Goal: Task Accomplishment & Management: Manage account settings

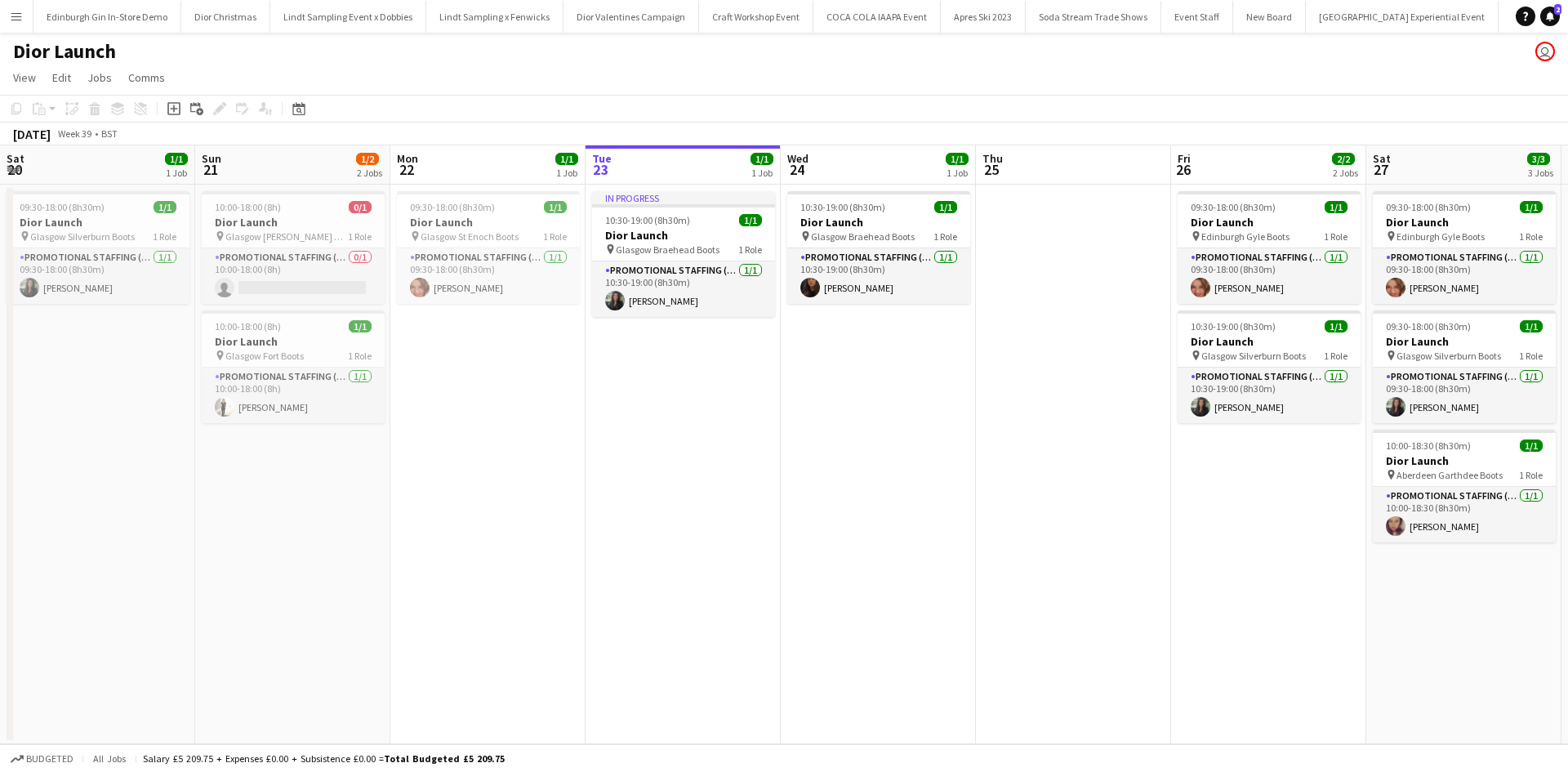
scroll to position [0, 390]
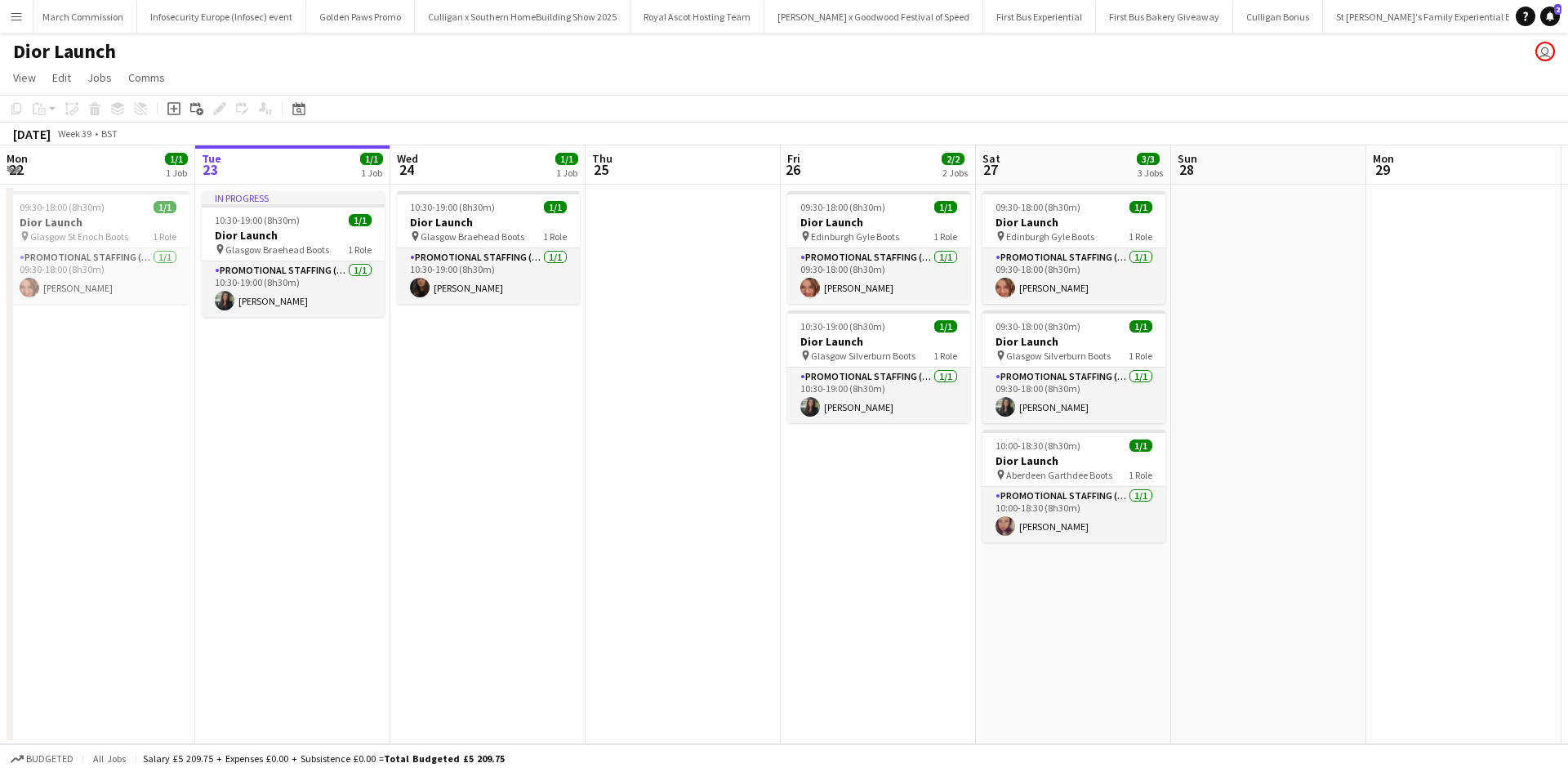
drag, startPoint x: 0, startPoint y: 0, endPoint x: 13, endPoint y: 16, distance: 20.6
click at [13, 16] on app-icon "Menu" at bounding box center [16, 16] width 13 height 13
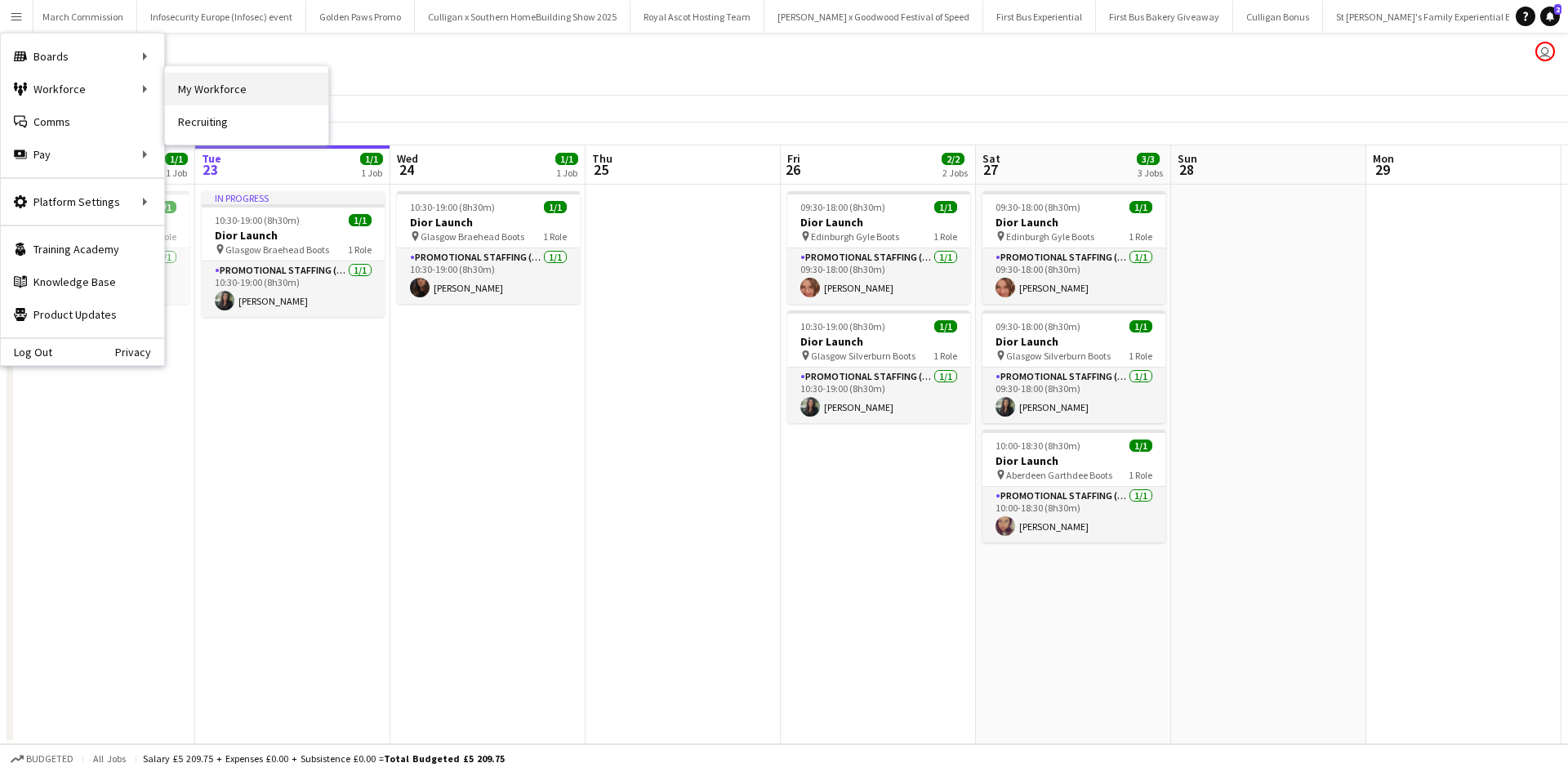
click at [201, 95] on link "My Workforce" at bounding box center [247, 89] width 163 height 33
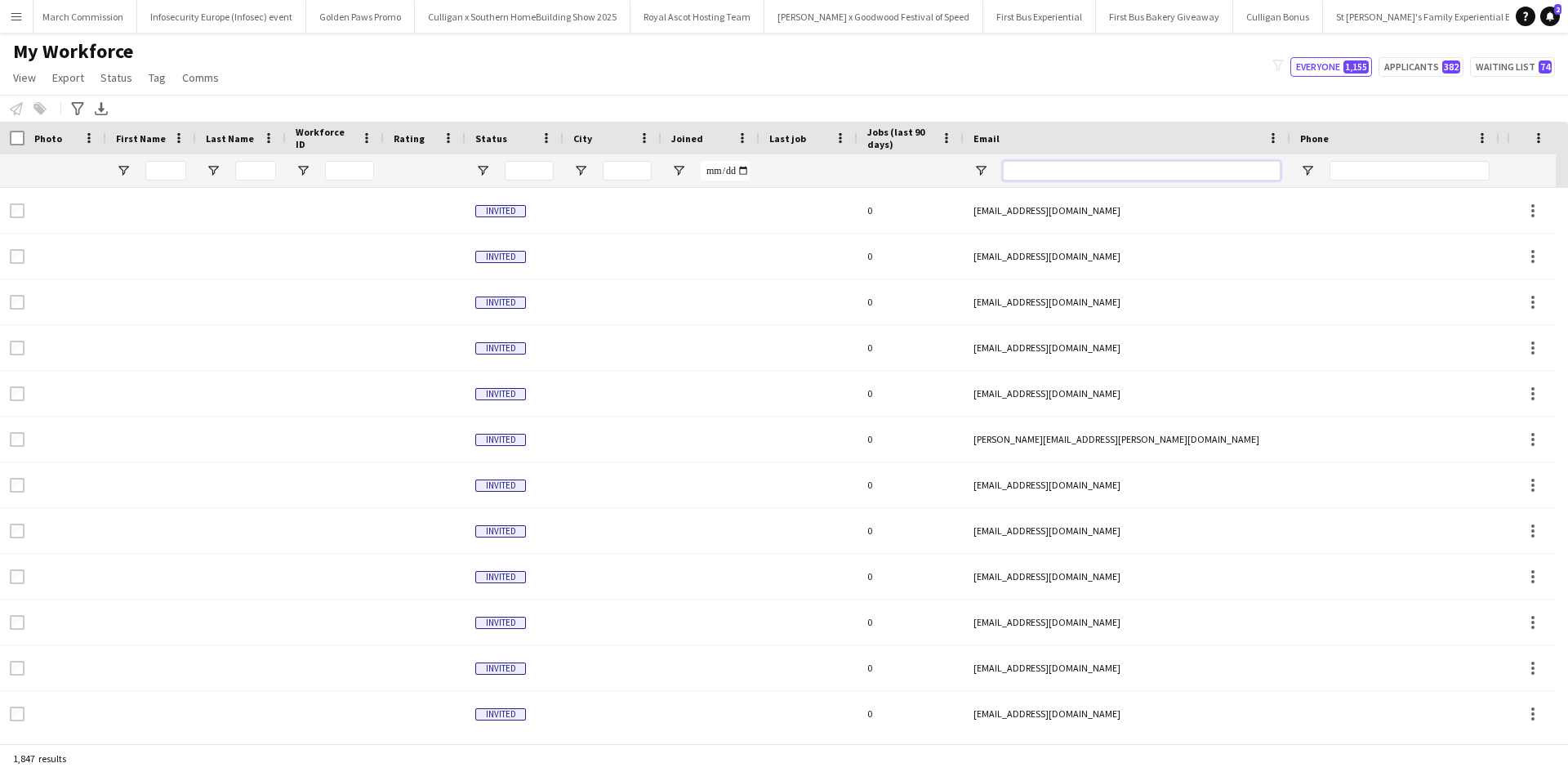
click at [1037, 168] on input "Email Filter Input" at bounding box center [1141, 170] width 278 height 20
paste input "**********"
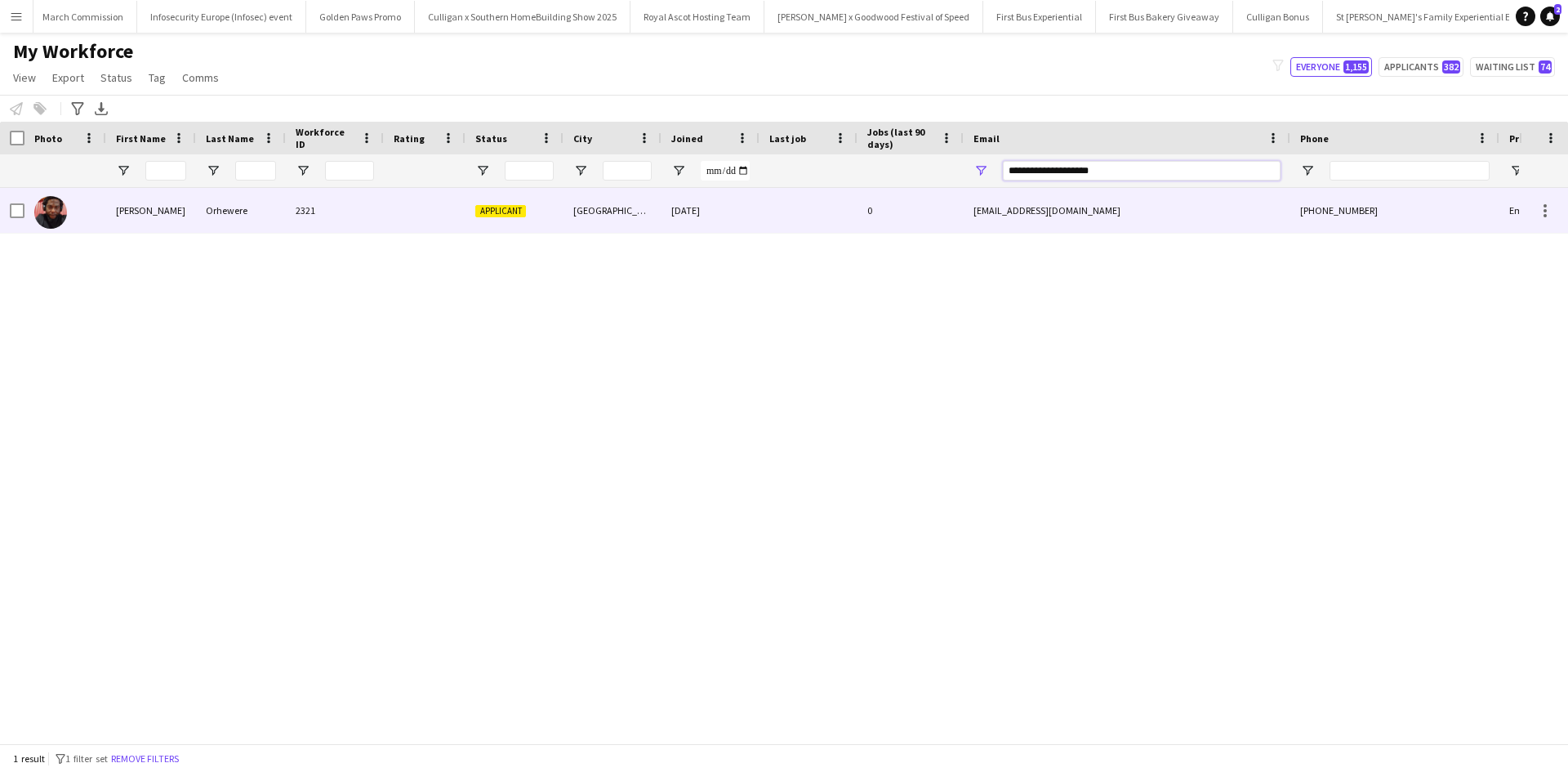
type input "**********"
click at [141, 213] on div "Emmanuel" at bounding box center [151, 210] width 90 height 45
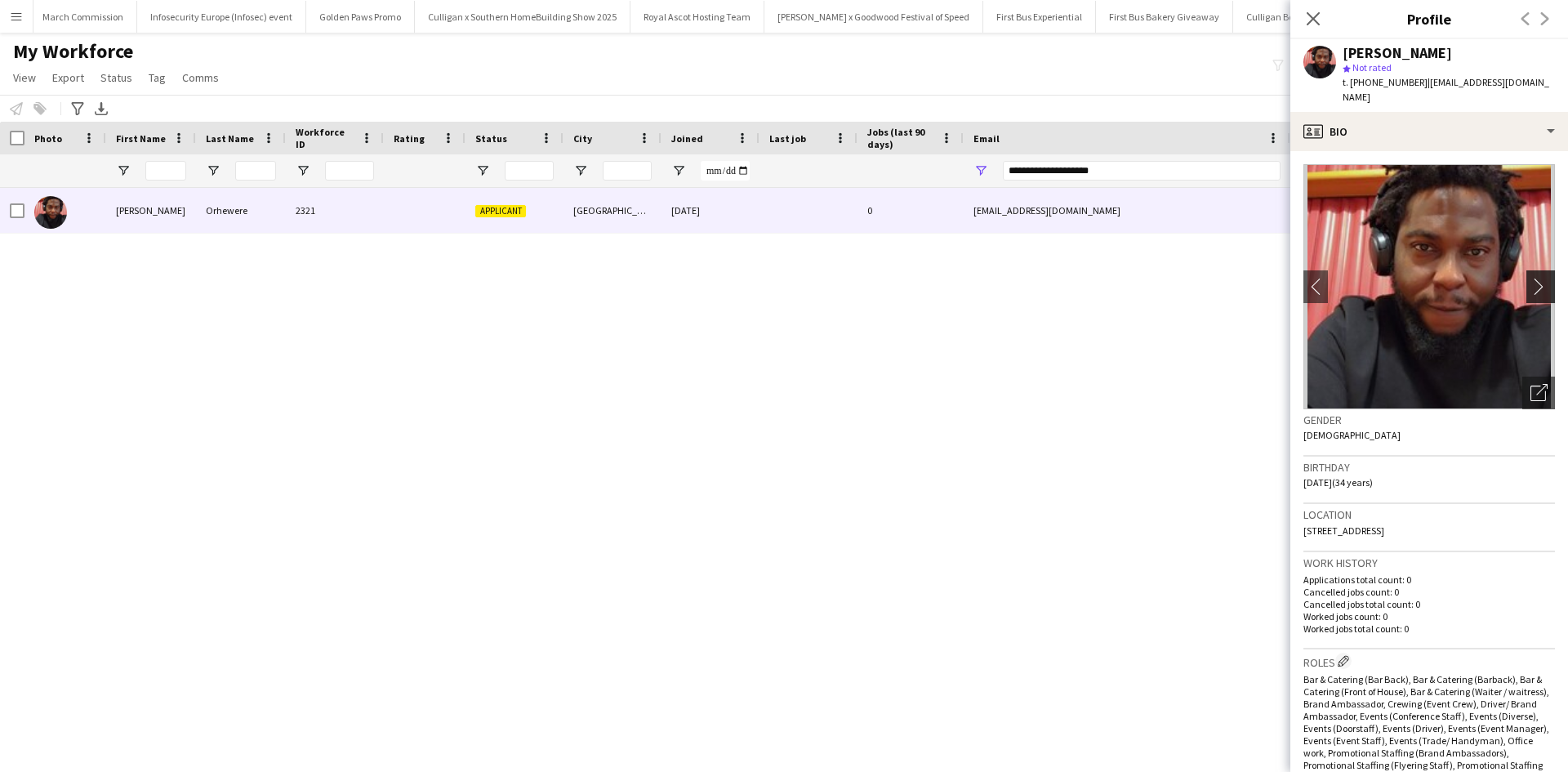
click at [1531, 278] on app-icon "chevron-right" at bounding box center [1543, 286] width 26 height 17
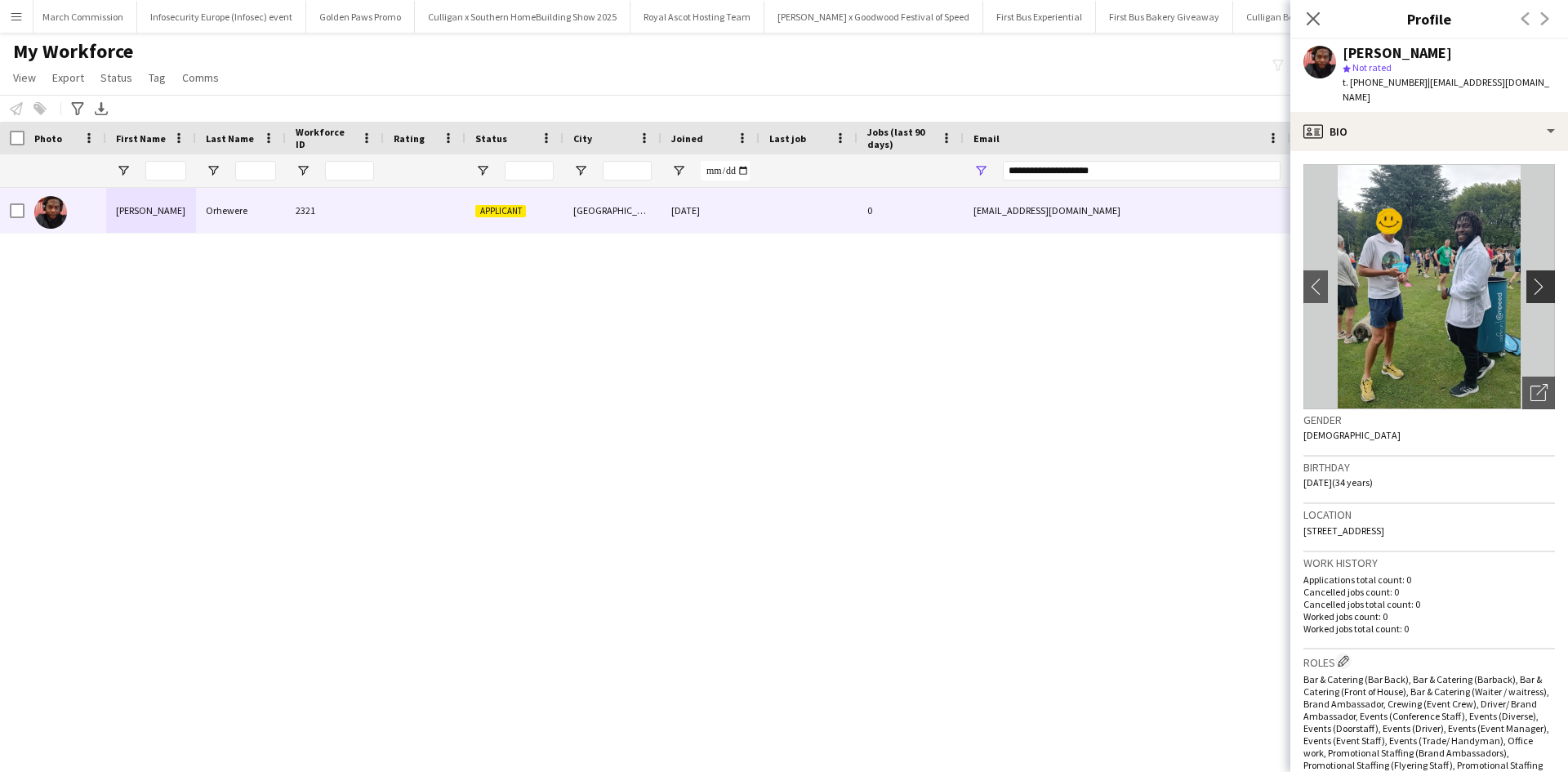
click at [1531, 278] on app-icon "chevron-right" at bounding box center [1543, 286] width 26 height 17
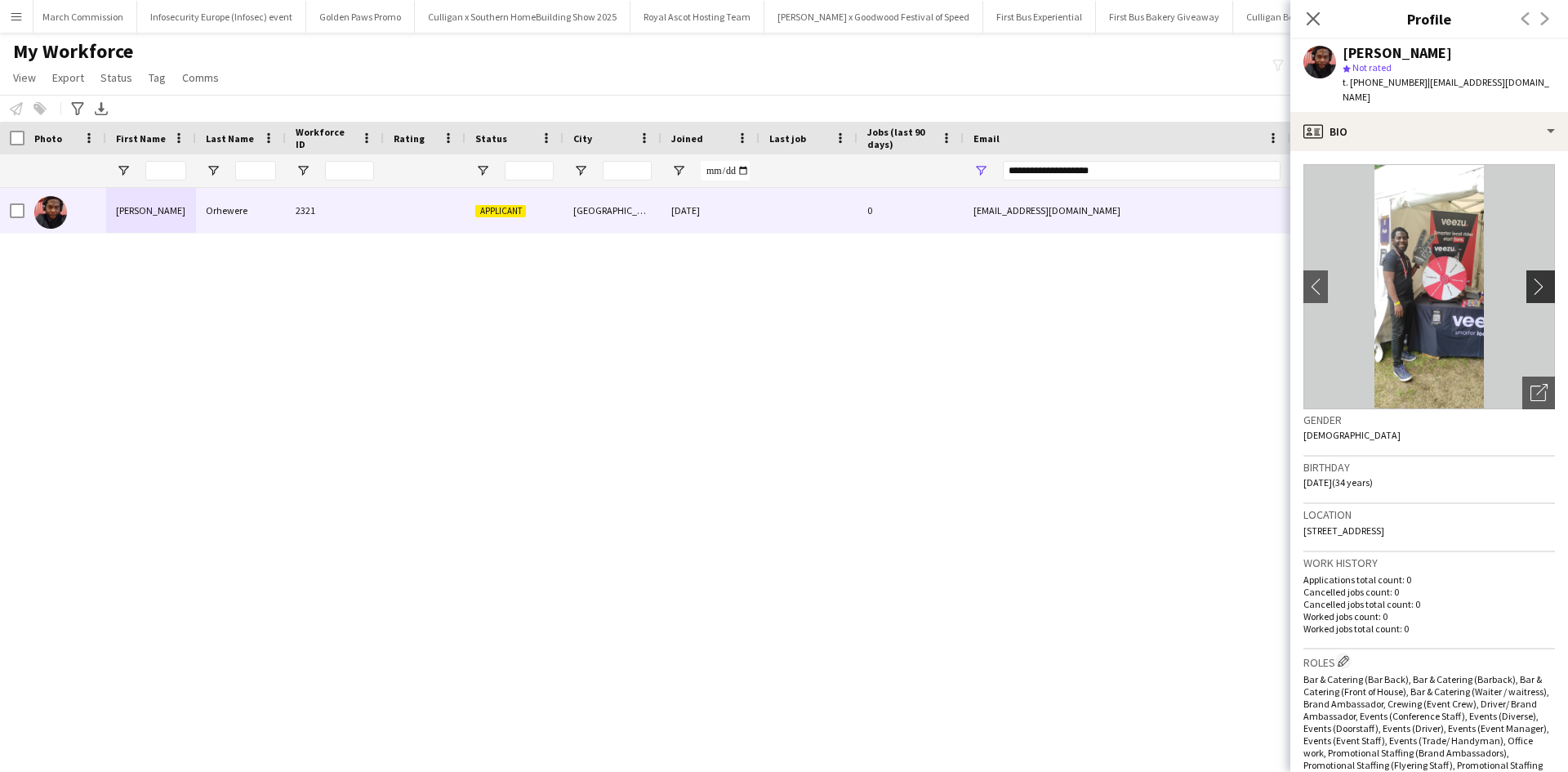
click at [1531, 278] on app-icon "chevron-right" at bounding box center [1543, 286] width 26 height 17
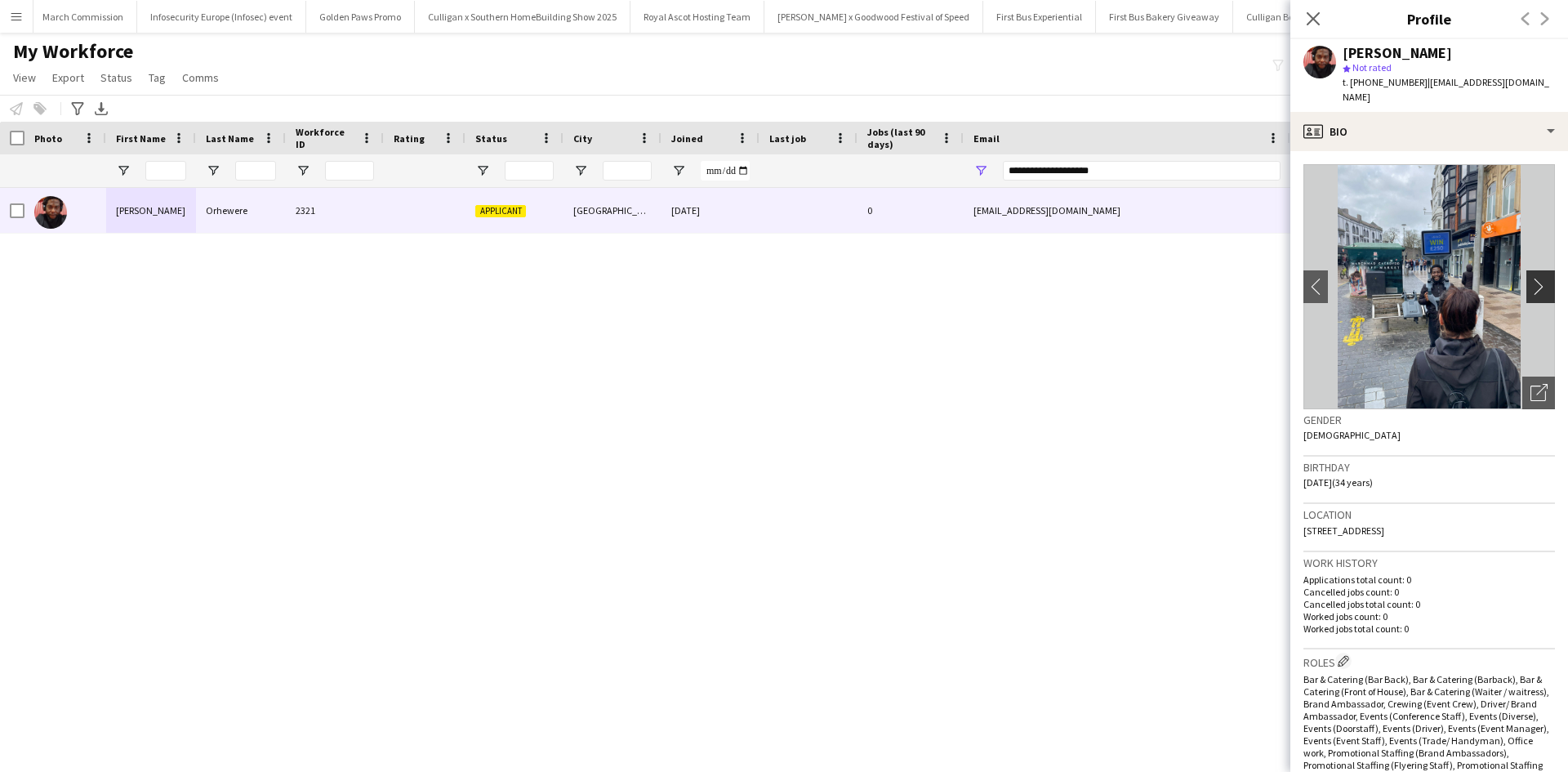
click at [1531, 278] on app-icon "chevron-right" at bounding box center [1543, 286] width 26 height 17
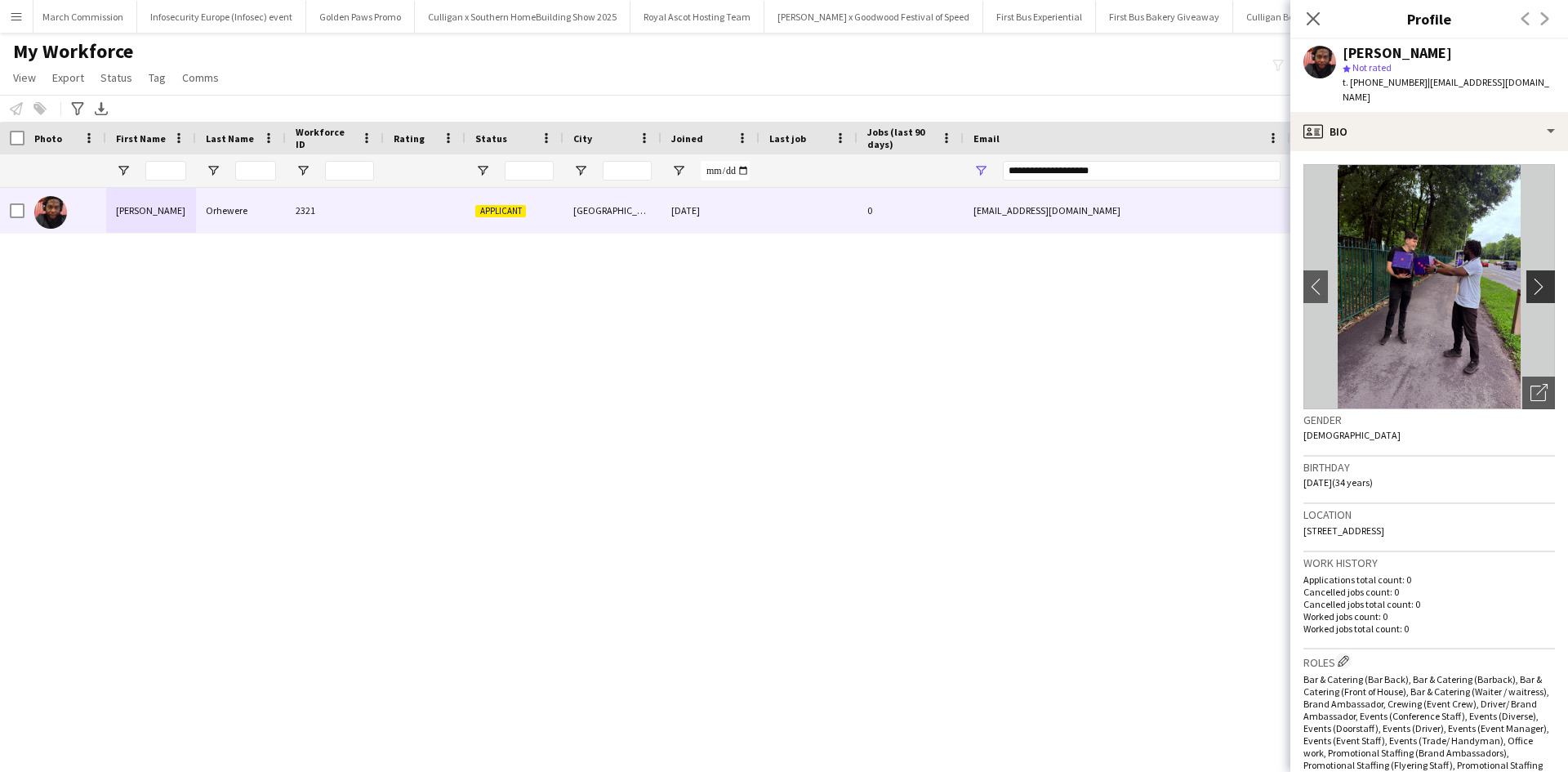
click at [1531, 278] on app-icon "chevron-right" at bounding box center [1543, 286] width 26 height 17
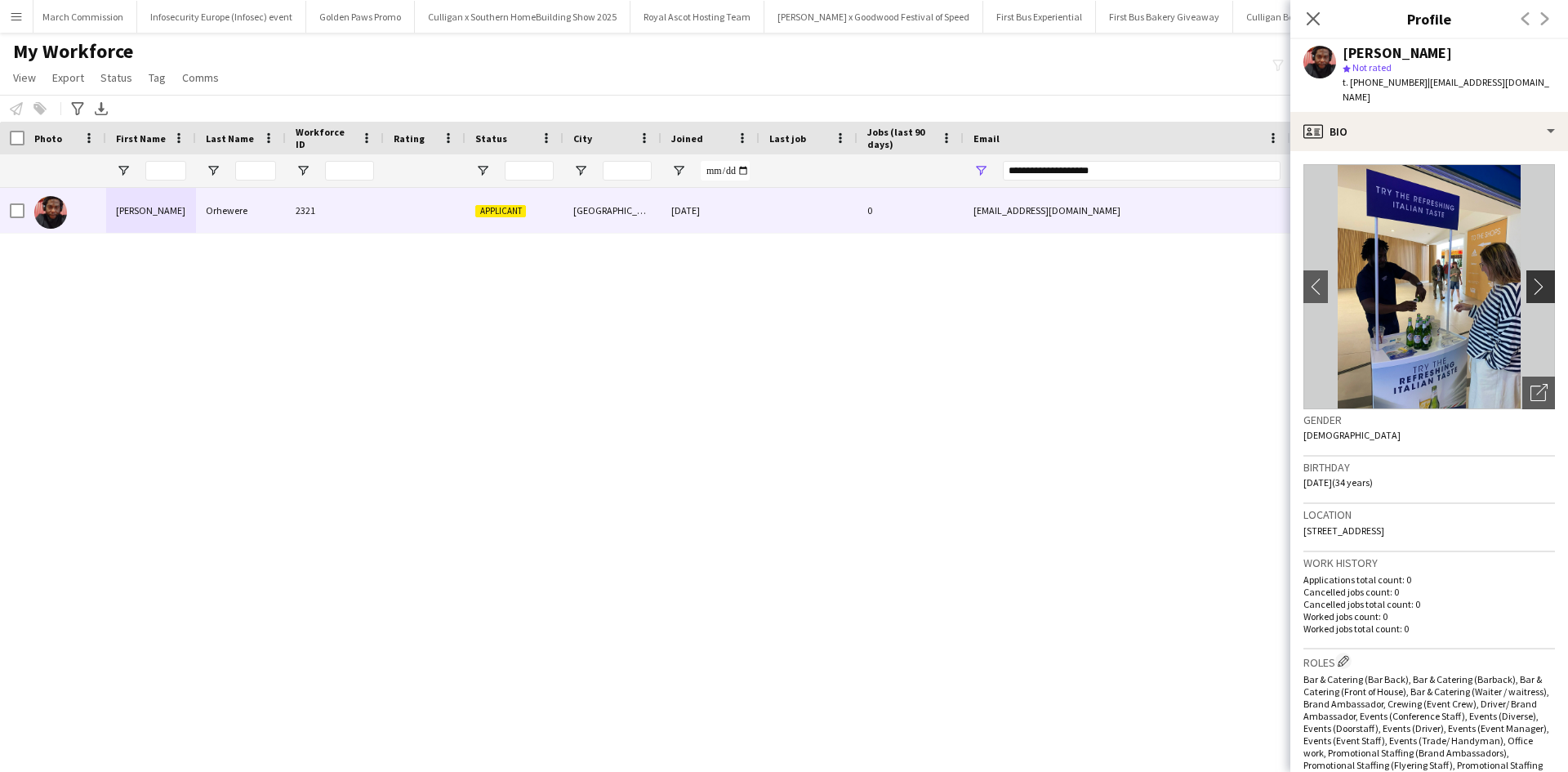
click at [1531, 278] on app-icon "chevron-right" at bounding box center [1543, 286] width 26 height 17
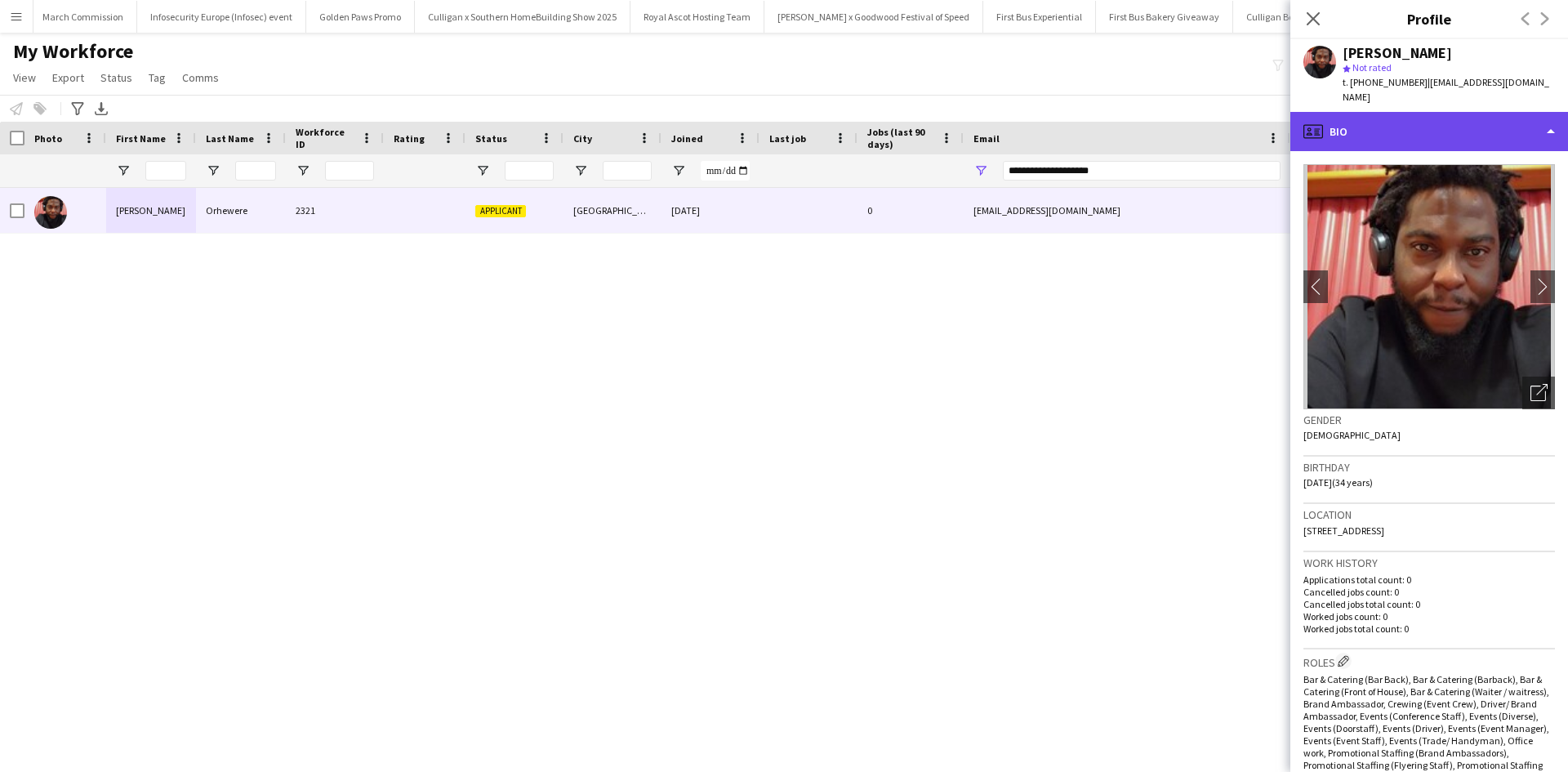
click at [1450, 112] on div "profile Bio" at bounding box center [1429, 131] width 278 height 39
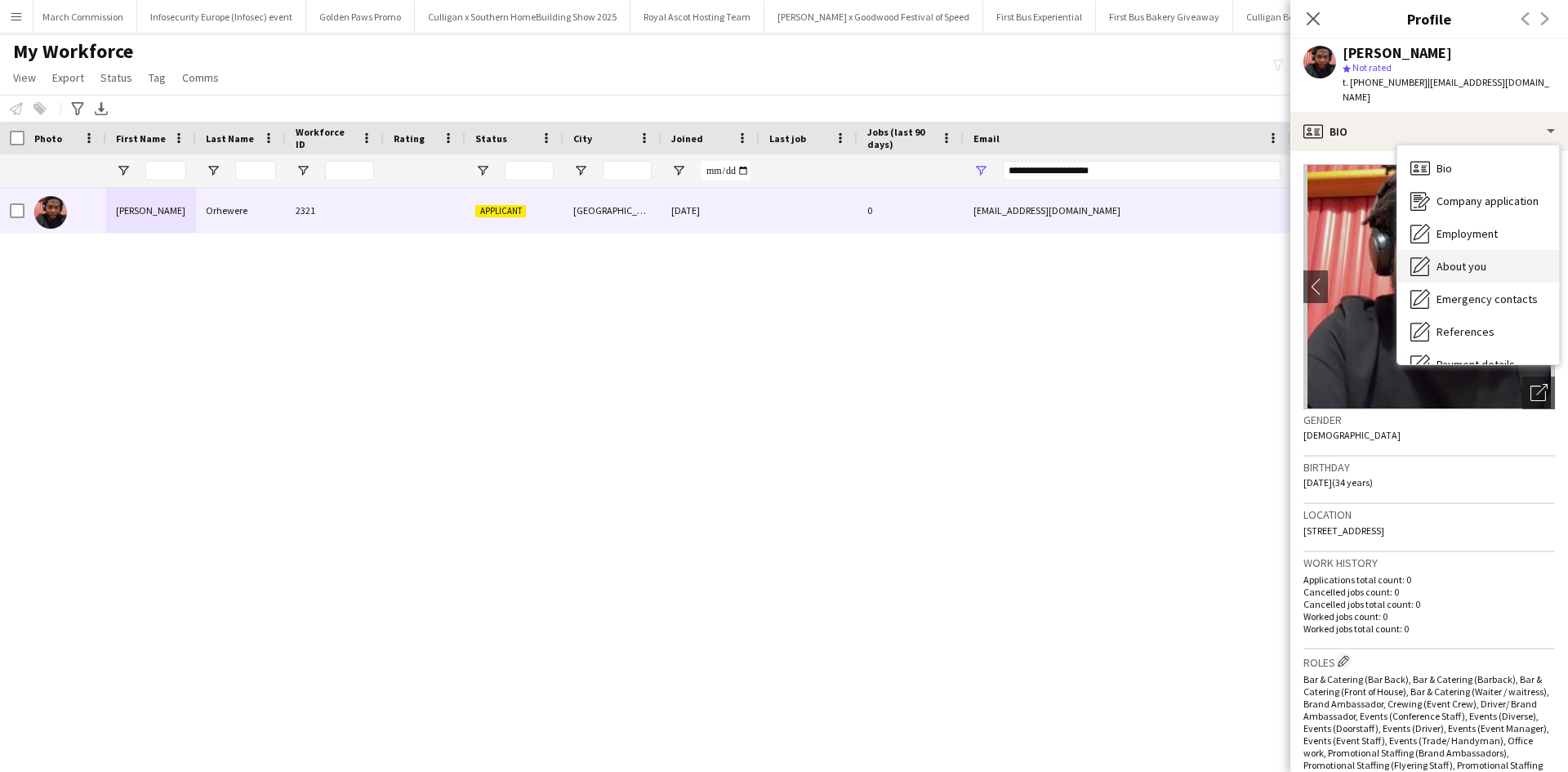
click at [1486, 250] on div "About you About you" at bounding box center [1478, 266] width 162 height 33
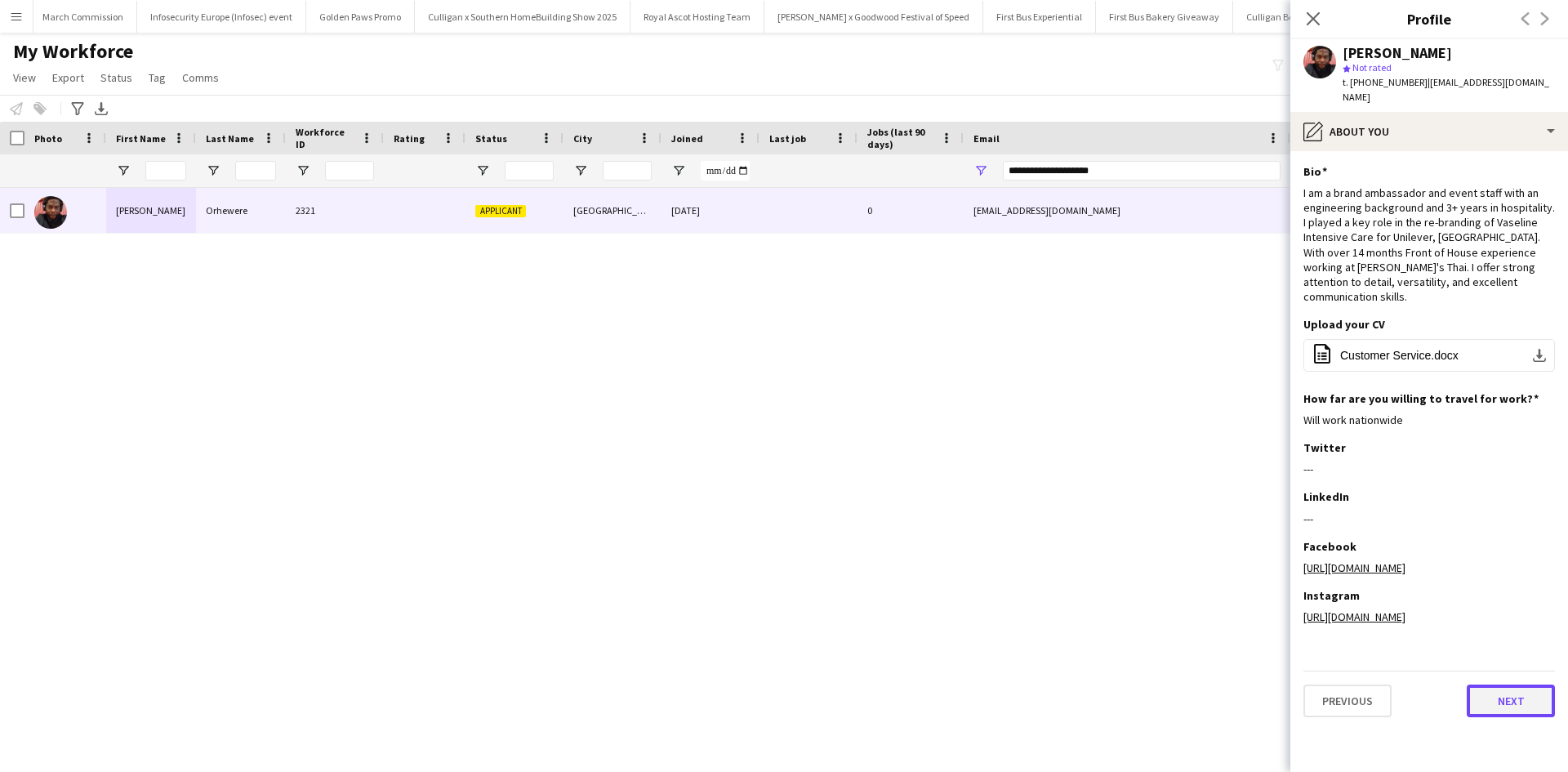
click at [1492, 684] on button "Next" at bounding box center [1510, 700] width 88 height 33
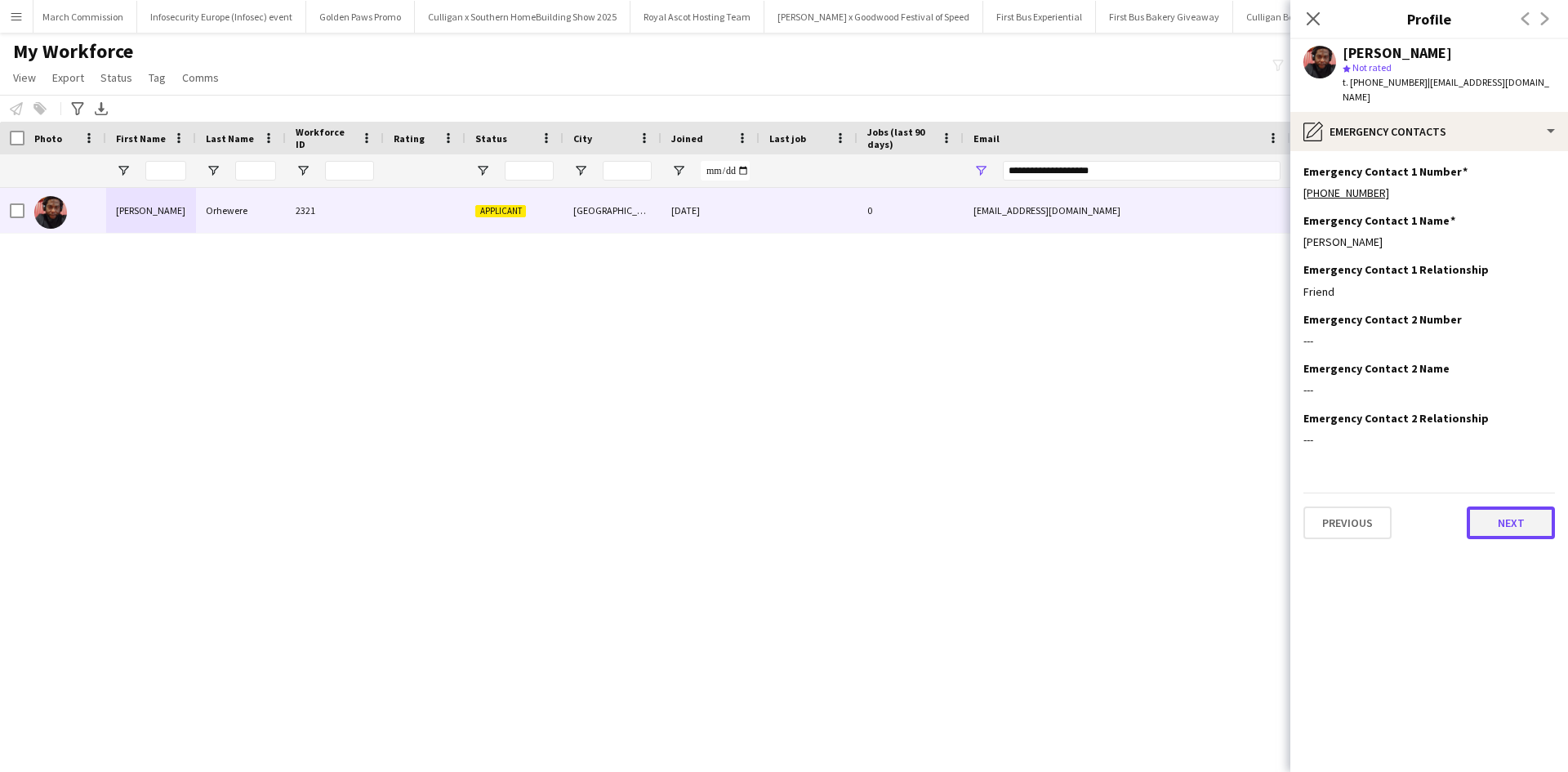
click at [1489, 508] on button "Next" at bounding box center [1510, 523] width 88 height 33
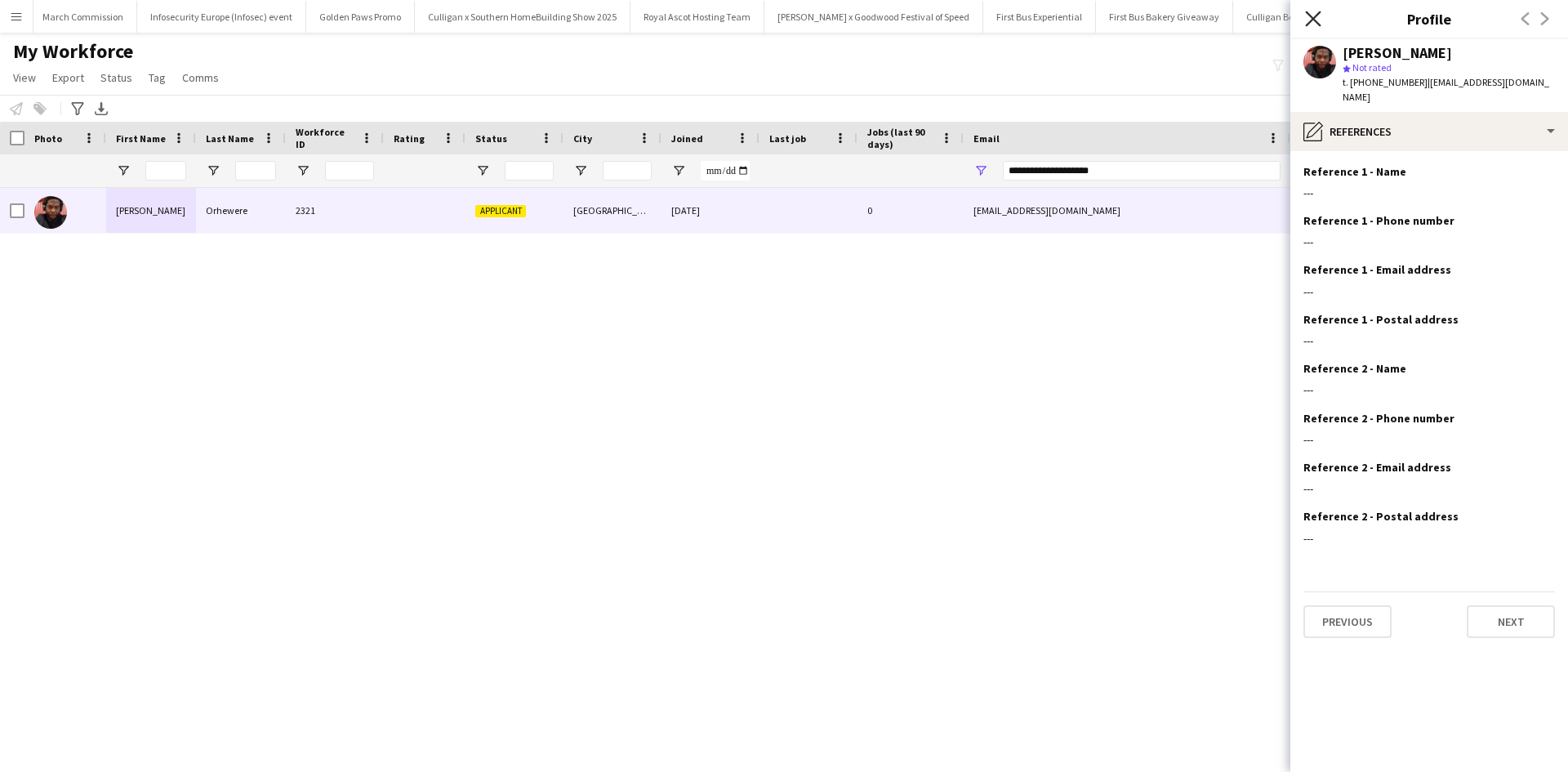
click at [1312, 18] on icon at bounding box center [1312, 18] width 15 height 15
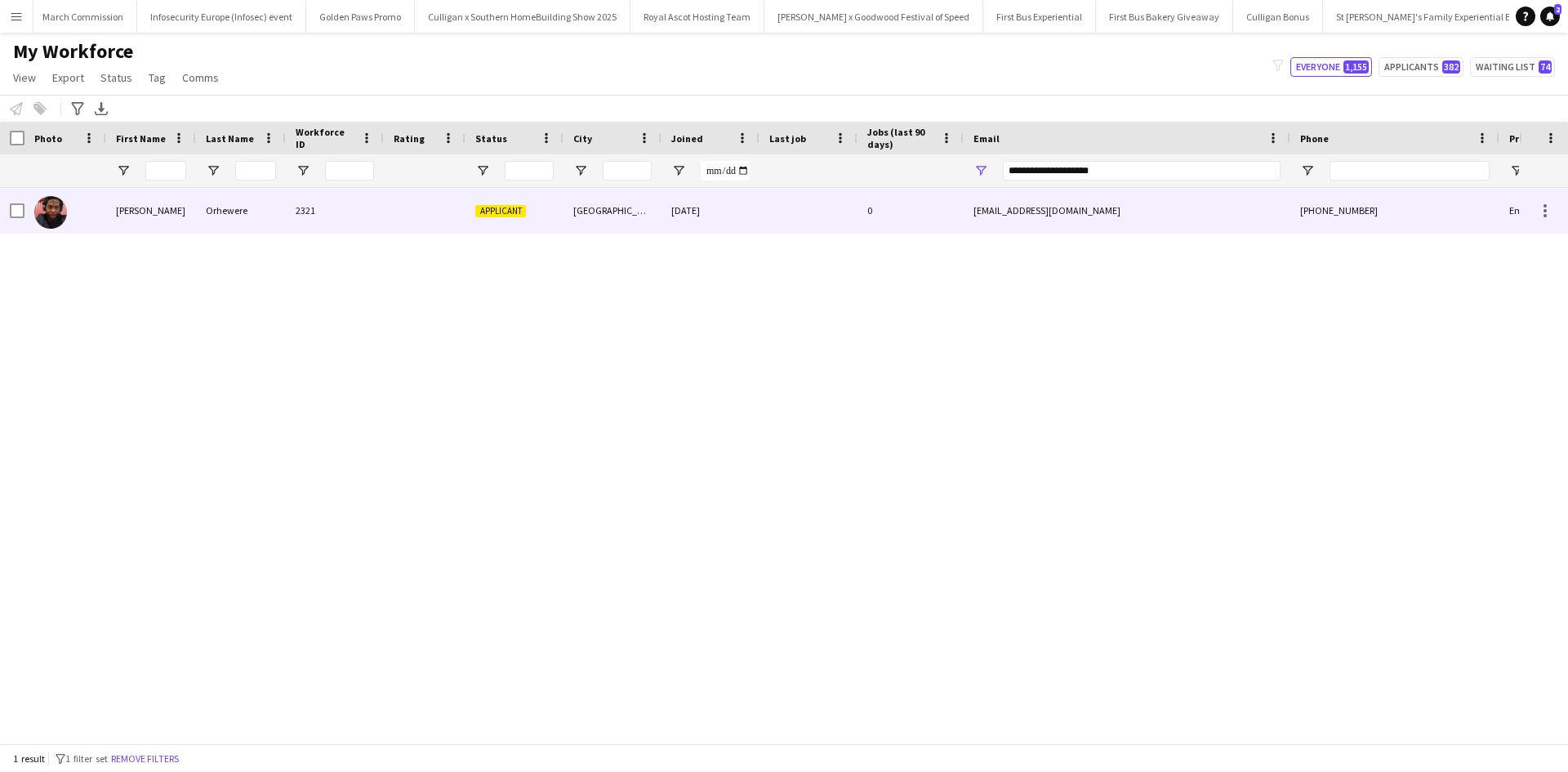
click at [137, 212] on div "Emmanuel" at bounding box center [151, 210] width 90 height 45
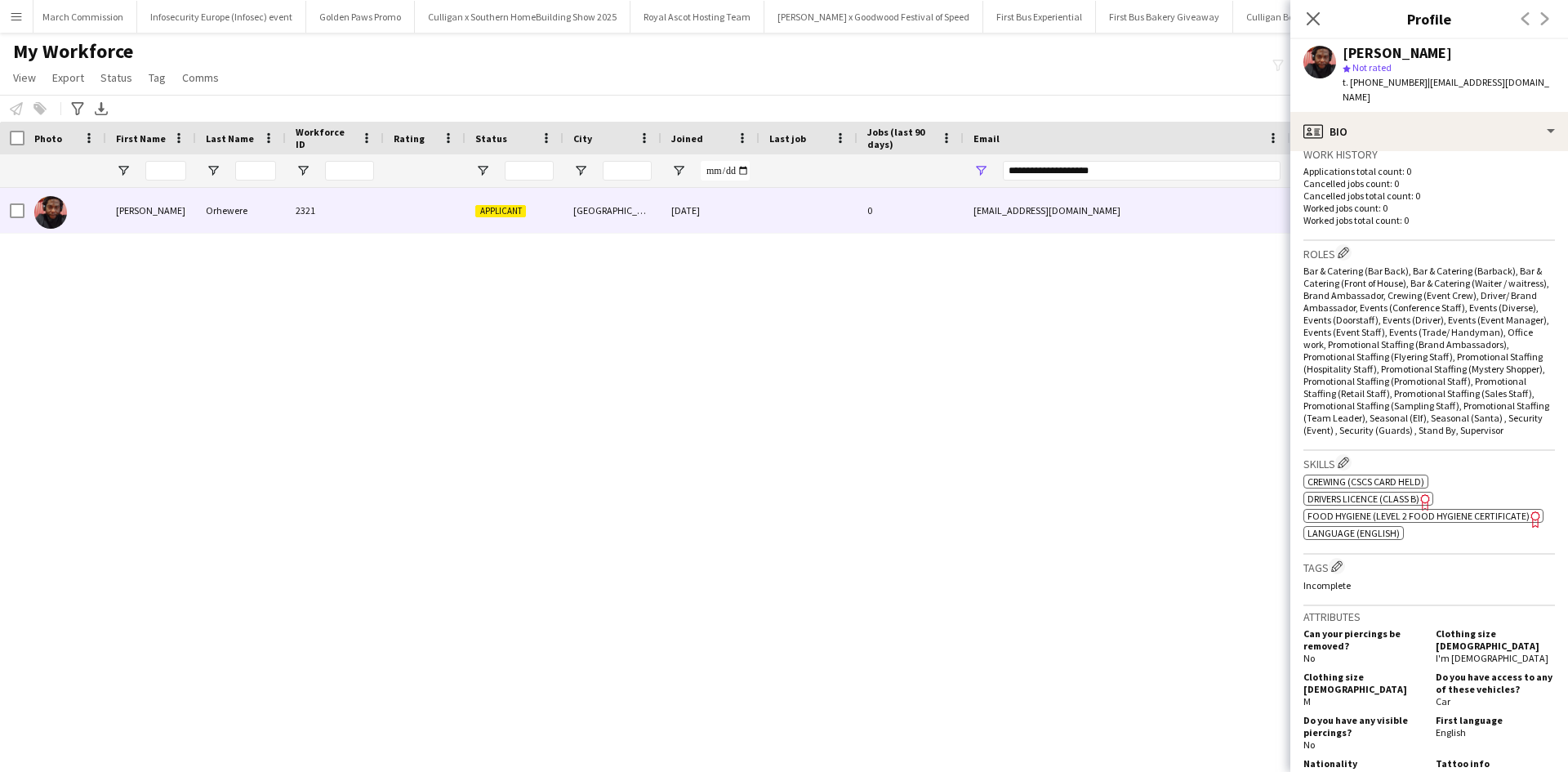
scroll to position [816, 0]
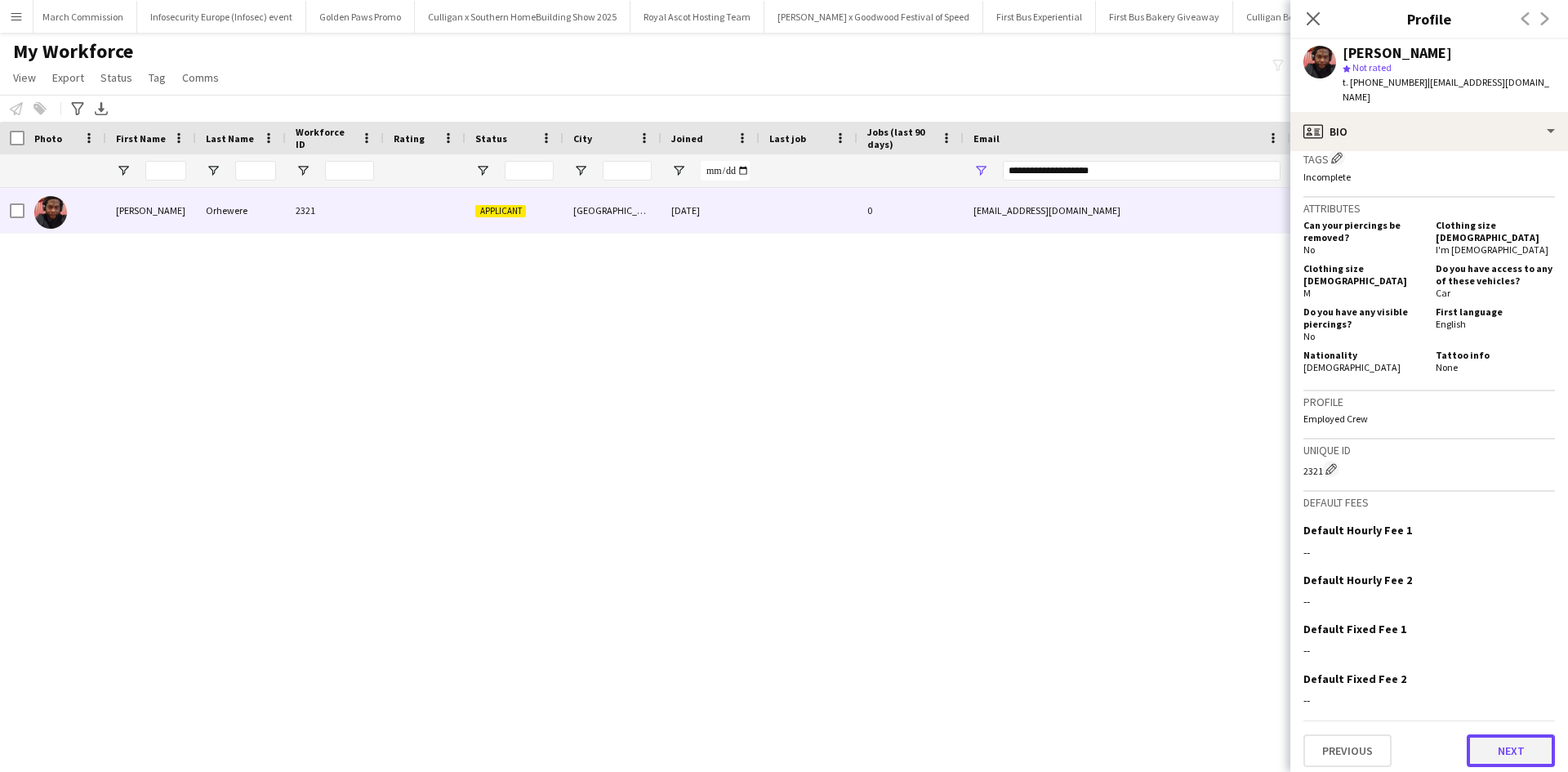
click at [1500, 737] on button "Next" at bounding box center [1510, 750] width 88 height 33
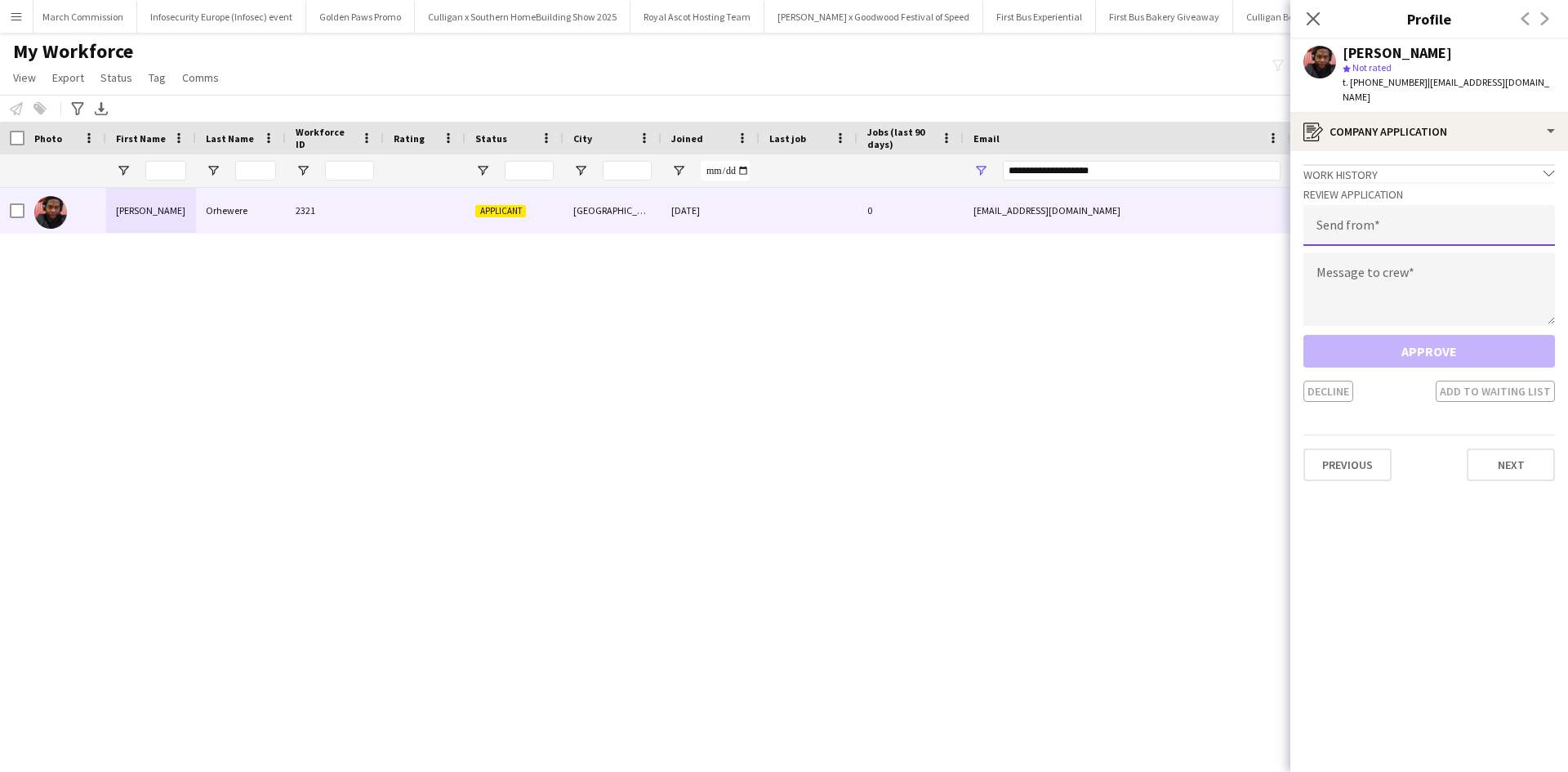
click at [1396, 212] on input "email" at bounding box center [1429, 225] width 251 height 41
type input "**********"
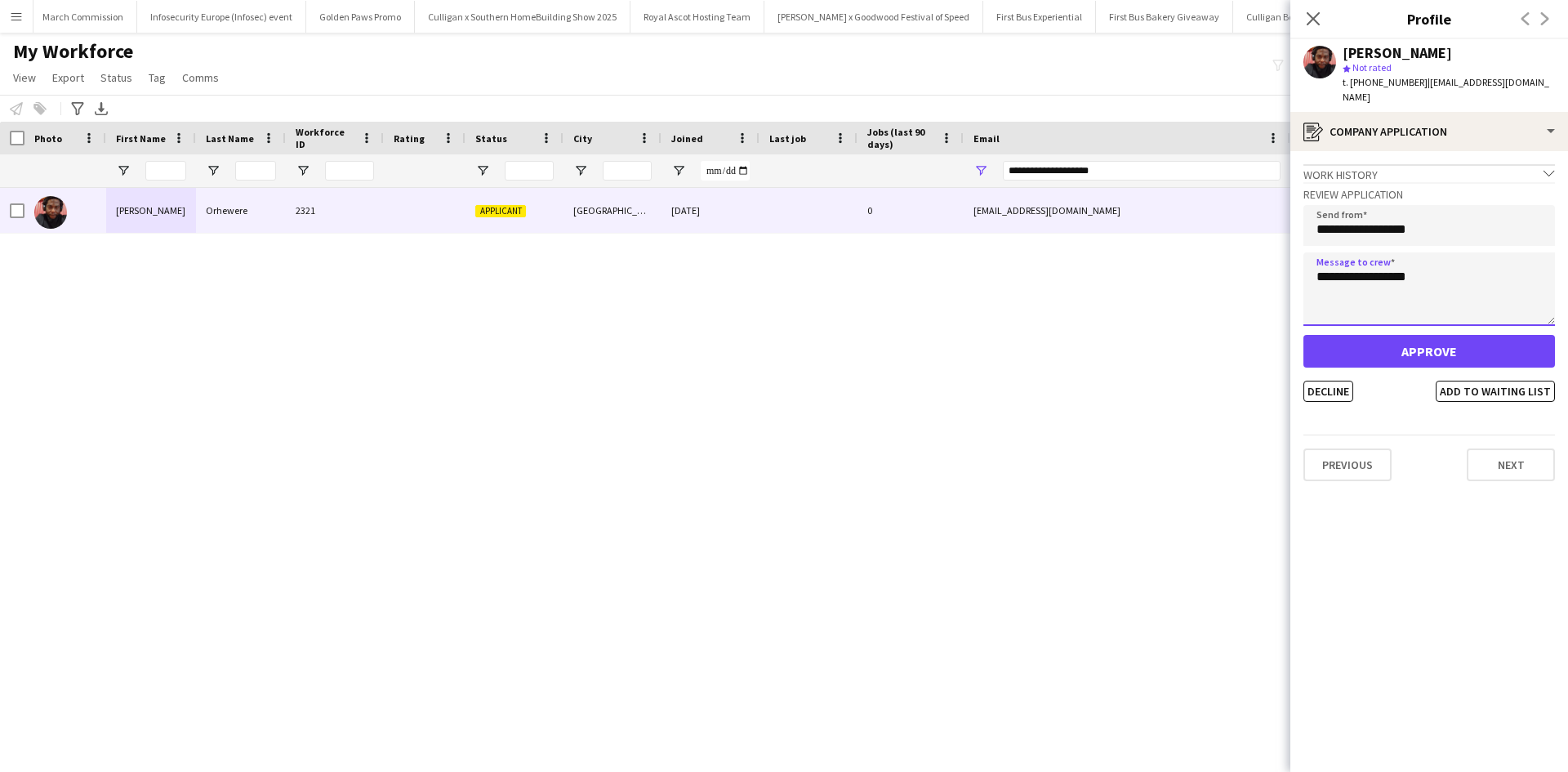
type textarea "**********"
click at [1438, 338] on button "Approve" at bounding box center [1429, 351] width 251 height 33
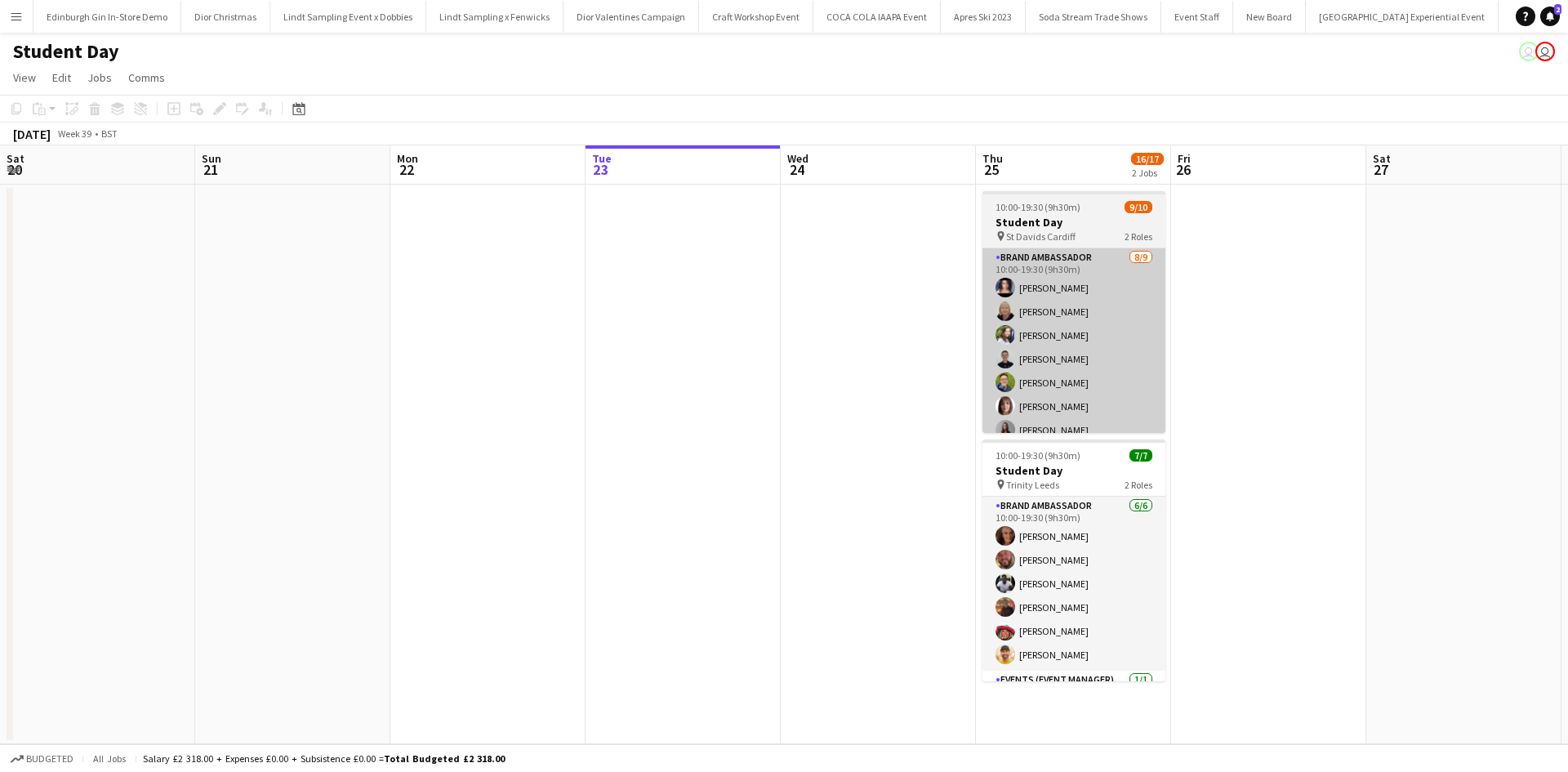
scroll to position [0, 390]
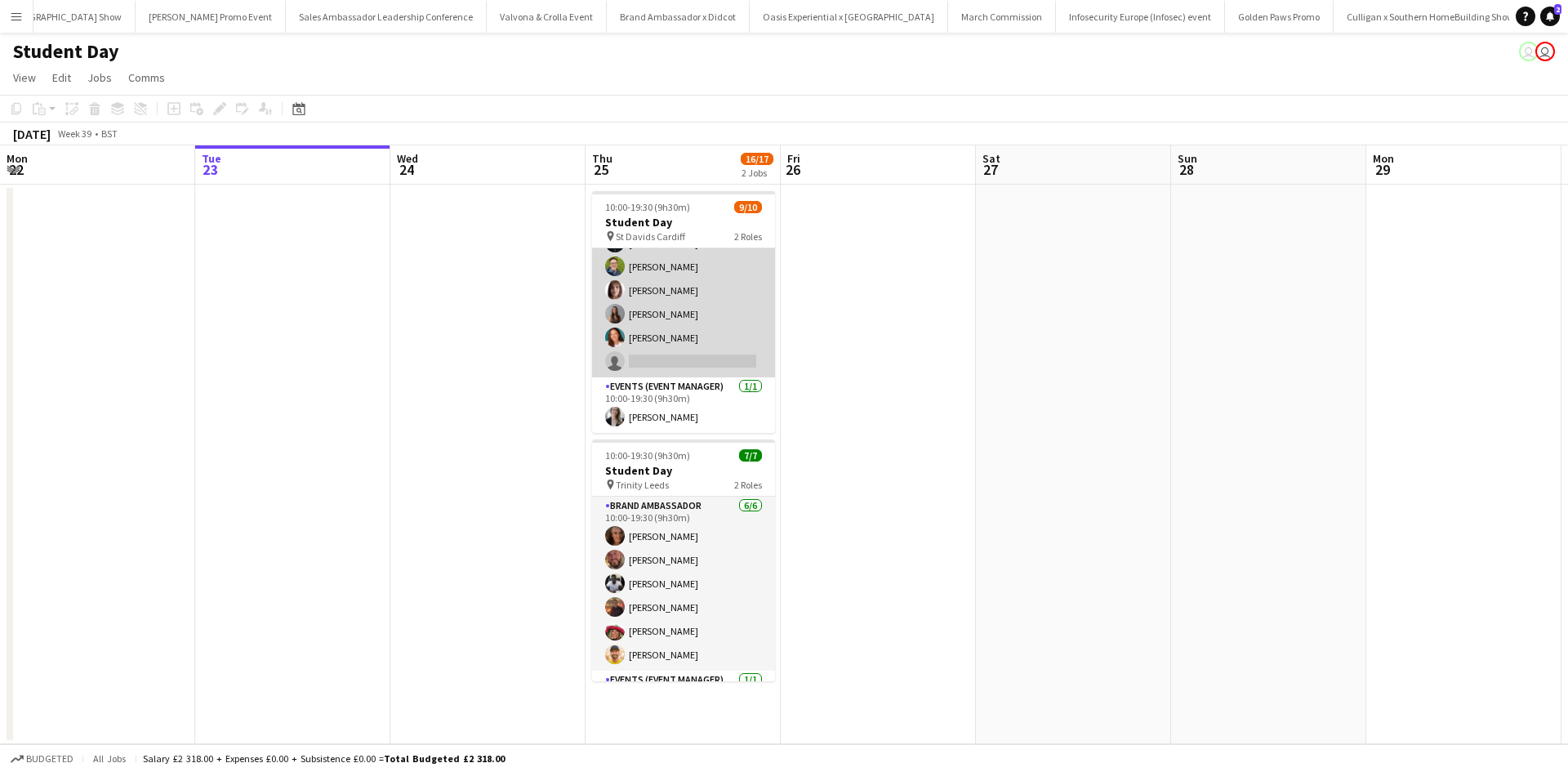
click at [694, 365] on app-card-role "Brand Ambassador 8/9 10:00-19:30 (9h30m) Ami Goff Christine Watkinson Charlotte…" at bounding box center [683, 255] width 183 height 245
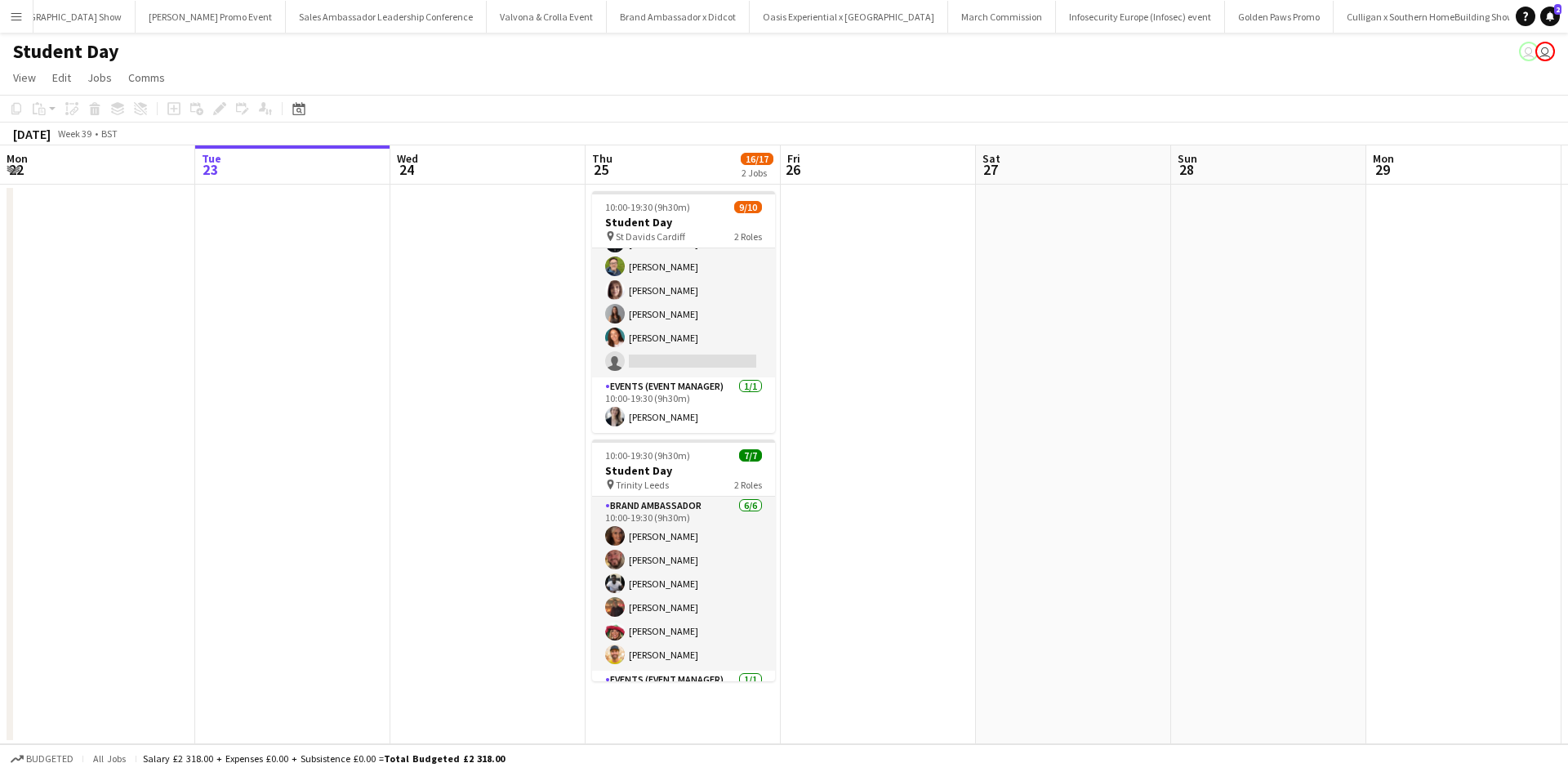
scroll to position [118, 0]
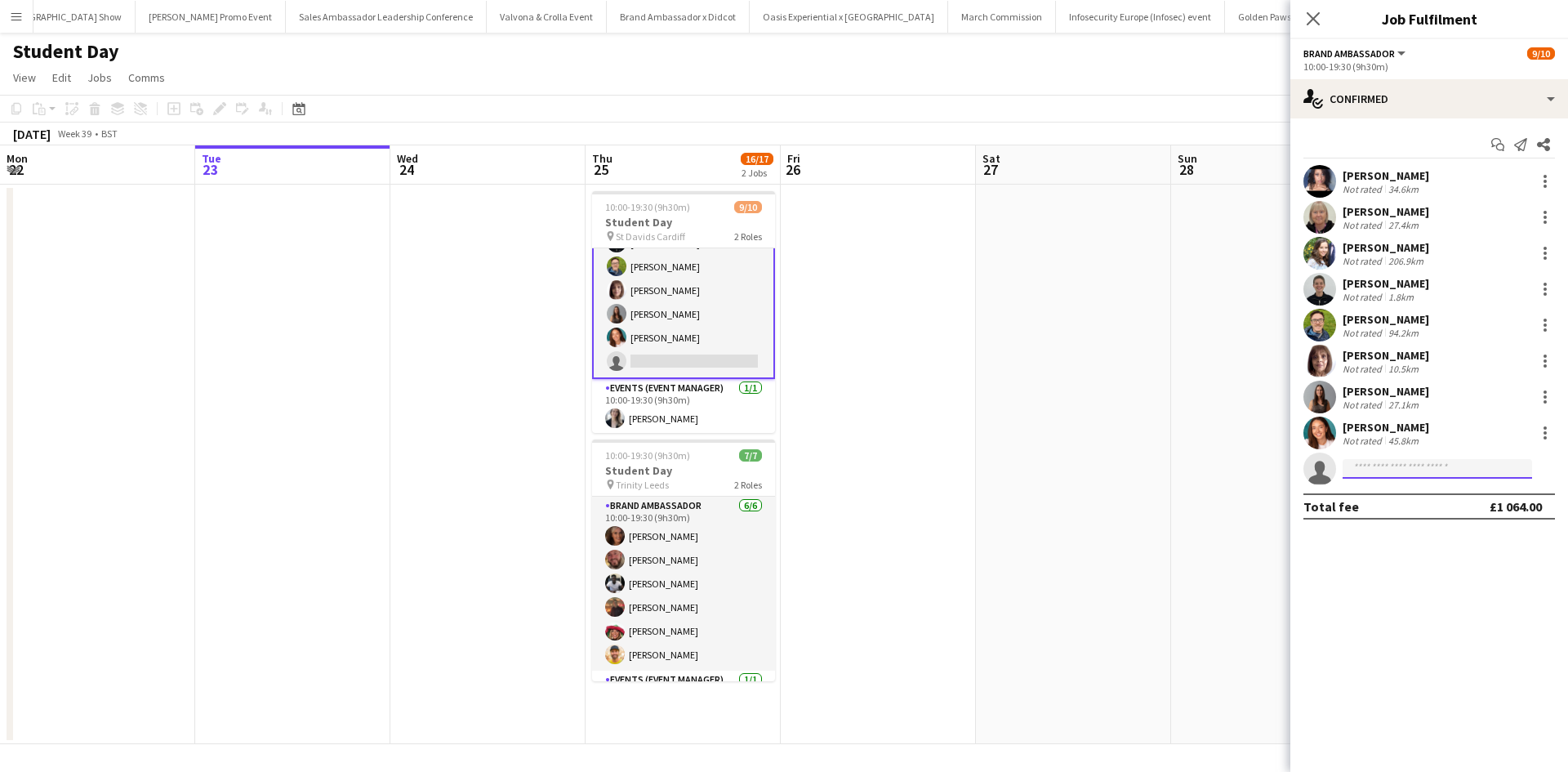
click at [1407, 468] on input at bounding box center [1438, 469] width 190 height 20
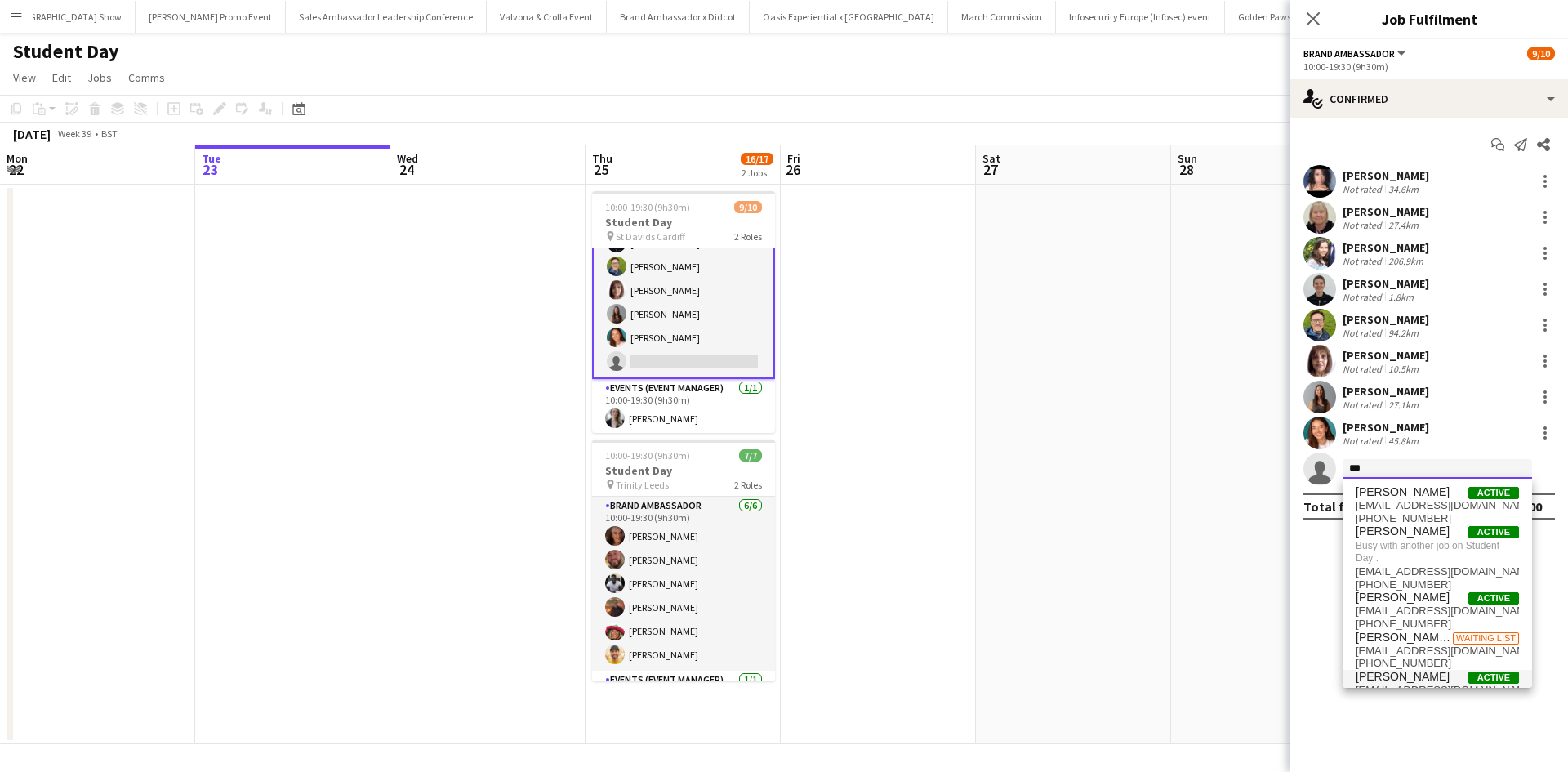
type input "***"
click at [1407, 673] on span "[PERSON_NAME]" at bounding box center [1403, 677] width 94 height 14
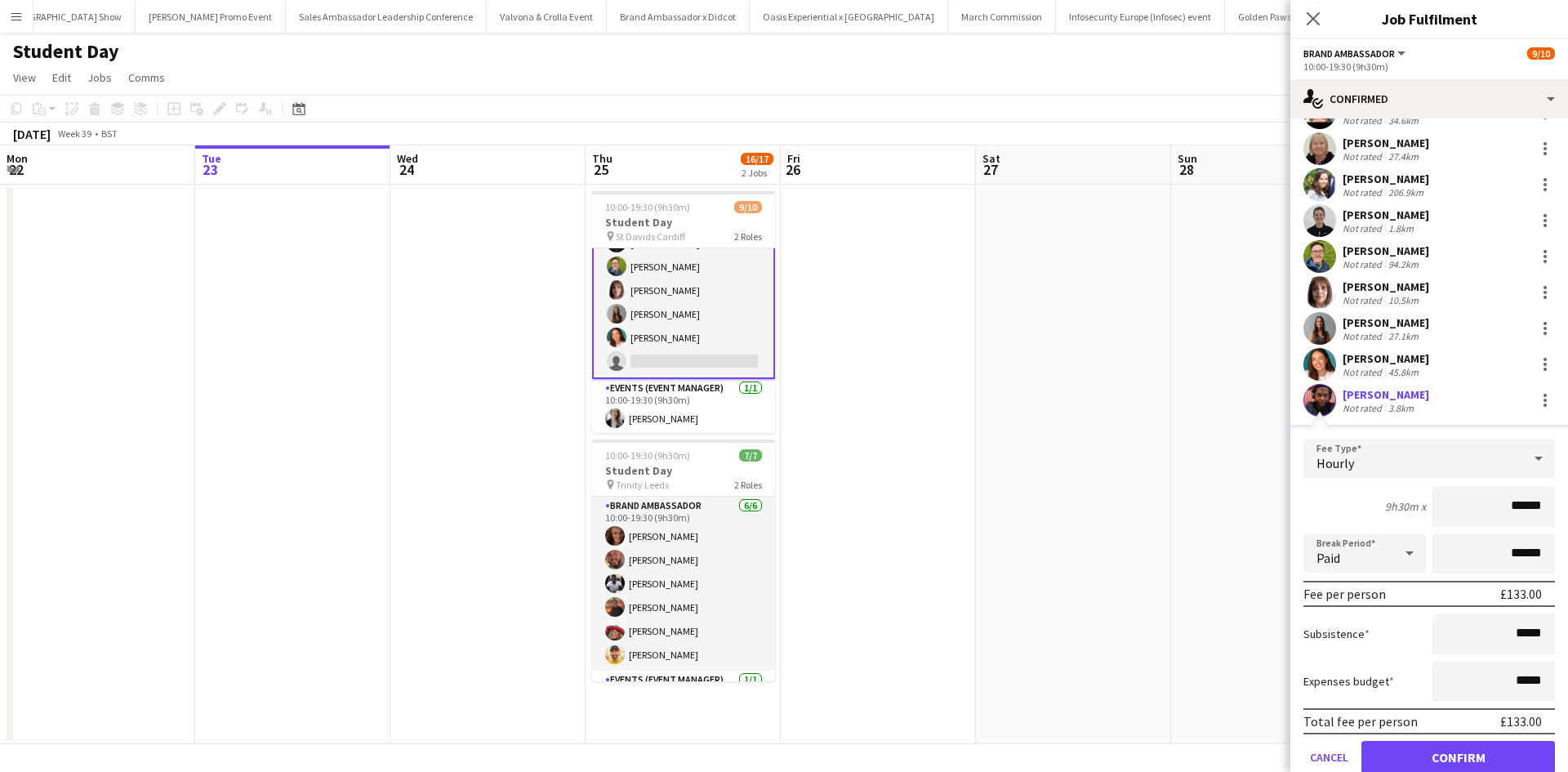
scroll to position [131, 0]
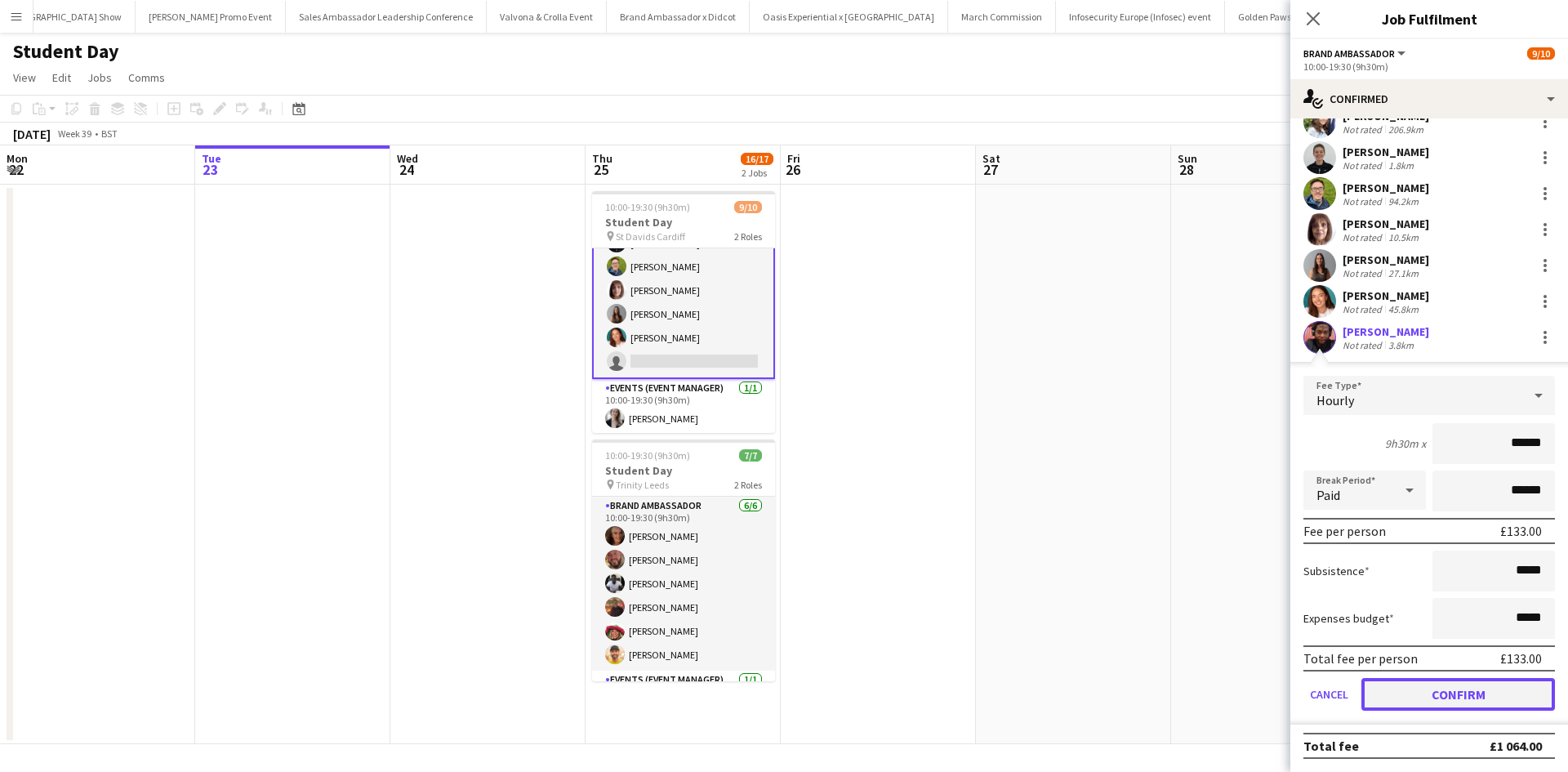
click at [1447, 692] on button "Confirm" at bounding box center [1458, 694] width 193 height 33
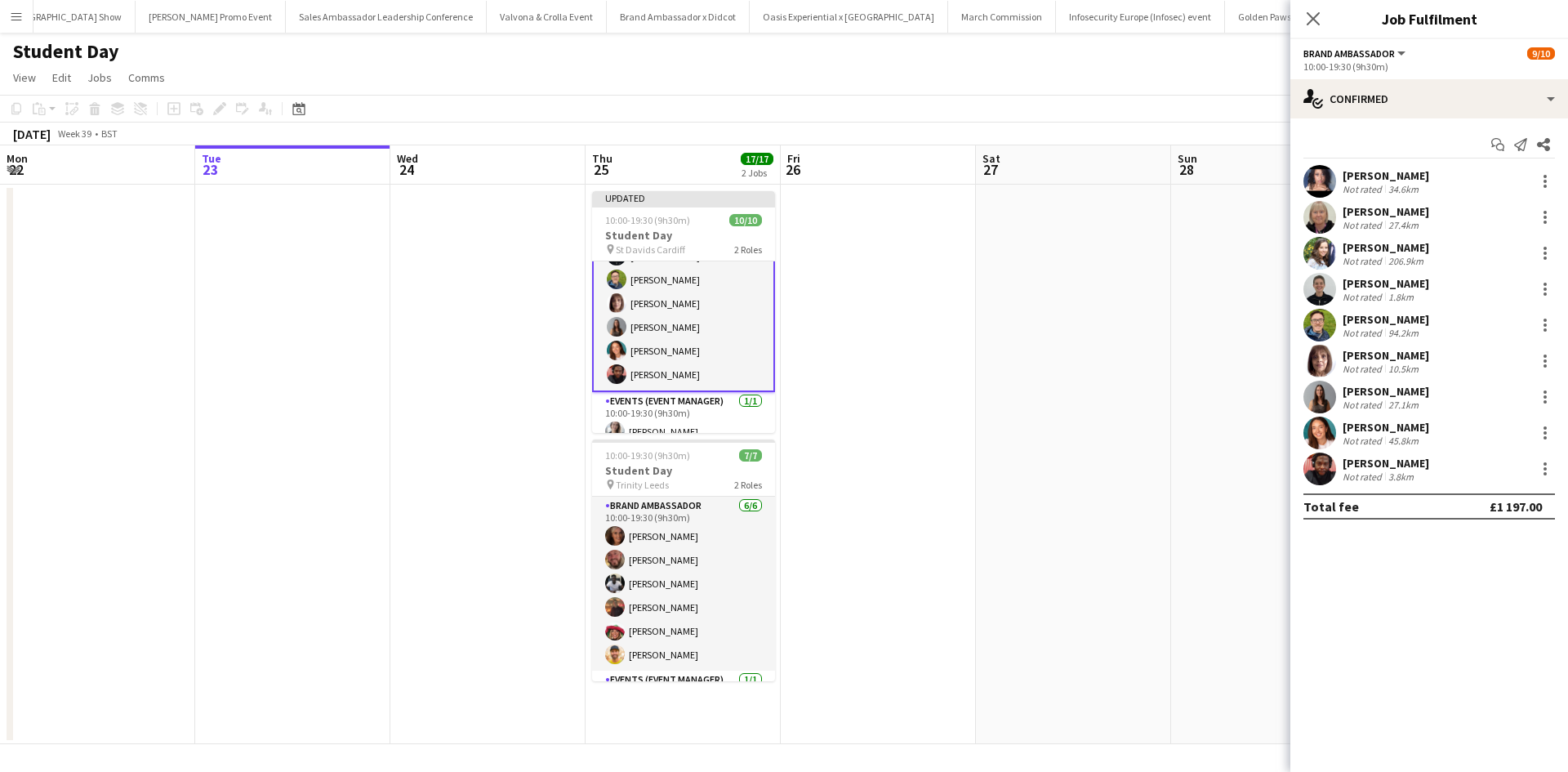
scroll to position [0, 0]
click at [1180, 625] on app-date-cell at bounding box center [1269, 464] width 195 height 559
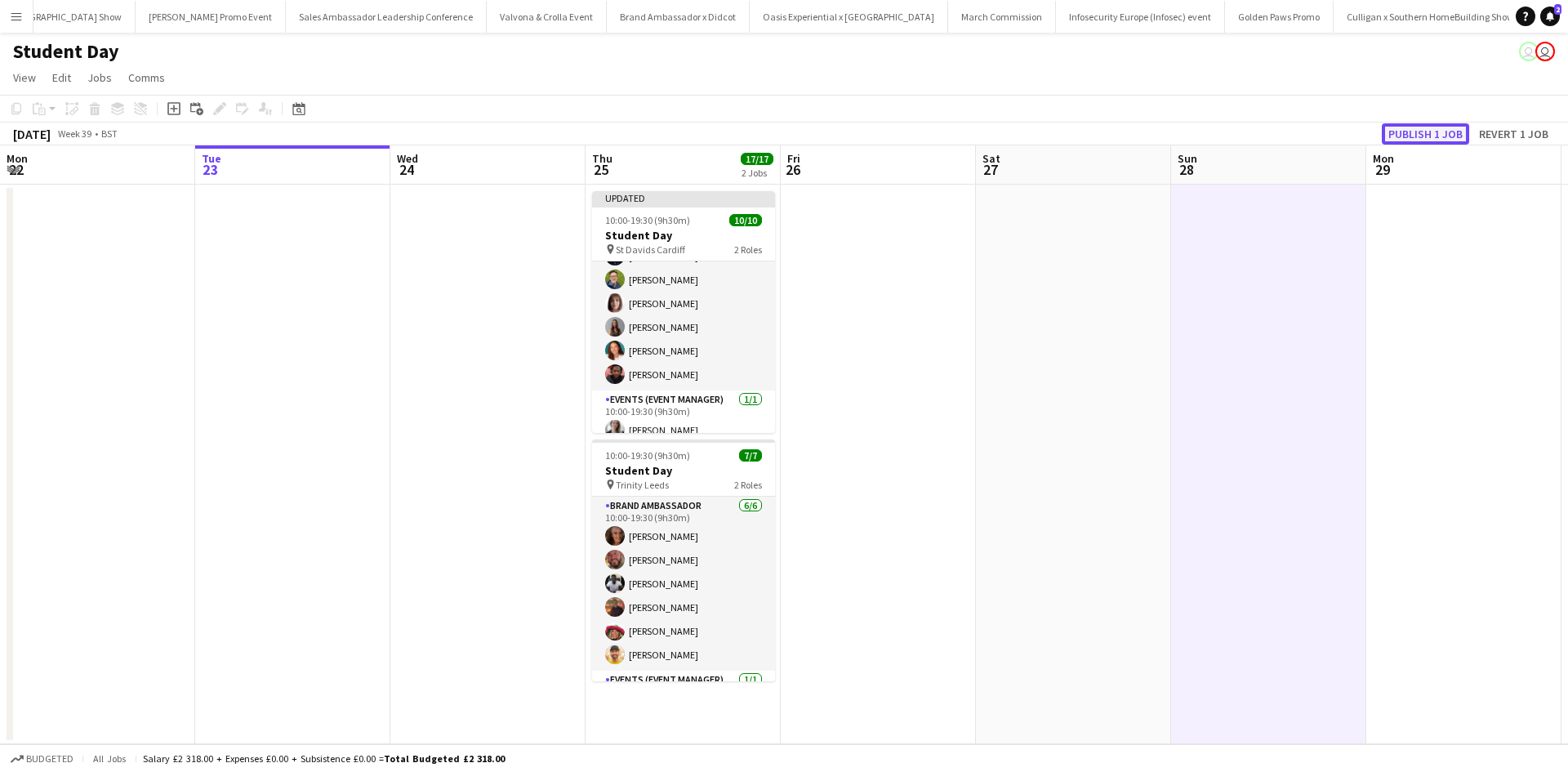
click at [1430, 140] on button "Publish 1 job" at bounding box center [1425, 134] width 87 height 21
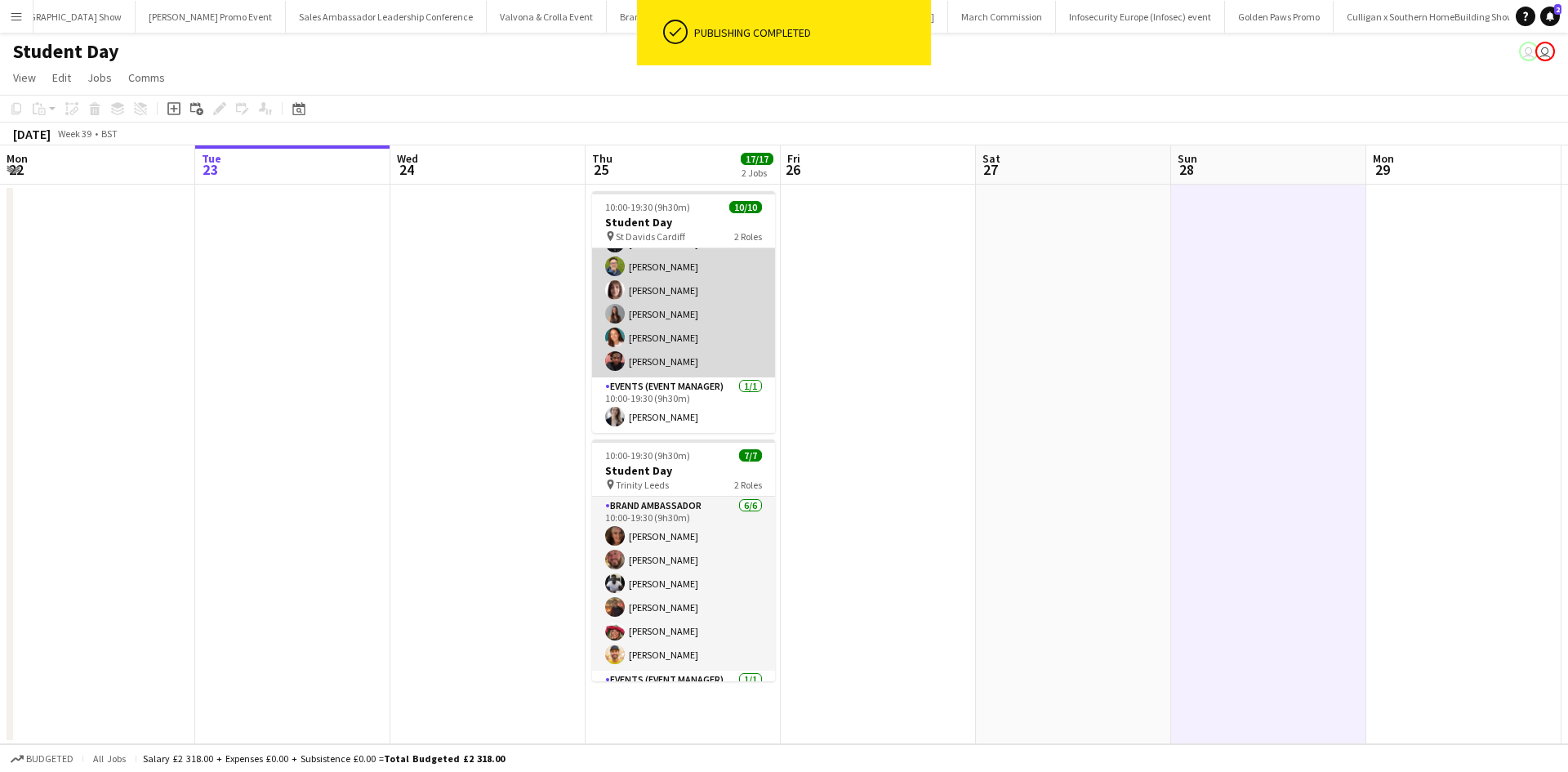
click at [713, 360] on app-card-role "Brand Ambassador [DATE] 10:00-19:30 (9h30m) [PERSON_NAME] [PERSON_NAME] [PERSON…" at bounding box center [683, 255] width 183 height 245
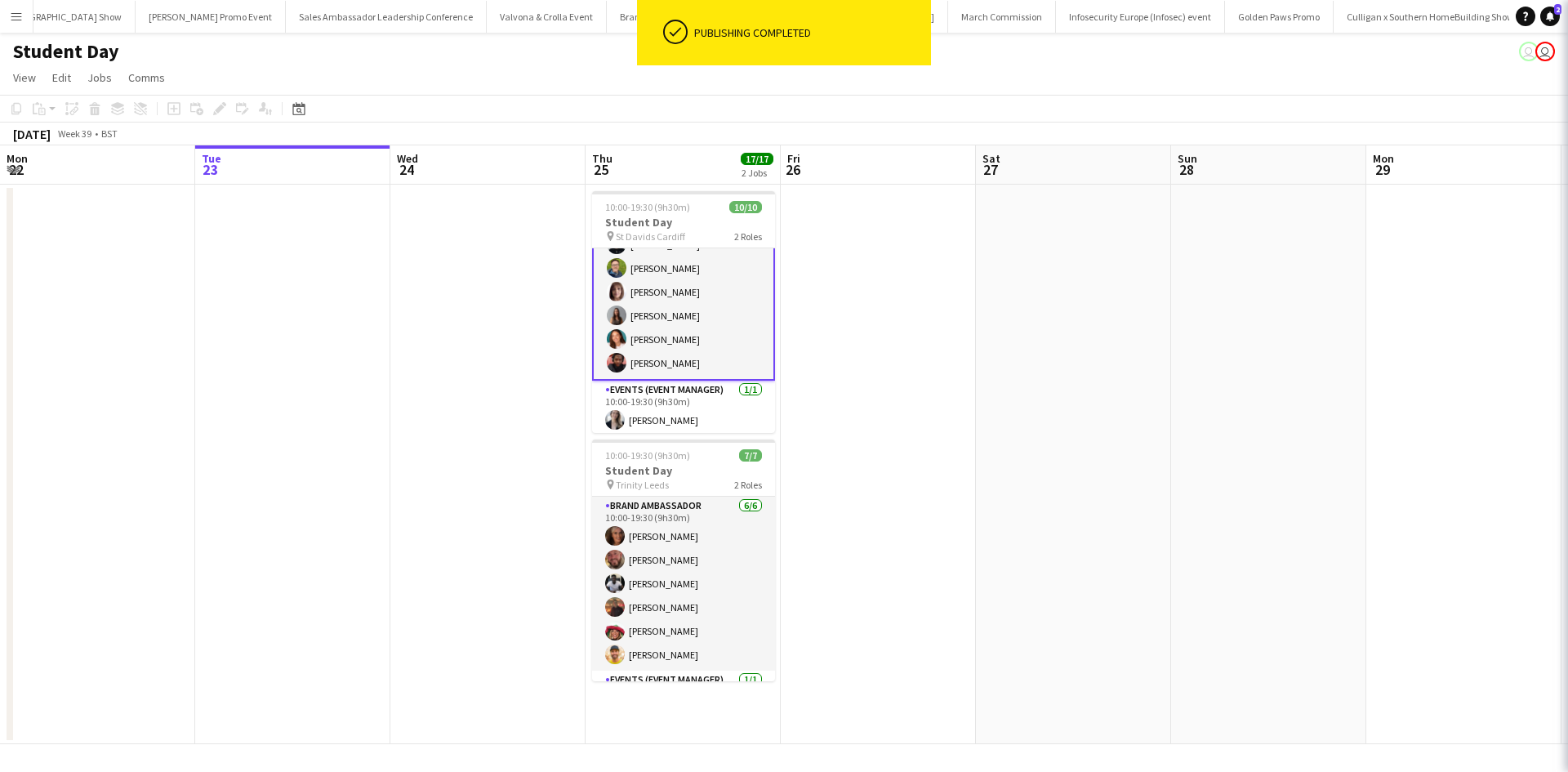
scroll to position [118, 0]
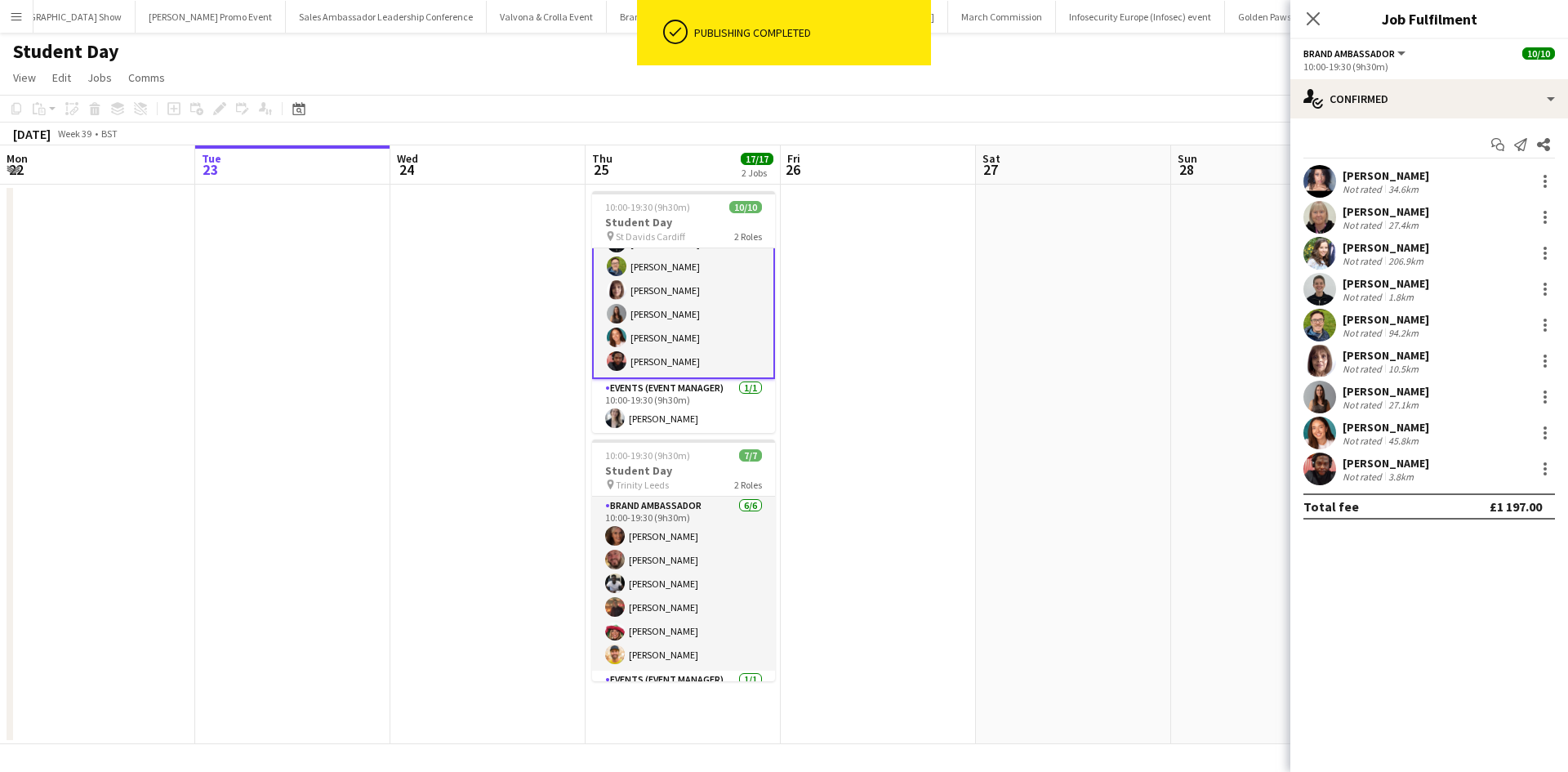
click at [1397, 462] on div "[PERSON_NAME]" at bounding box center [1386, 463] width 87 height 15
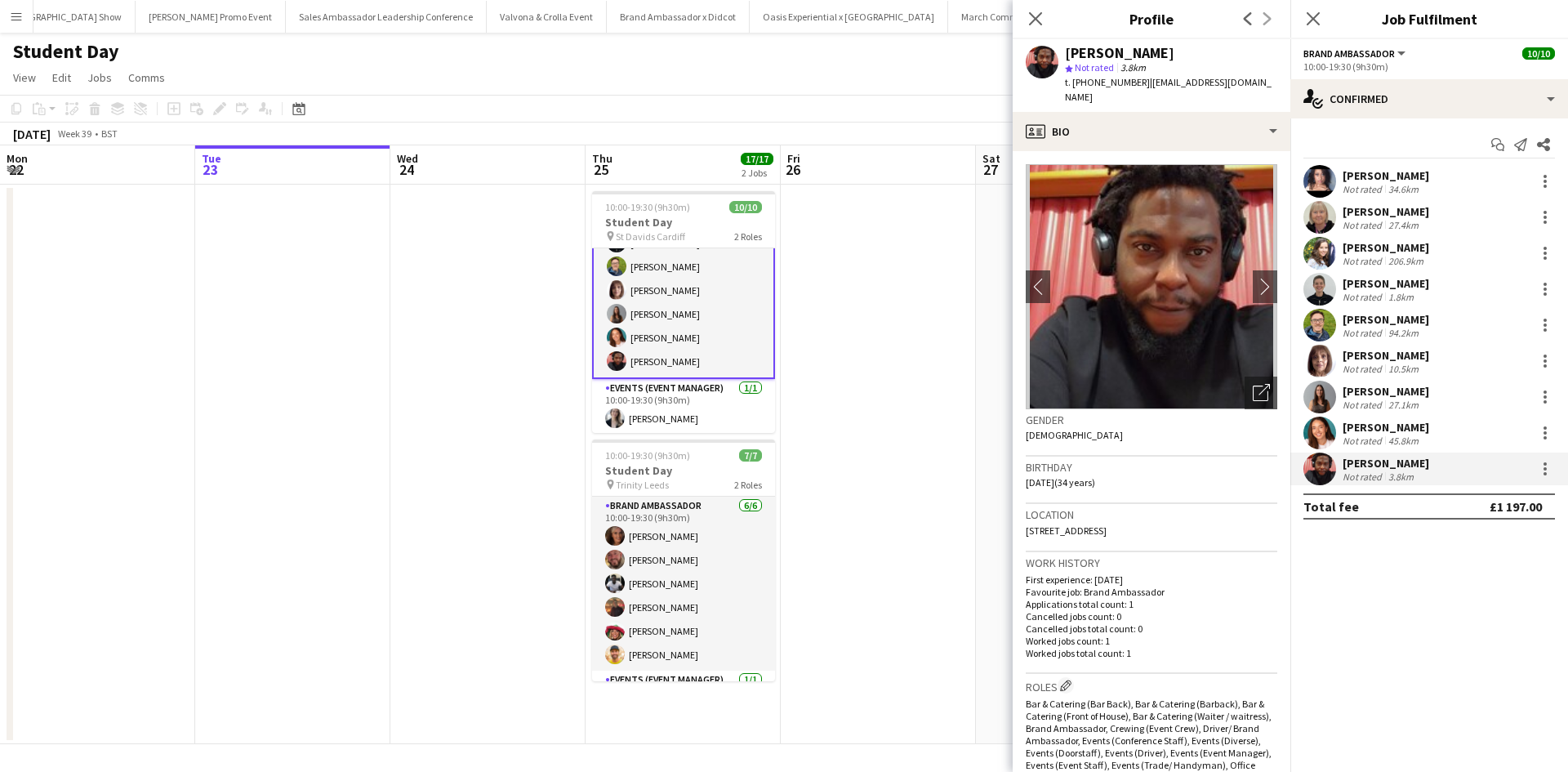
click at [845, 437] on app-date-cell at bounding box center [879, 464] width 195 height 559
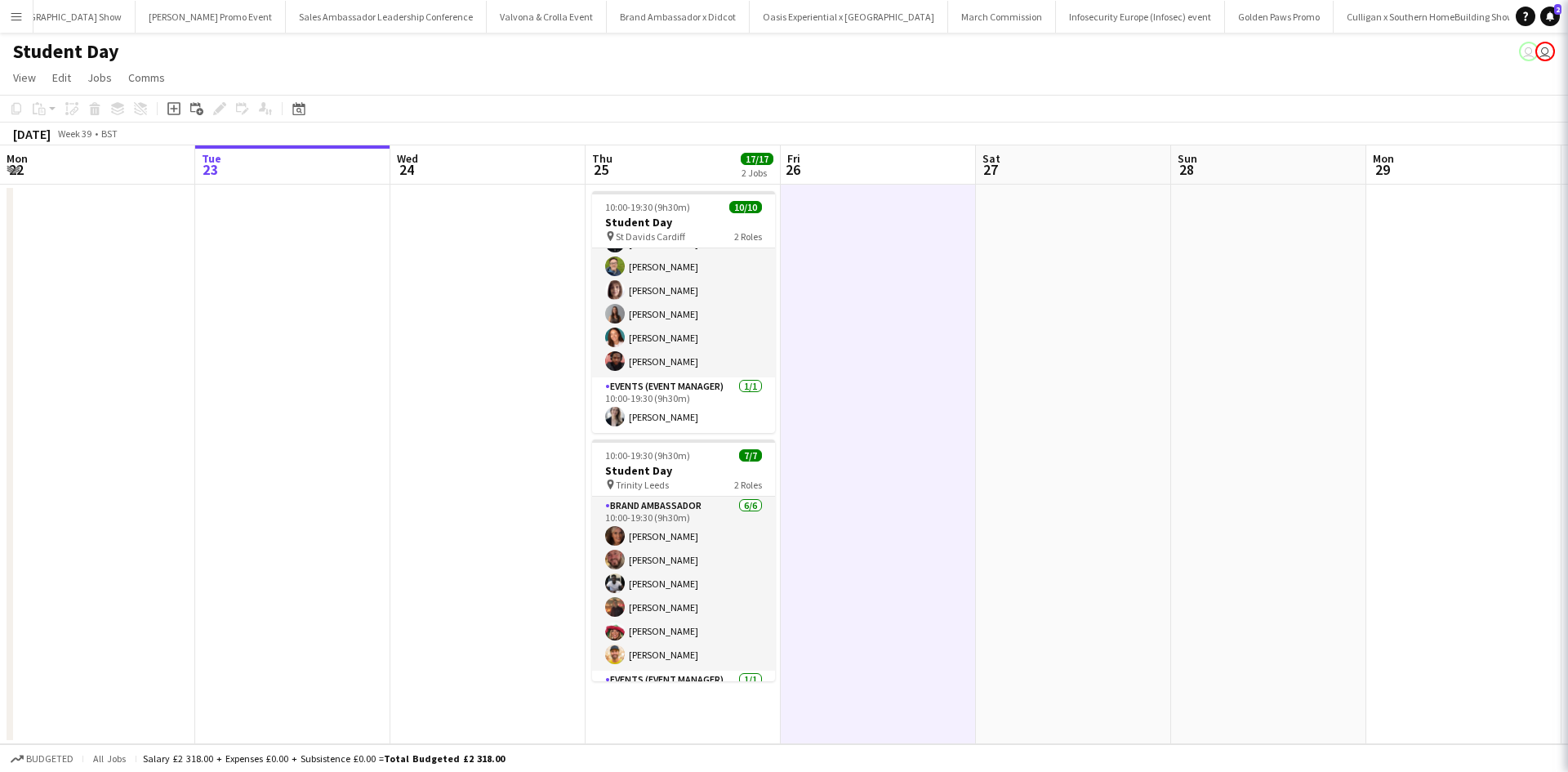
scroll to position [116, 0]
click at [846, 451] on app-date-cell at bounding box center [879, 464] width 195 height 559
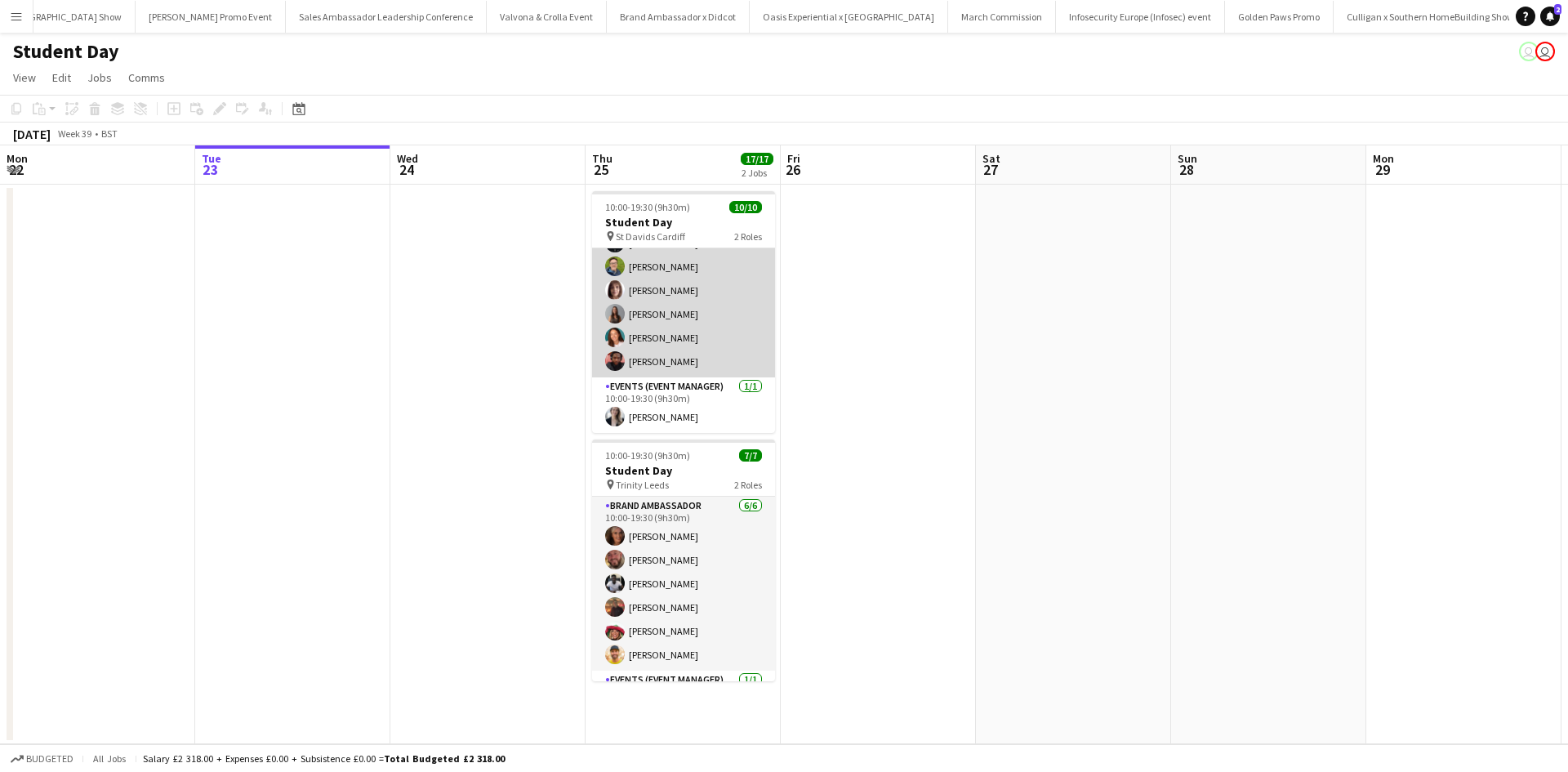
click at [717, 355] on app-card-role "Brand Ambassador [DATE] 10:00-19:30 (9h30m) [PERSON_NAME] [PERSON_NAME] [PERSON…" at bounding box center [683, 255] width 183 height 245
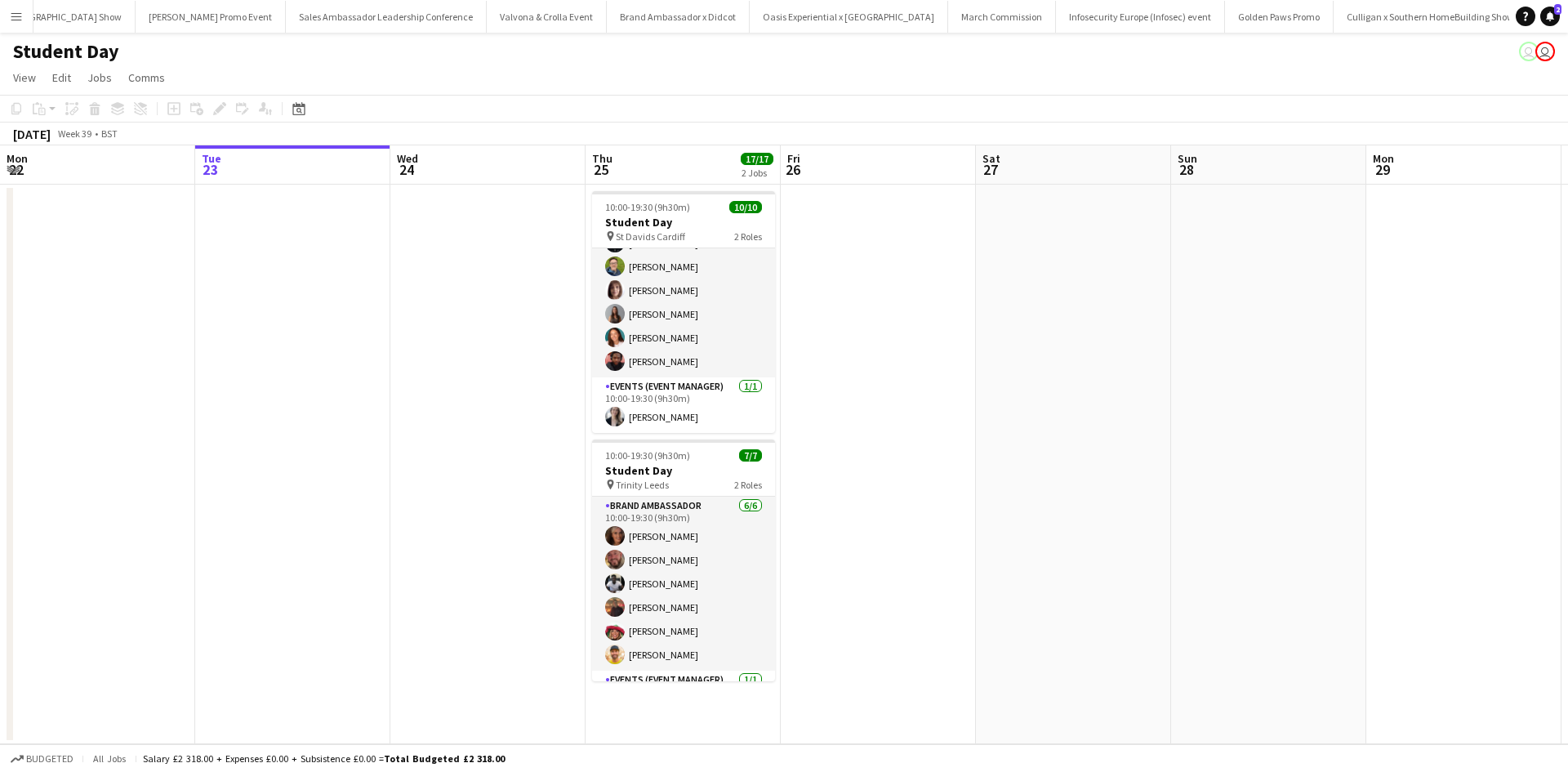
scroll to position [118, 0]
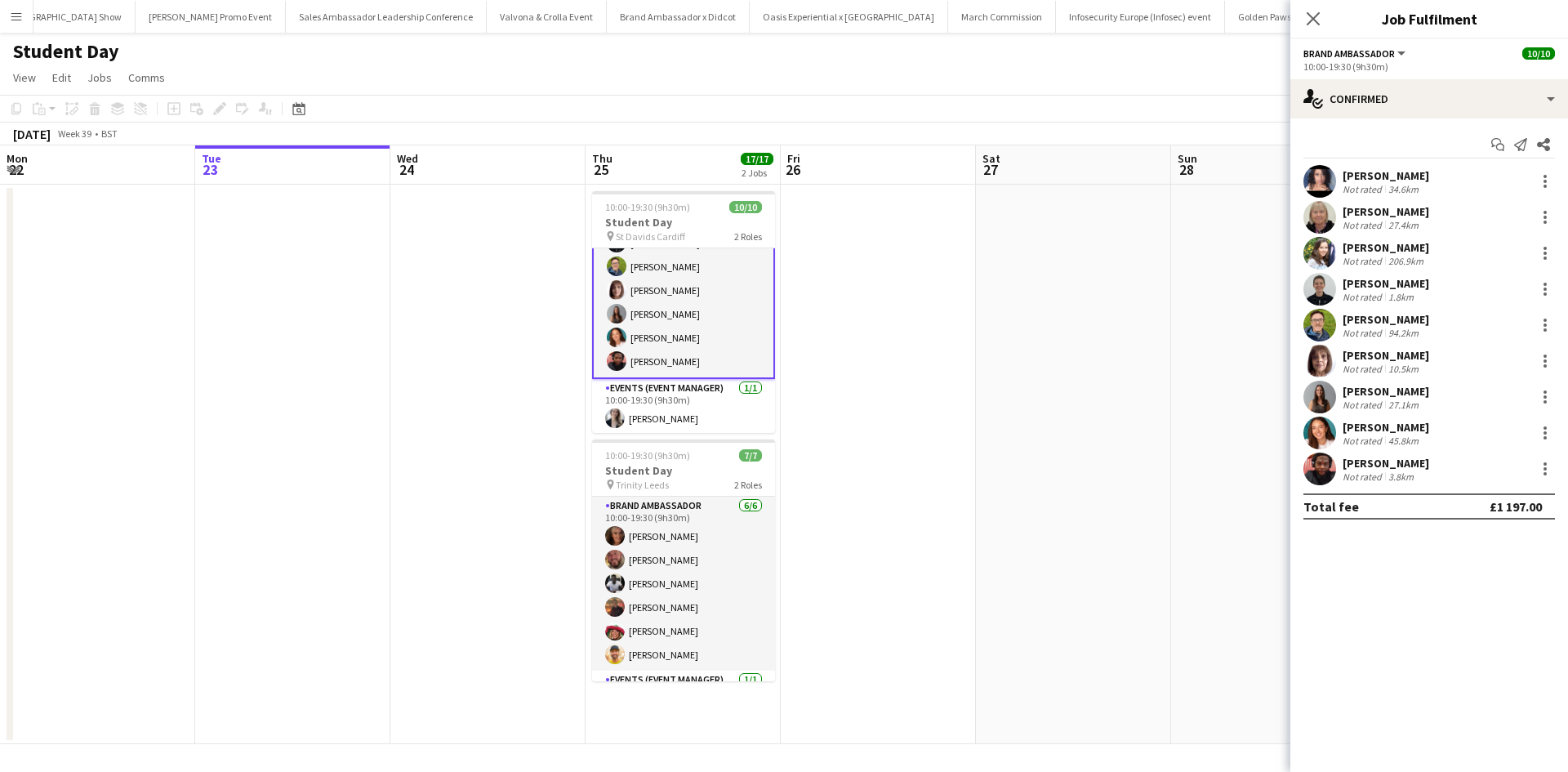
click at [1411, 464] on div "[PERSON_NAME]" at bounding box center [1386, 463] width 87 height 15
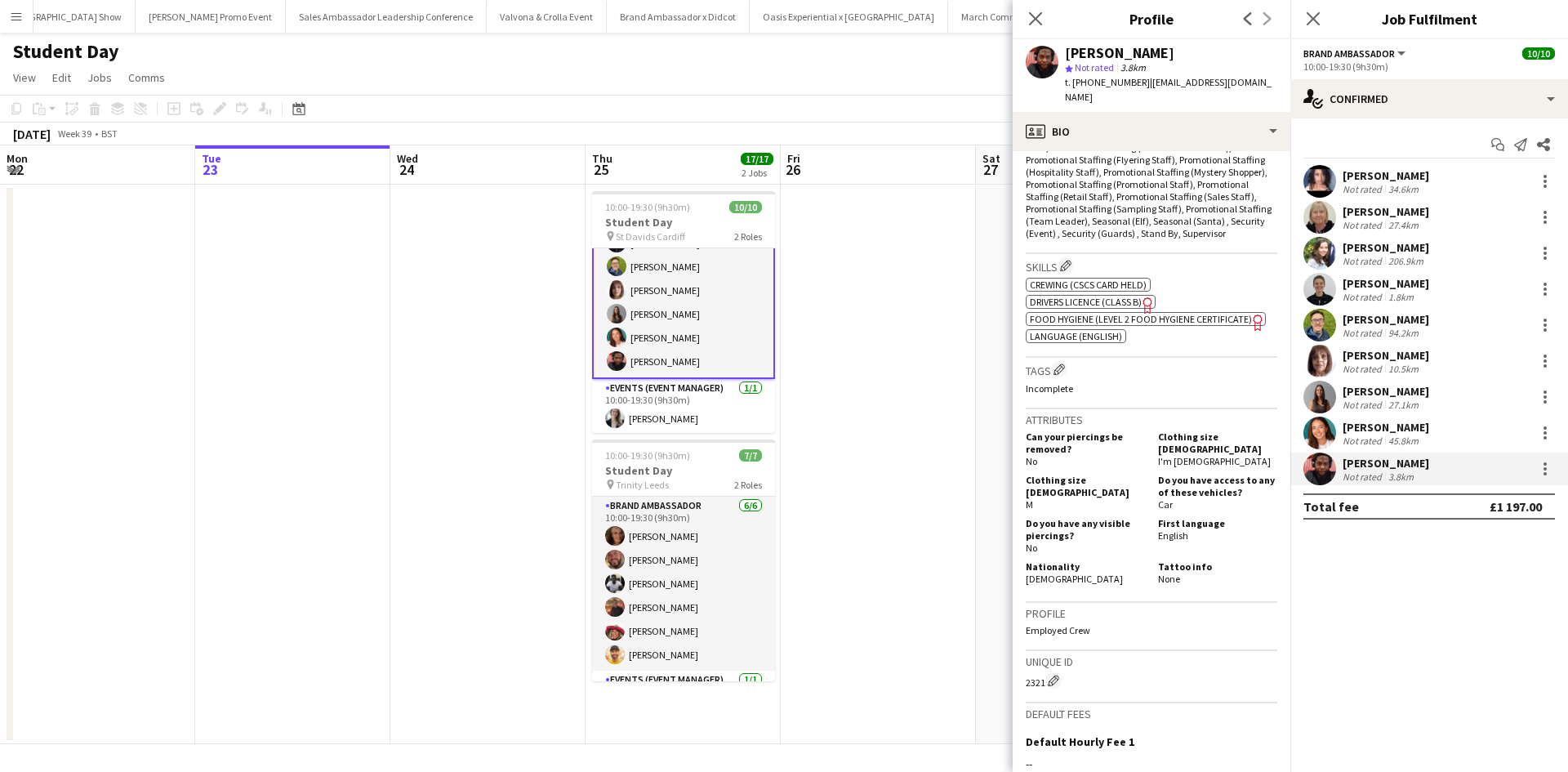
scroll to position [653, 0]
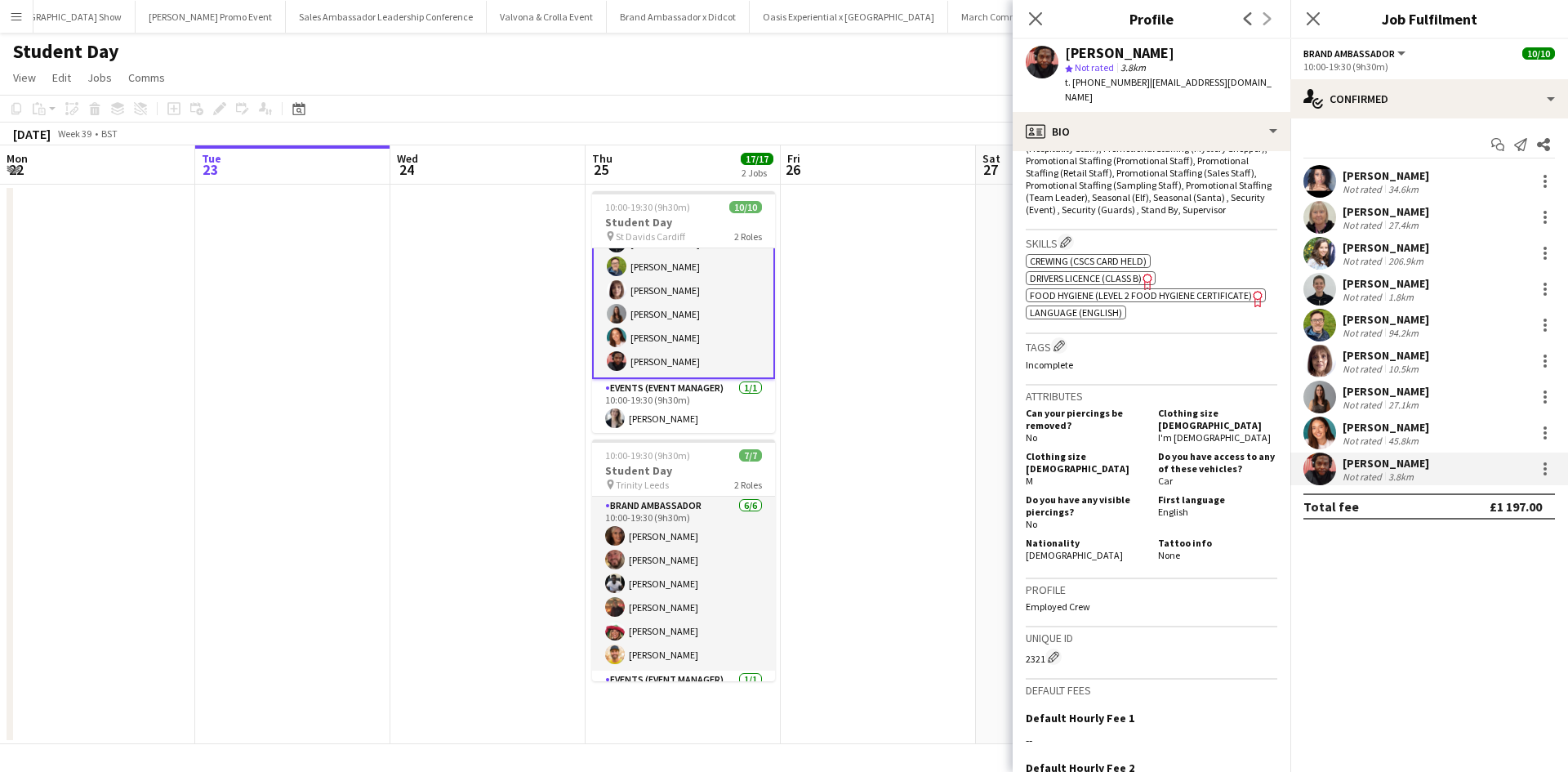
click at [969, 487] on app-date-cell at bounding box center [879, 464] width 195 height 559
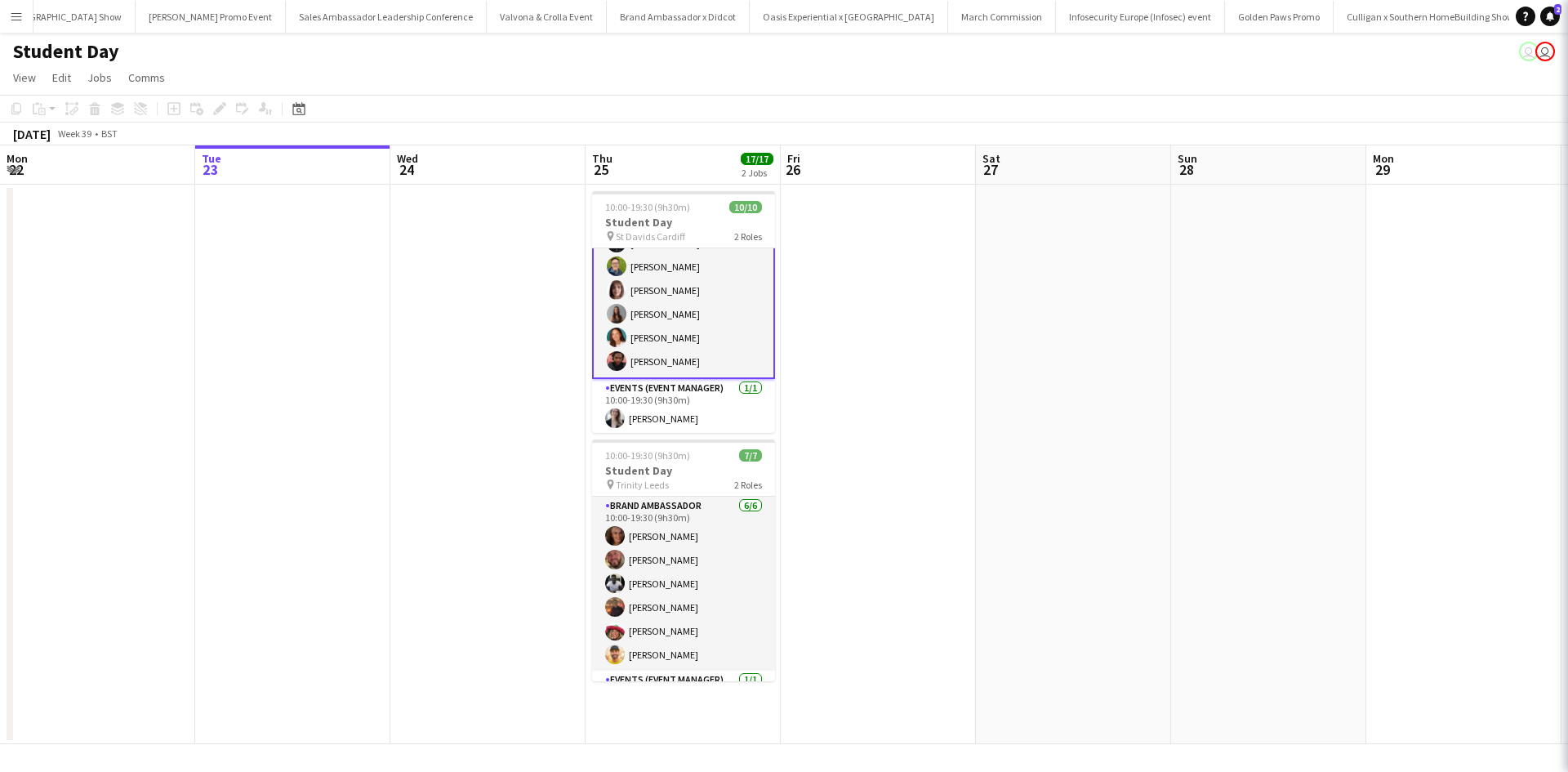
scroll to position [116, 0]
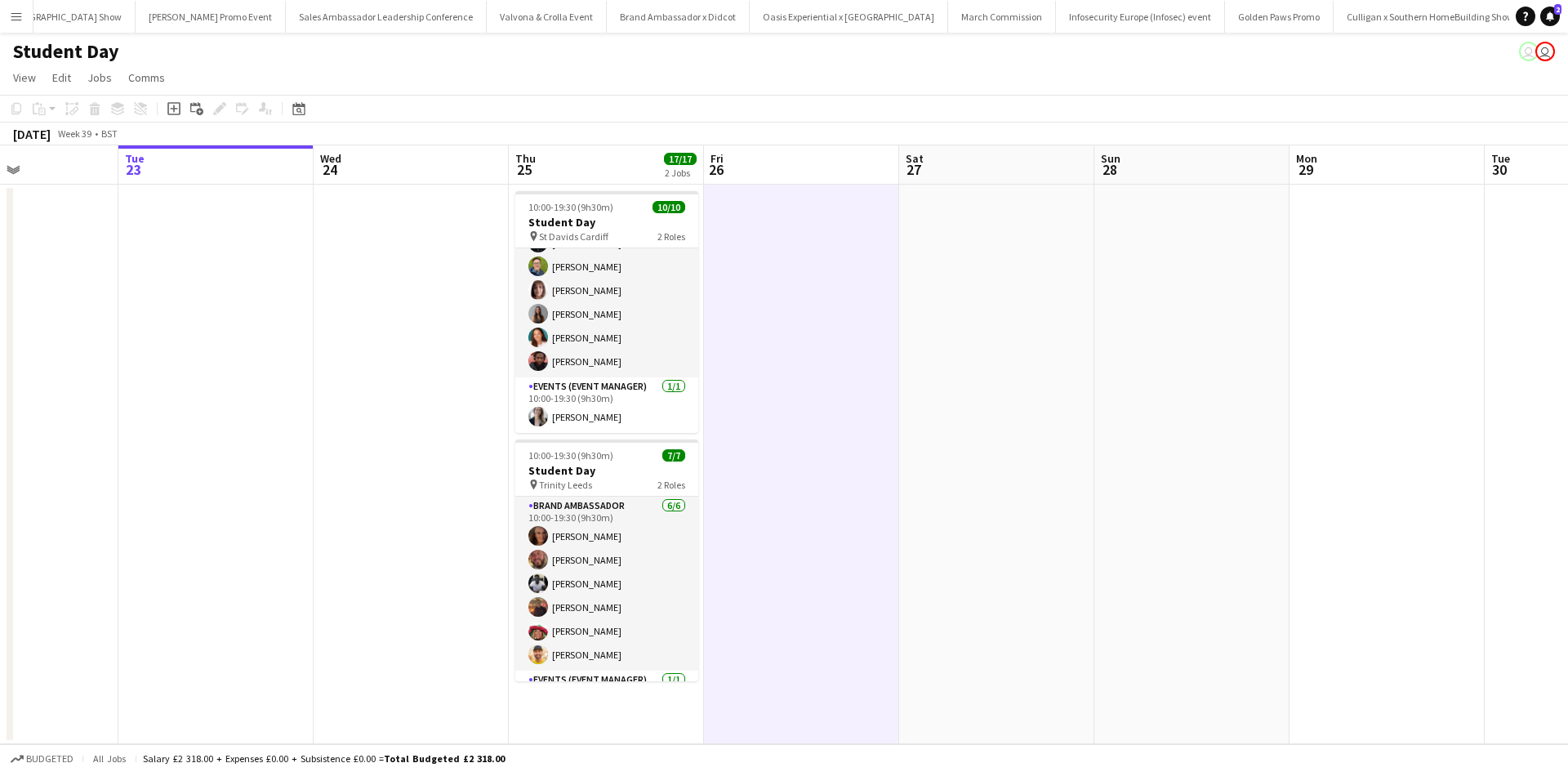
drag, startPoint x: 1086, startPoint y: 487, endPoint x: 613, endPoint y: 385, distance: 483.9
click at [613, 385] on app-calendar-viewport "Sat 20 Sun 21 Mon 22 Tue 23 Wed 24 Thu 25 17/17 2 Jobs Fri 26 Sat 27 Sun 28 Mon…" at bounding box center [784, 445] width 1568 height 599
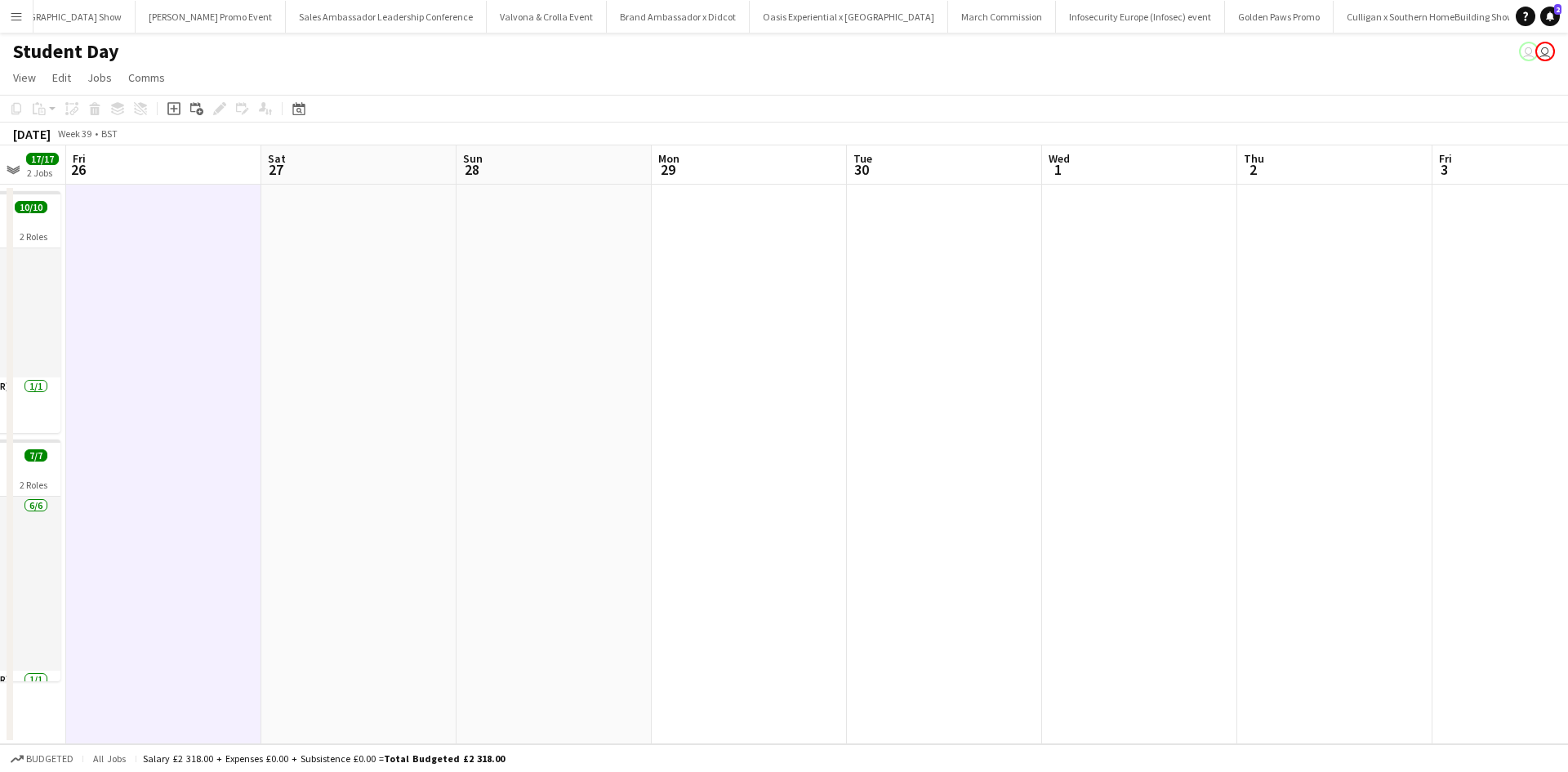
drag, startPoint x: 941, startPoint y: 410, endPoint x: 698, endPoint y: 360, distance: 248.1
click at [698, 360] on app-calendar-viewport "Mon 22 Tue 23 Wed 24 Thu 25 17/17 2 Jobs Fri 26 Sat 27 Sun 28 Mon 29 Tue 30 Wed…" at bounding box center [784, 445] width 1568 height 599
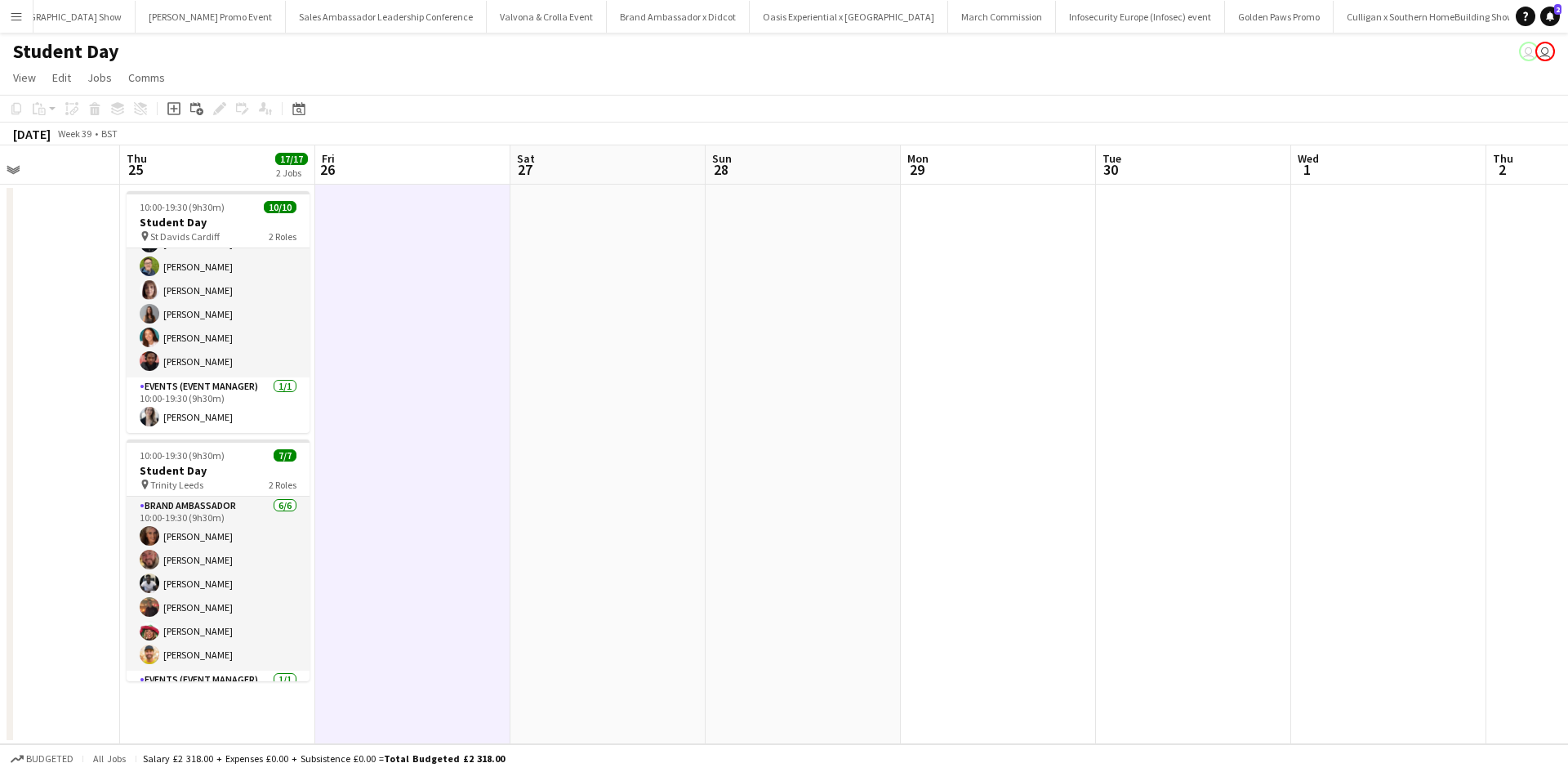
scroll to position [0, 418]
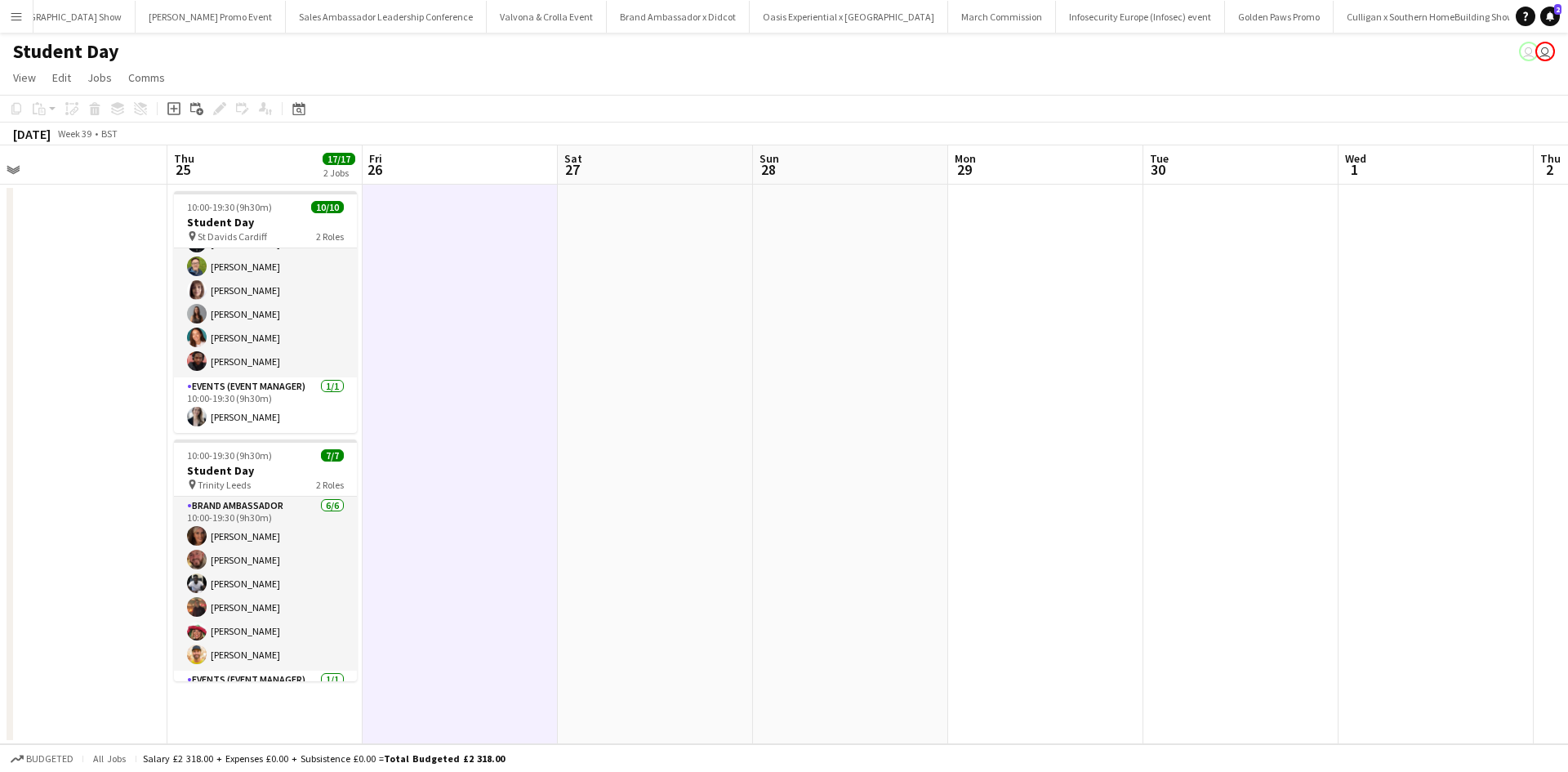
drag, startPoint x: 465, startPoint y: 383, endPoint x: 762, endPoint y: 311, distance: 305.6
click at [762, 311] on app-calendar-viewport "Mon 22 Tue 23 Wed 24 Thu 25 17/17 2 Jobs Fri 26 Sat 27 Sun 28 Mon 29 Tue 30 Wed…" at bounding box center [784, 445] width 1568 height 599
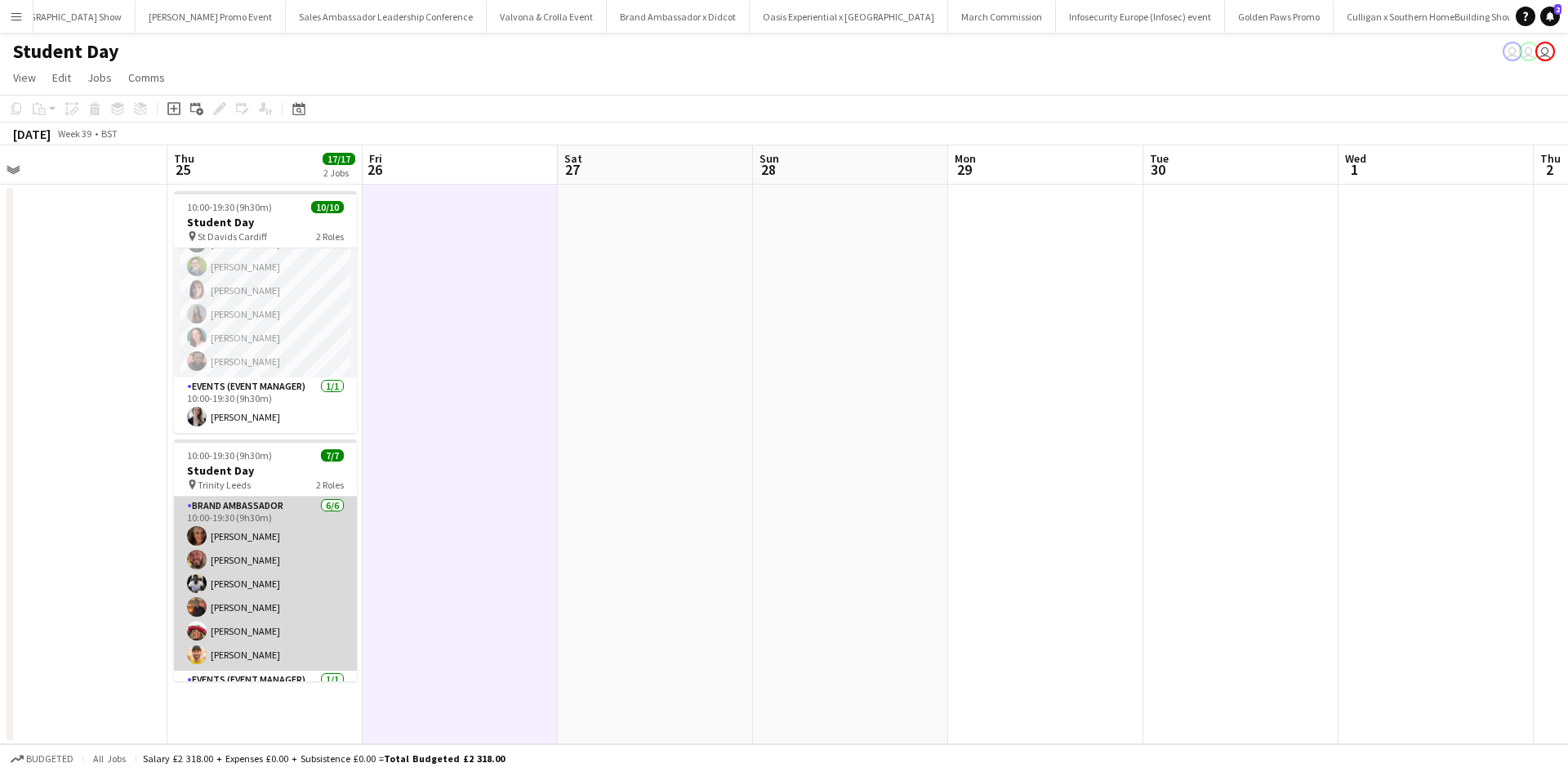
scroll to position [45, 0]
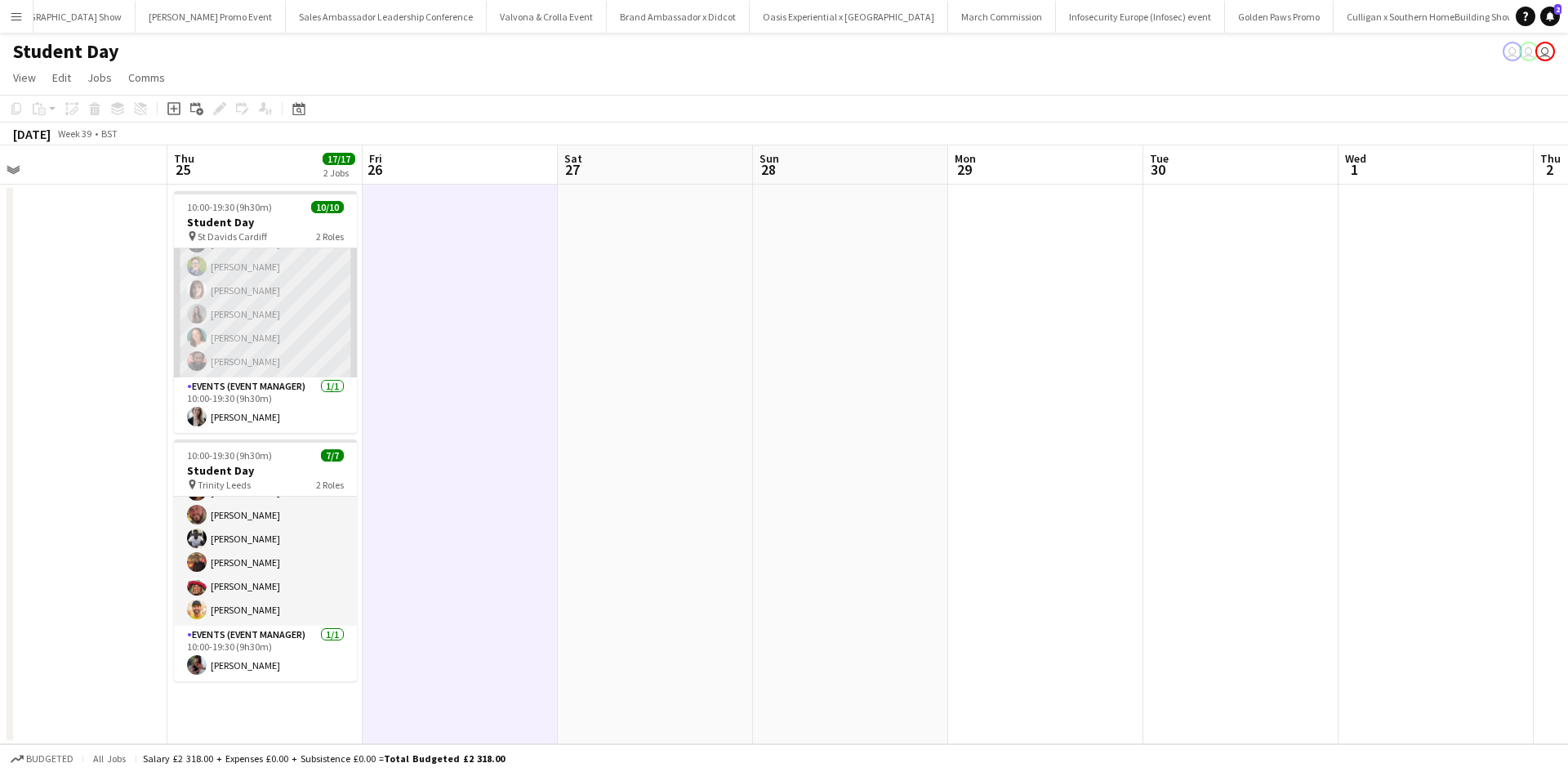
click at [280, 365] on app-card-role "Brand Ambassador [DATE] 10:00-19:30 (9h30m) [PERSON_NAME] [PERSON_NAME] [PERSON…" at bounding box center [265, 255] width 183 height 245
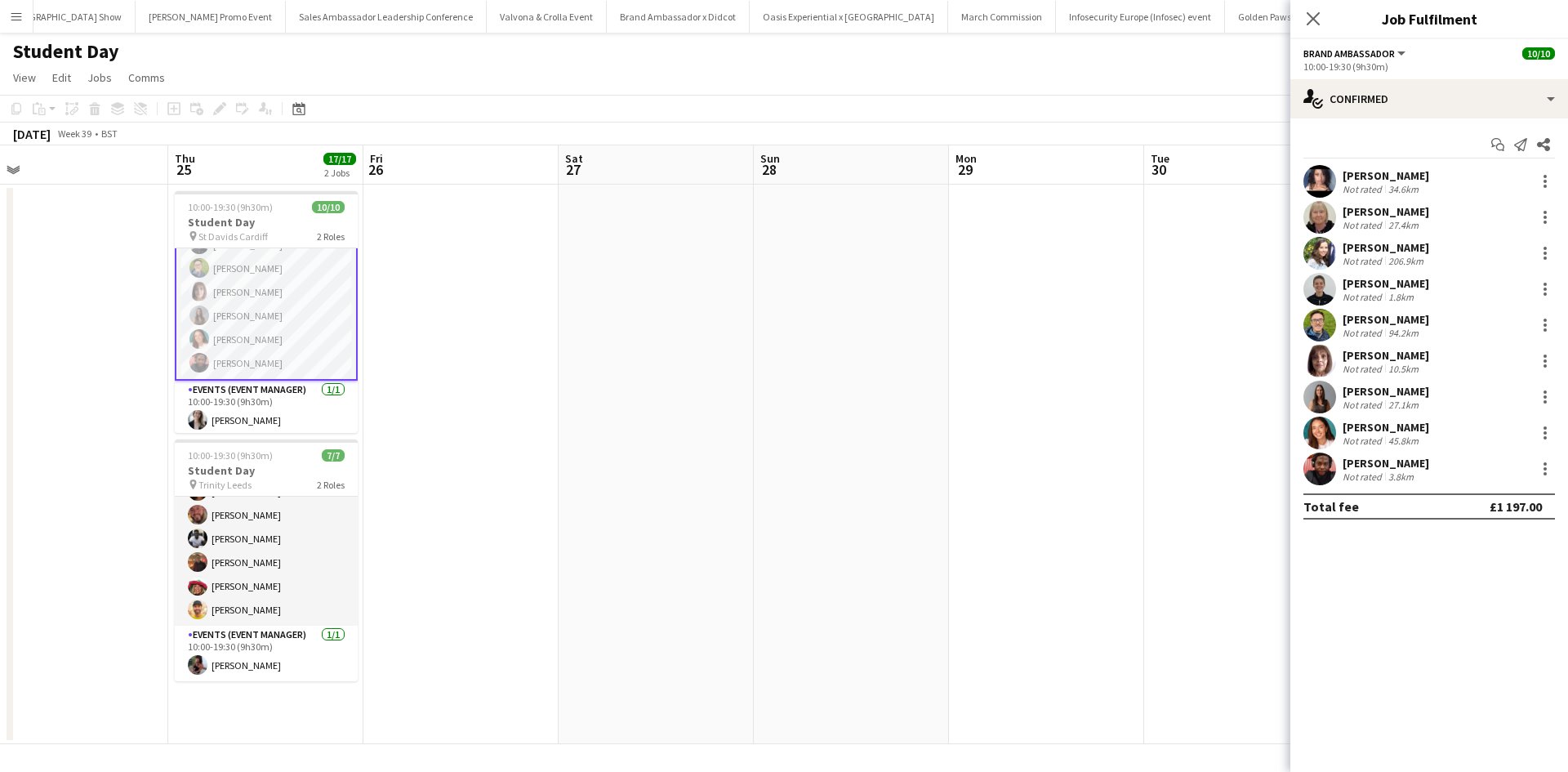
scroll to position [118, 0]
click at [1403, 461] on div "[PERSON_NAME]" at bounding box center [1386, 463] width 87 height 15
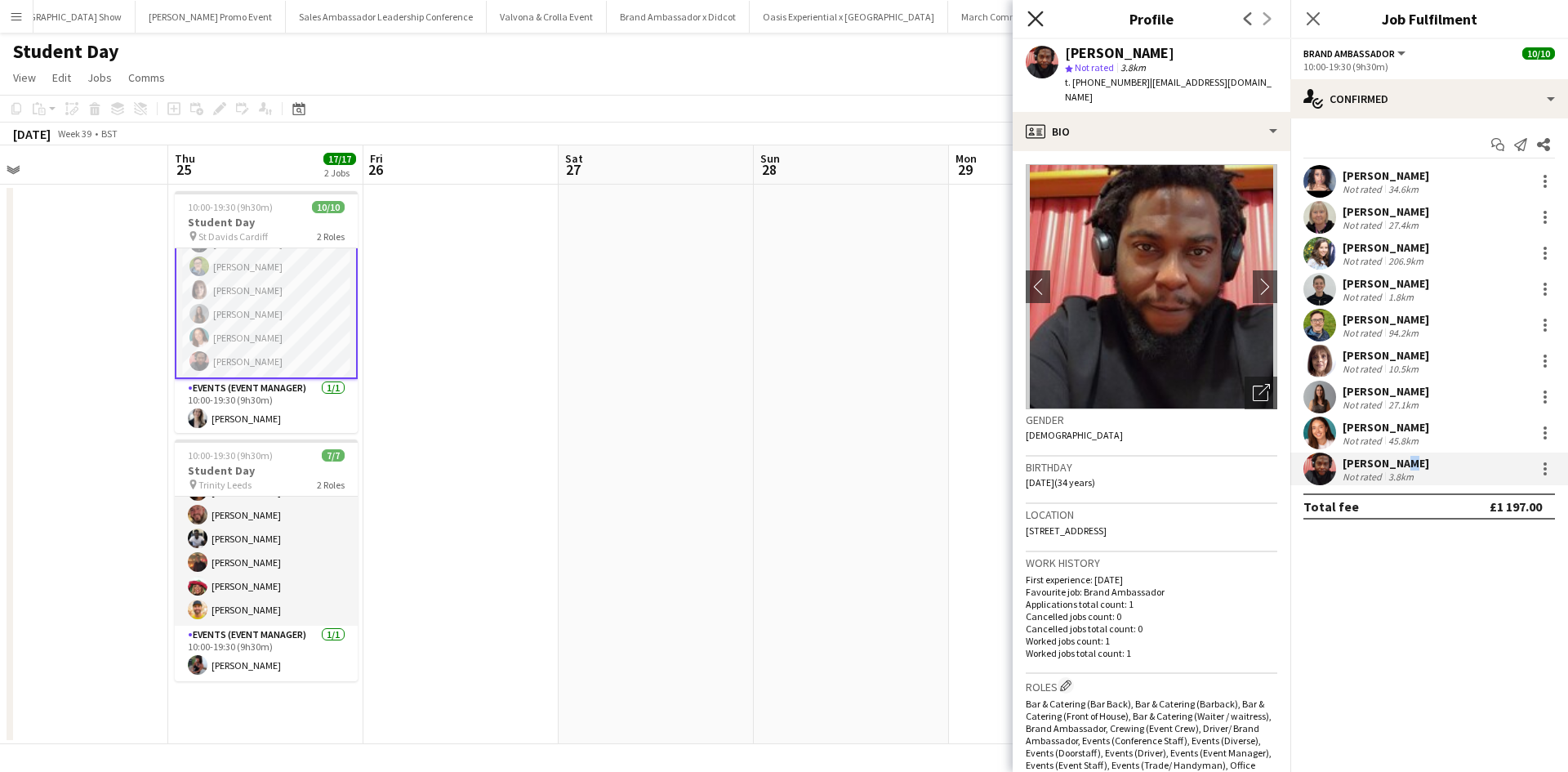
click at [1032, 20] on icon "Close pop-in" at bounding box center [1035, 18] width 15 height 15
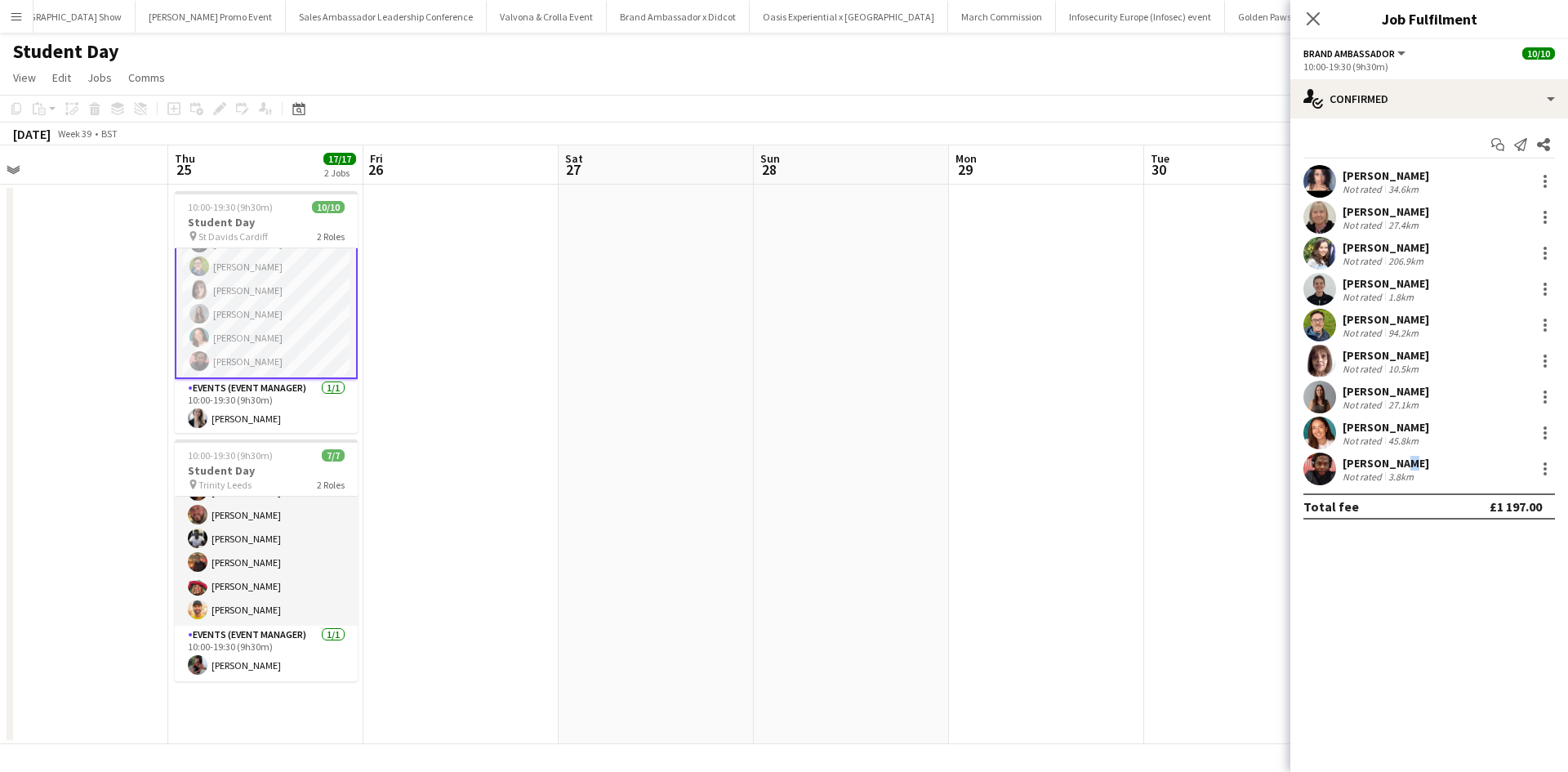
click at [11, 20] on app-icon "Menu" at bounding box center [16, 16] width 13 height 13
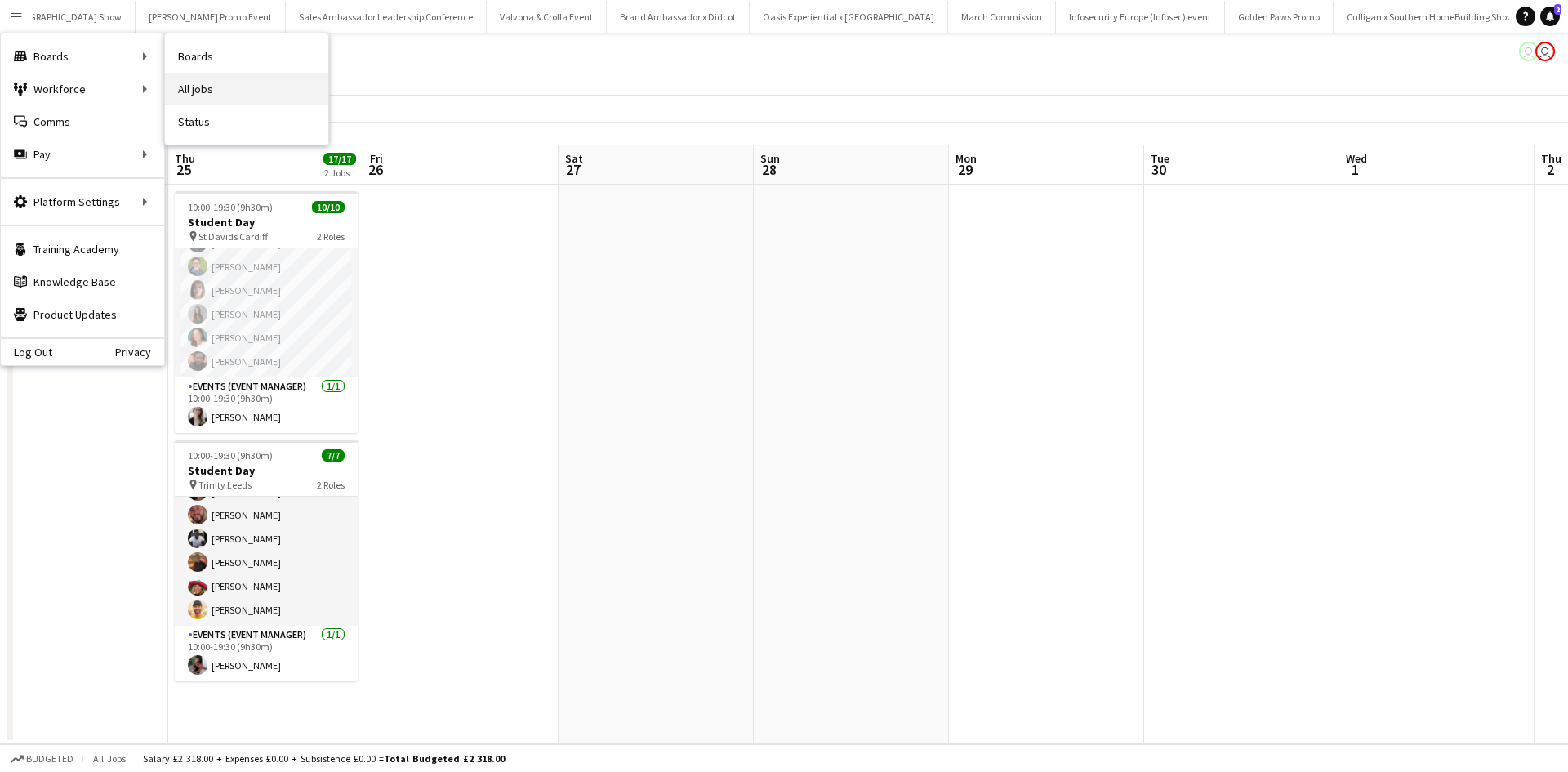
click at [214, 96] on link "All jobs" at bounding box center [247, 89] width 163 height 33
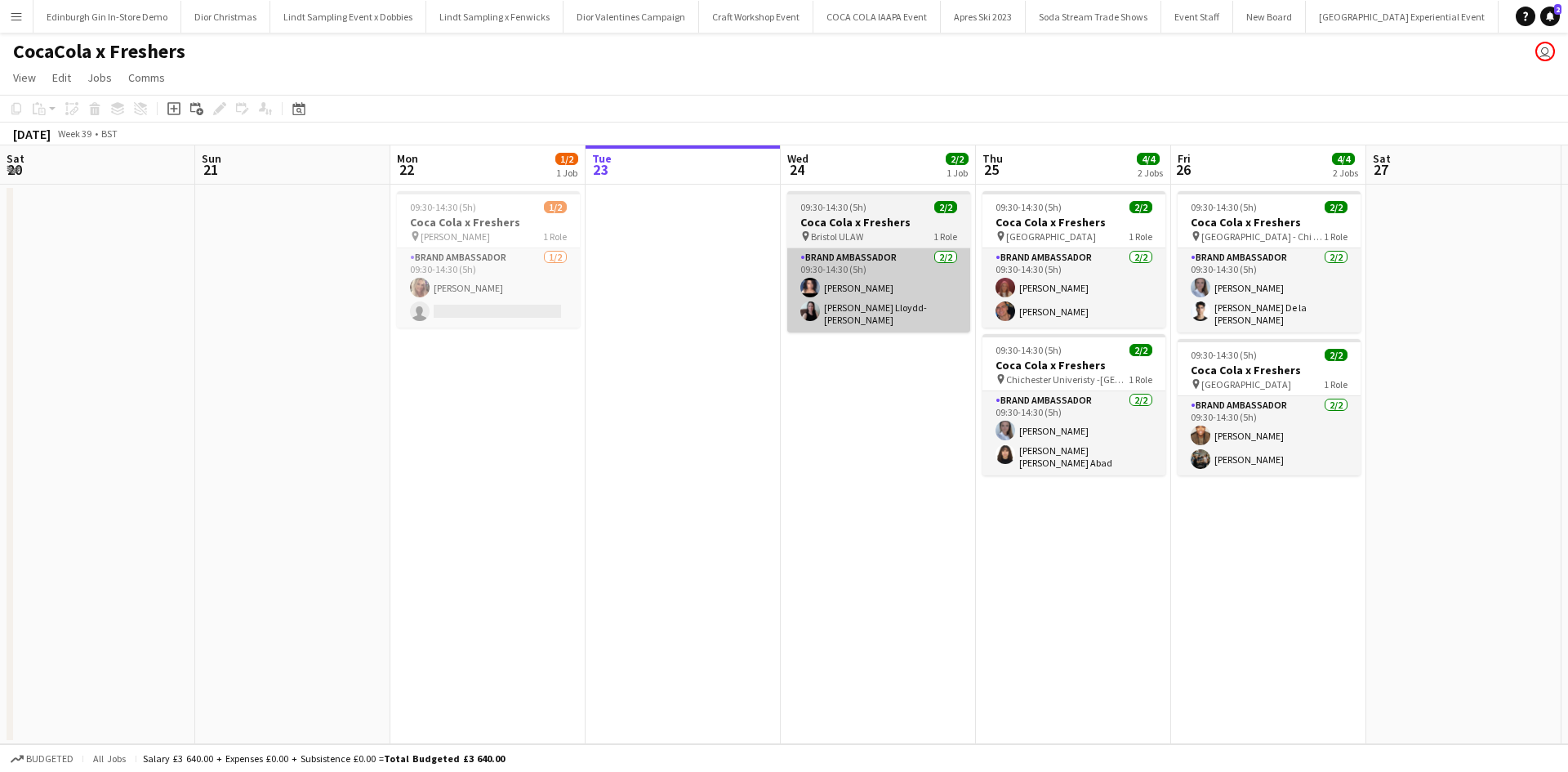
scroll to position [0, 390]
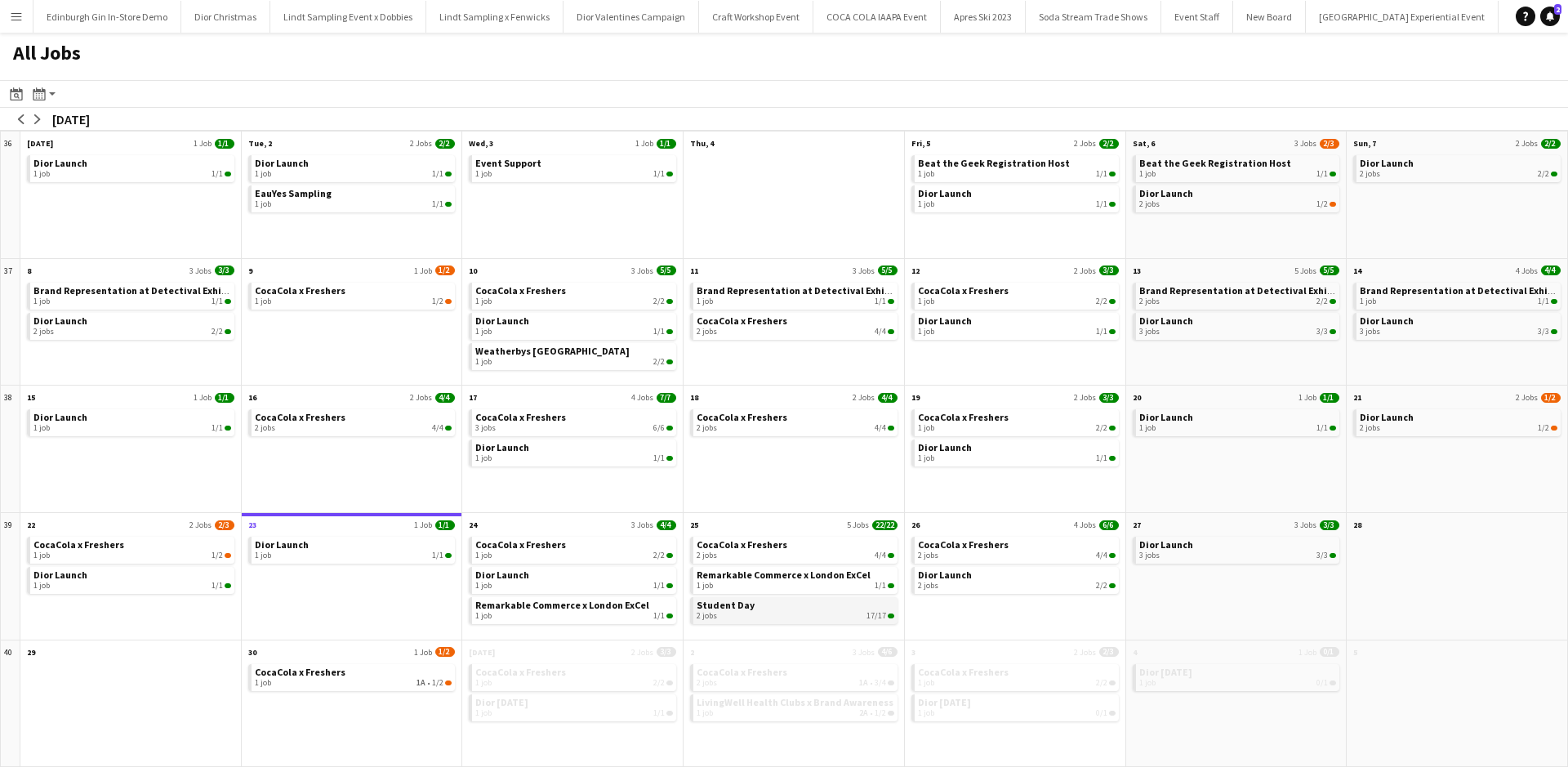
click at [813, 616] on div "2 jobs 17/17" at bounding box center [795, 615] width 198 height 10
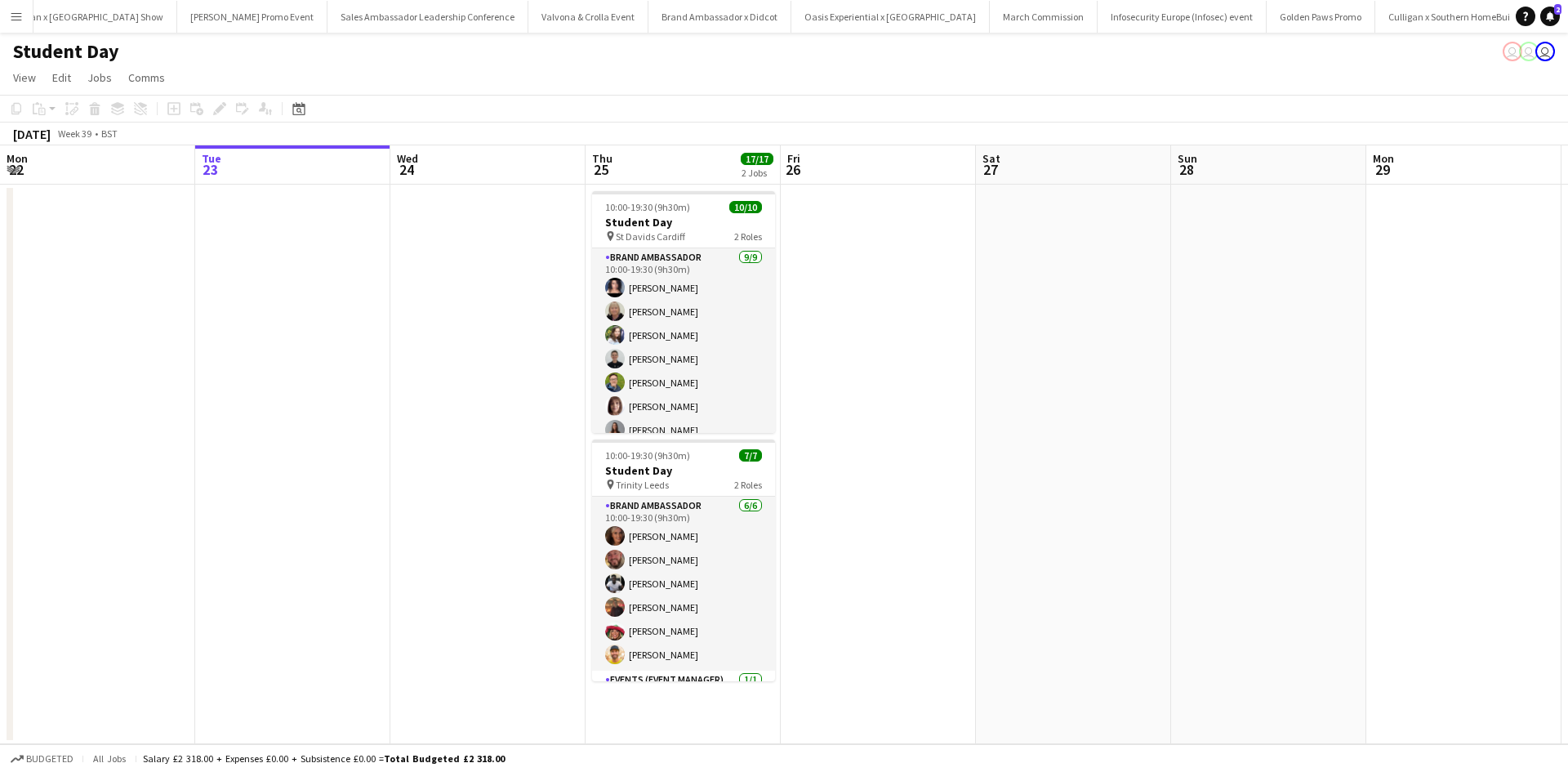
scroll to position [0, 14944]
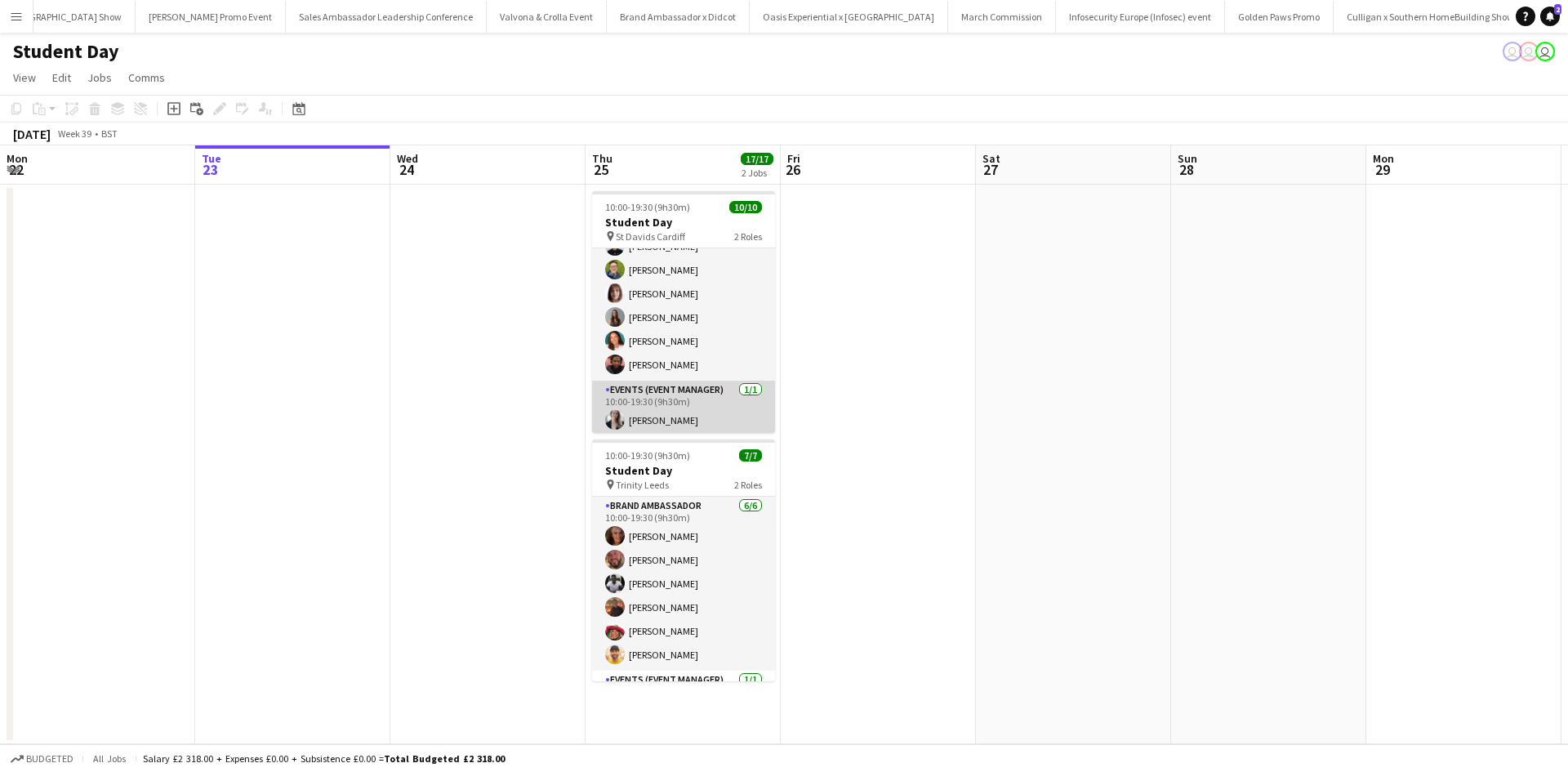
scroll to position [116, 0]
click at [678, 415] on app-card-role "Events (Event Manager) [DATE] 10:00-19:30 (9h30m) [PERSON_NAME]" at bounding box center [683, 405] width 183 height 56
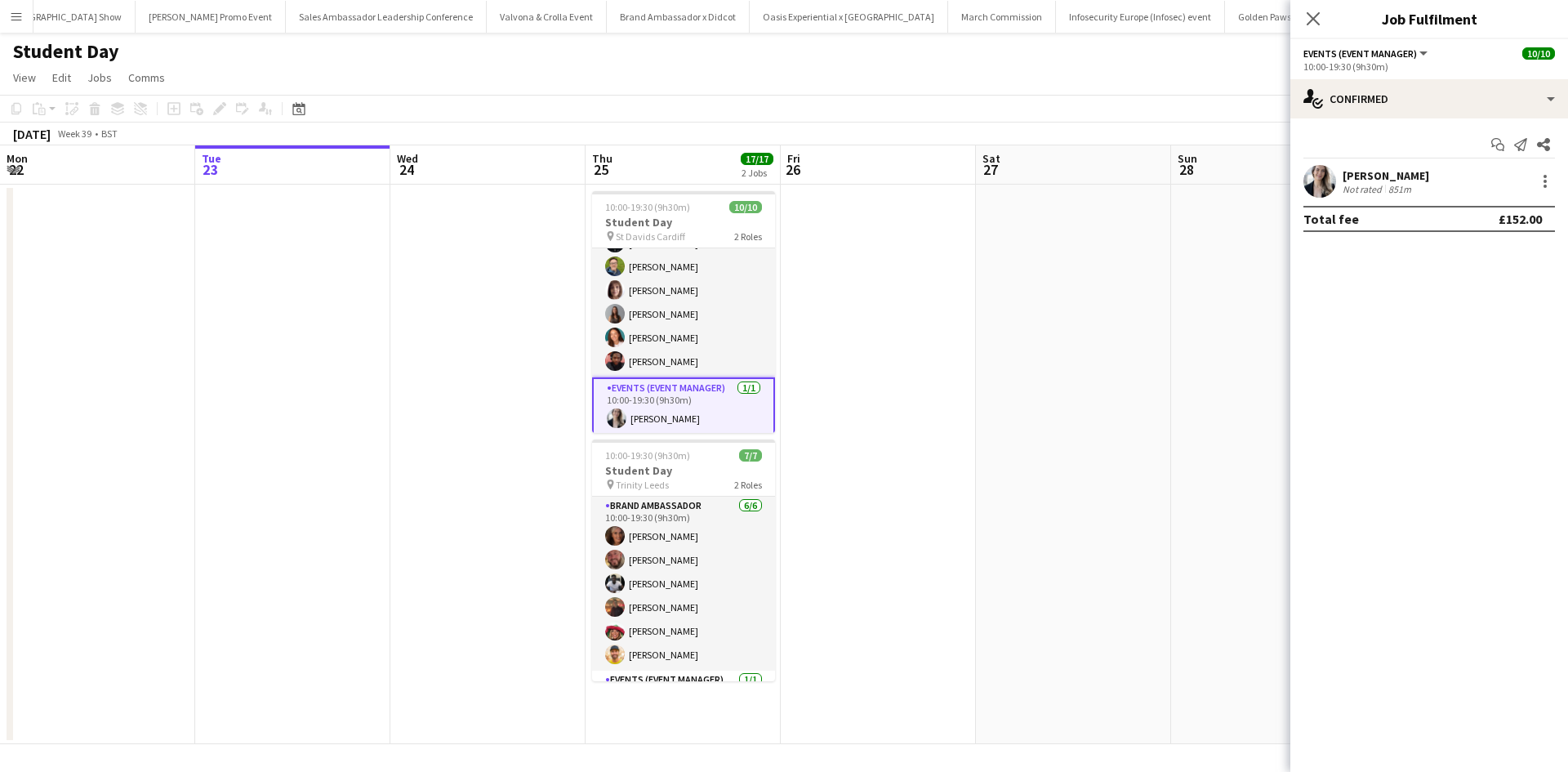
click at [1383, 171] on div "[PERSON_NAME]" at bounding box center [1386, 176] width 87 height 15
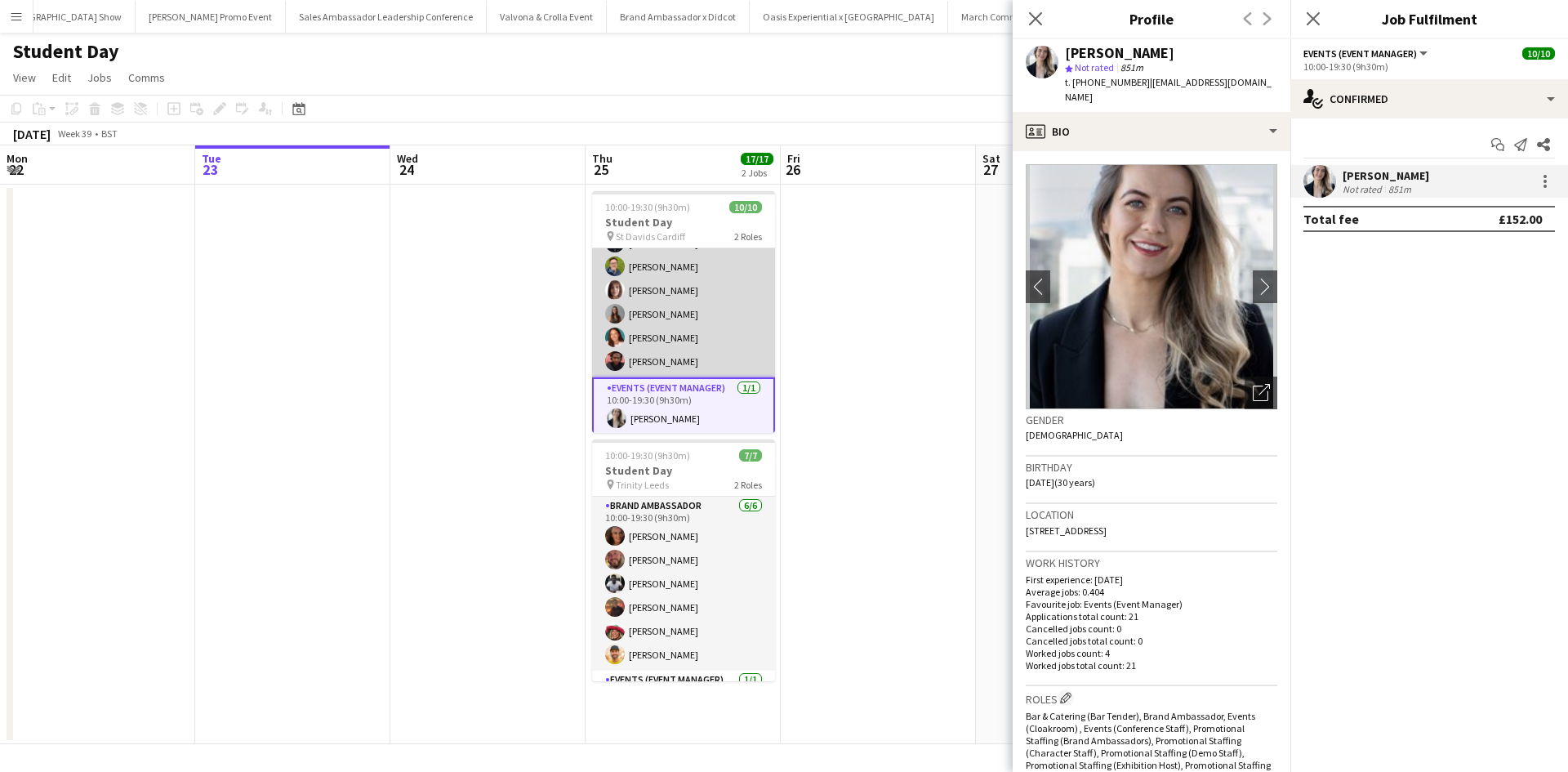
click at [651, 291] on app-card-role "Brand Ambassador [DATE] 10:00-19:30 (9h30m) [PERSON_NAME] [PERSON_NAME] [PERSON…" at bounding box center [683, 255] width 183 height 245
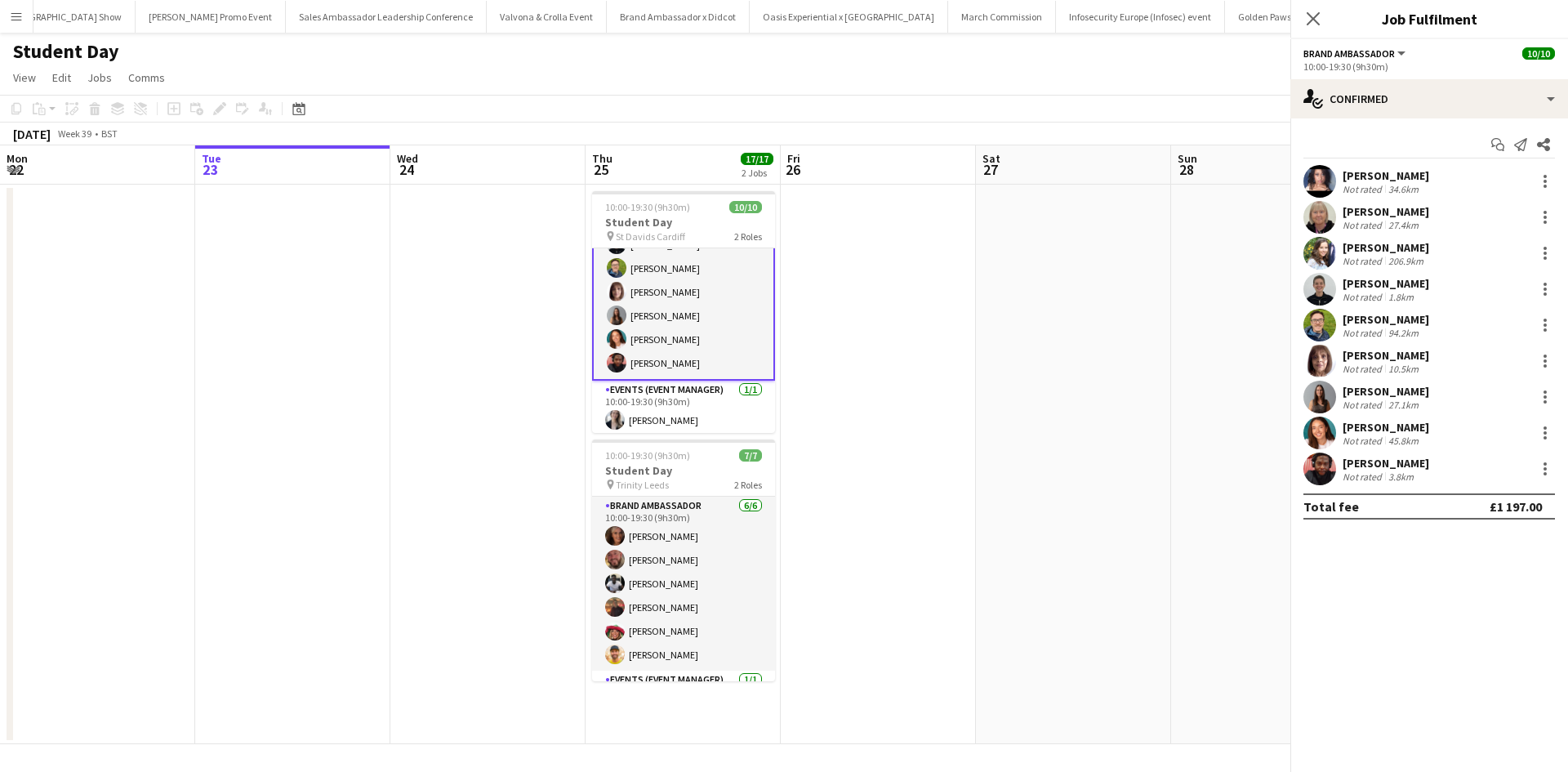
scroll to position [118, 0]
click at [1389, 351] on div "[PERSON_NAME]" at bounding box center [1386, 355] width 87 height 15
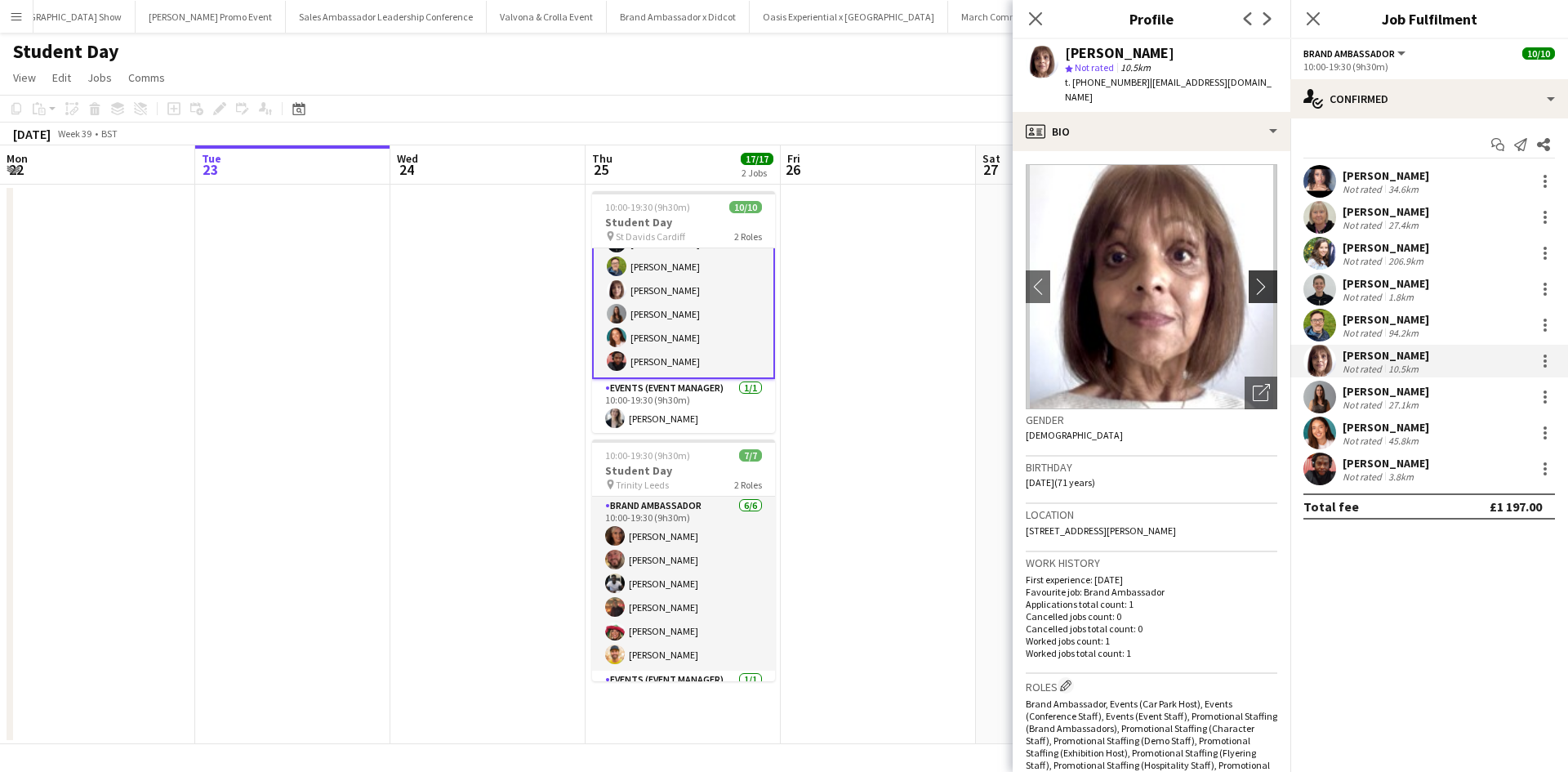
click at [1254, 280] on button "chevron-right" at bounding box center [1265, 287] width 33 height 33
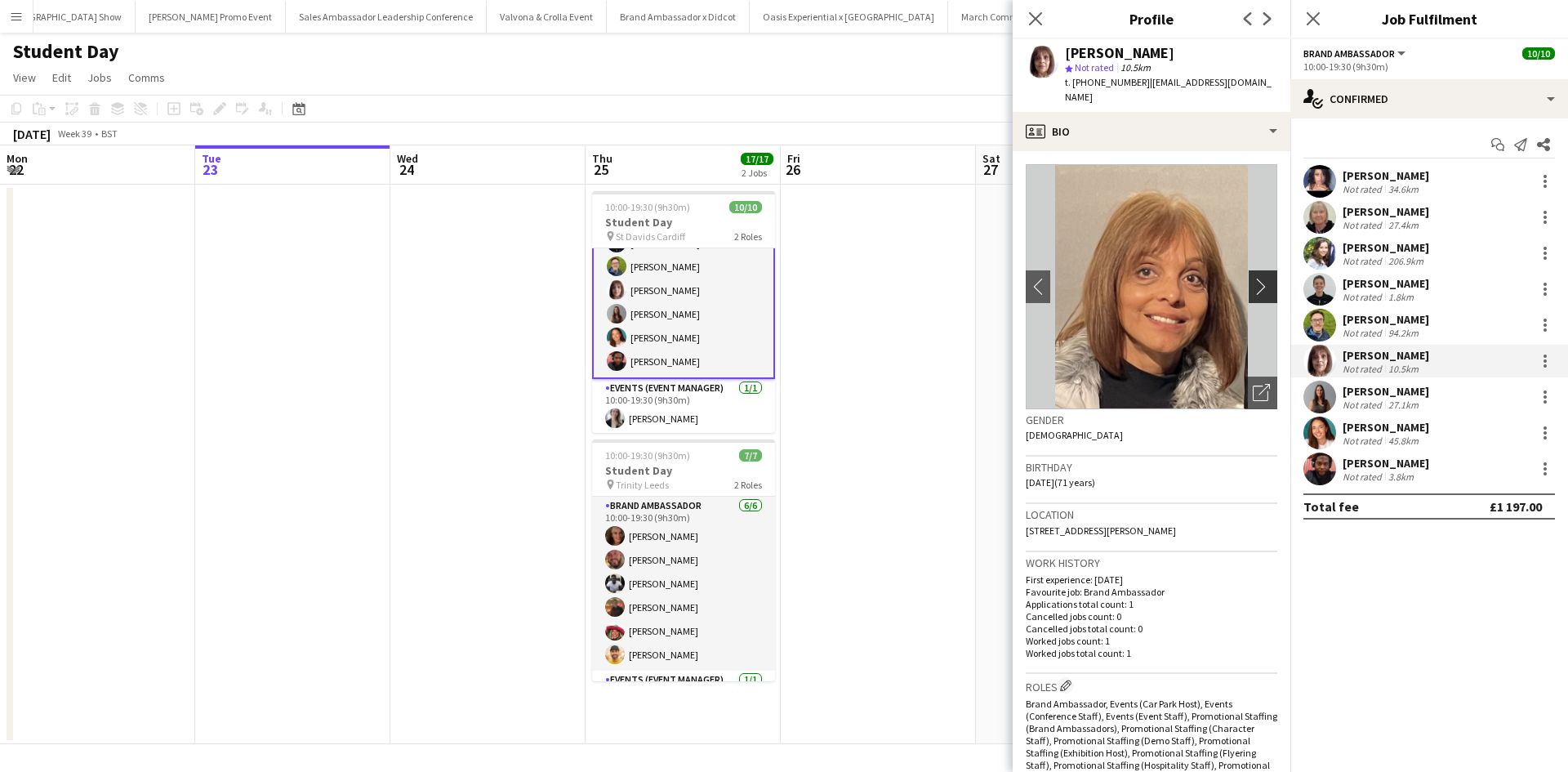
click at [1254, 280] on button "chevron-right" at bounding box center [1265, 287] width 33 height 33
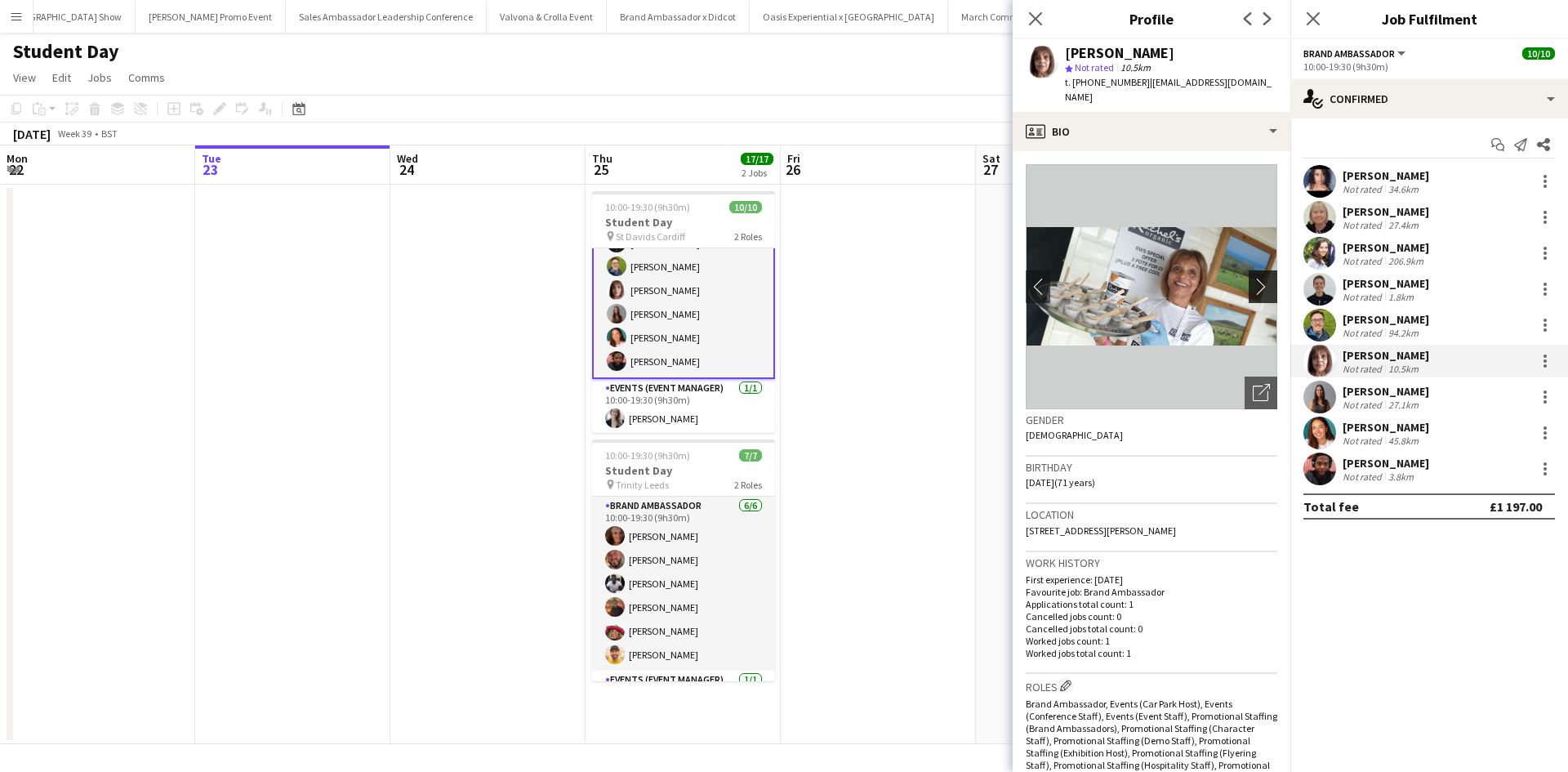
click at [1253, 278] on app-icon "chevron-right" at bounding box center [1265, 286] width 26 height 17
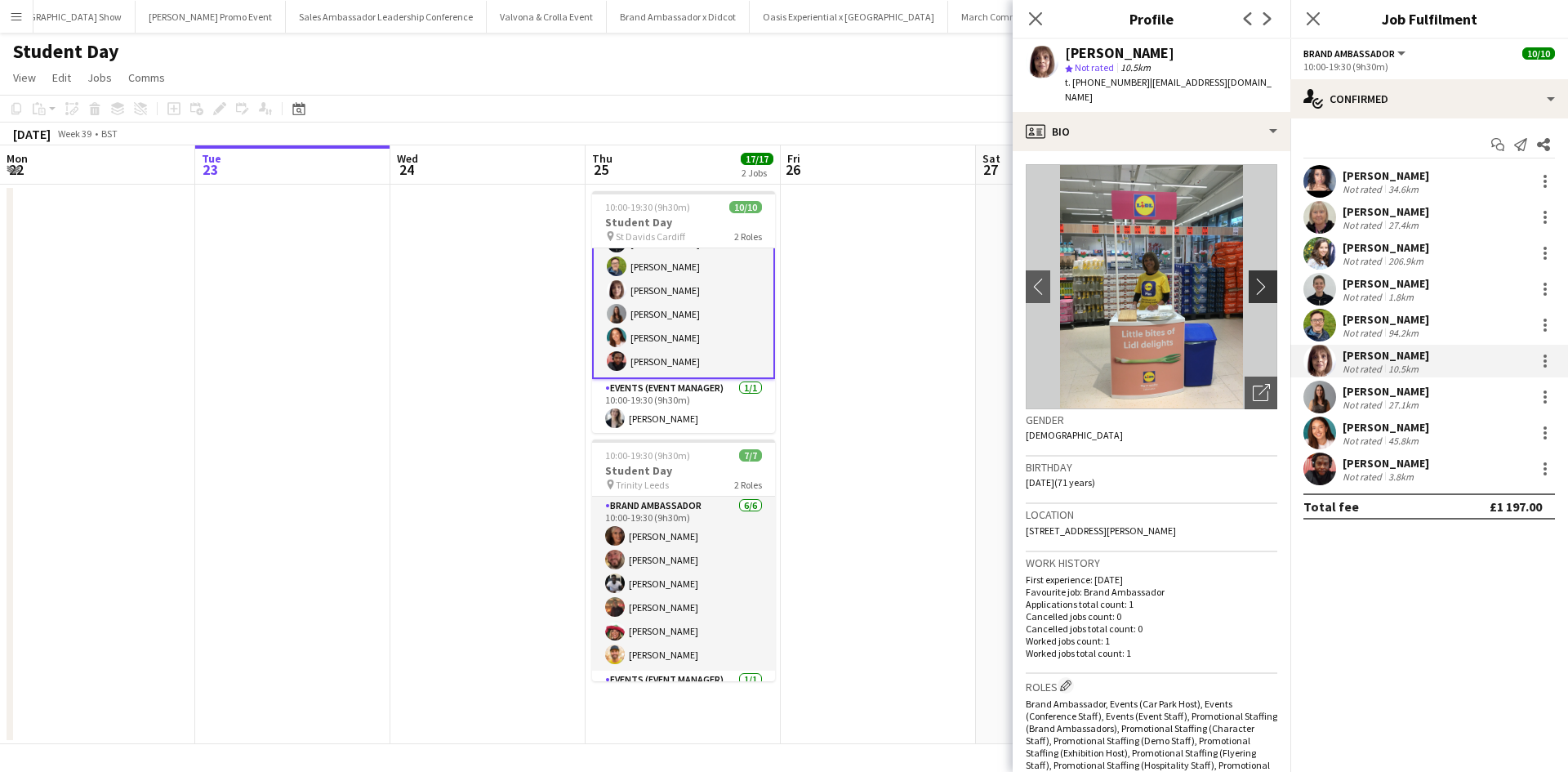
click at [1253, 278] on app-icon "chevron-right" at bounding box center [1265, 286] width 26 height 17
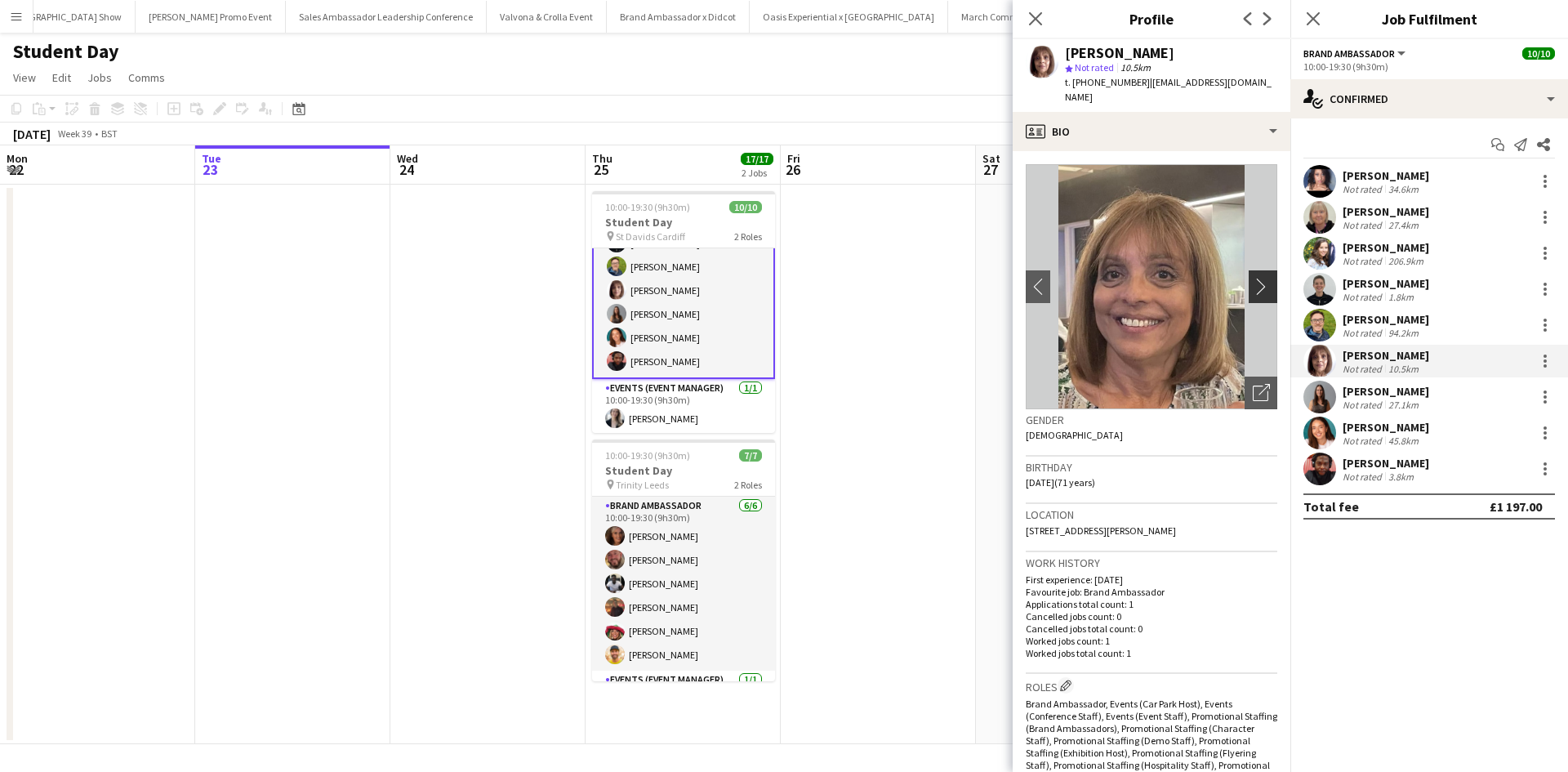
click at [1253, 278] on app-icon "chevron-right" at bounding box center [1265, 286] width 26 height 17
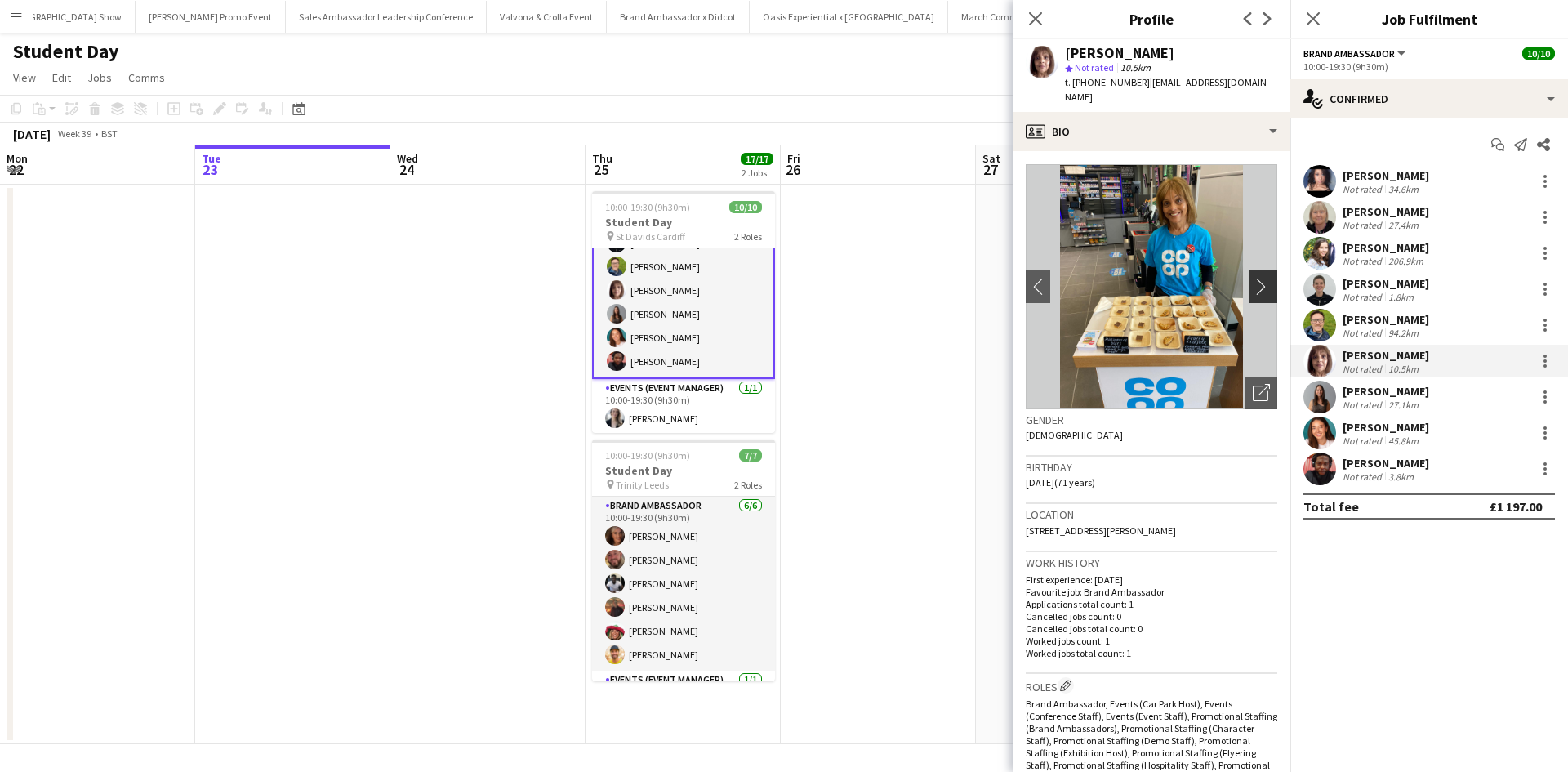
click at [1255, 278] on app-icon "chevron-right" at bounding box center [1265, 286] width 26 height 17
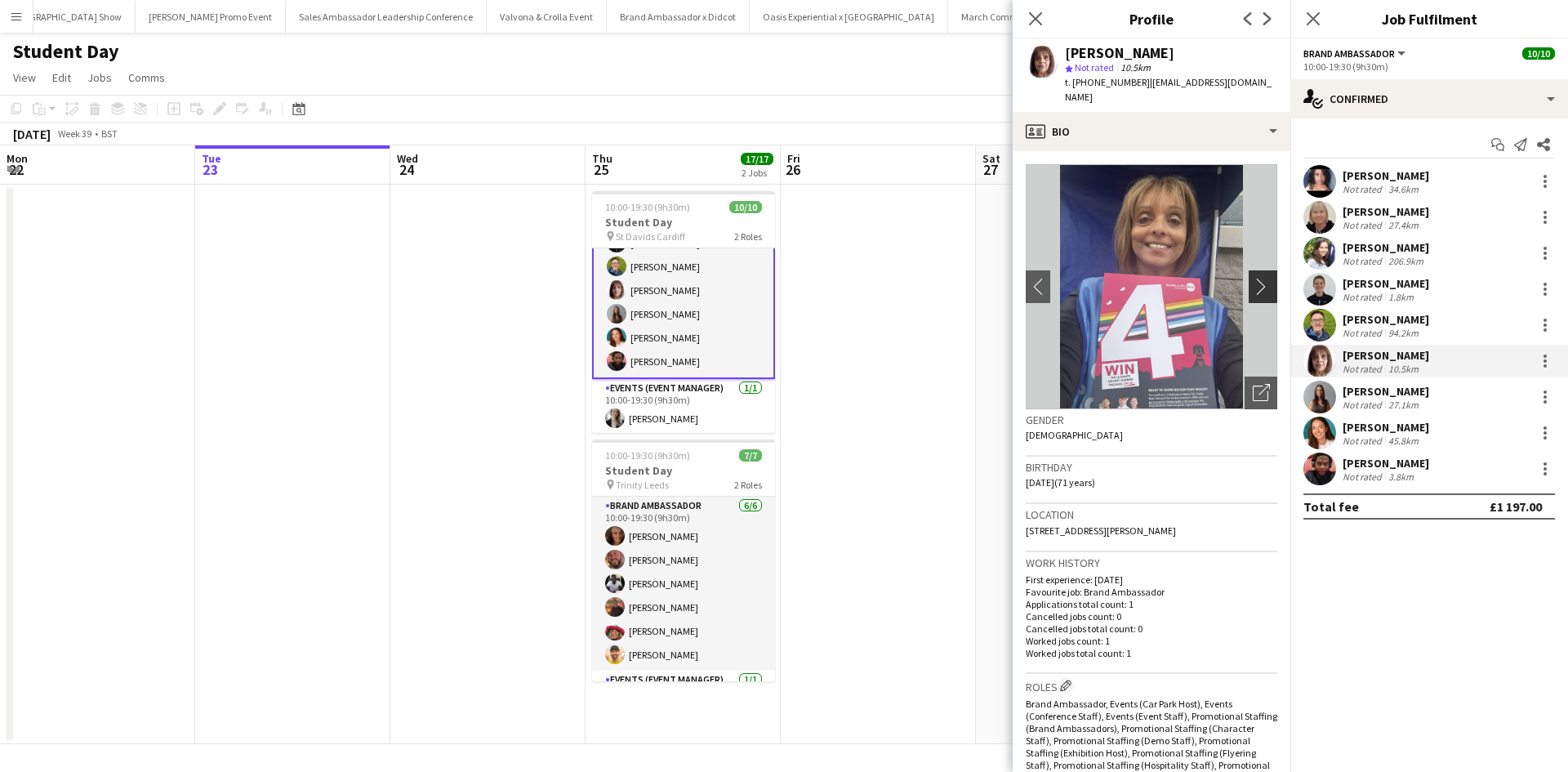
click at [1255, 278] on app-icon "chevron-right" at bounding box center [1265, 286] width 26 height 17
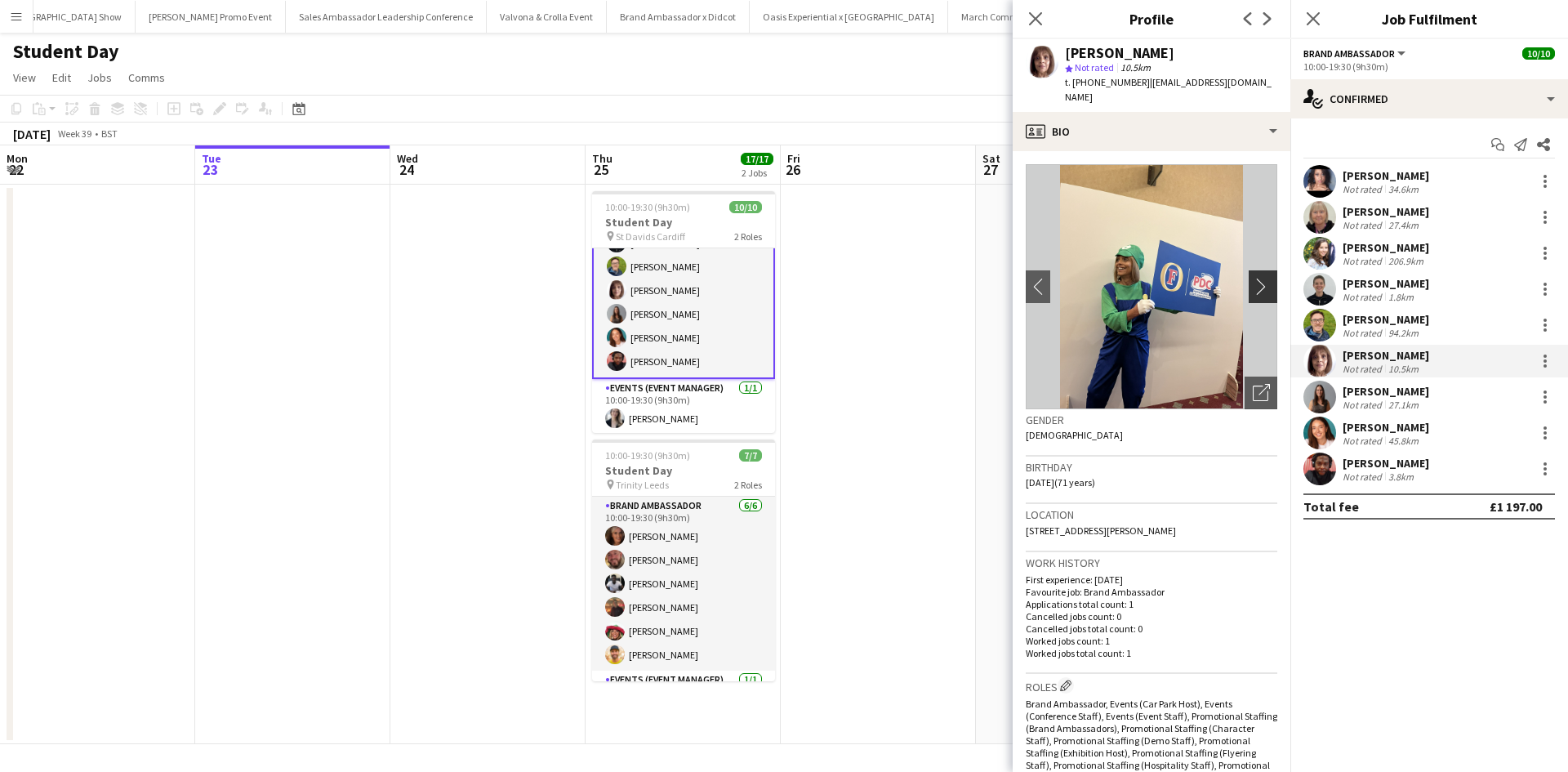
click at [1255, 278] on app-icon "chevron-right" at bounding box center [1265, 286] width 26 height 17
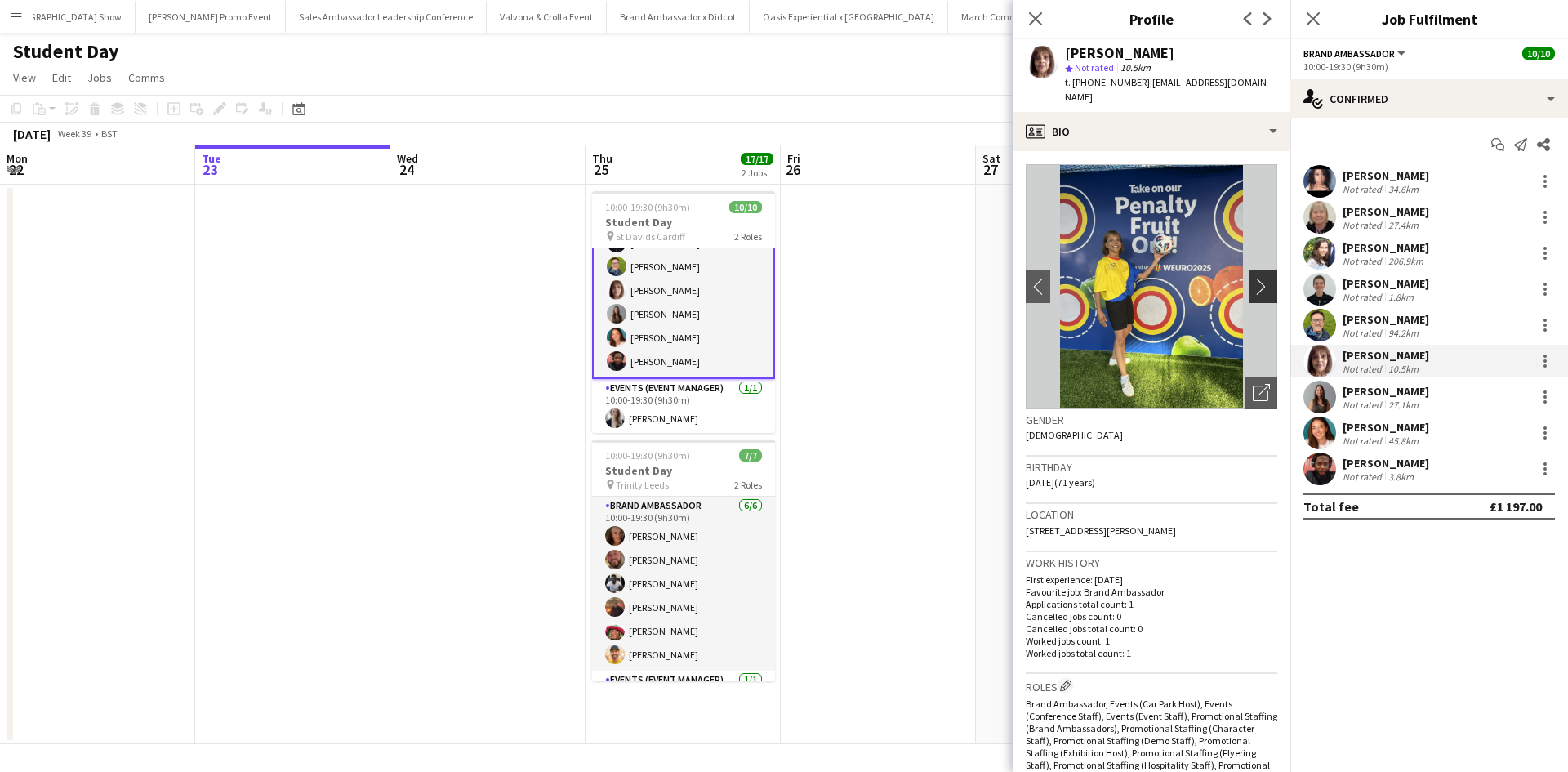
click at [1256, 278] on app-icon "chevron-right" at bounding box center [1265, 286] width 26 height 17
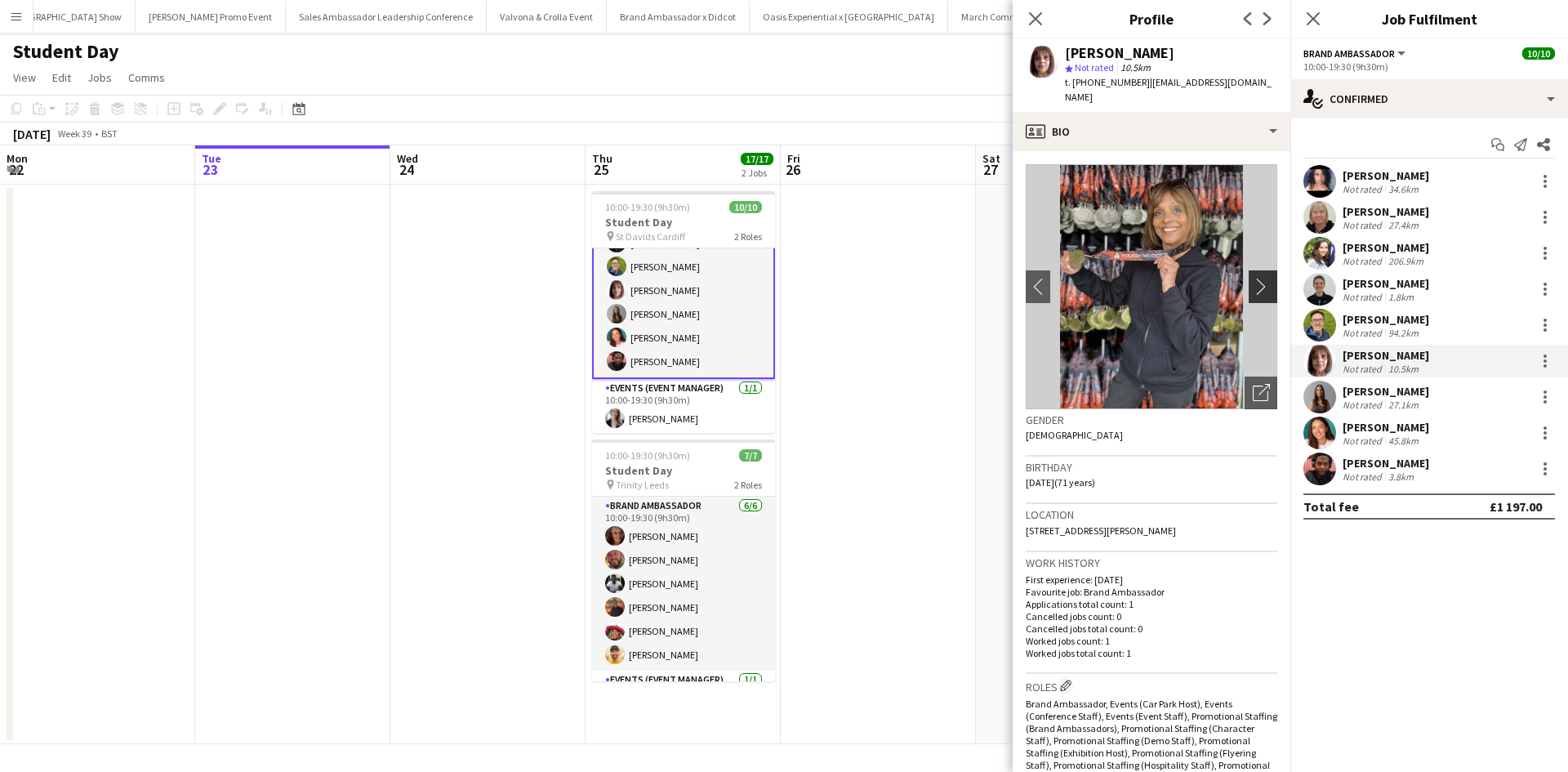
click at [1256, 278] on app-icon "chevron-right" at bounding box center [1265, 286] width 26 height 17
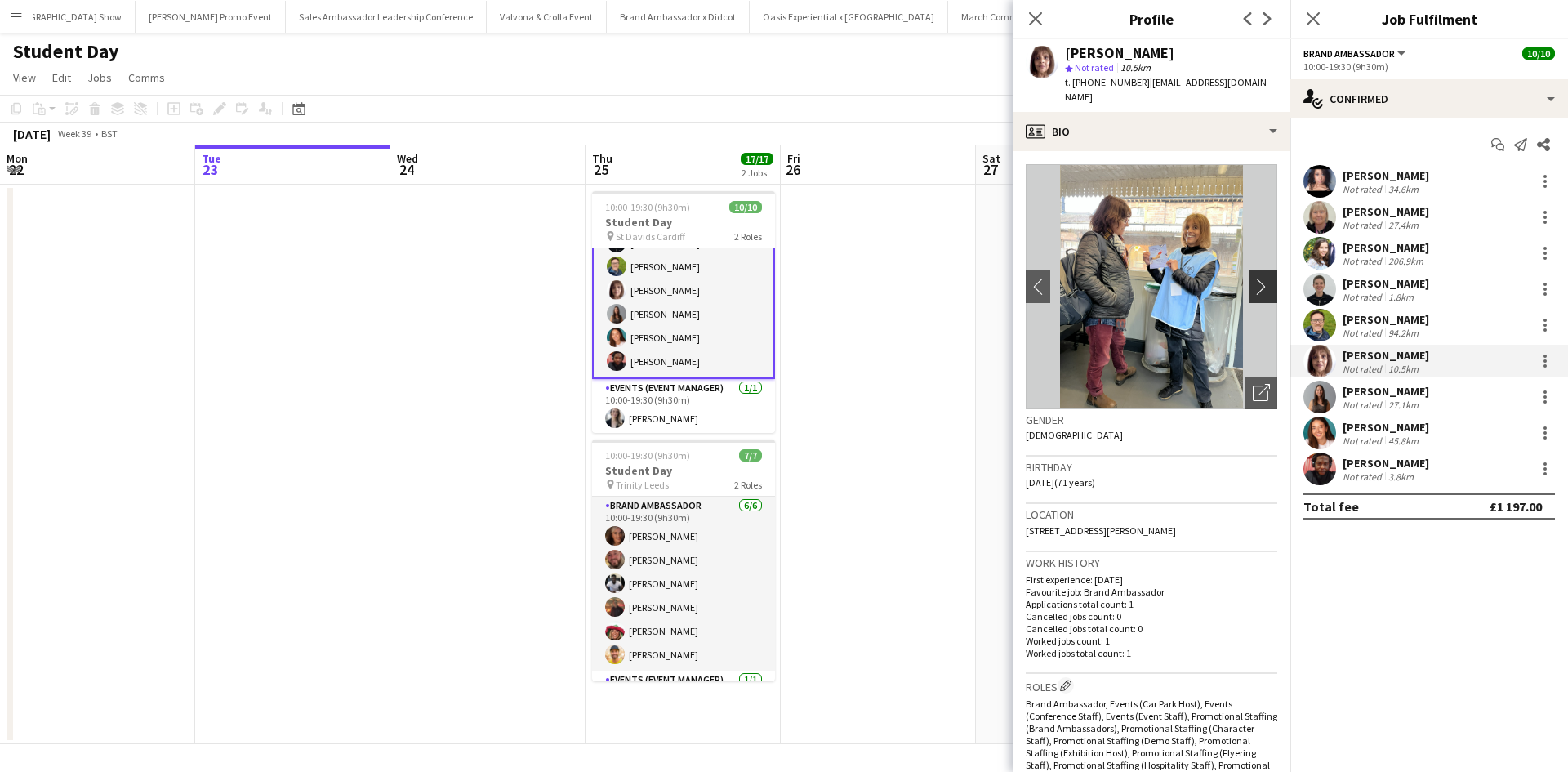
click at [1256, 278] on app-icon "chevron-right" at bounding box center [1265, 286] width 26 height 17
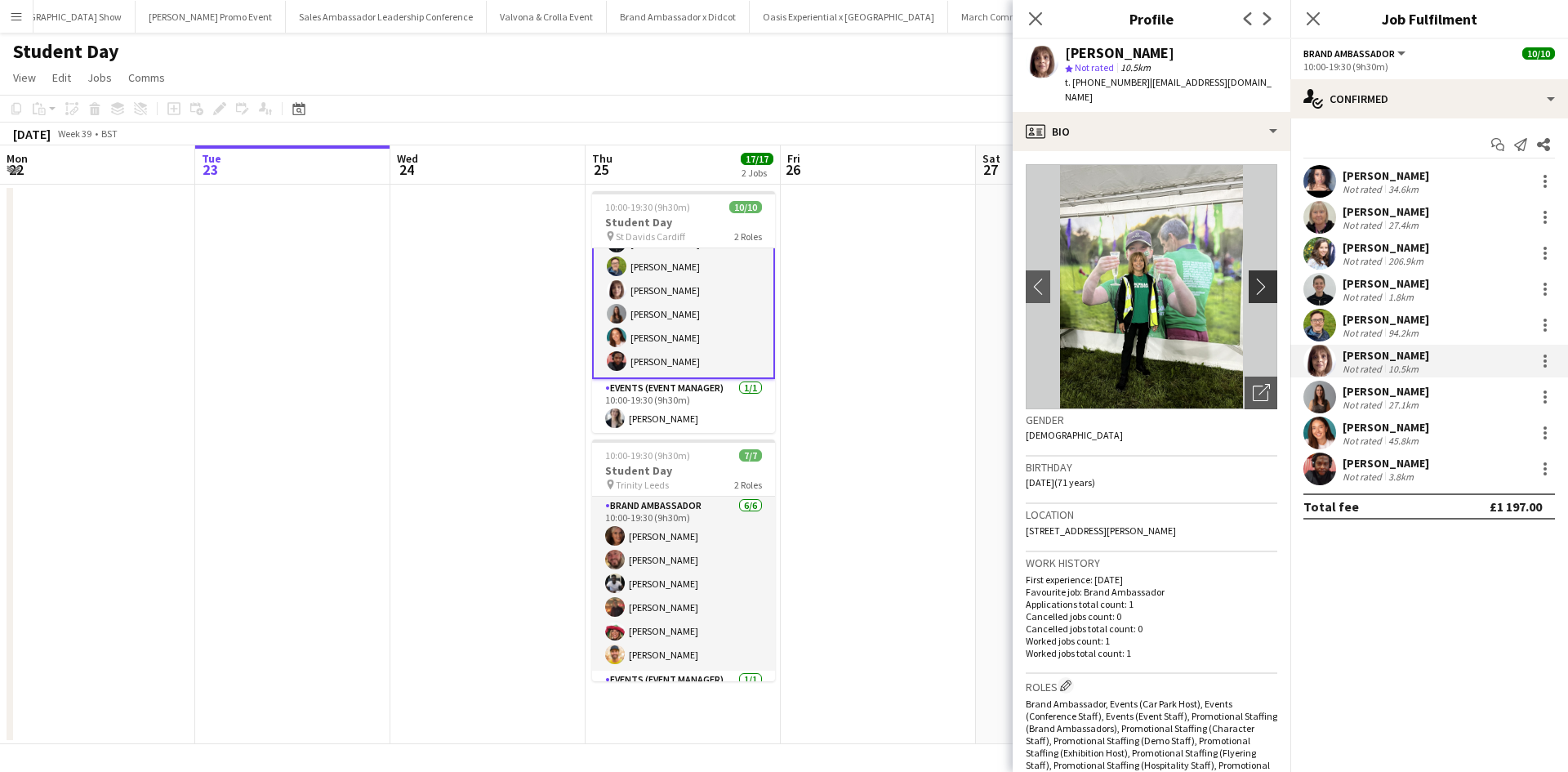
click at [1256, 278] on app-icon "chevron-right" at bounding box center [1265, 286] width 26 height 17
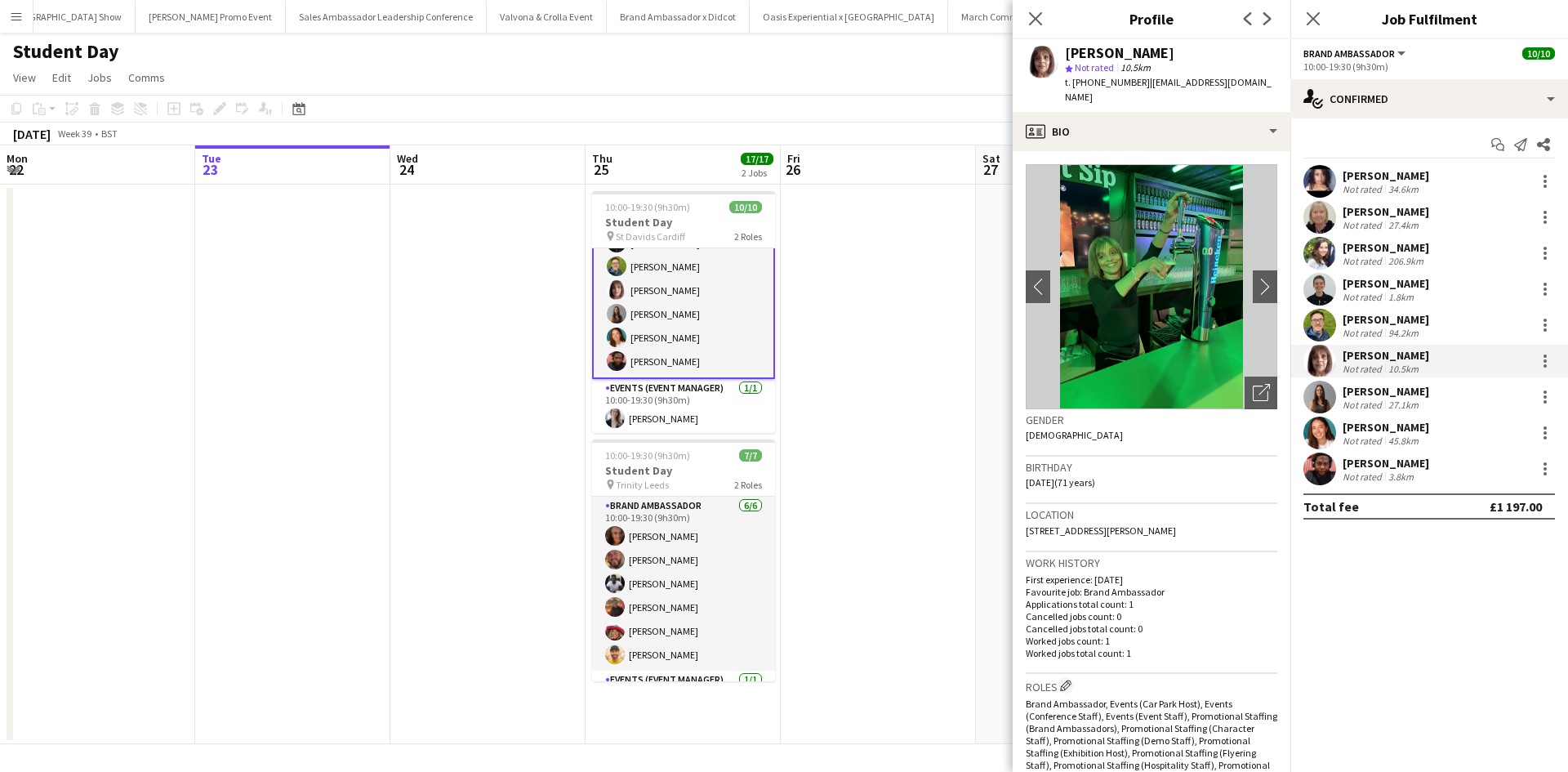
click at [666, 342] on app-card-role "Brand Ambassador [DATE] 10:00-19:30 (9h30m) [PERSON_NAME] [PERSON_NAME] [PERSON…" at bounding box center [683, 255] width 183 height 248
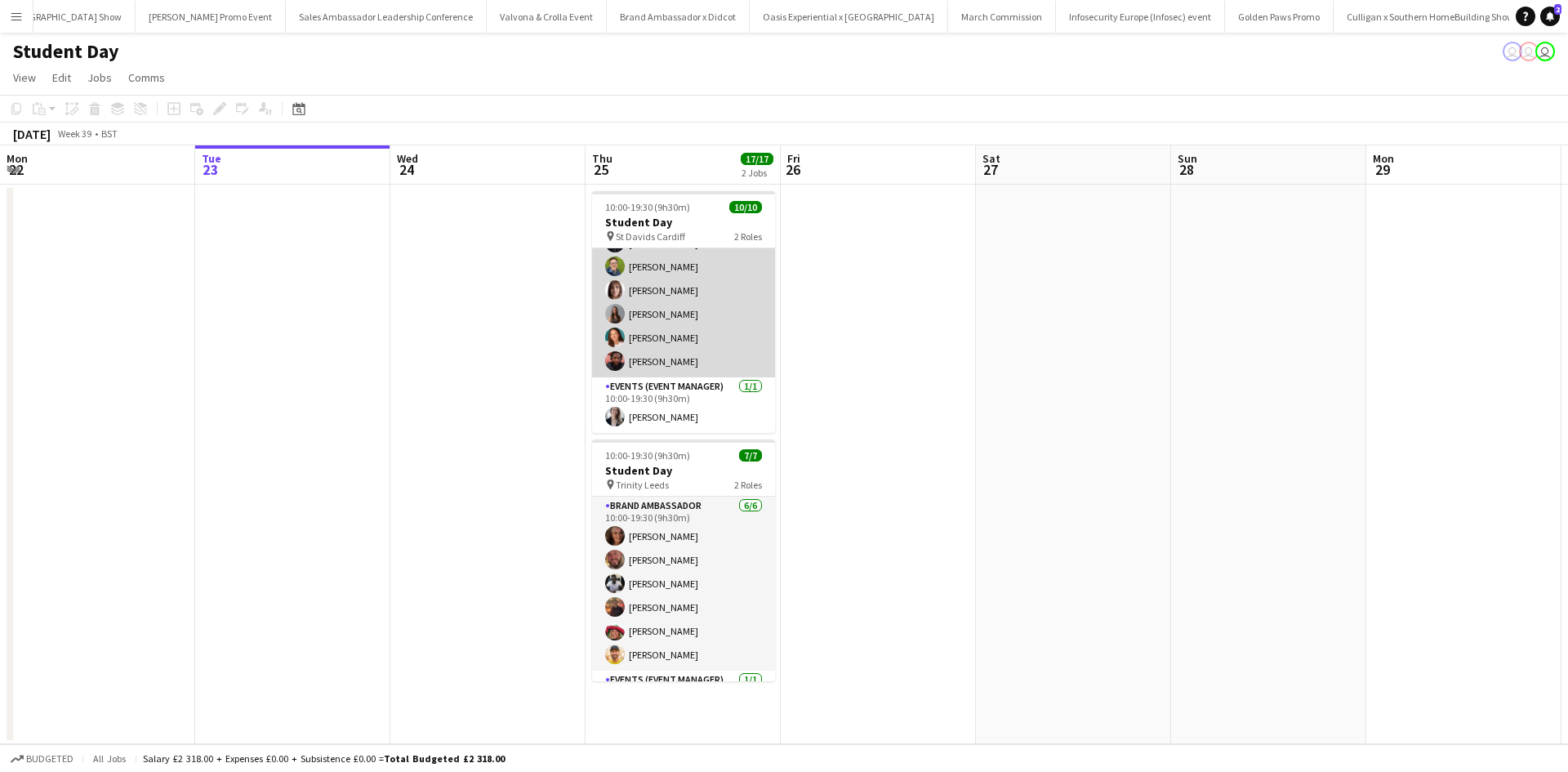
click at [666, 342] on app-card-role "Brand Ambassador [DATE] 10:00-19:30 (9h30m) [PERSON_NAME] [PERSON_NAME] [PERSON…" at bounding box center [683, 255] width 183 height 245
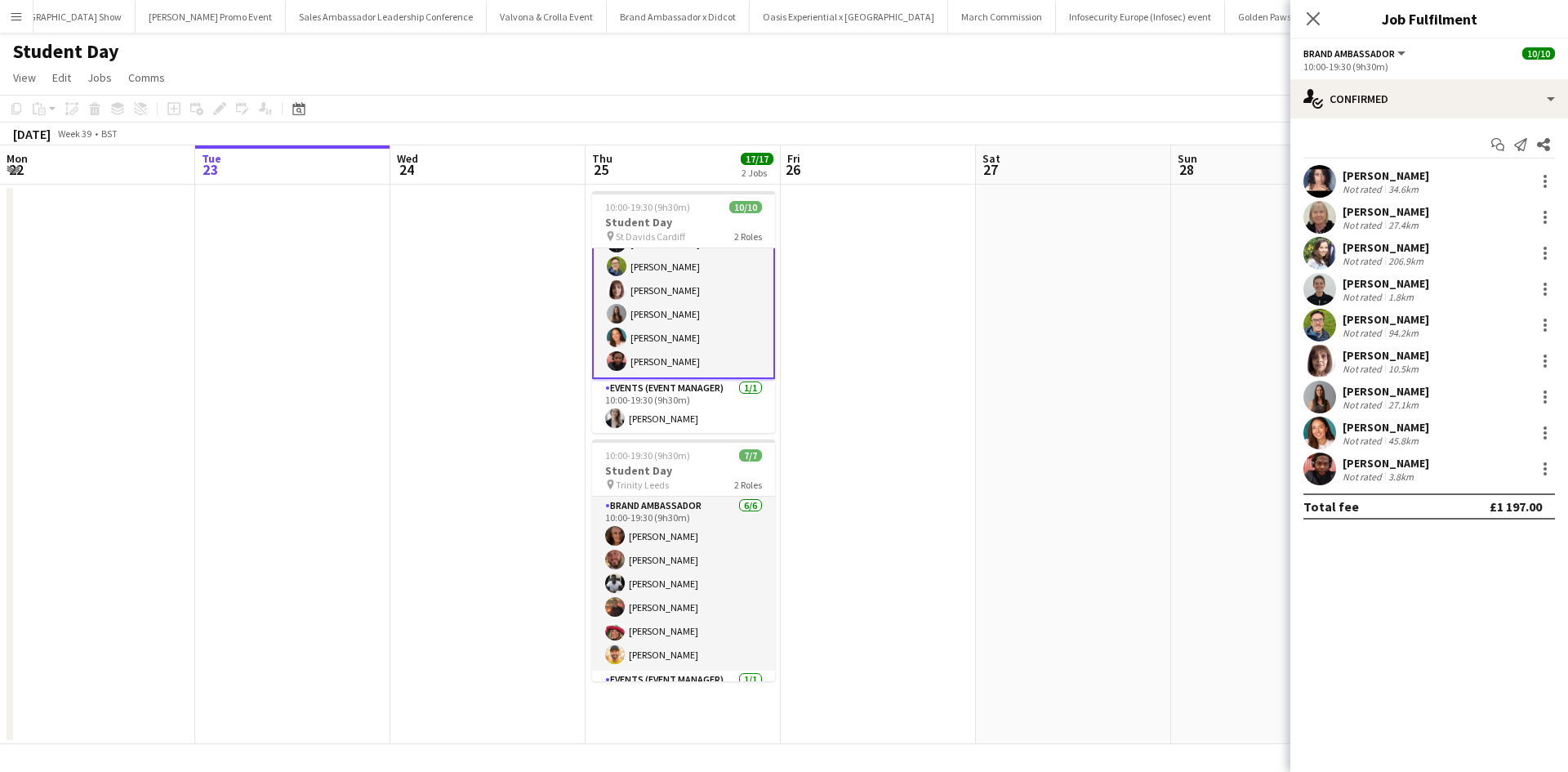
click at [1367, 428] on div "[PERSON_NAME]" at bounding box center [1386, 427] width 87 height 15
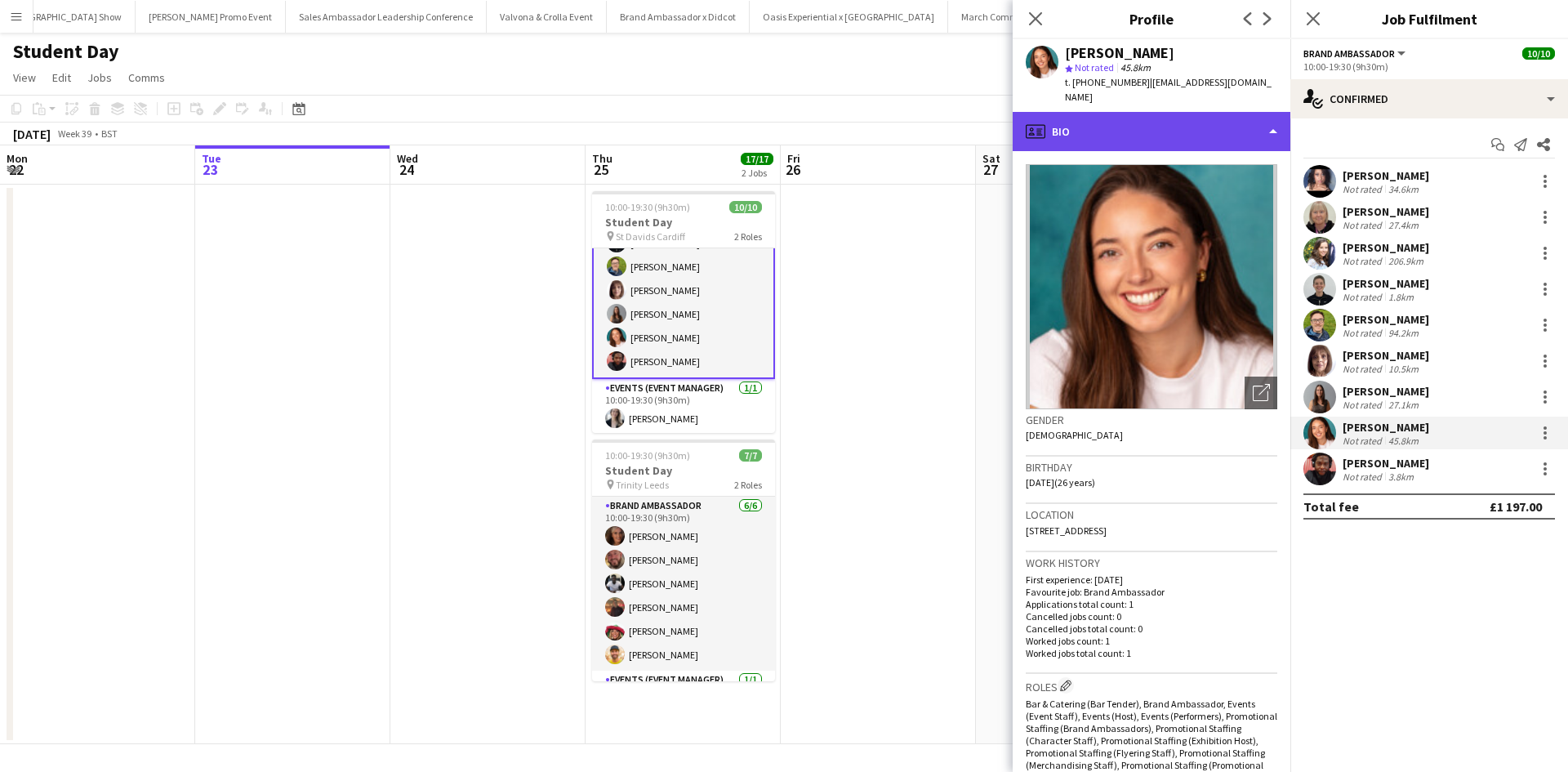
click at [1146, 119] on div "profile Bio" at bounding box center [1151, 131] width 278 height 39
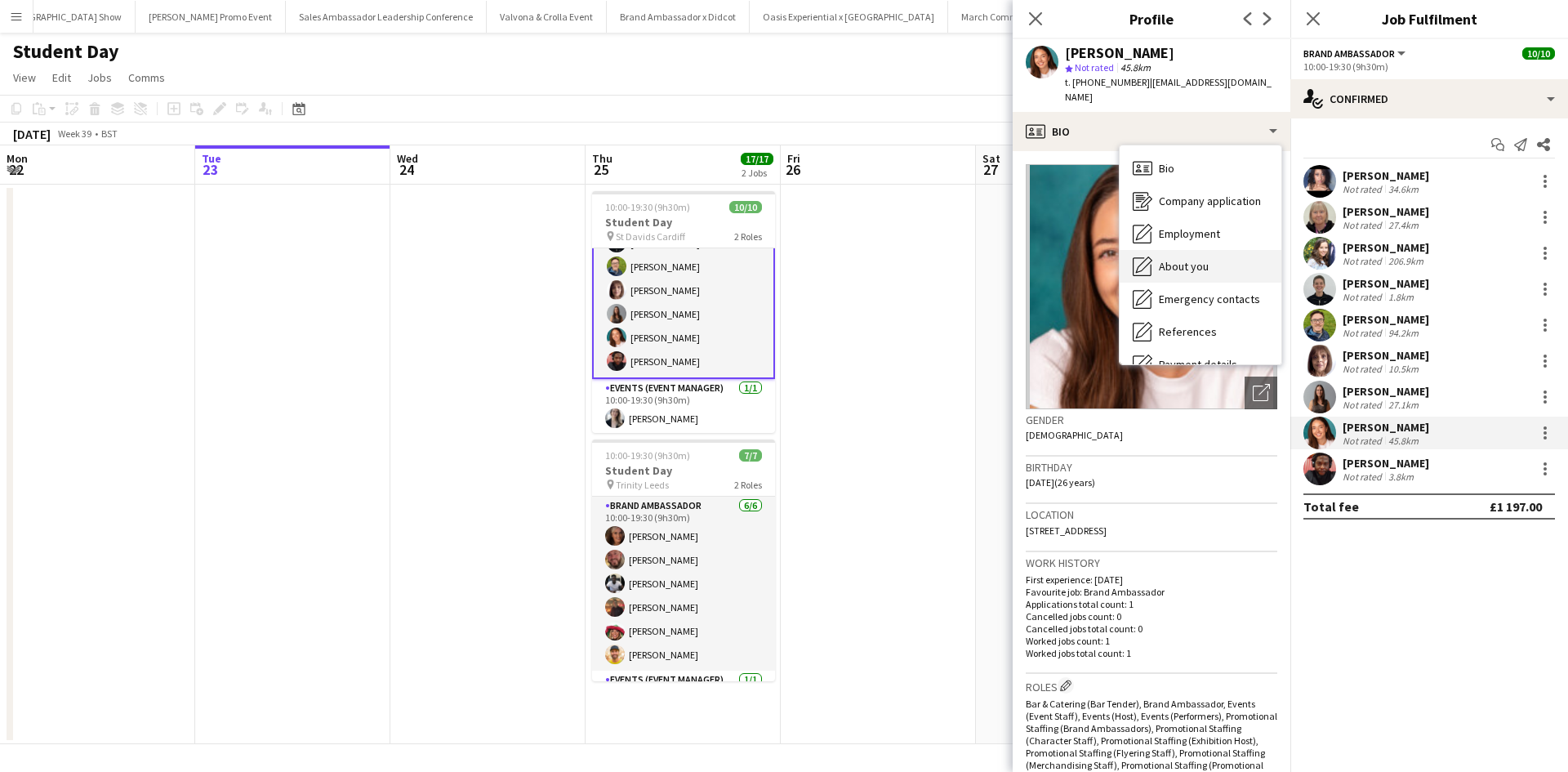
click at [1209, 250] on div "About you About you" at bounding box center [1201, 266] width 162 height 33
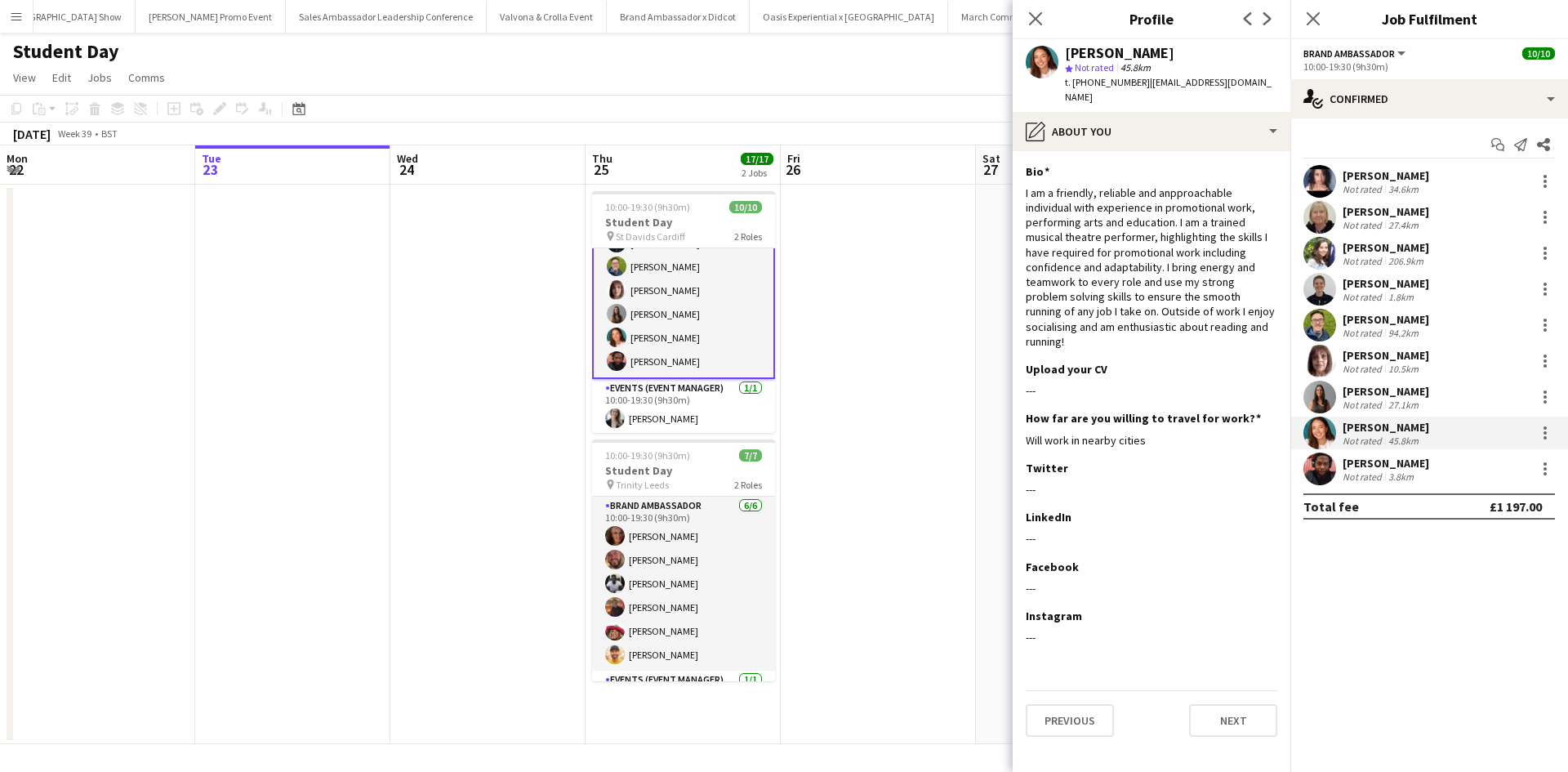
click at [1427, 463] on div "[PERSON_NAME]" at bounding box center [1386, 463] width 87 height 15
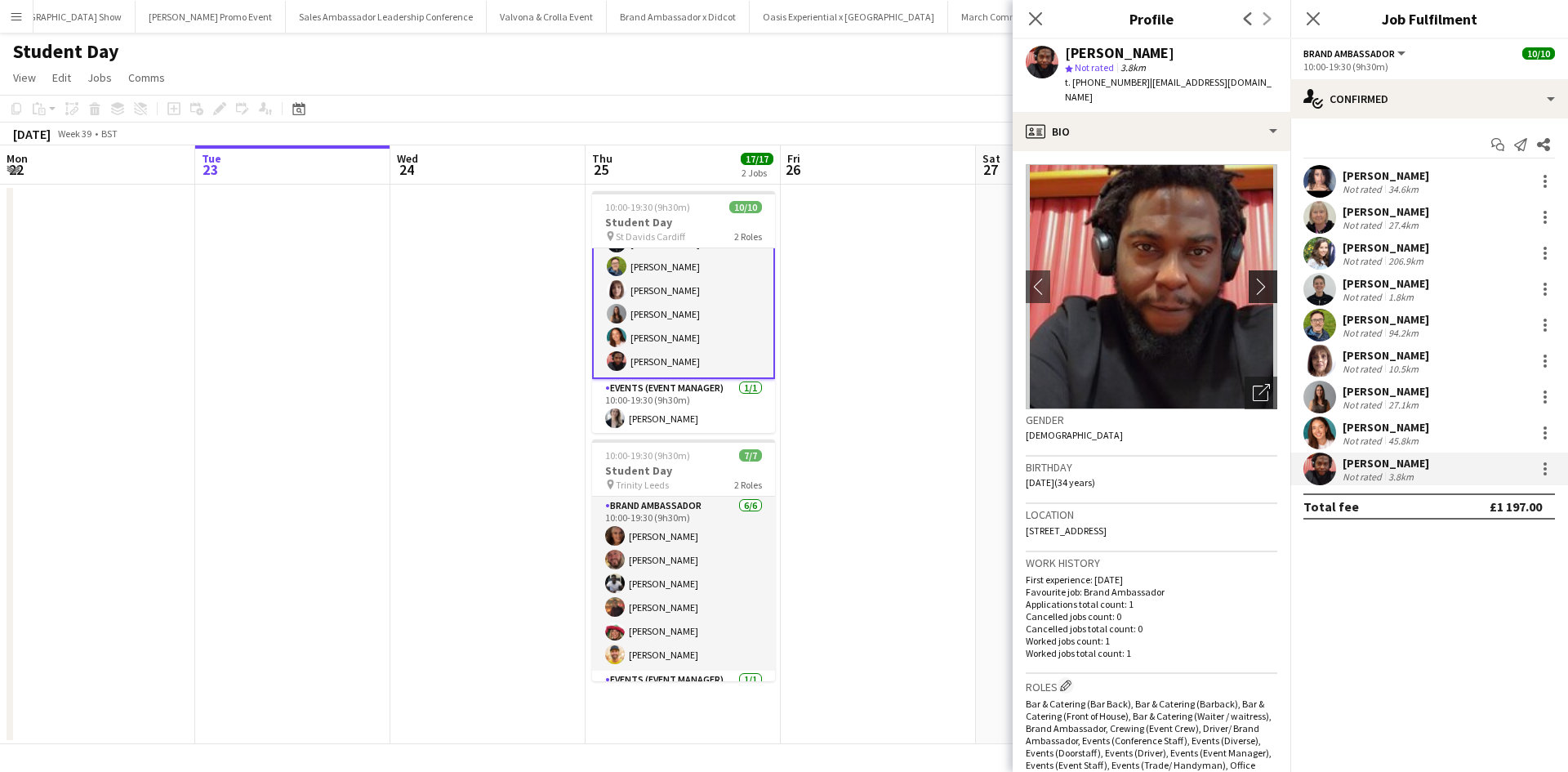
click at [1254, 278] on app-icon "chevron-right" at bounding box center [1265, 286] width 26 height 17
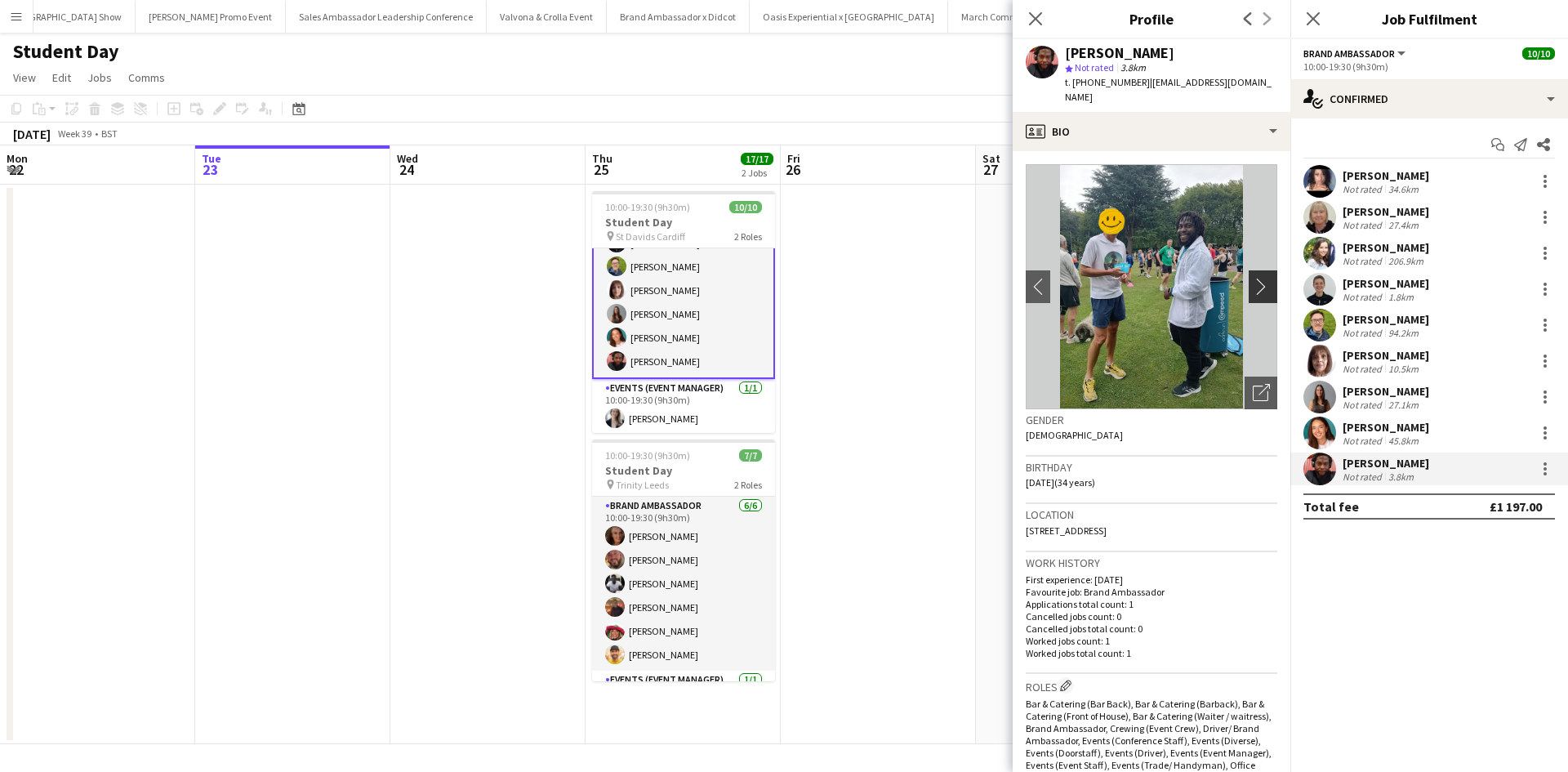
click at [1254, 278] on app-icon "chevron-right" at bounding box center [1265, 286] width 26 height 17
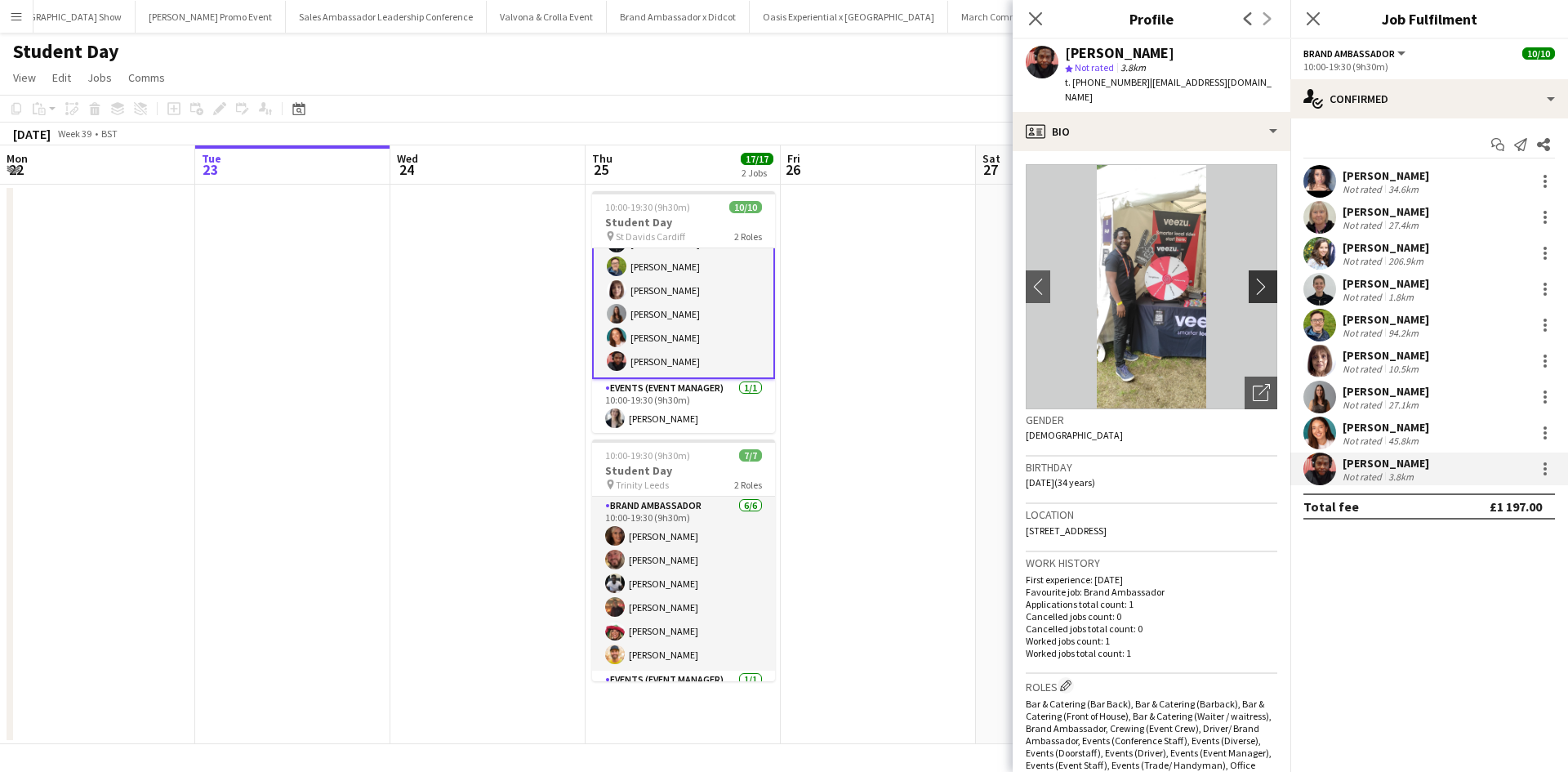
click at [1253, 278] on app-icon "chevron-right" at bounding box center [1265, 286] width 26 height 17
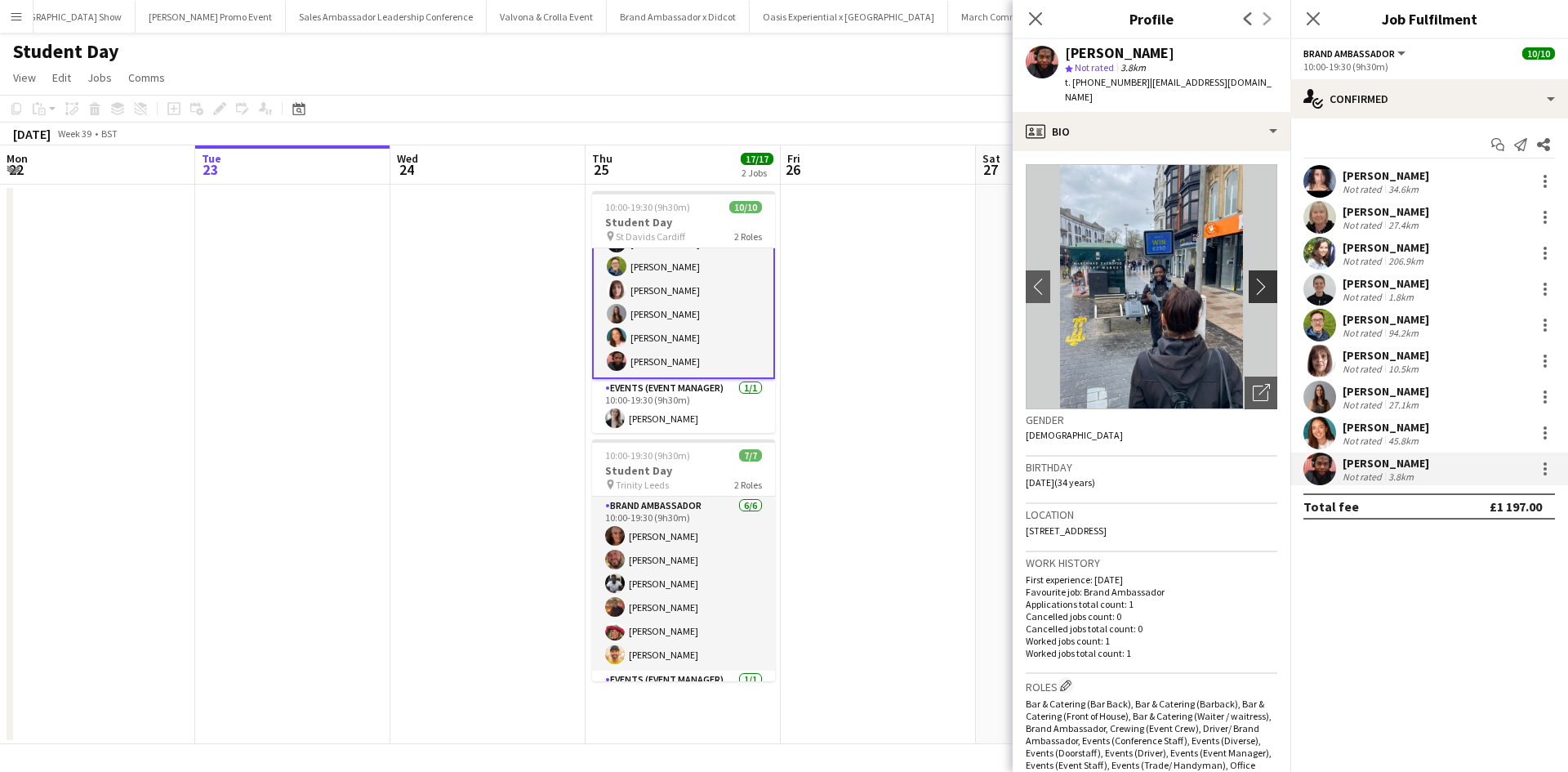
click at [1253, 278] on app-icon "chevron-right" at bounding box center [1265, 286] width 26 height 17
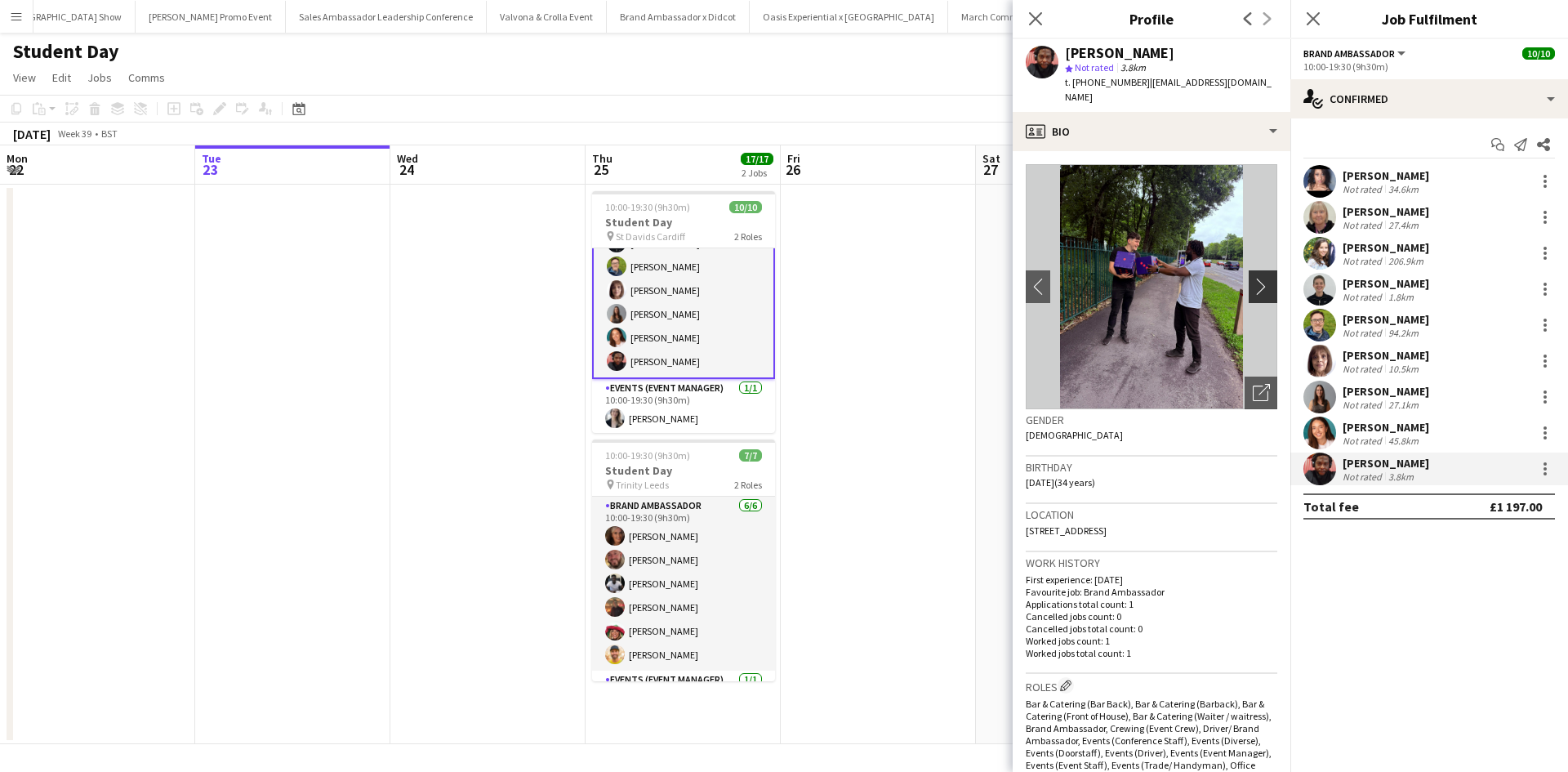
click at [1253, 278] on app-icon "chevron-right" at bounding box center [1265, 286] width 26 height 17
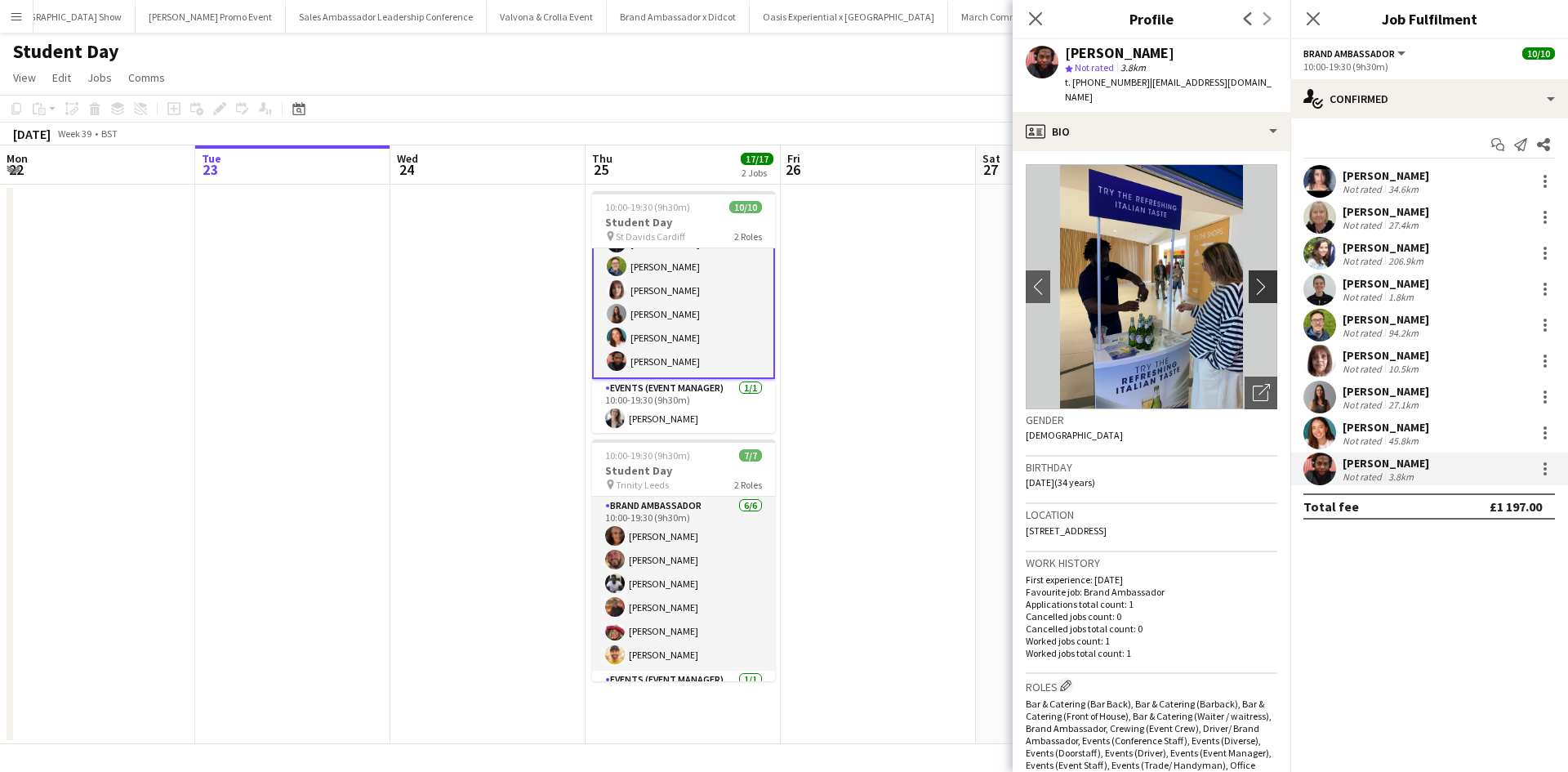
click at [1253, 278] on app-icon "chevron-right" at bounding box center [1265, 286] width 26 height 17
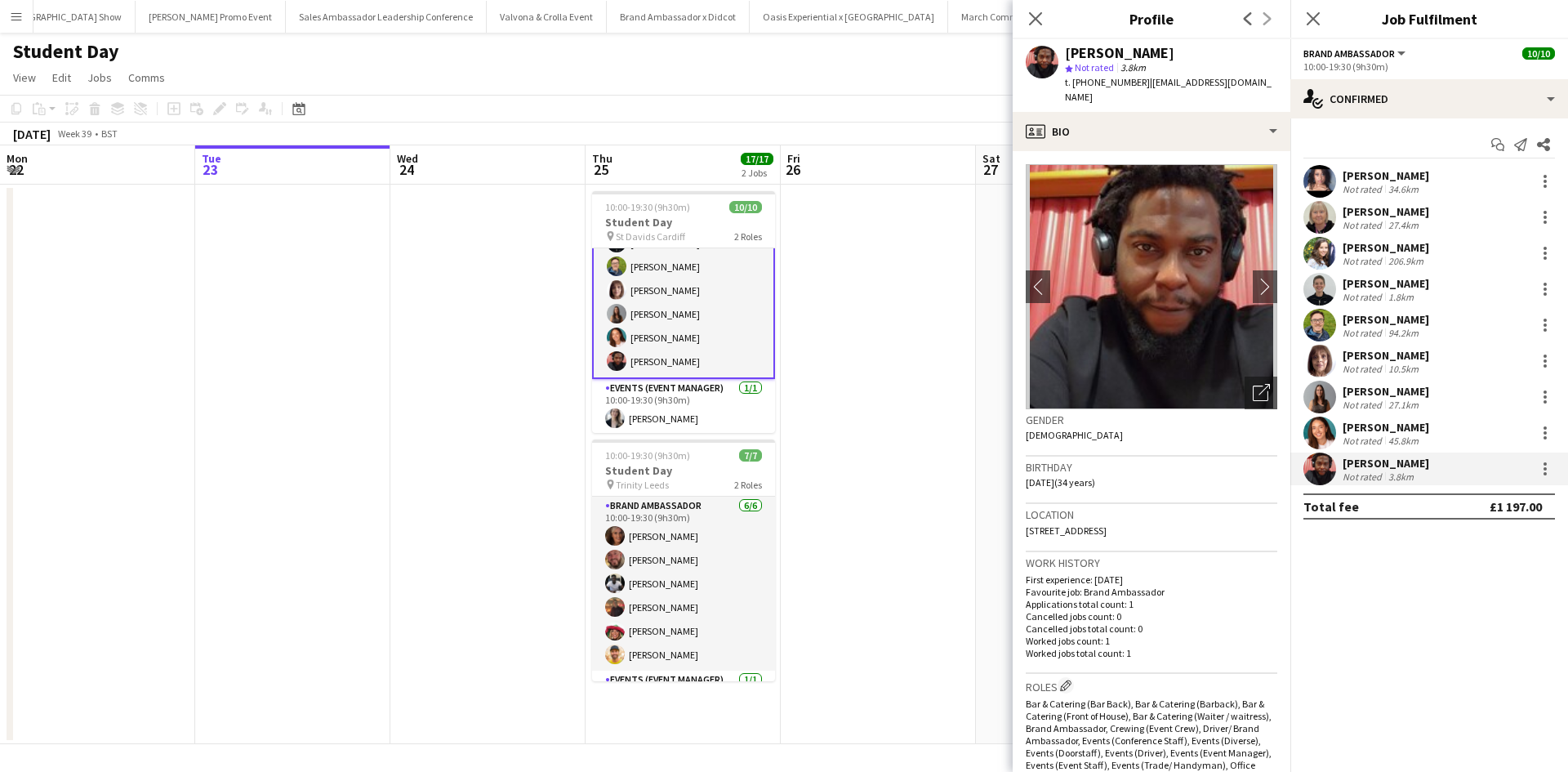
click at [943, 376] on app-date-cell at bounding box center [879, 464] width 195 height 559
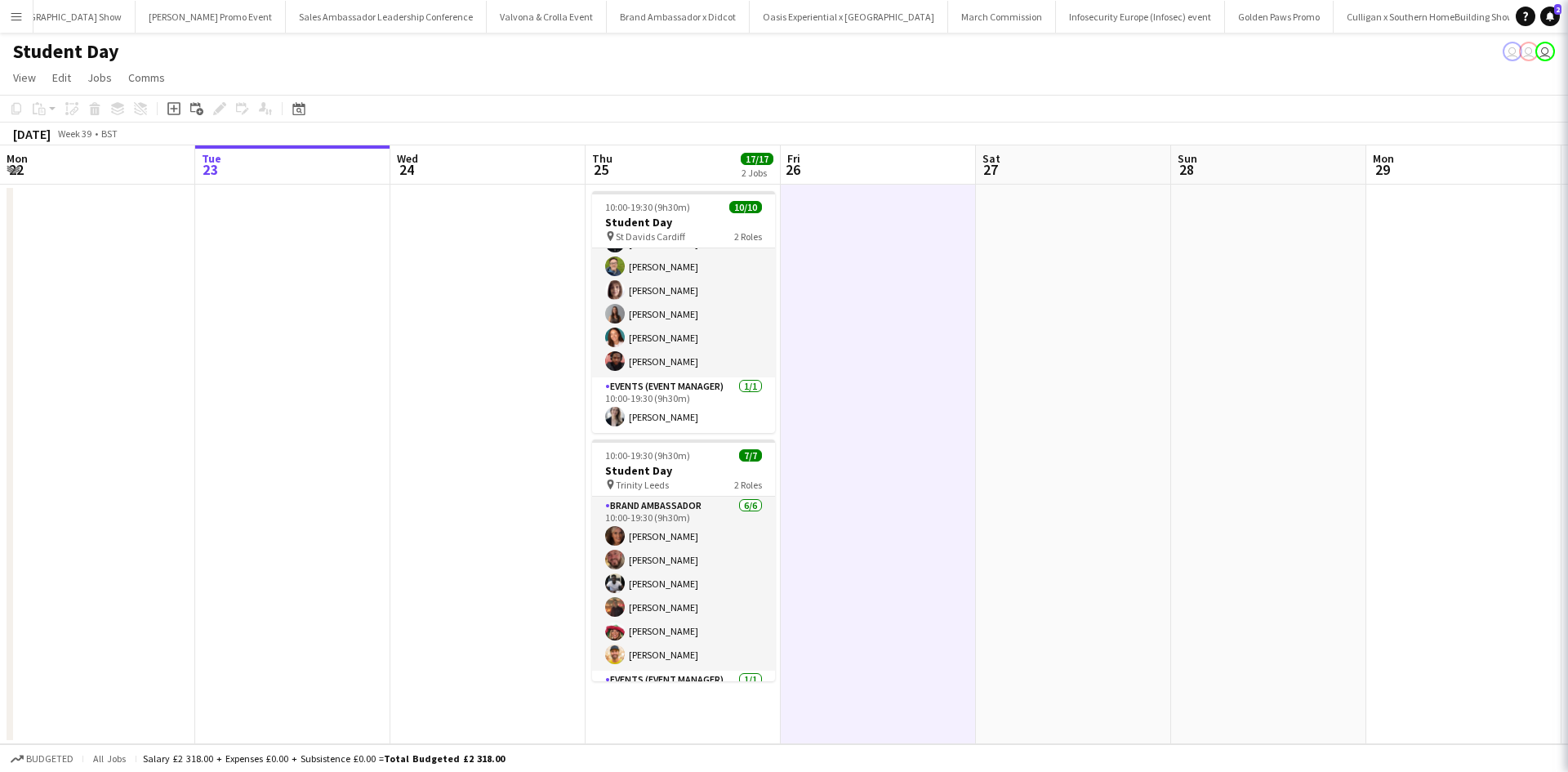
scroll to position [116, 0]
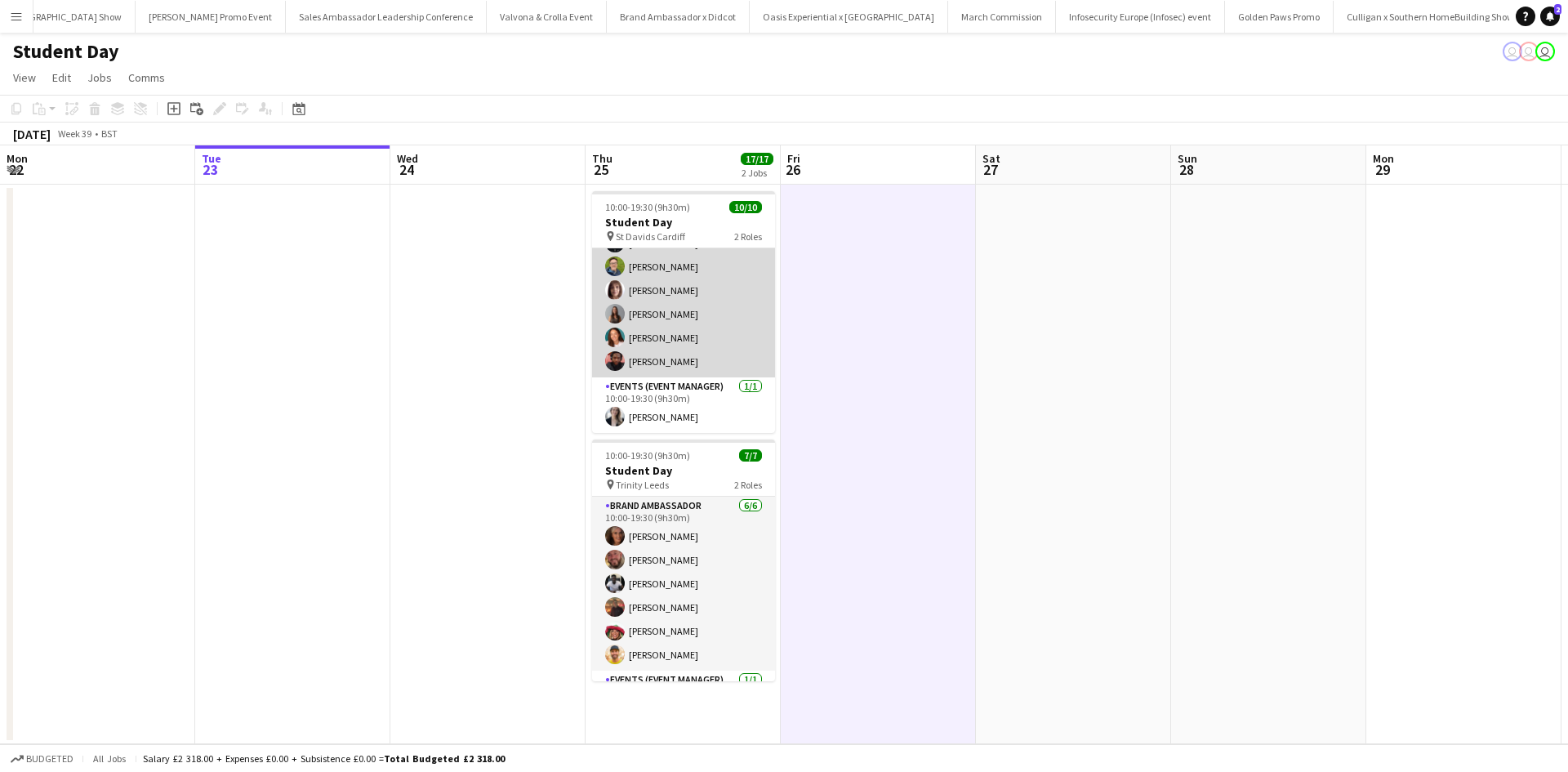
click at [701, 358] on app-card-role "Brand Ambassador [DATE] 10:00-19:30 (9h30m) [PERSON_NAME] [PERSON_NAME] [PERSON…" at bounding box center [683, 255] width 183 height 245
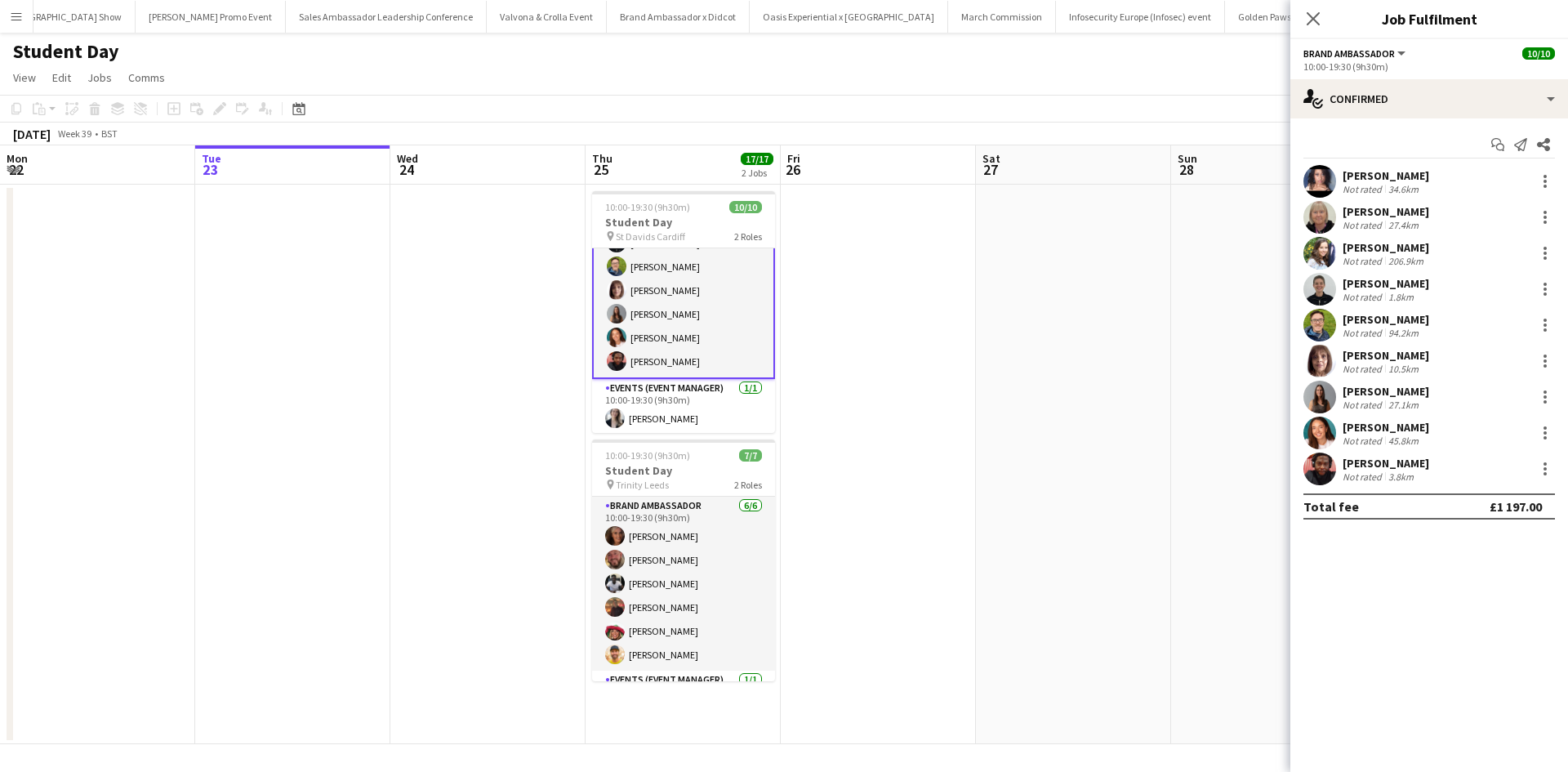
click at [1386, 467] on div "[PERSON_NAME]" at bounding box center [1386, 463] width 87 height 15
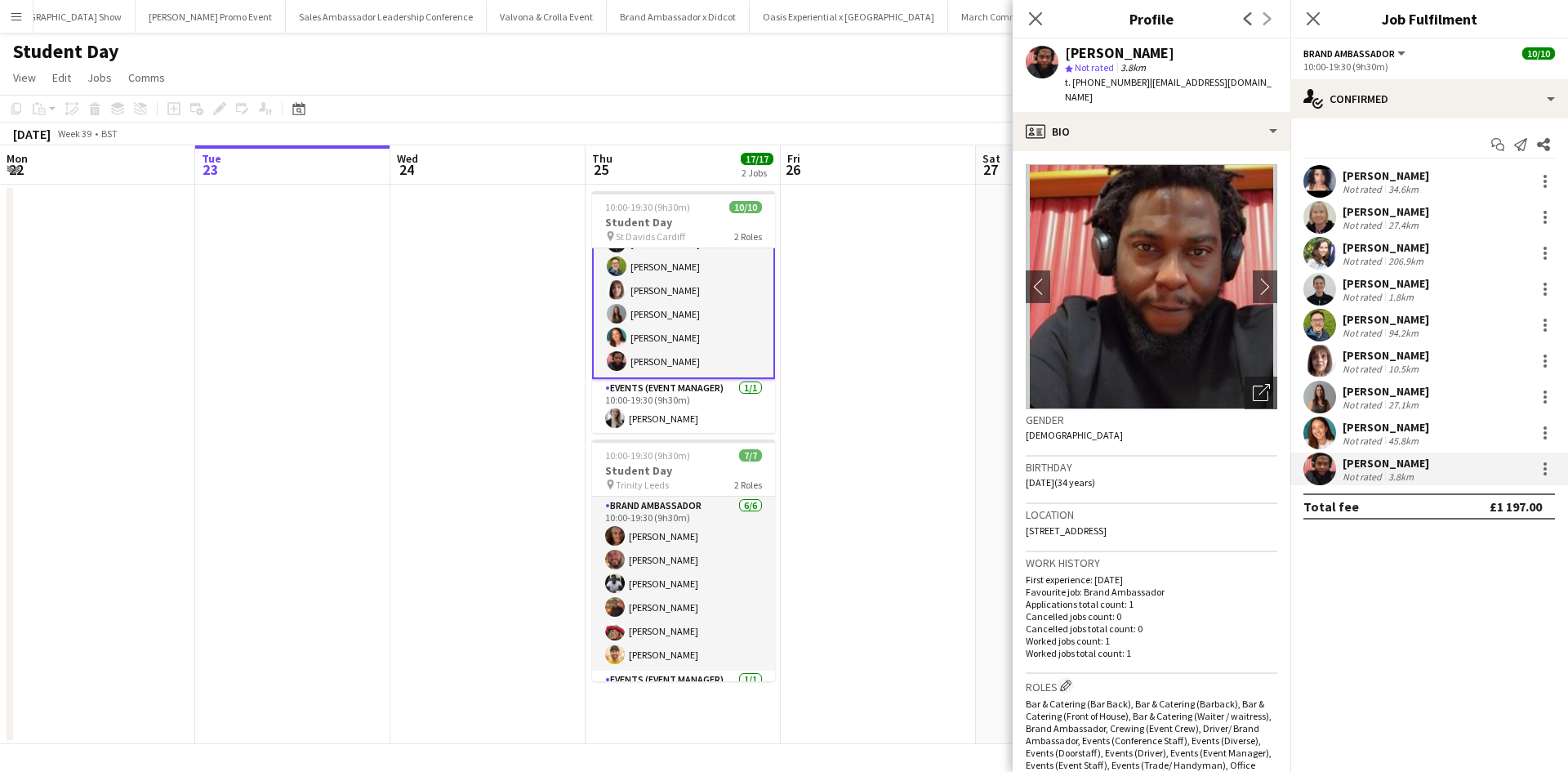
drag, startPoint x: 1140, startPoint y: 50, endPoint x: 1213, endPoint y: 53, distance: 73.1
click at [1213, 53] on div "[PERSON_NAME]" at bounding box center [1170, 53] width 212 height 15
copy div "Orhewere"
click at [651, 312] on app-card-role "Brand Ambassador [DATE] 10:00-19:30 (9h30m) [PERSON_NAME] [PERSON_NAME] [PERSON…" at bounding box center [683, 255] width 183 height 248
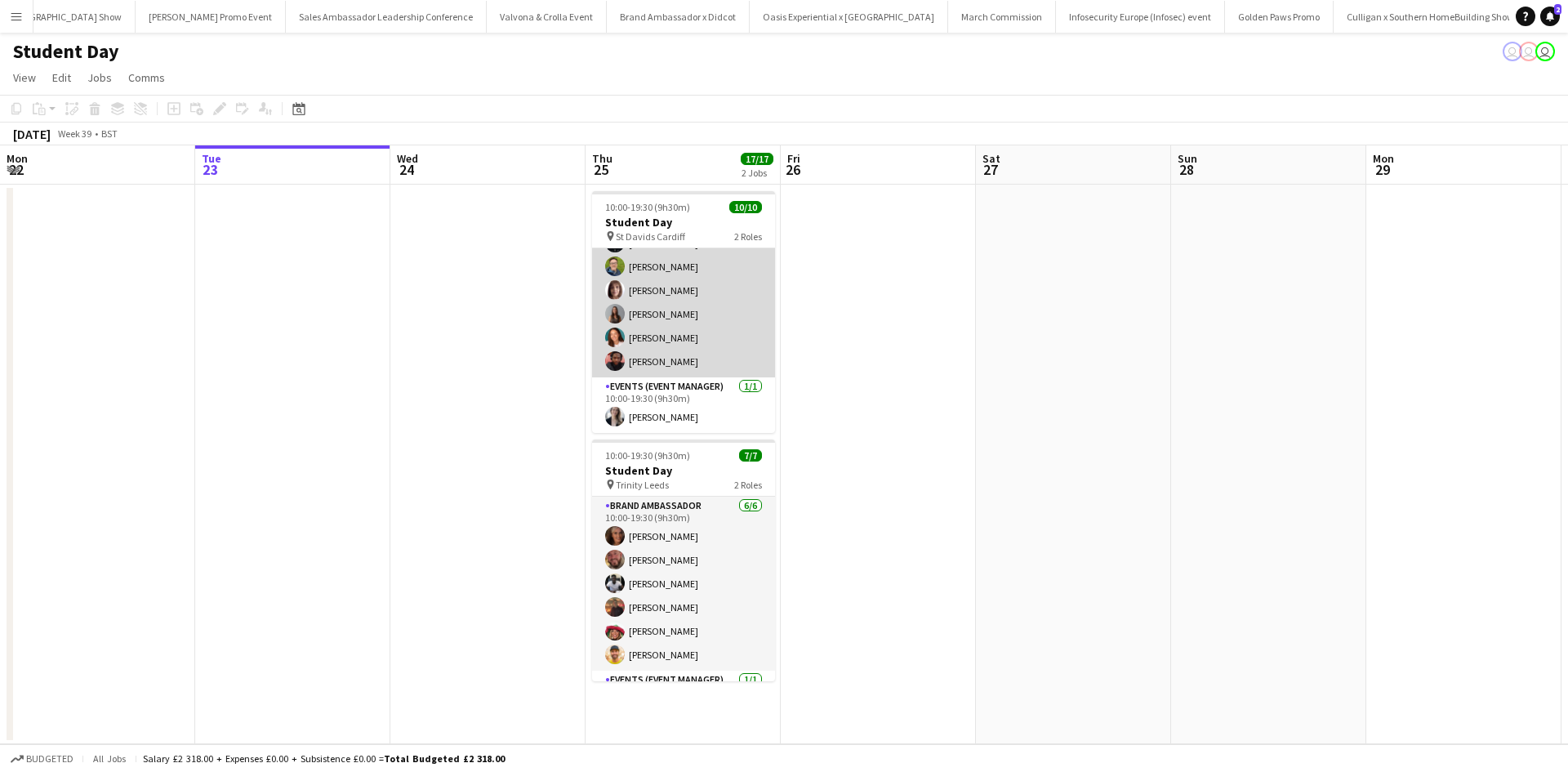
click at [651, 312] on app-card-role "Brand Ambassador [DATE] 10:00-19:30 (9h30m) [PERSON_NAME] [PERSON_NAME] [PERSON…" at bounding box center [683, 255] width 183 height 245
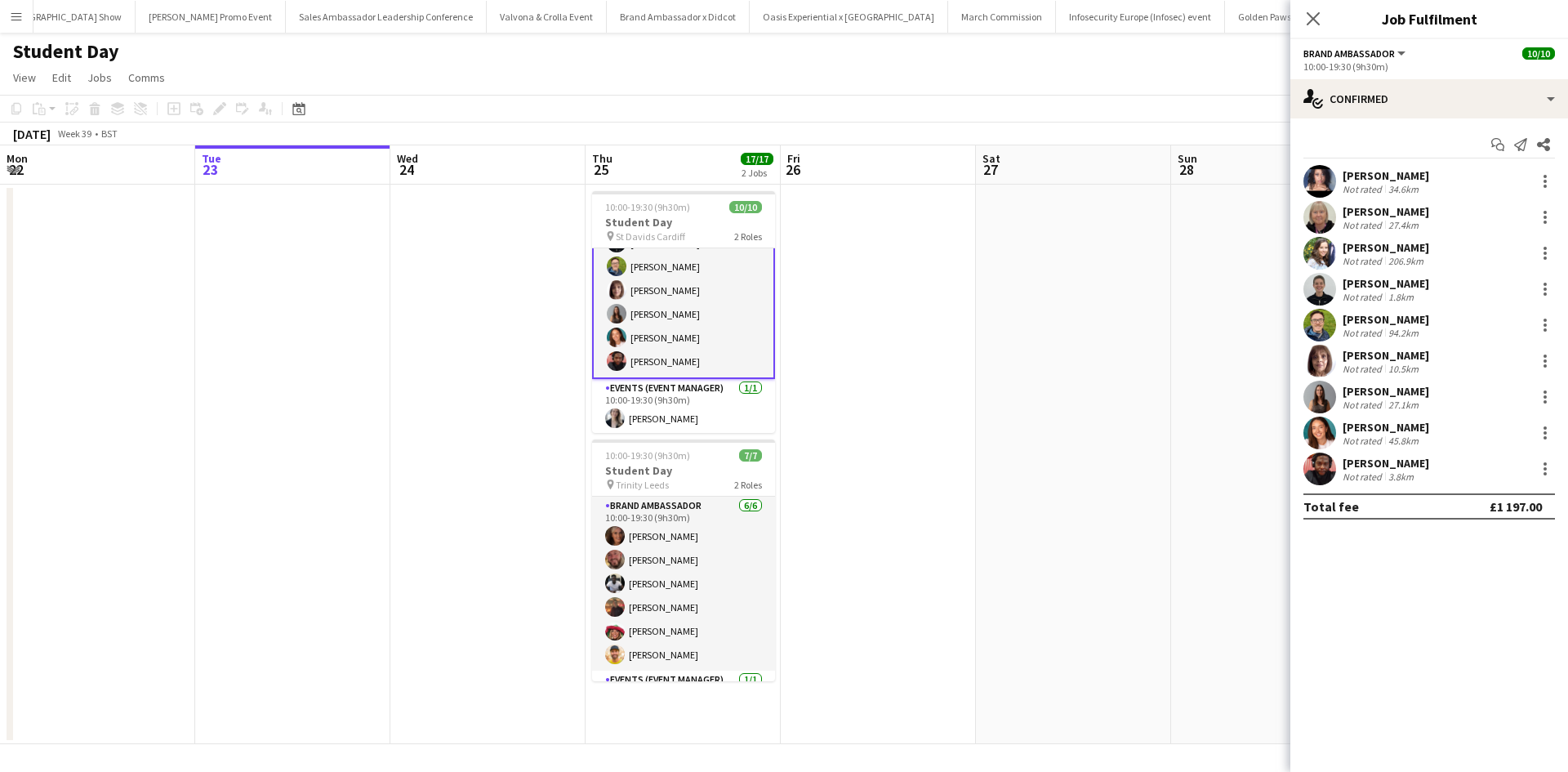
click at [1367, 395] on div "[PERSON_NAME]" at bounding box center [1386, 391] width 87 height 15
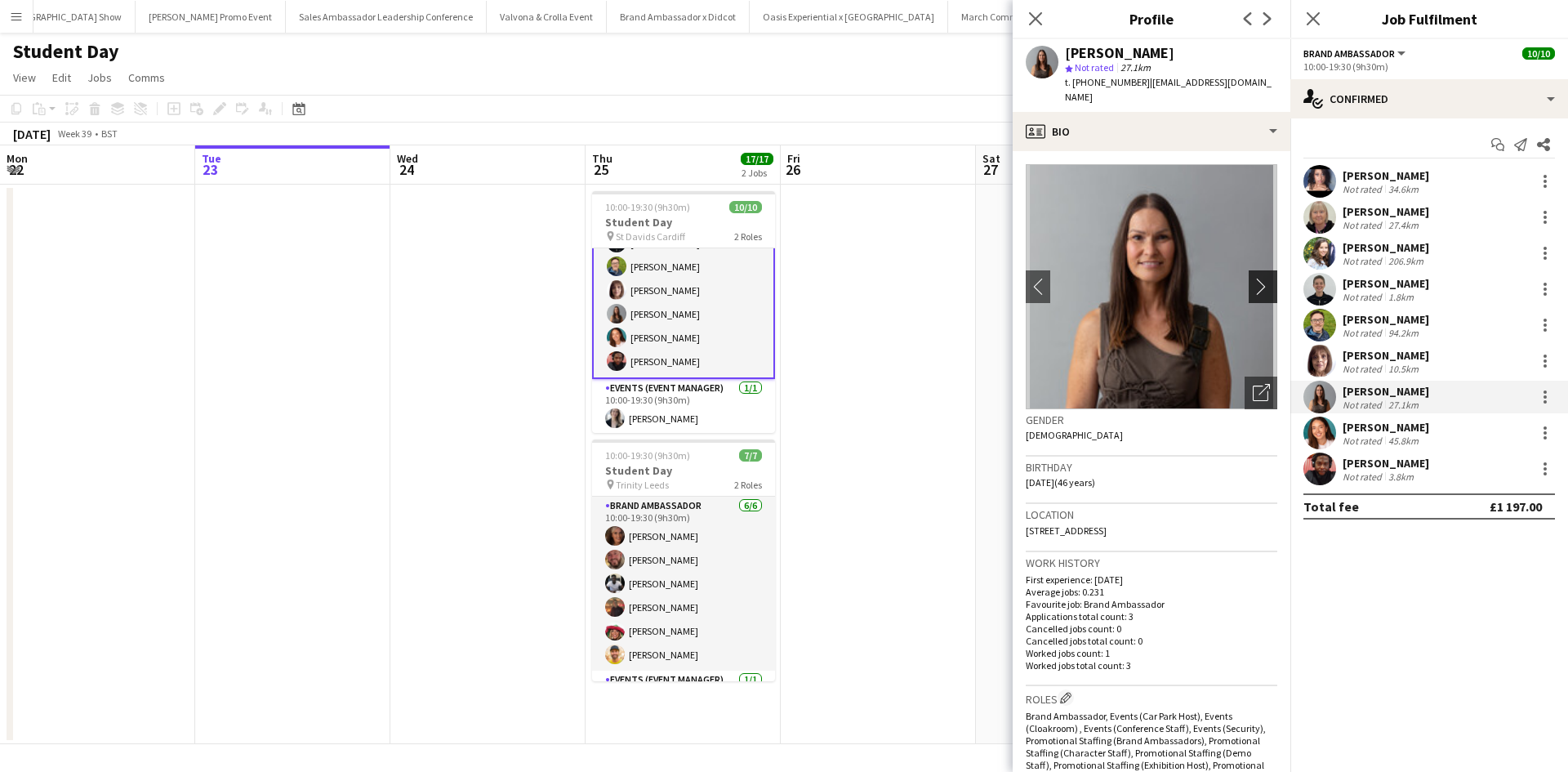
click at [1253, 282] on app-icon "chevron-right" at bounding box center [1265, 286] width 26 height 17
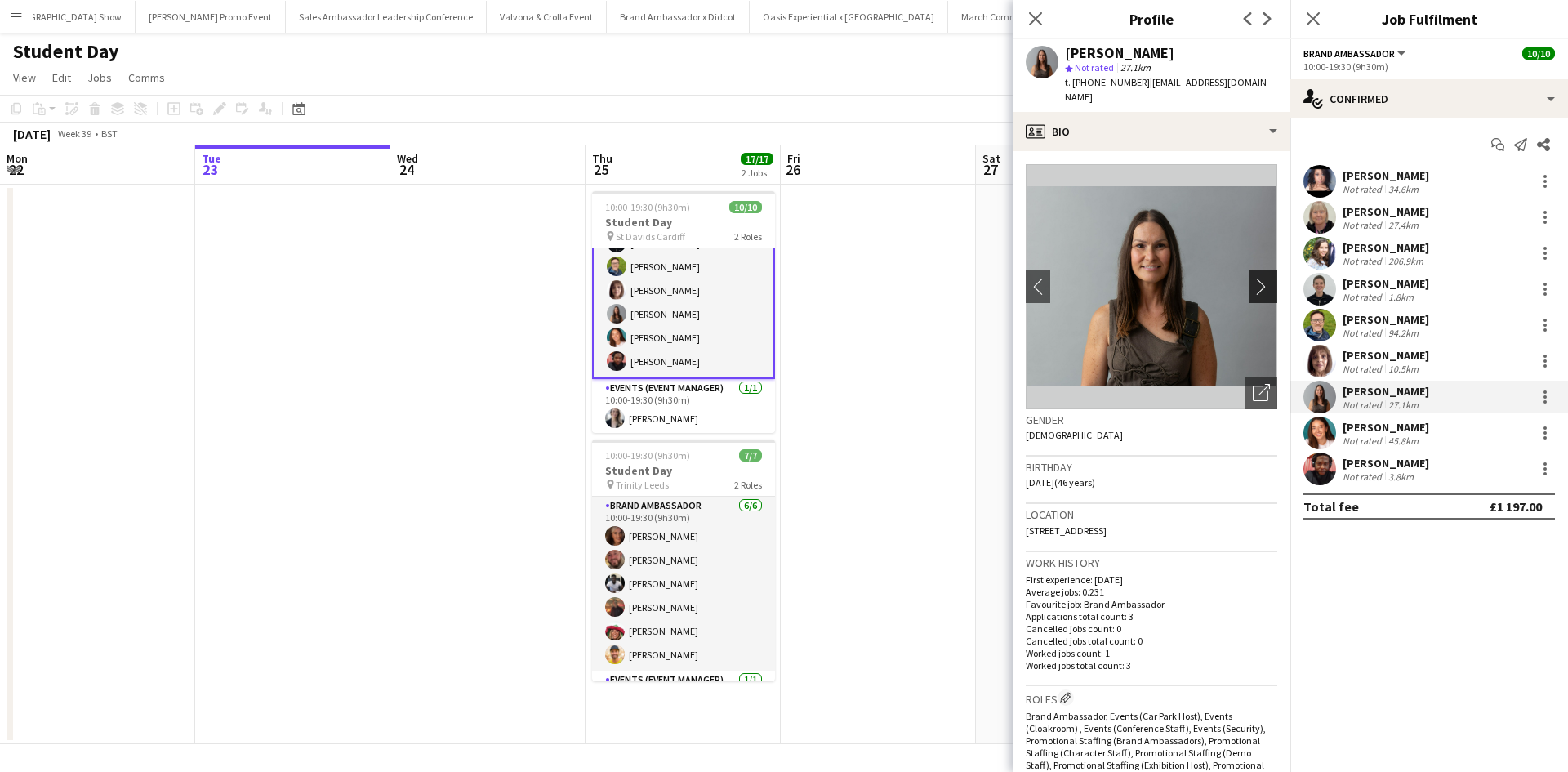
click at [1253, 282] on app-icon "chevron-right" at bounding box center [1265, 286] width 26 height 17
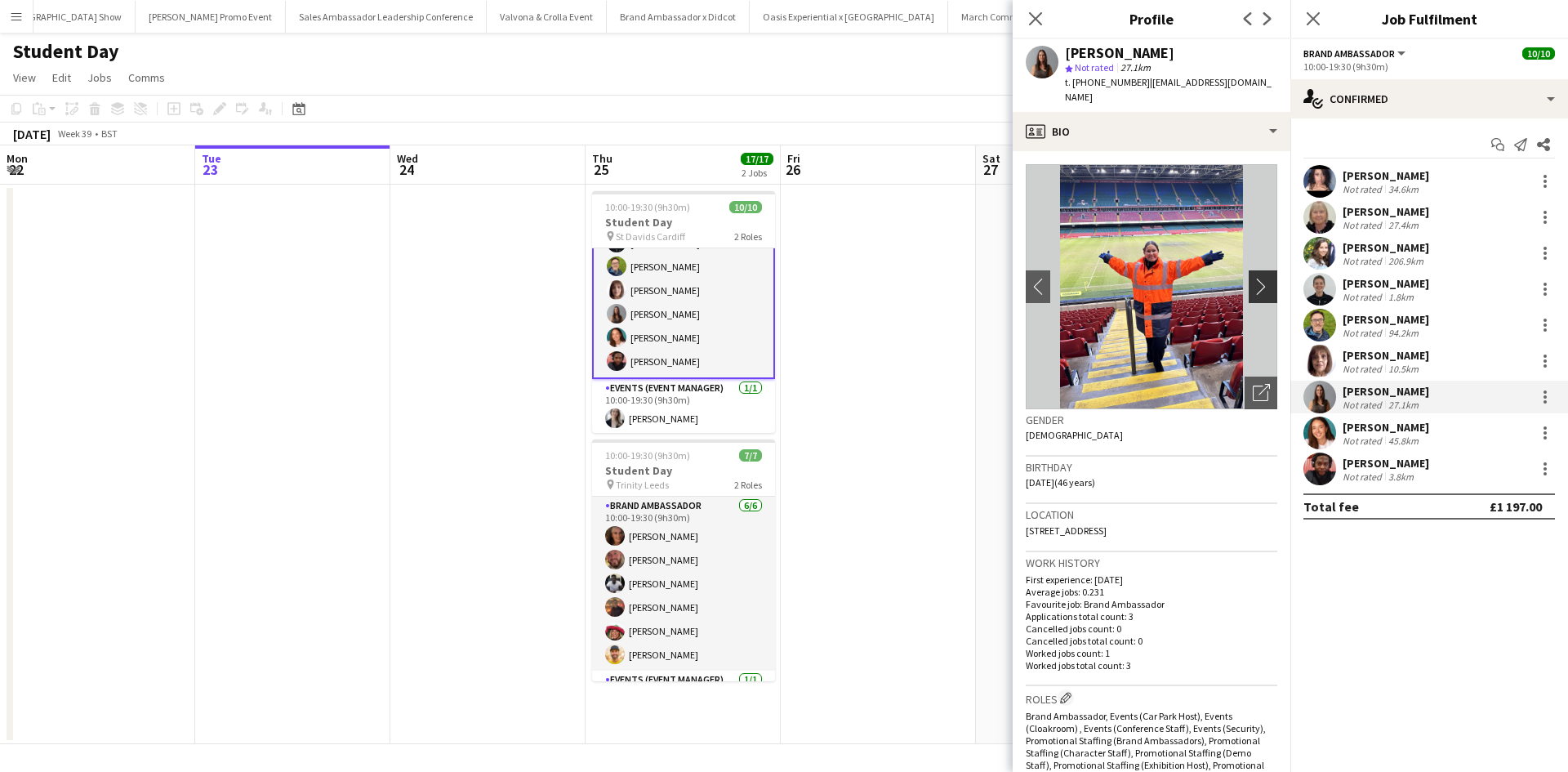
click at [1253, 282] on app-icon "chevron-right" at bounding box center [1265, 286] width 26 height 17
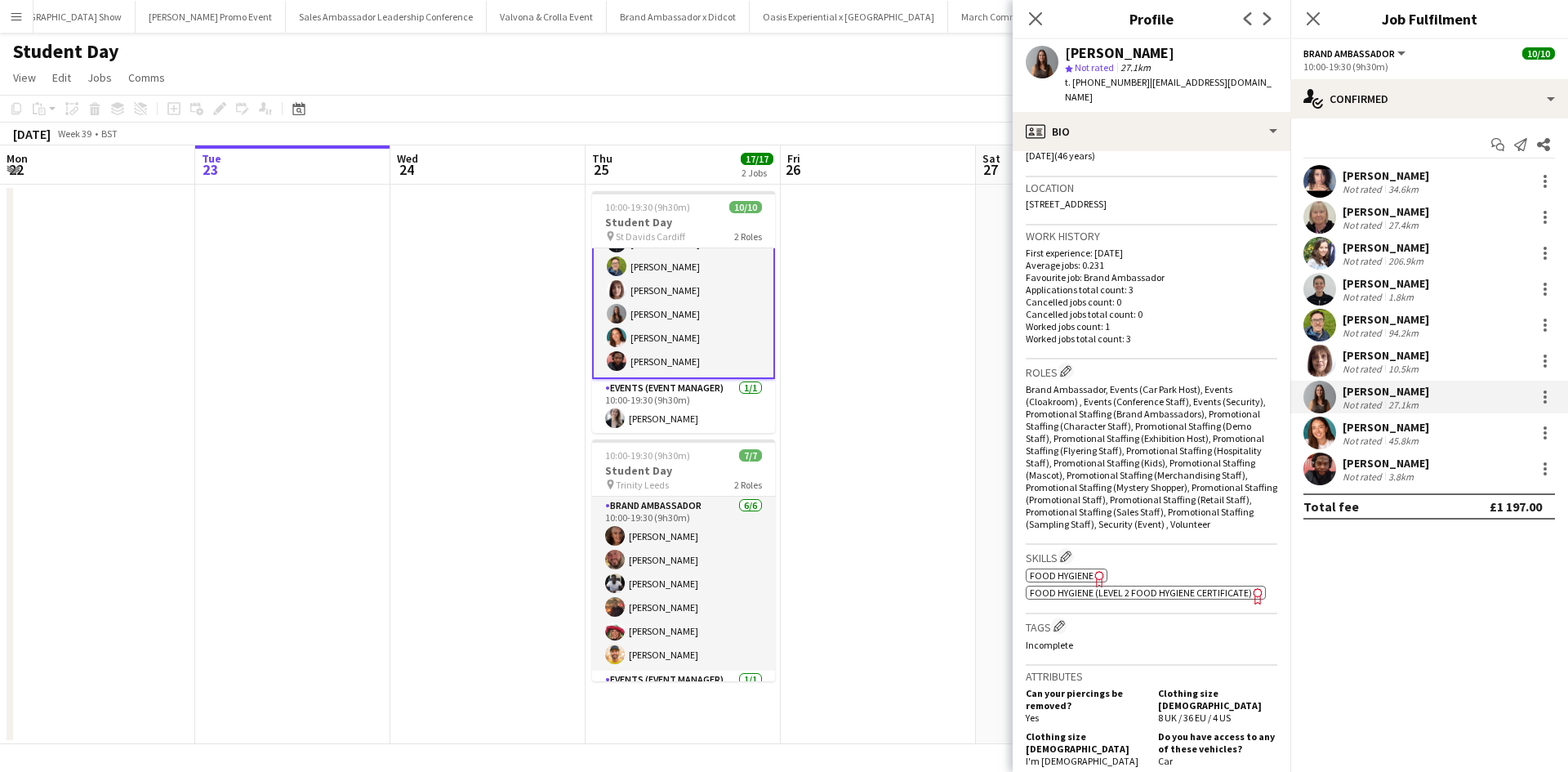
scroll to position [0, 0]
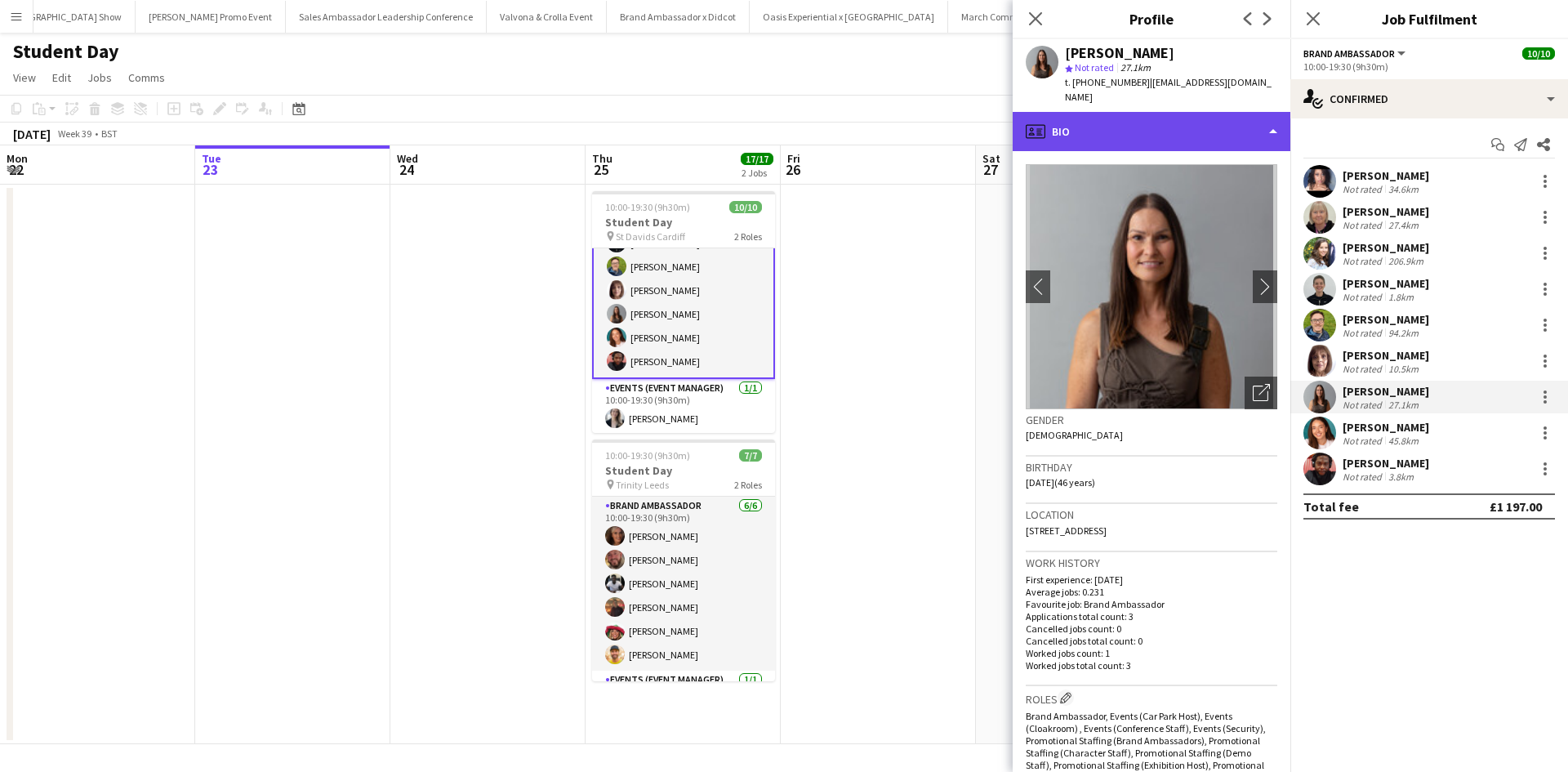
click at [1163, 136] on div "profile Bio" at bounding box center [1151, 131] width 278 height 39
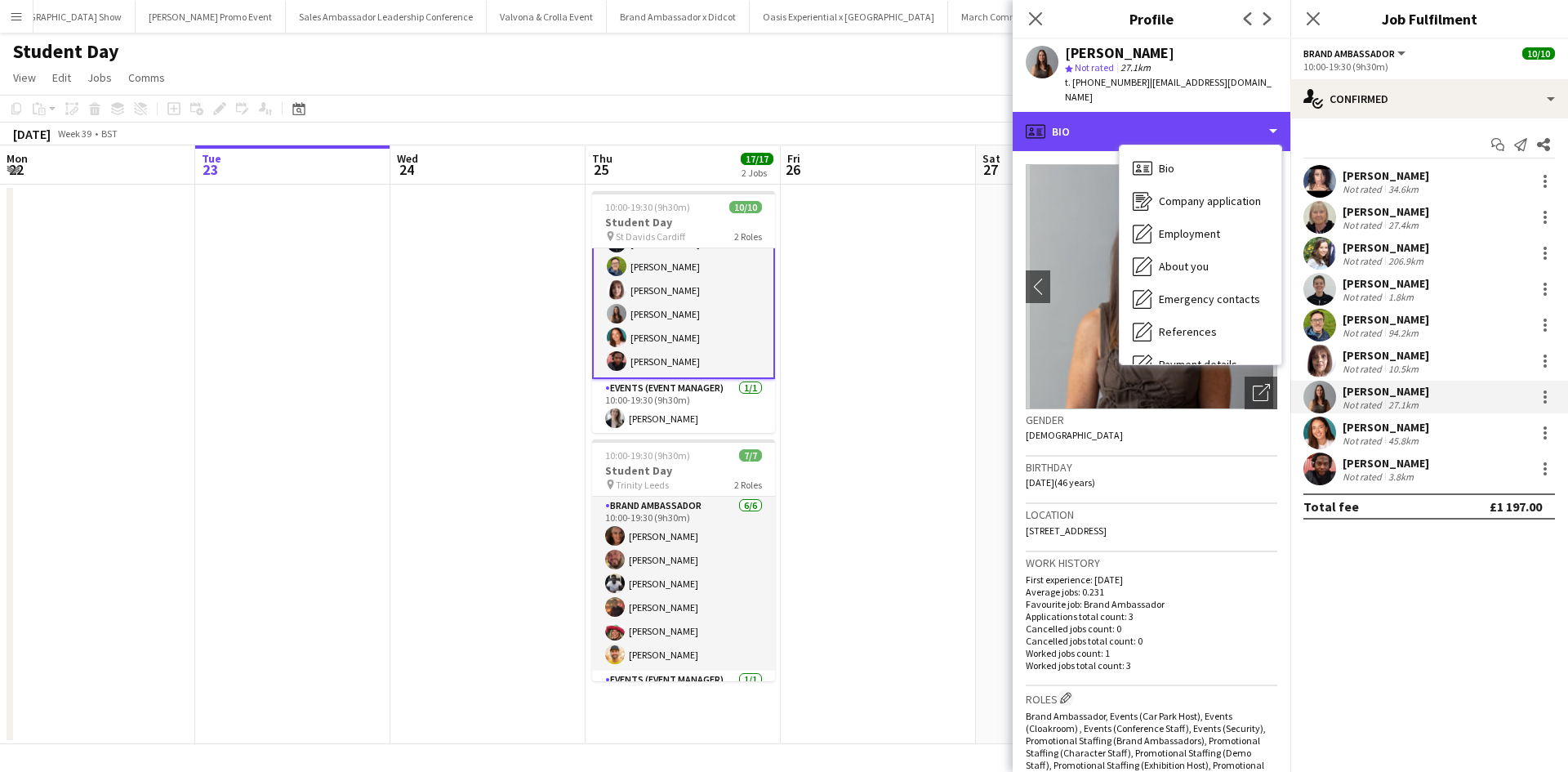
scroll to position [186, 0]
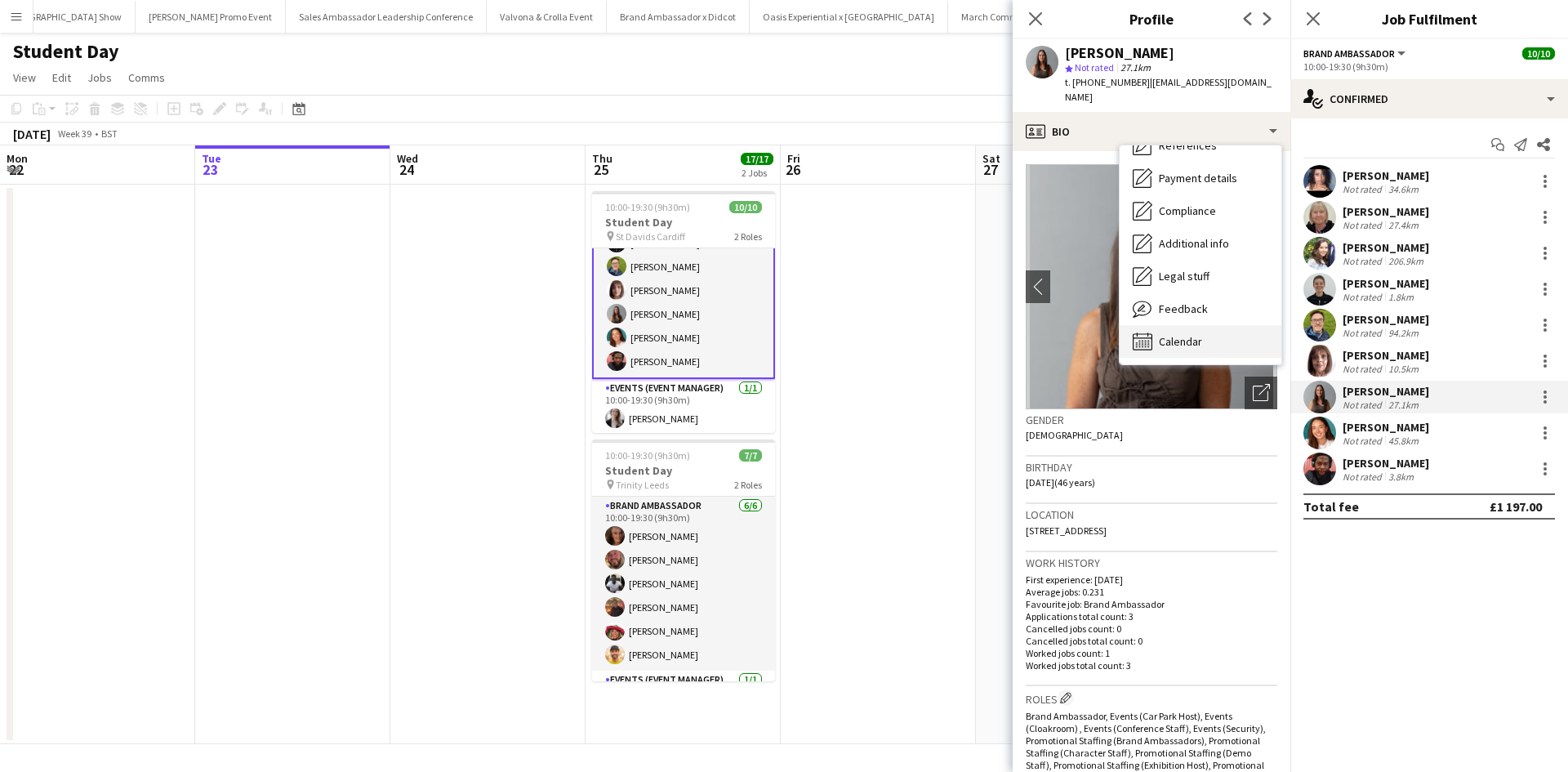
click at [1194, 345] on span "Calendar" at bounding box center [1180, 341] width 43 height 15
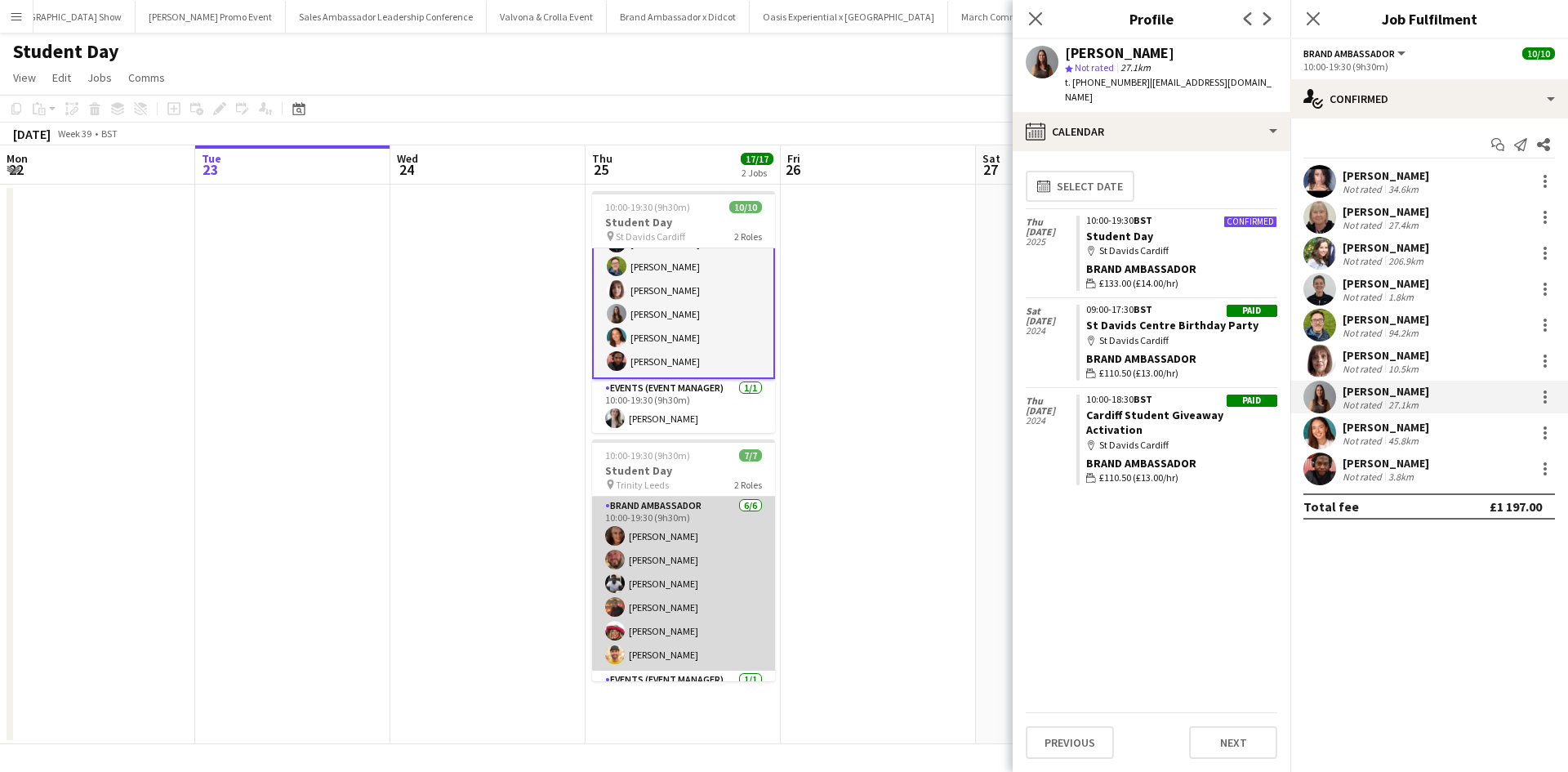
click at [658, 632] on app-card-role "Brand Ambassador [DATE] 10:00-19:30 (9h30m) [PERSON_NAME] [PERSON_NAME] [PERSON…" at bounding box center [683, 584] width 183 height 174
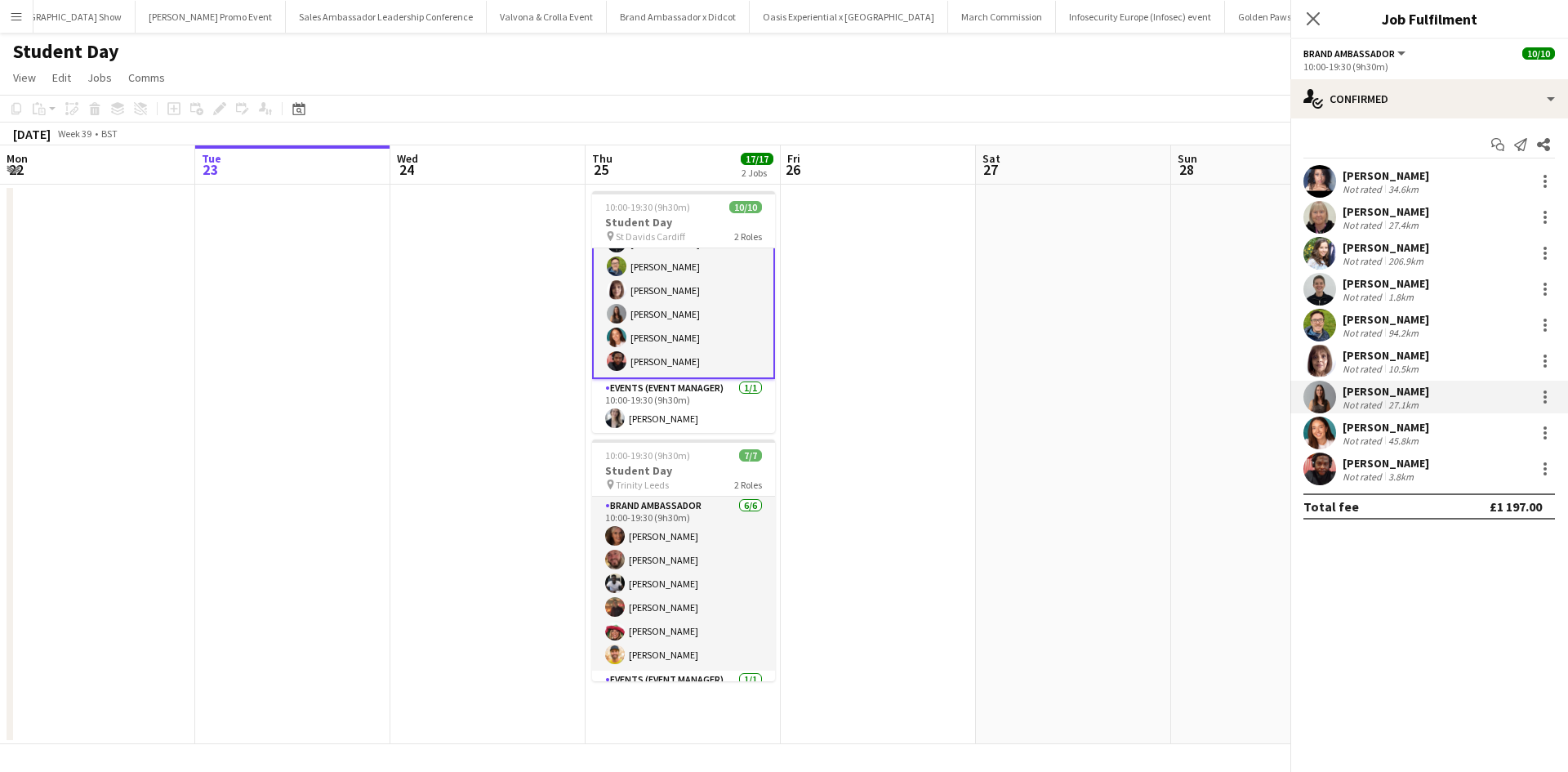
scroll to position [116, 0]
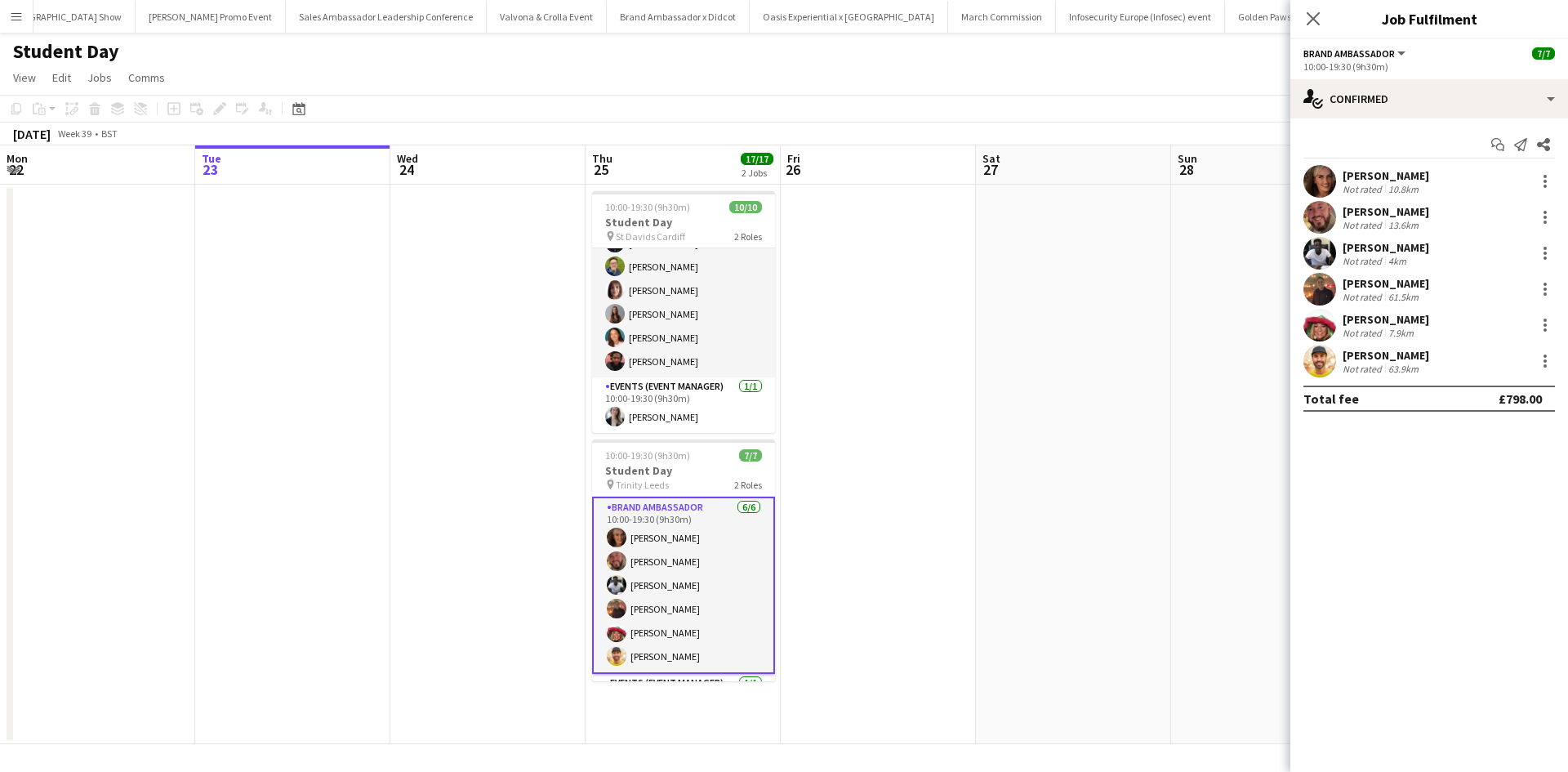
click at [1369, 323] on div "[PERSON_NAME]" at bounding box center [1386, 319] width 87 height 15
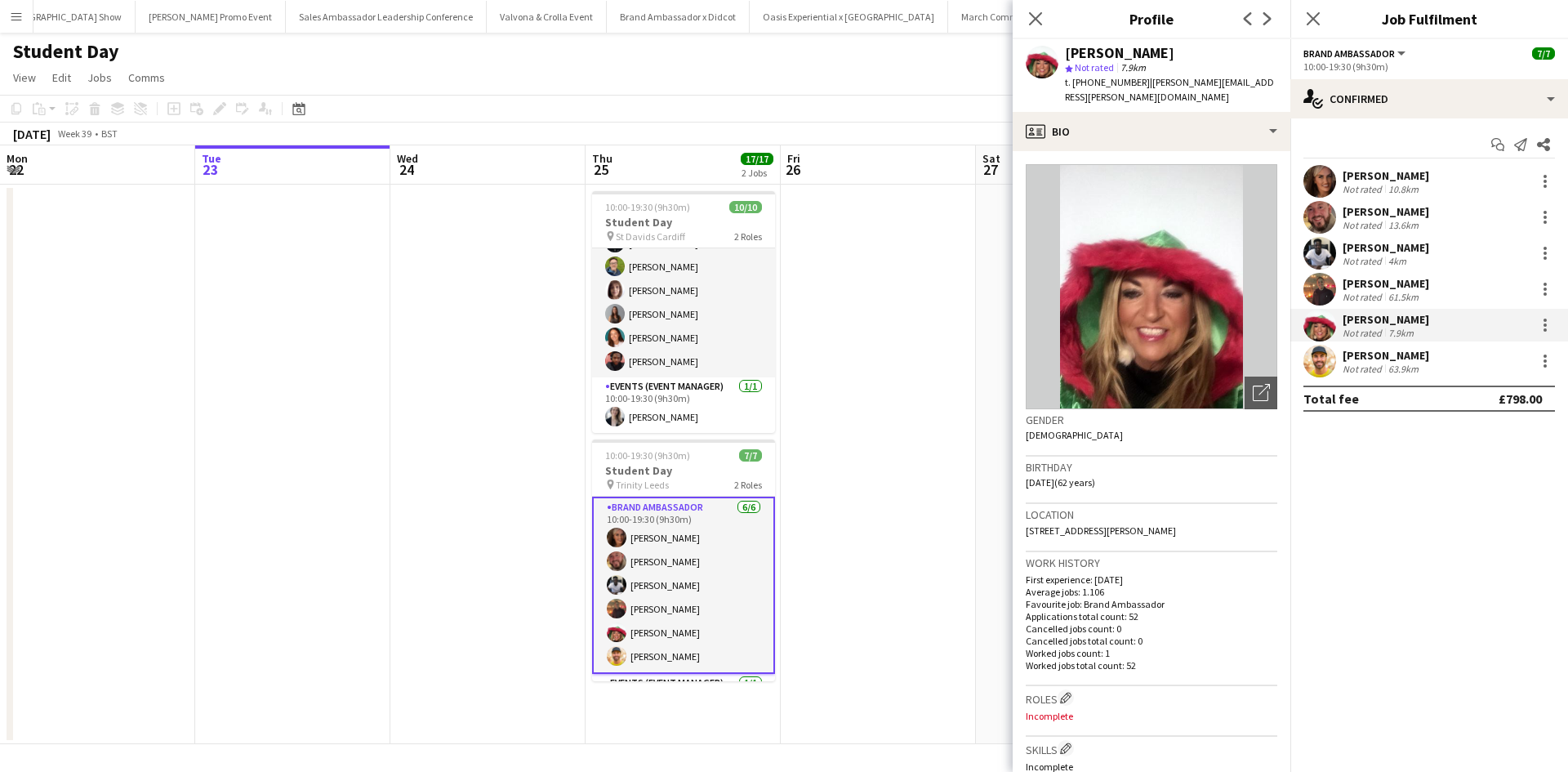
click at [1131, 92] on div "[PERSON_NAME] star Not rated 7.9km t. [PHONE_NUMBER] | [PERSON_NAME][EMAIL_ADDR…" at bounding box center [1151, 75] width 278 height 73
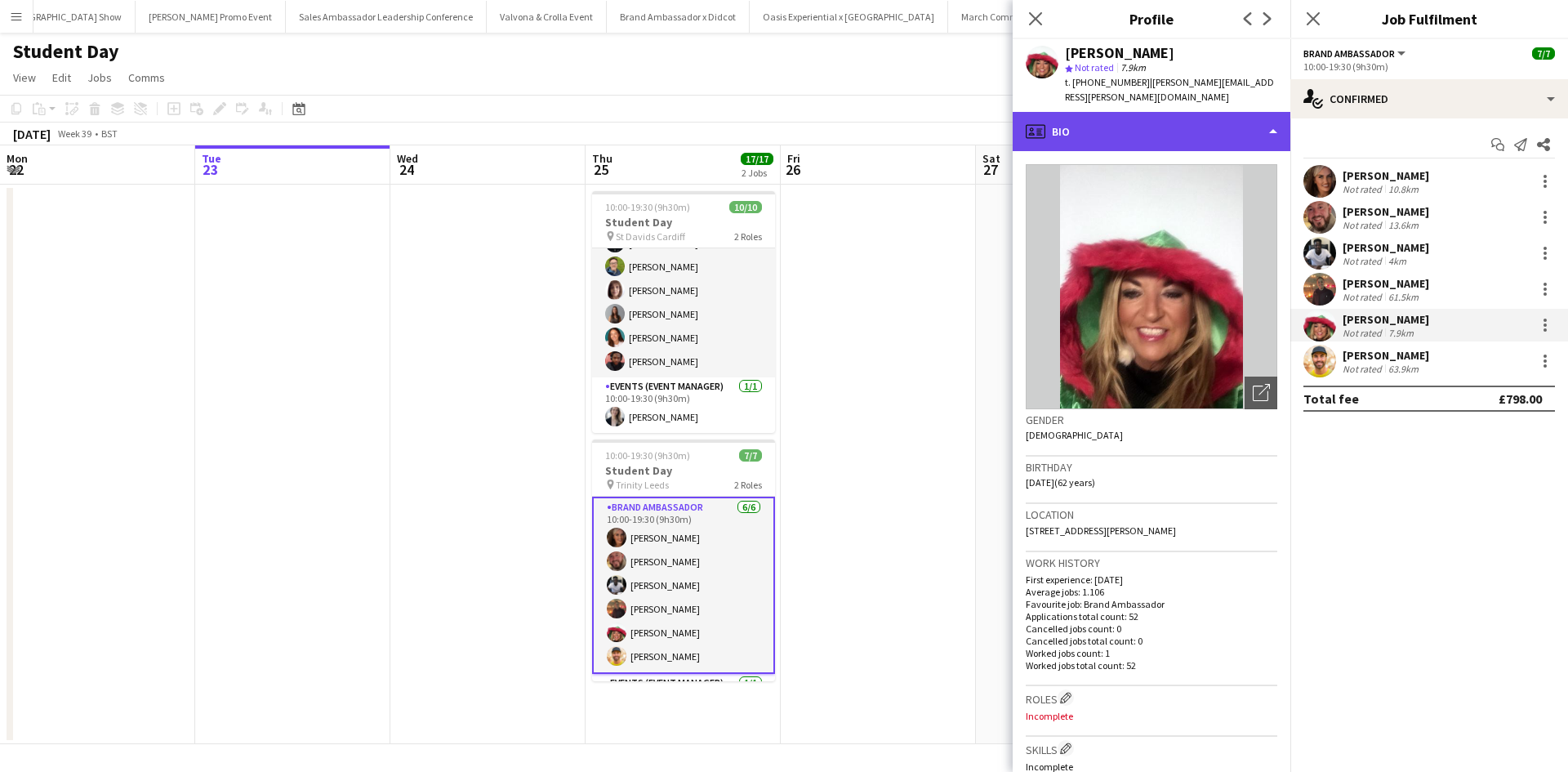
click at [1124, 112] on div "profile Bio" at bounding box center [1151, 131] width 278 height 39
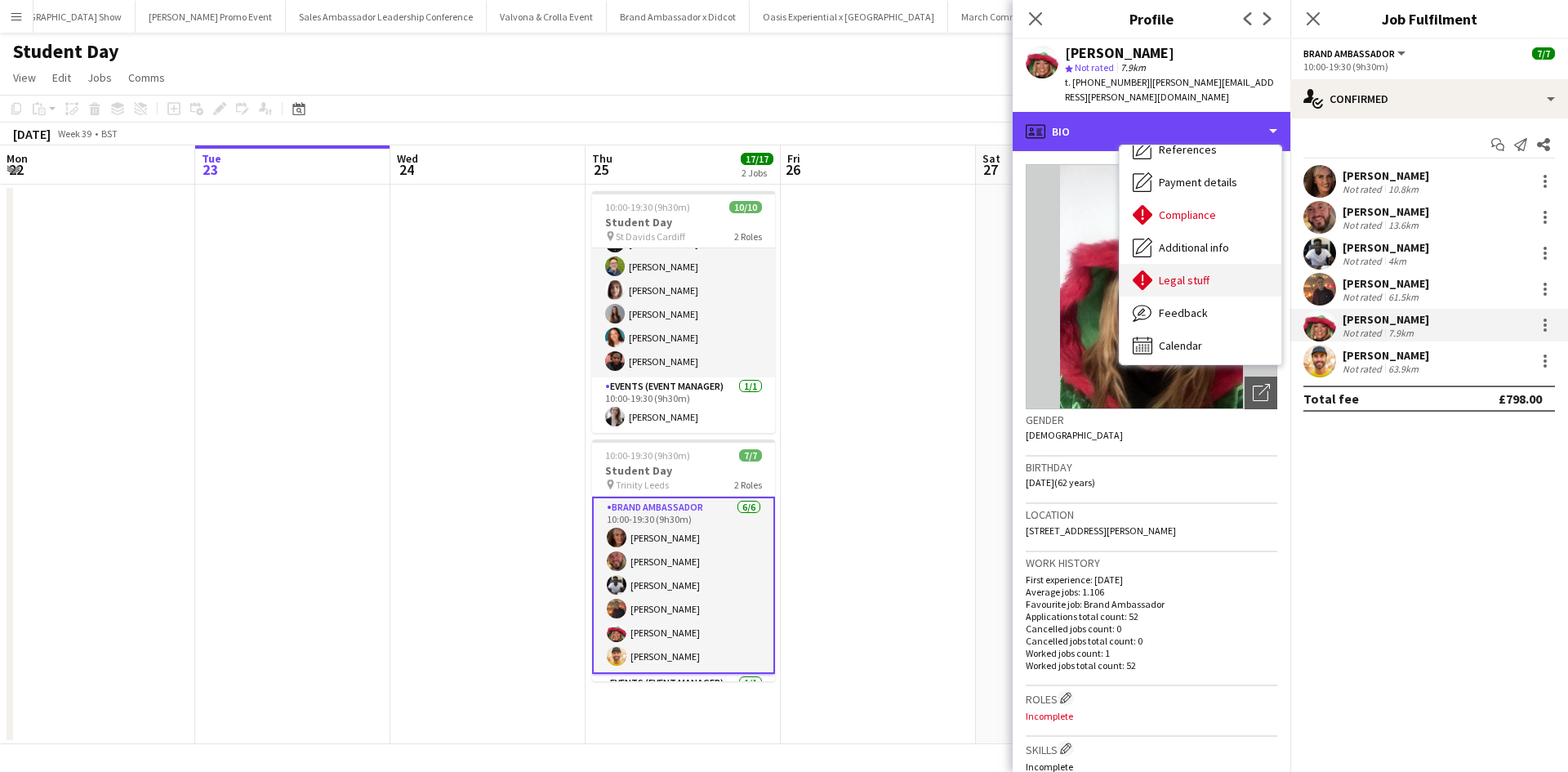
scroll to position [186, 0]
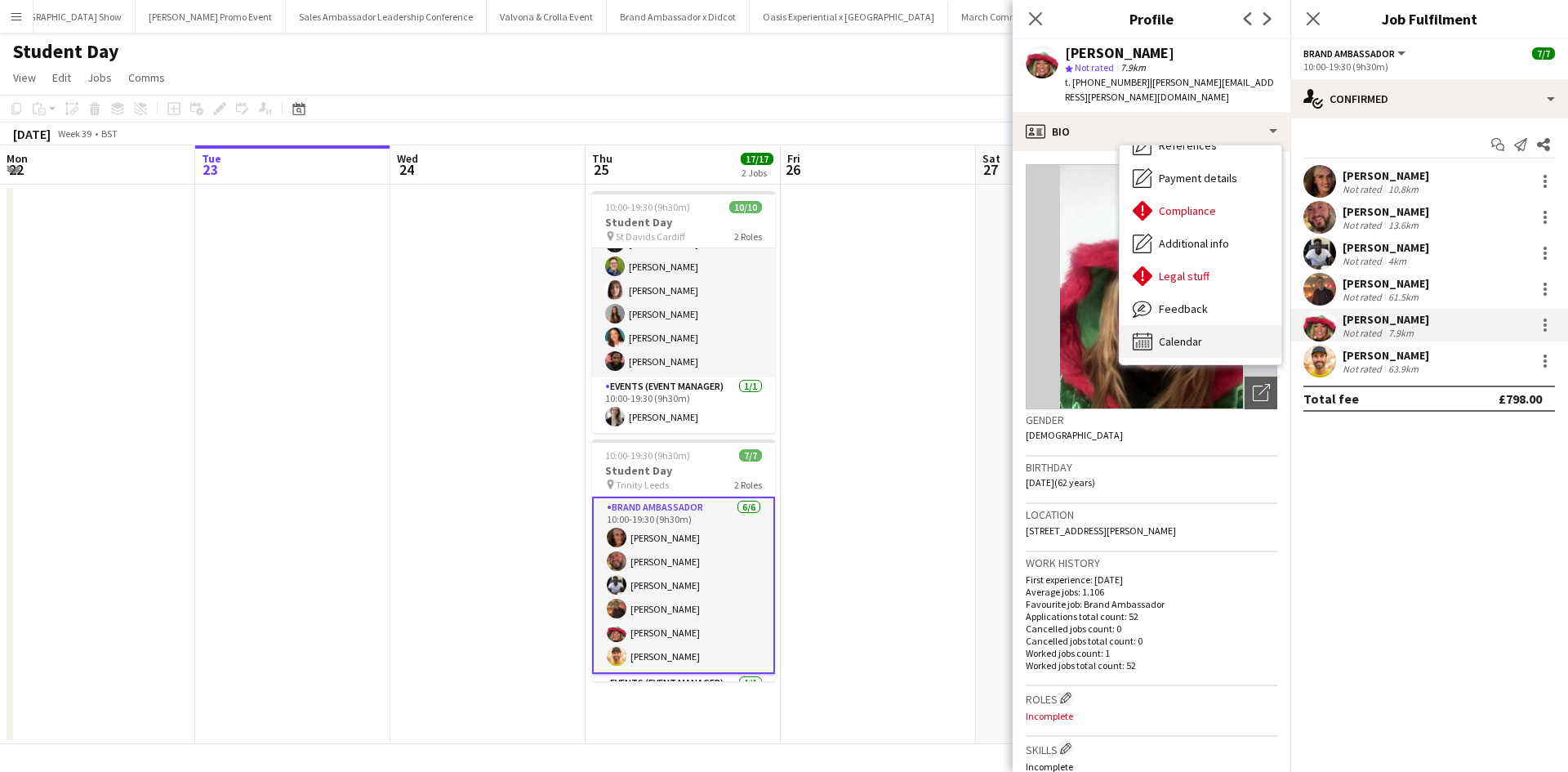
click at [1188, 338] on div "Calendar Calendar" at bounding box center [1201, 341] width 162 height 33
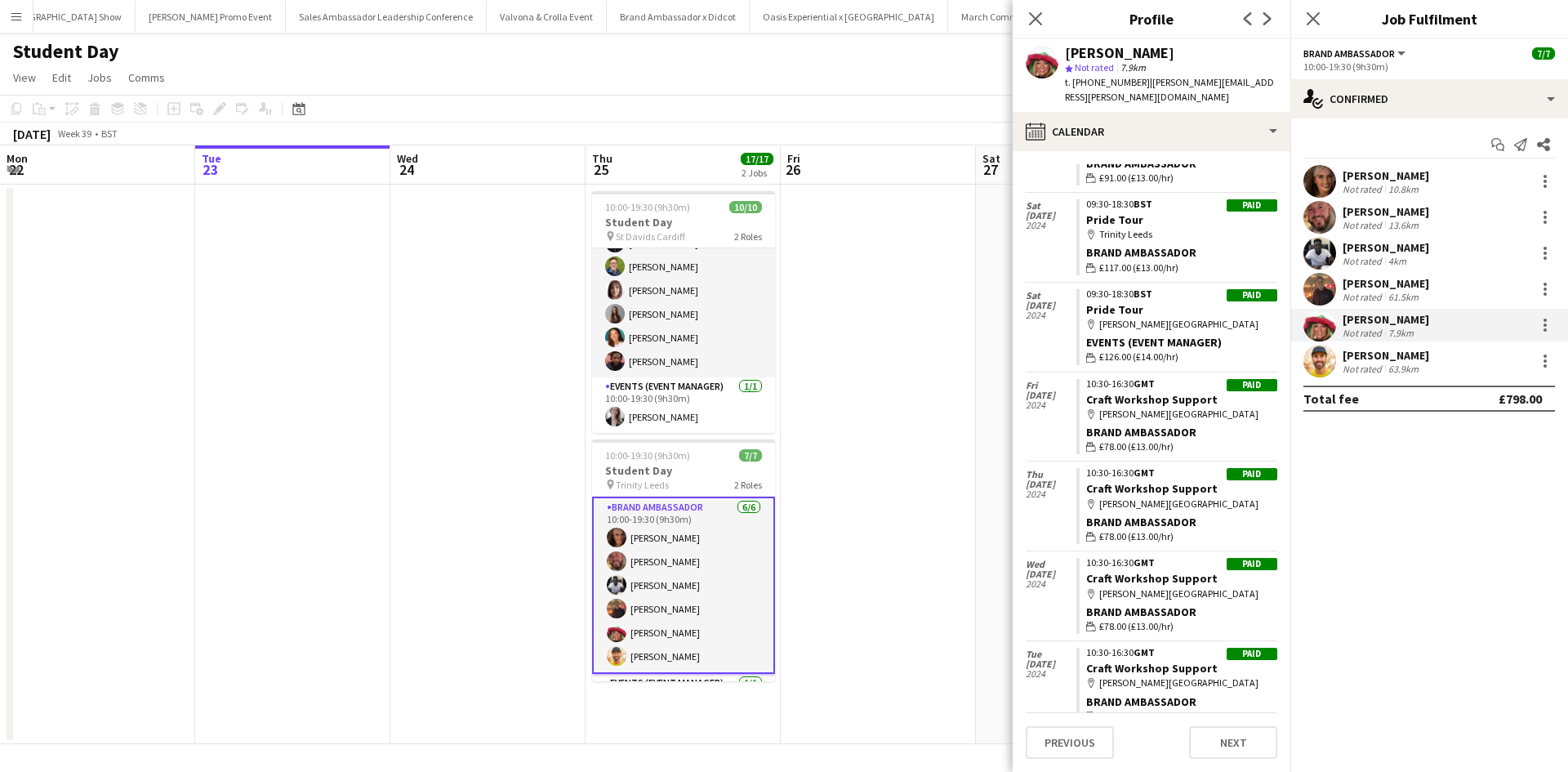
scroll to position [378, 0]
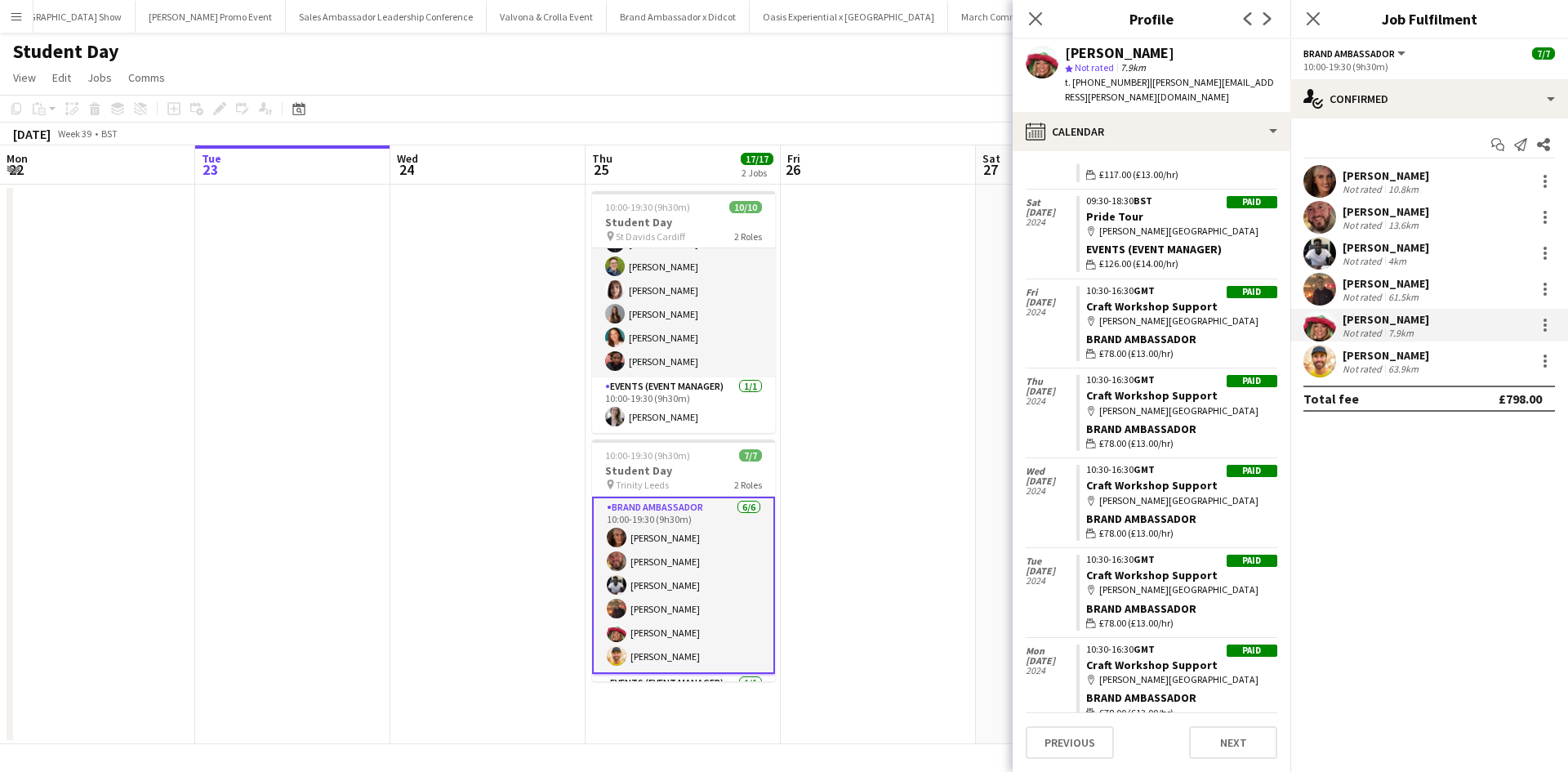
click at [658, 651] on app-card-role "Brand Ambassador [DATE] 10:00-19:30 (9h30m) [PERSON_NAME] [PERSON_NAME] [PERSON…" at bounding box center [683, 586] width 183 height 177
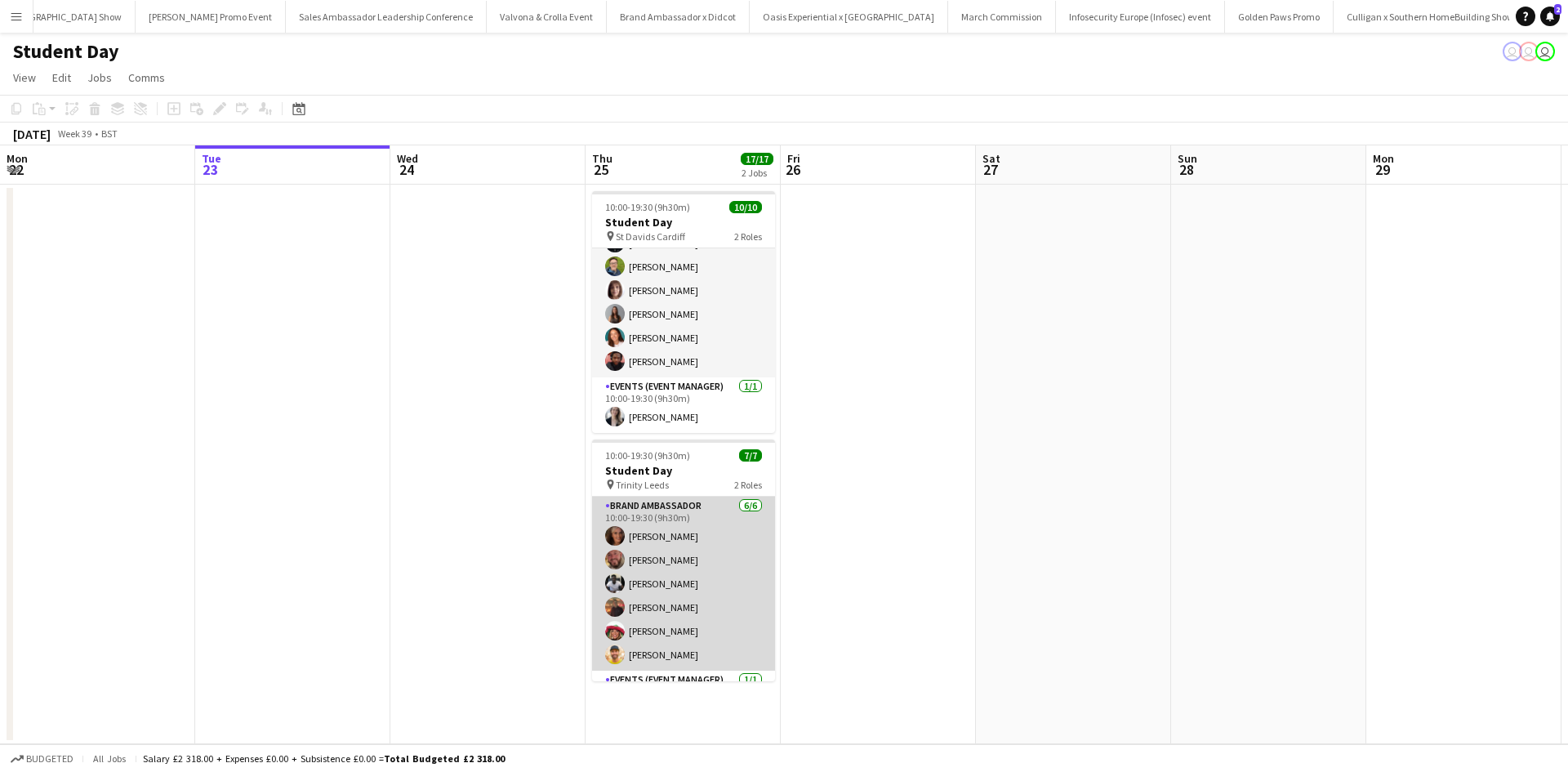
click at [658, 651] on app-card-role "Brand Ambassador [DATE] 10:00-19:30 (9h30m) [PERSON_NAME] [PERSON_NAME] [PERSON…" at bounding box center [683, 584] width 183 height 174
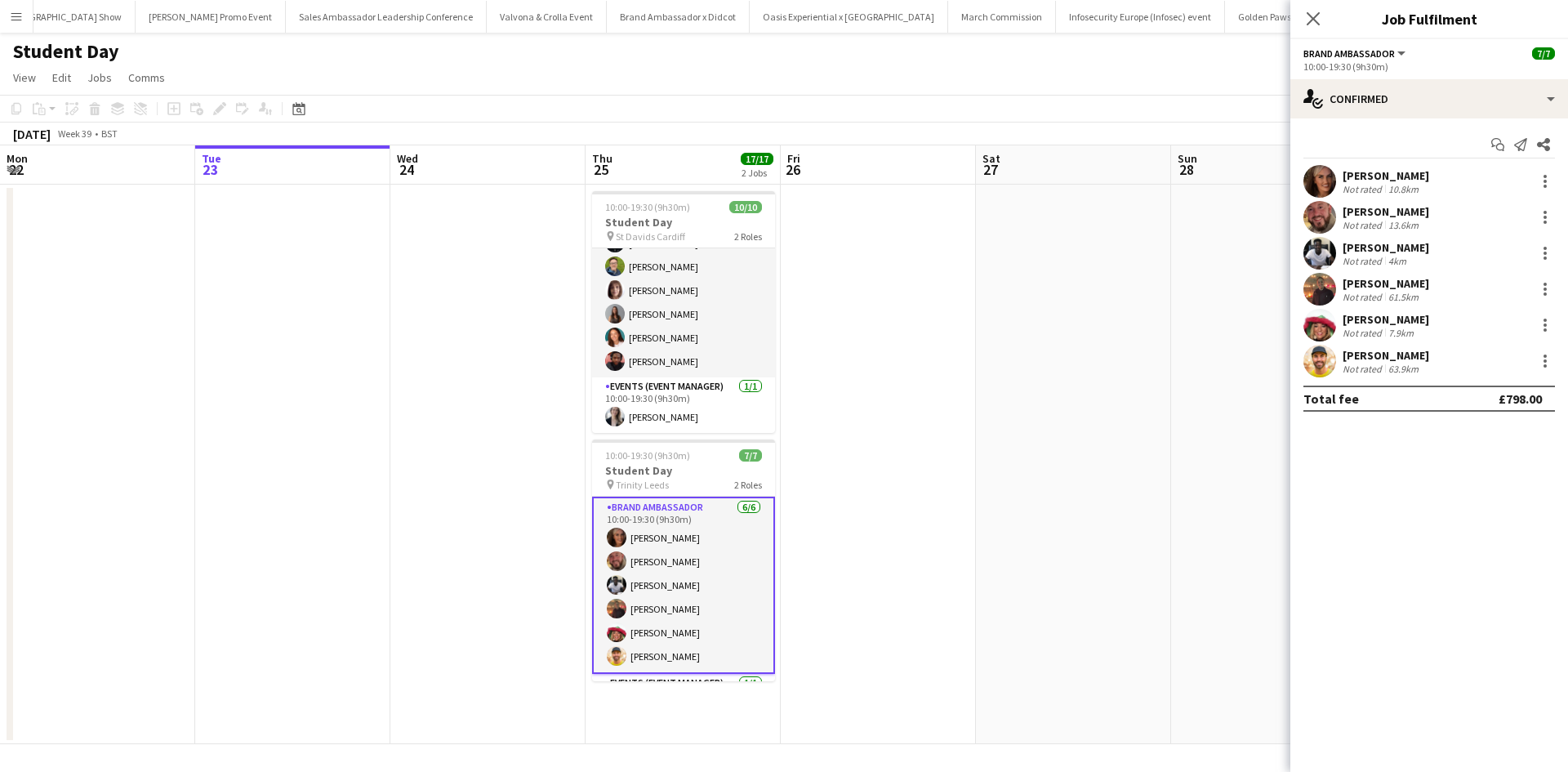
click at [1359, 354] on div "[PERSON_NAME]" at bounding box center [1386, 355] width 87 height 15
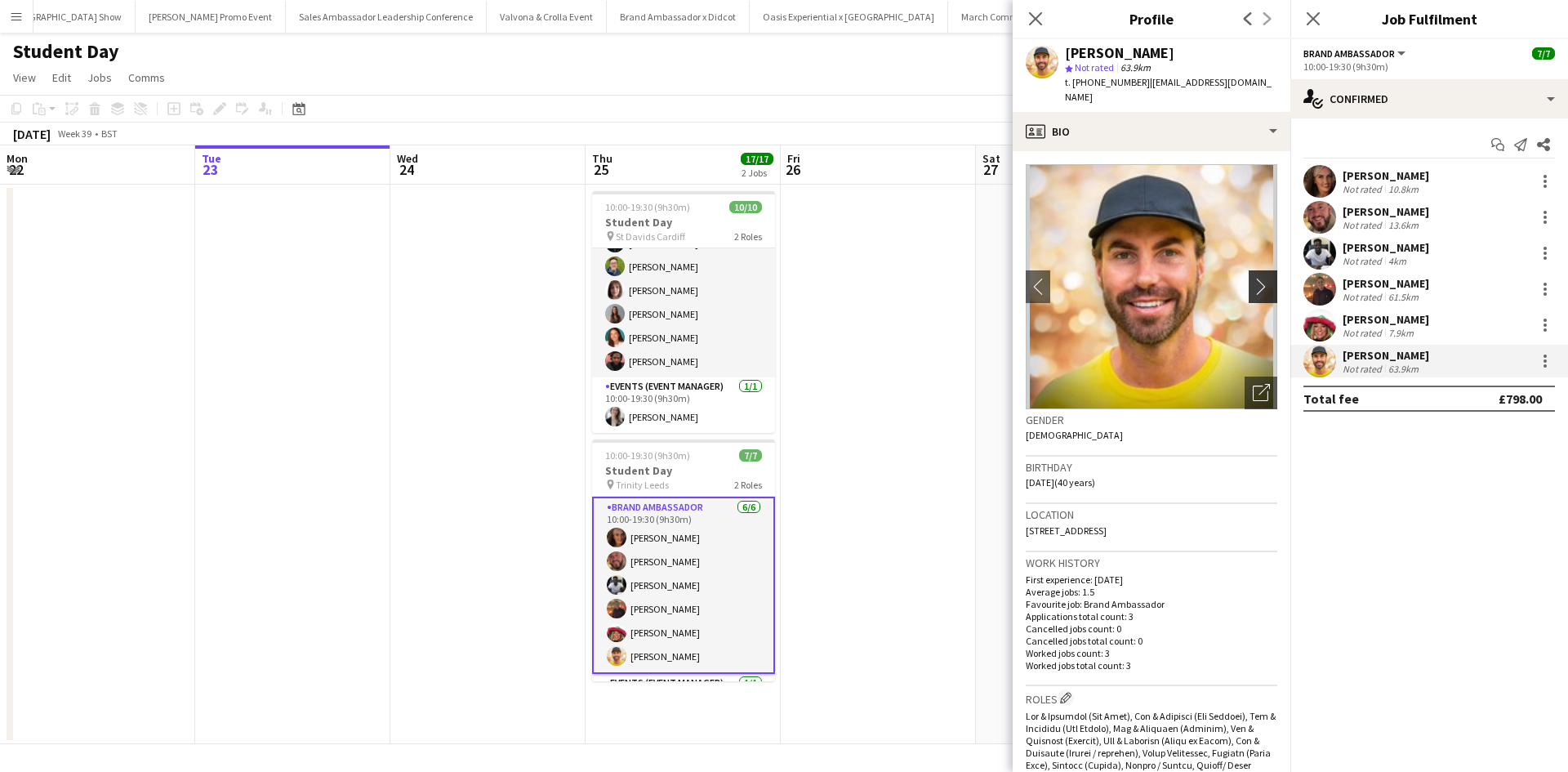
click at [1253, 282] on app-icon "chevron-right" at bounding box center [1265, 286] width 26 height 17
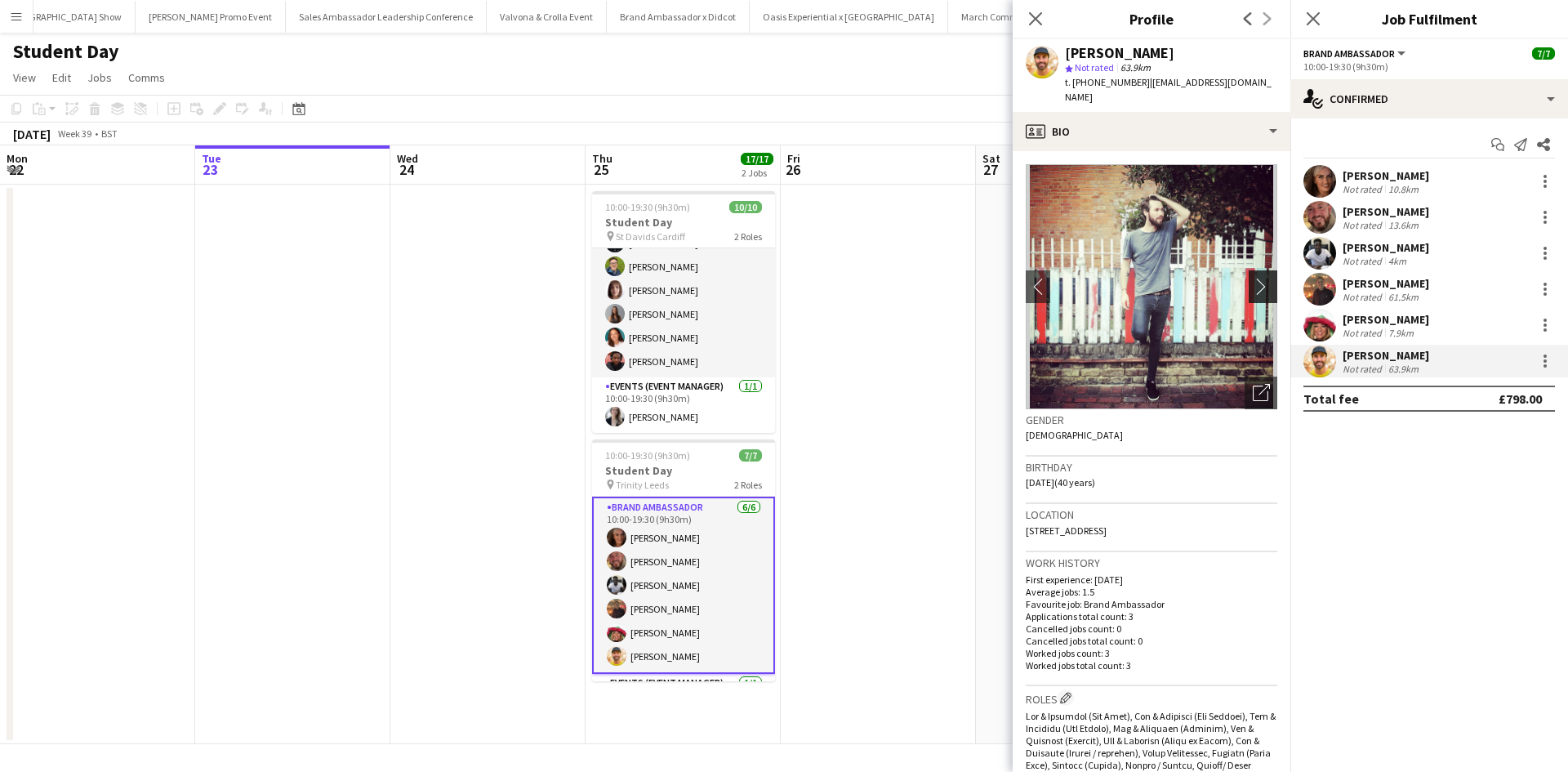
click at [1253, 282] on app-icon "chevron-right" at bounding box center [1265, 286] width 26 height 17
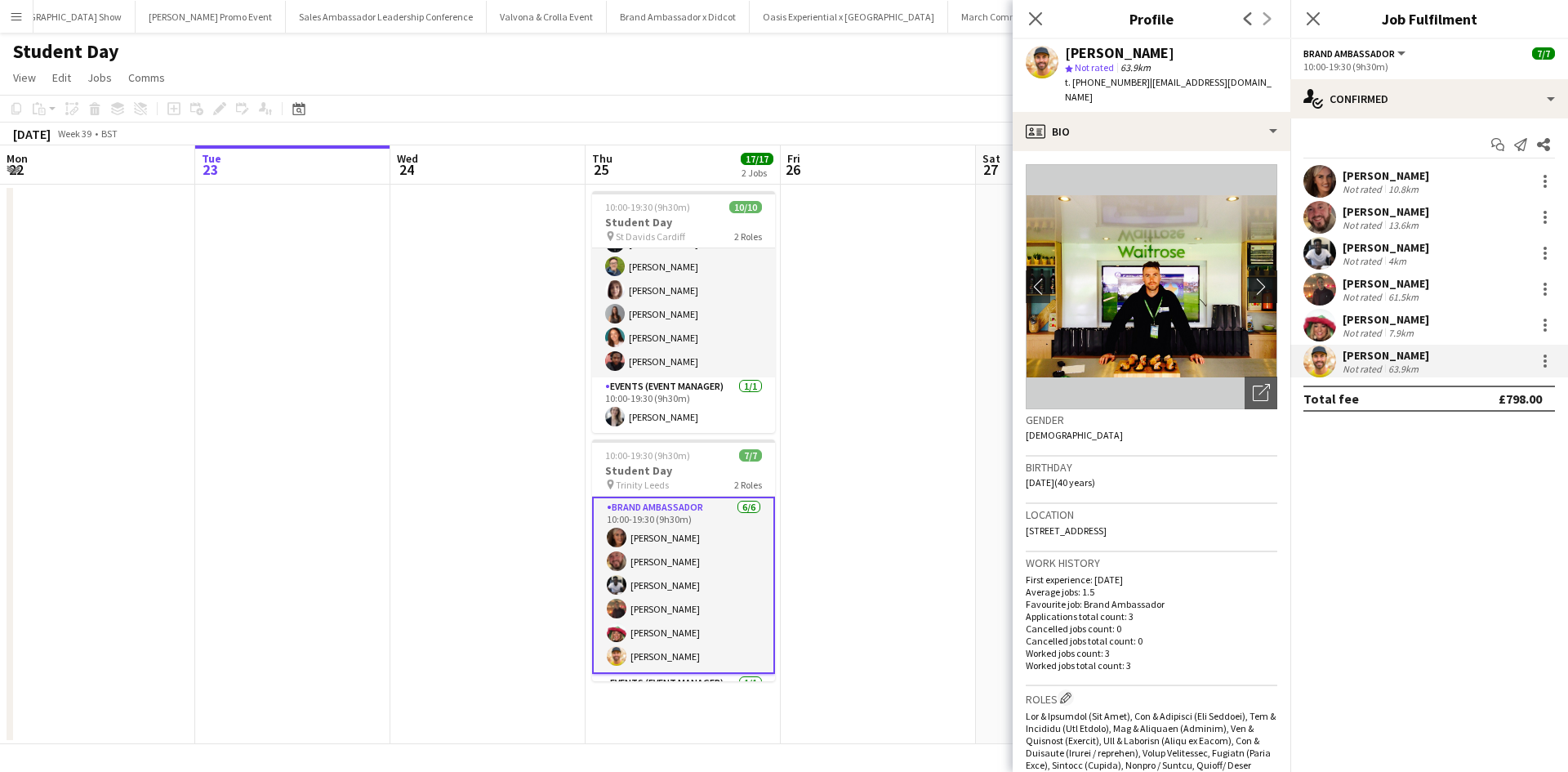
click at [1253, 282] on app-icon "chevron-right" at bounding box center [1265, 286] width 26 height 17
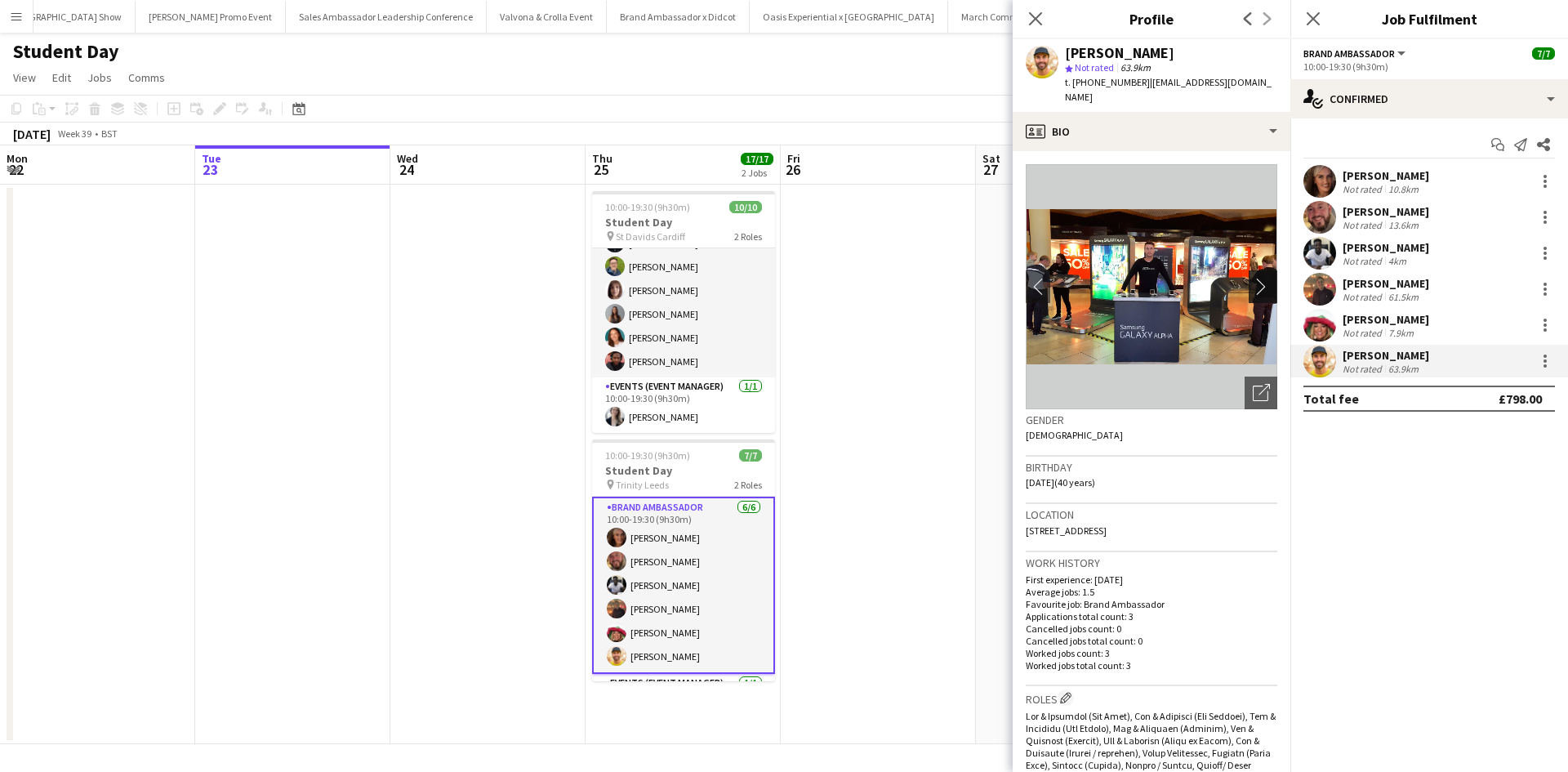
click at [1254, 282] on app-icon "chevron-right" at bounding box center [1265, 286] width 26 height 17
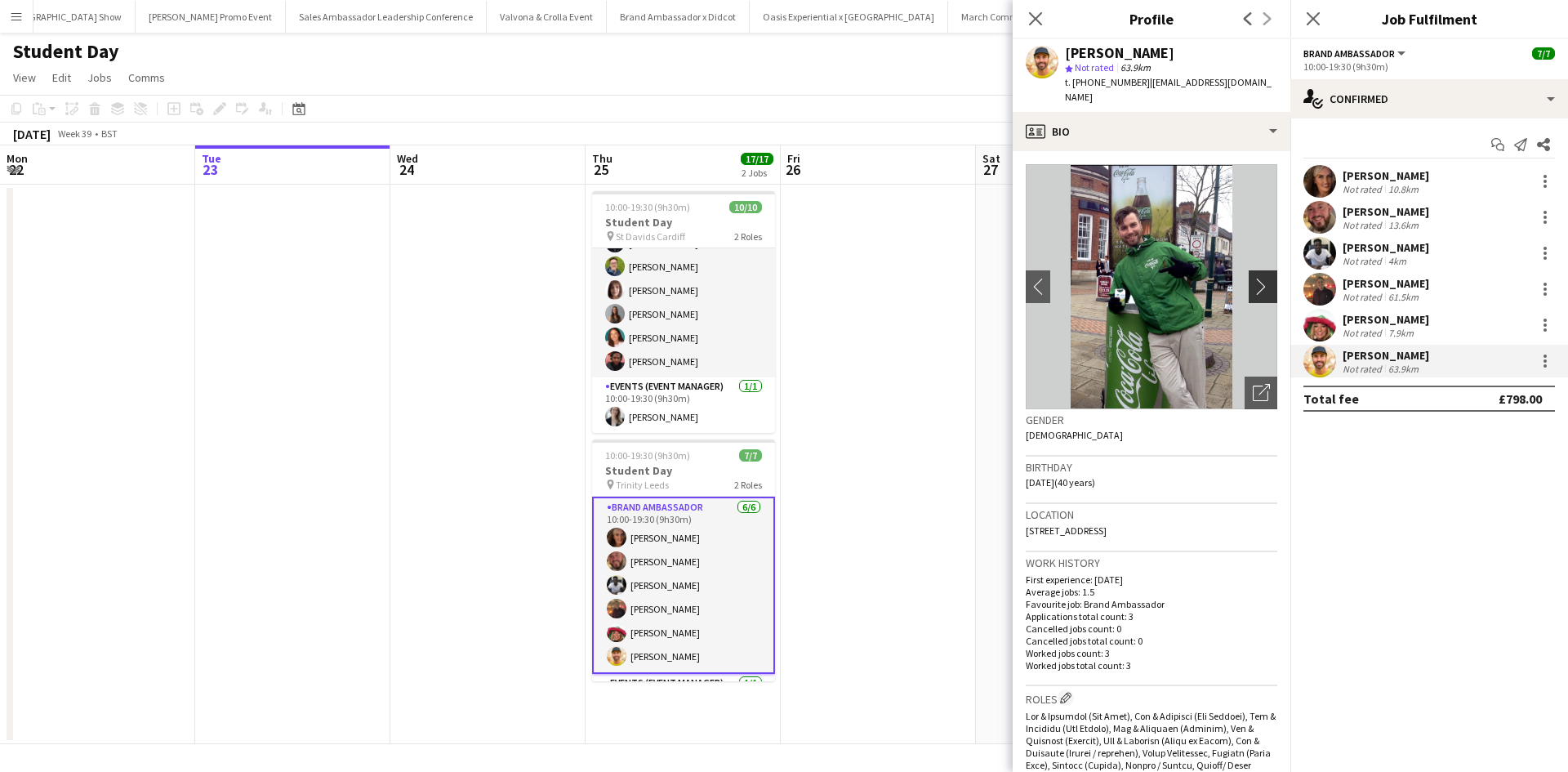
click at [1253, 282] on app-icon "chevron-right" at bounding box center [1265, 286] width 26 height 17
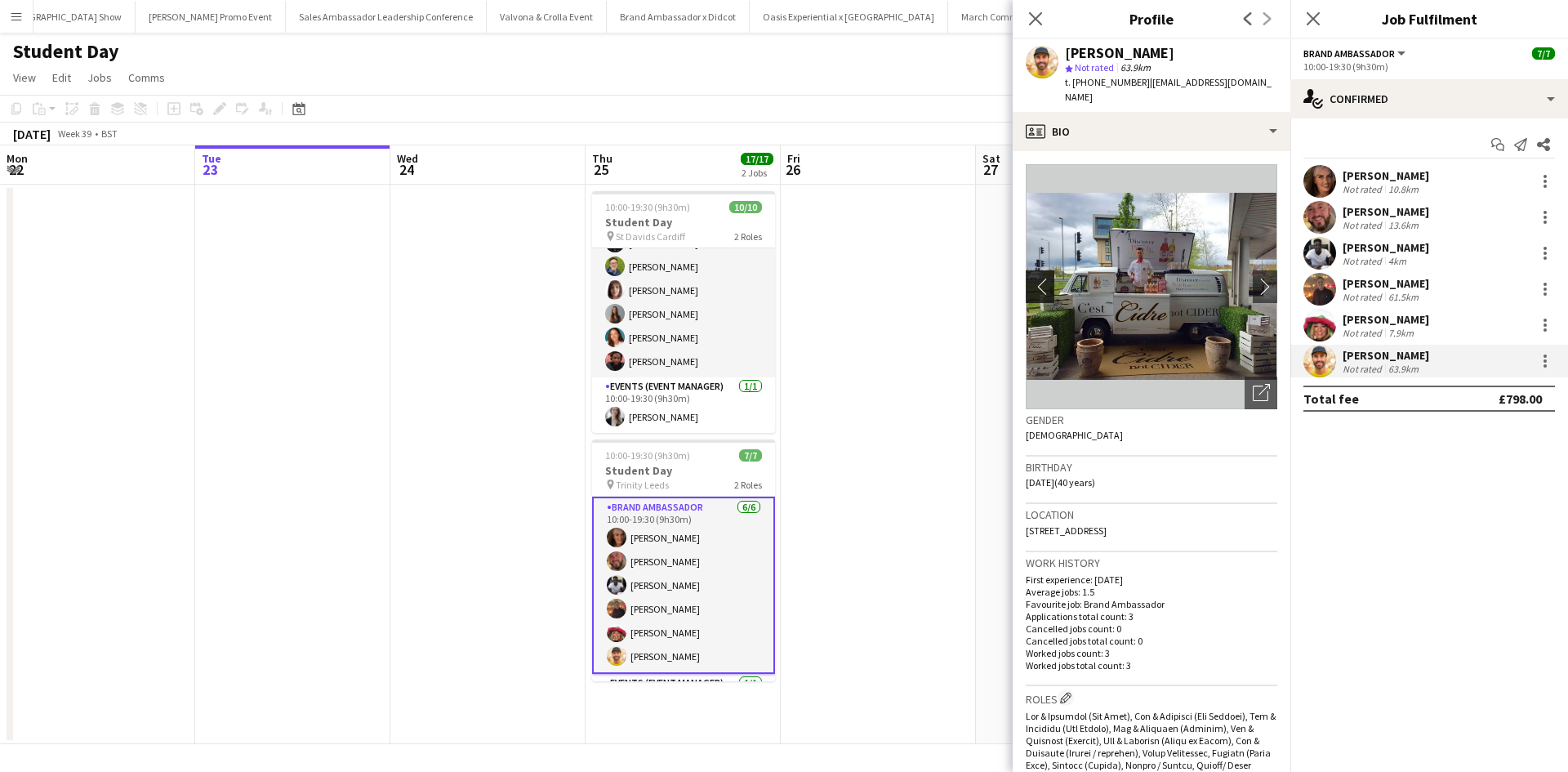
click at [1035, 282] on app-icon "chevron-left" at bounding box center [1038, 286] width 26 height 17
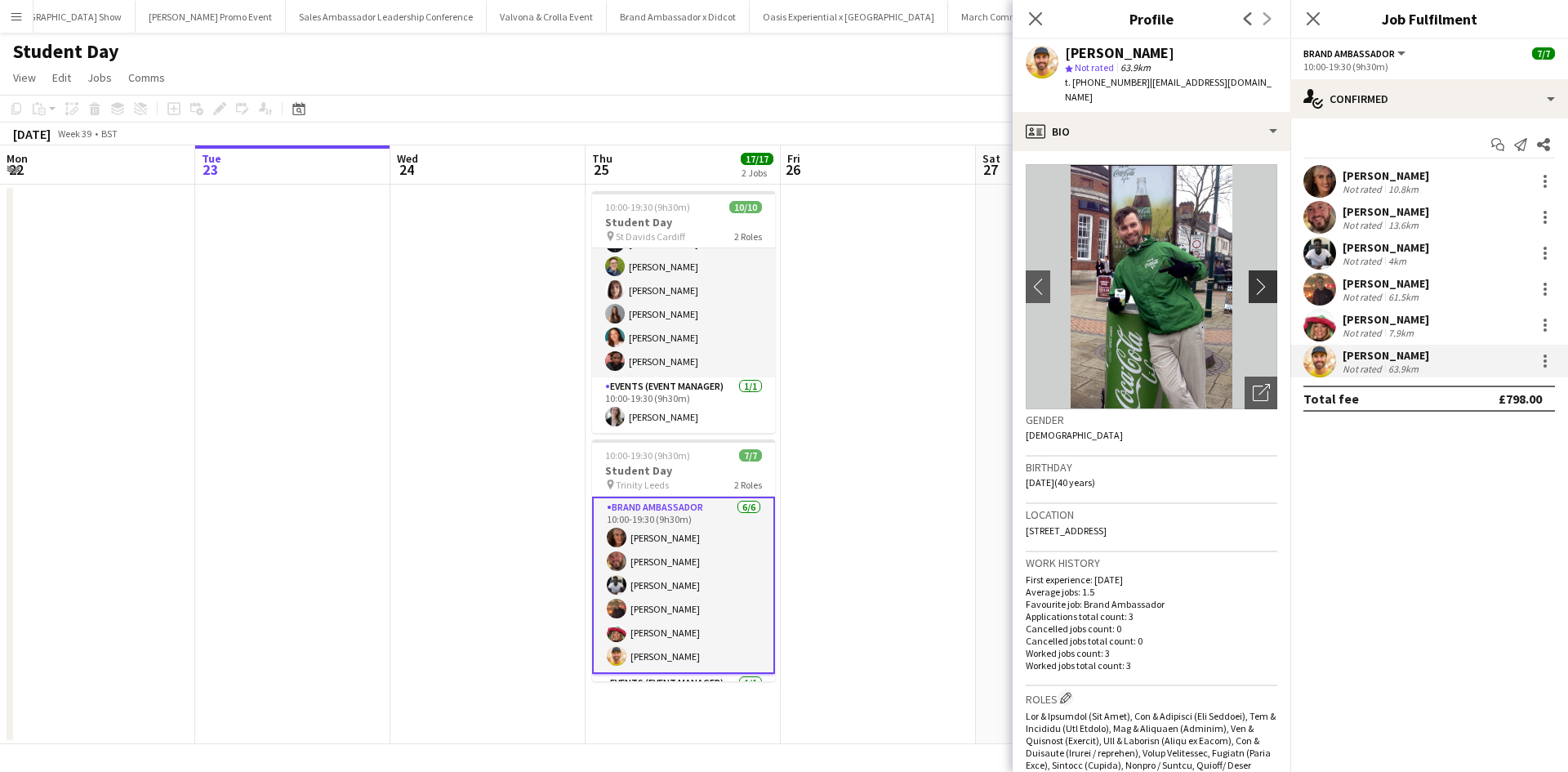
click at [1254, 288] on app-icon "chevron-right" at bounding box center [1265, 286] width 26 height 17
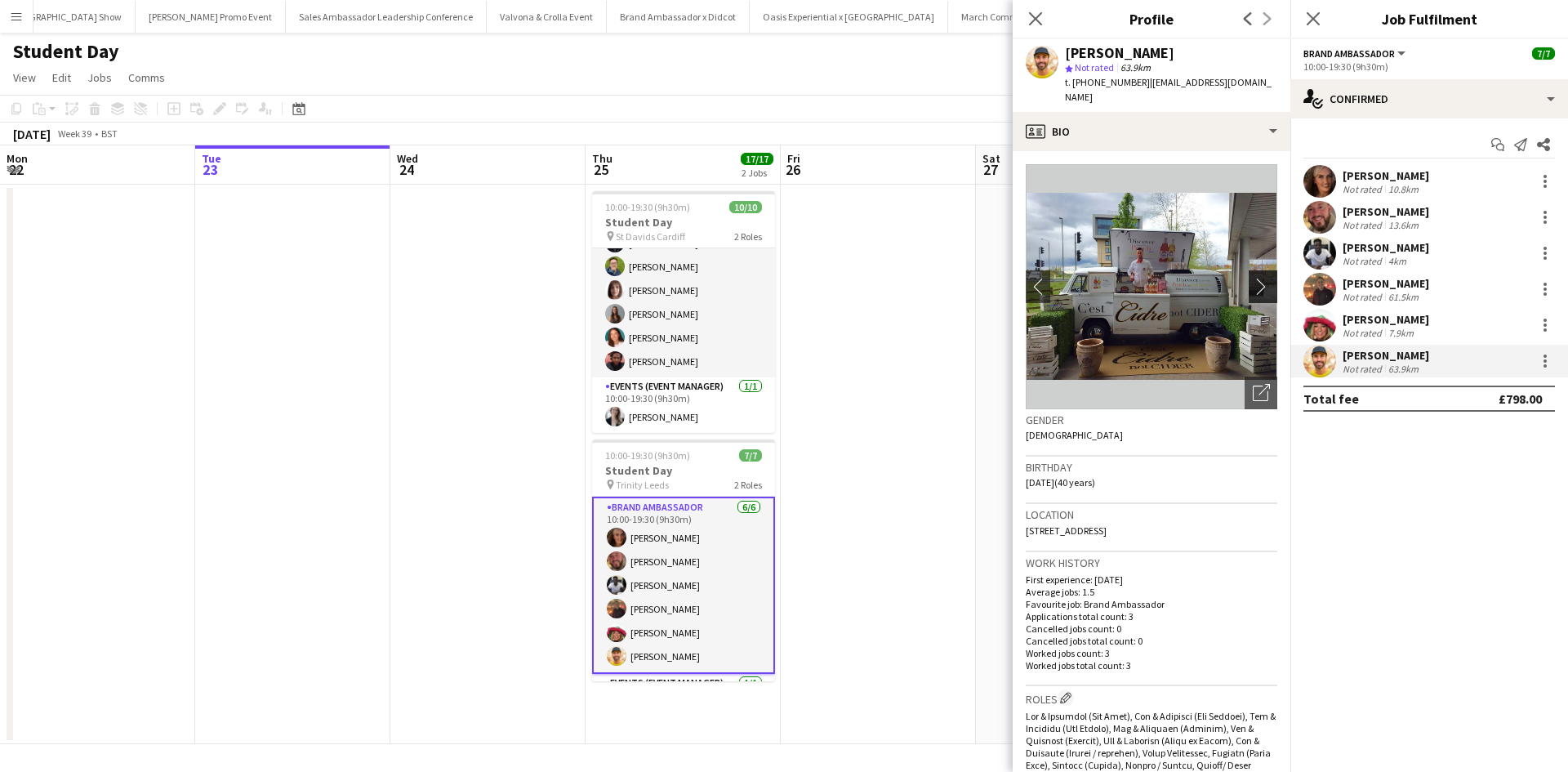
click at [1254, 288] on app-icon "chevron-right" at bounding box center [1265, 286] width 26 height 17
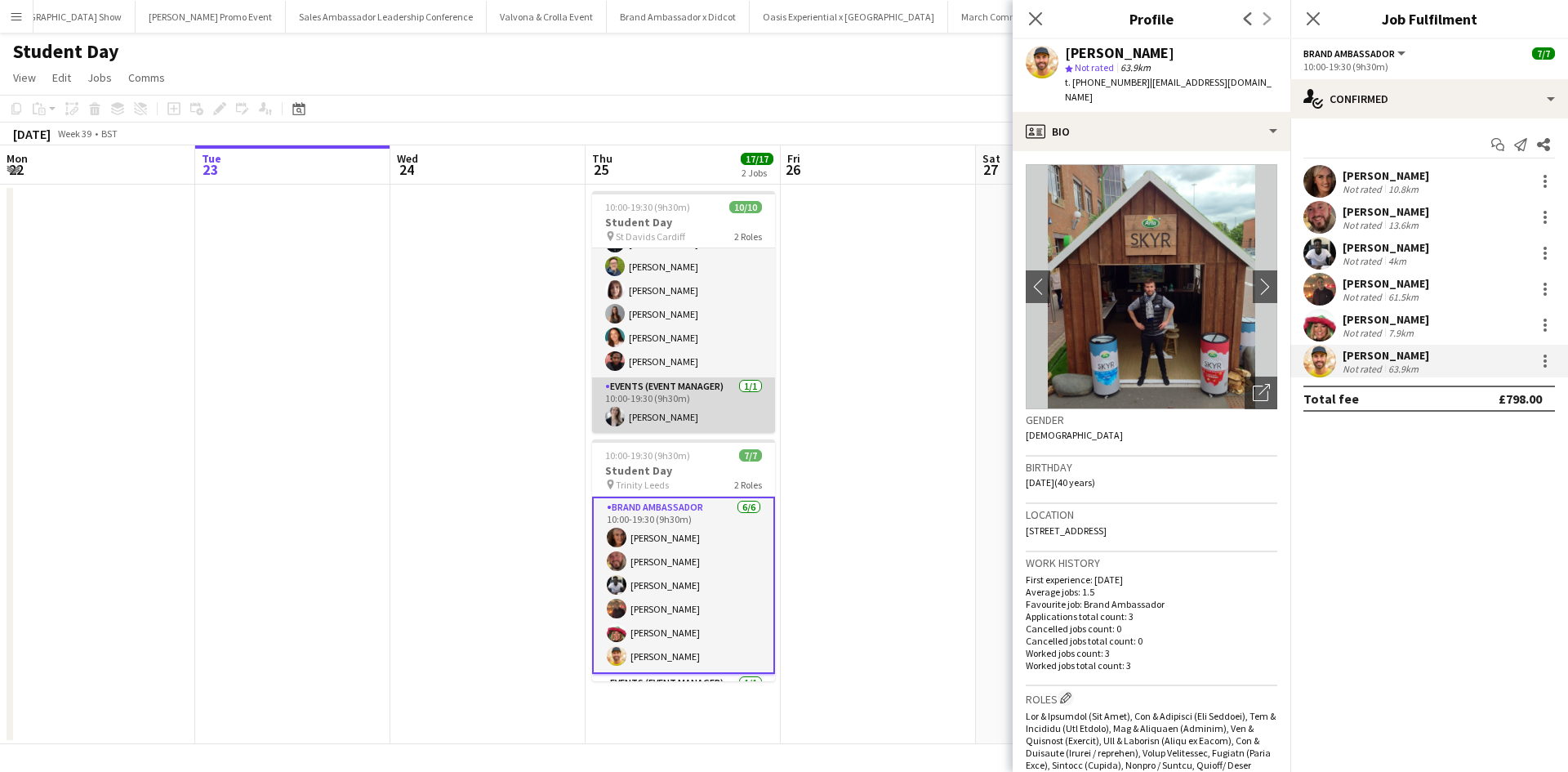
scroll to position [0, 0]
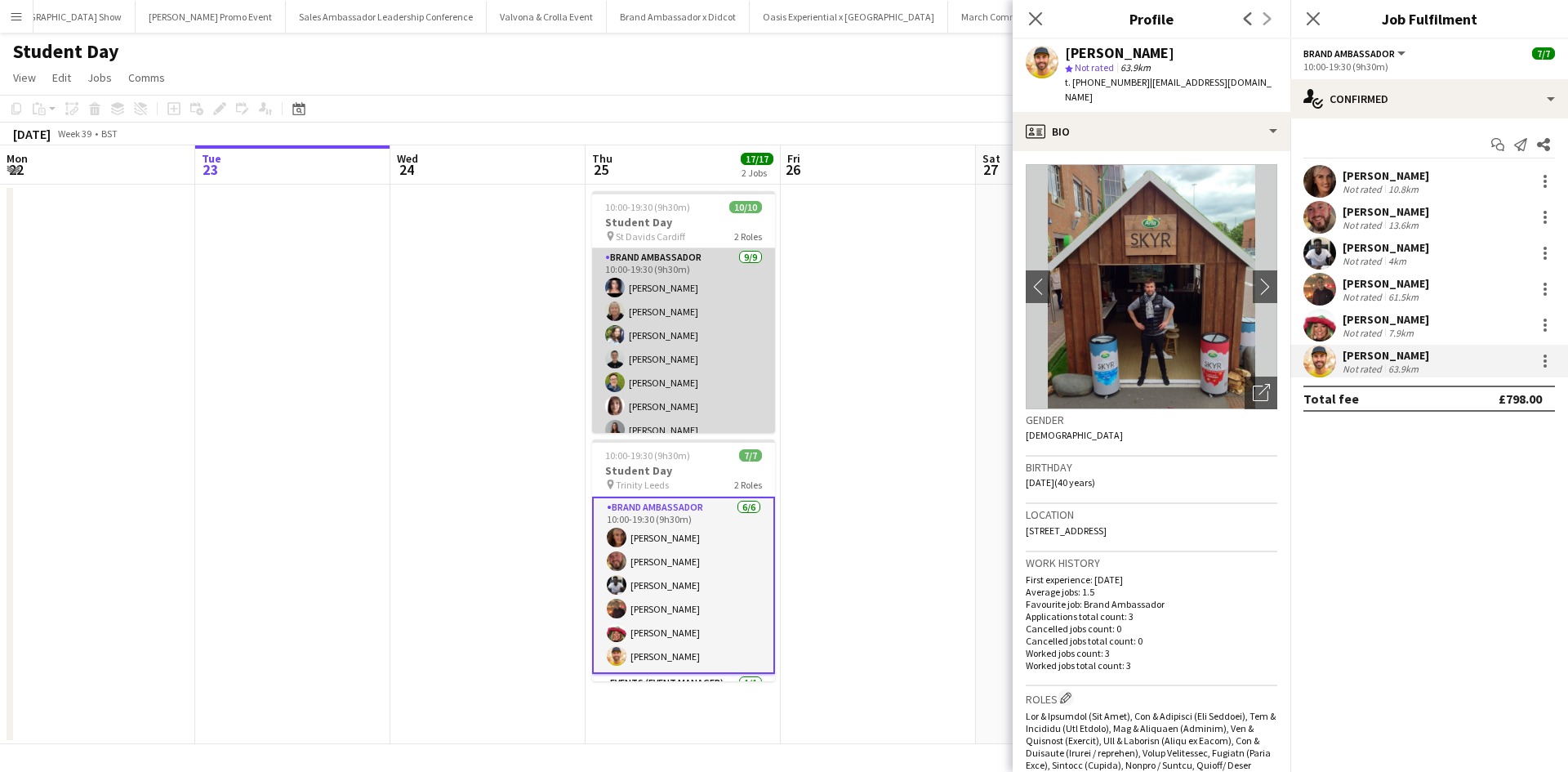
click at [651, 401] on app-card-role "Brand Ambassador [DATE] 10:00-19:30 (9h30m) [PERSON_NAME] [PERSON_NAME] [PERSON…" at bounding box center [683, 371] width 183 height 245
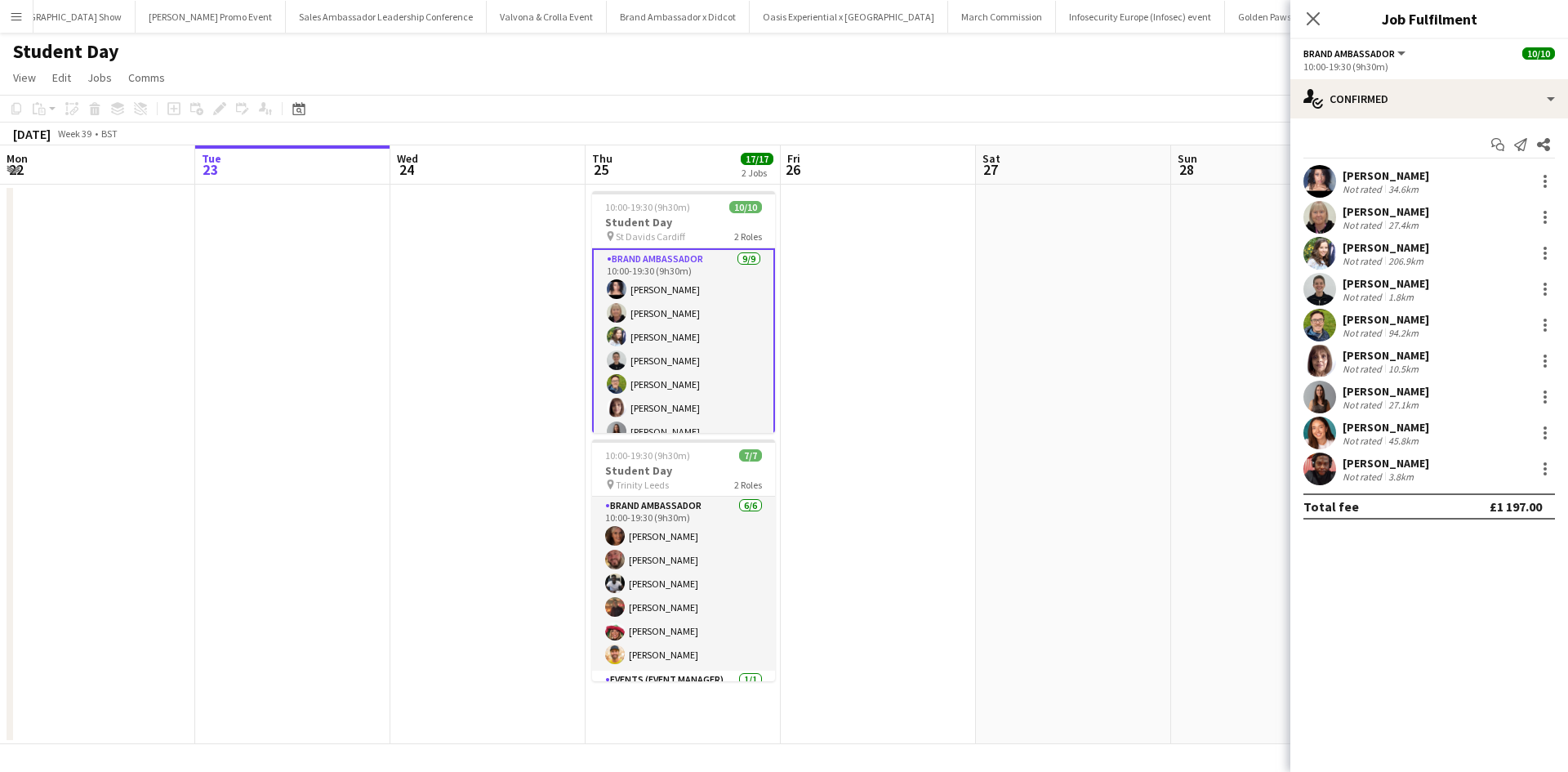
scroll to position [119, 0]
